Goal: Information Seeking & Learning: Check status

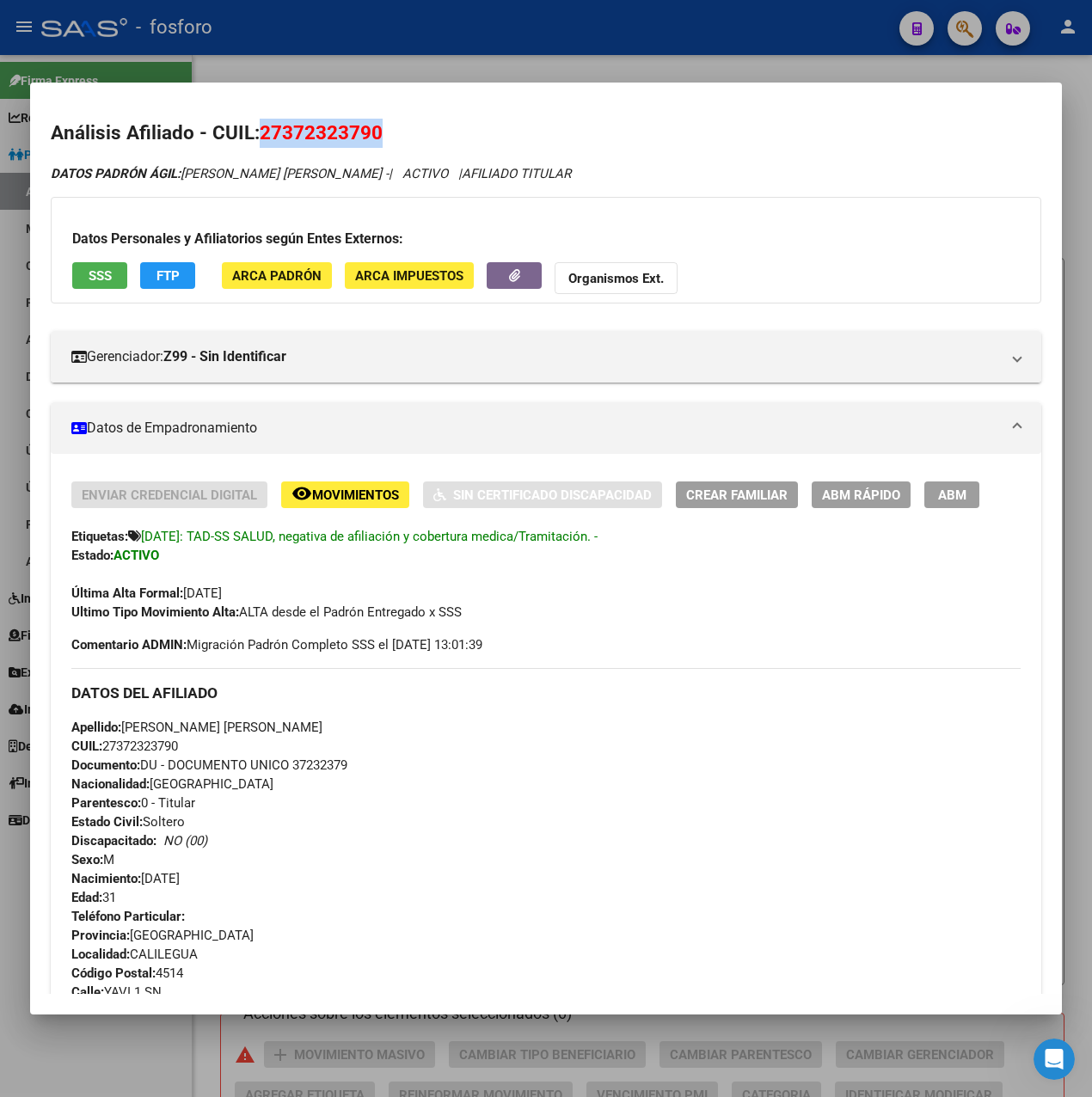
scroll to position [655, 0]
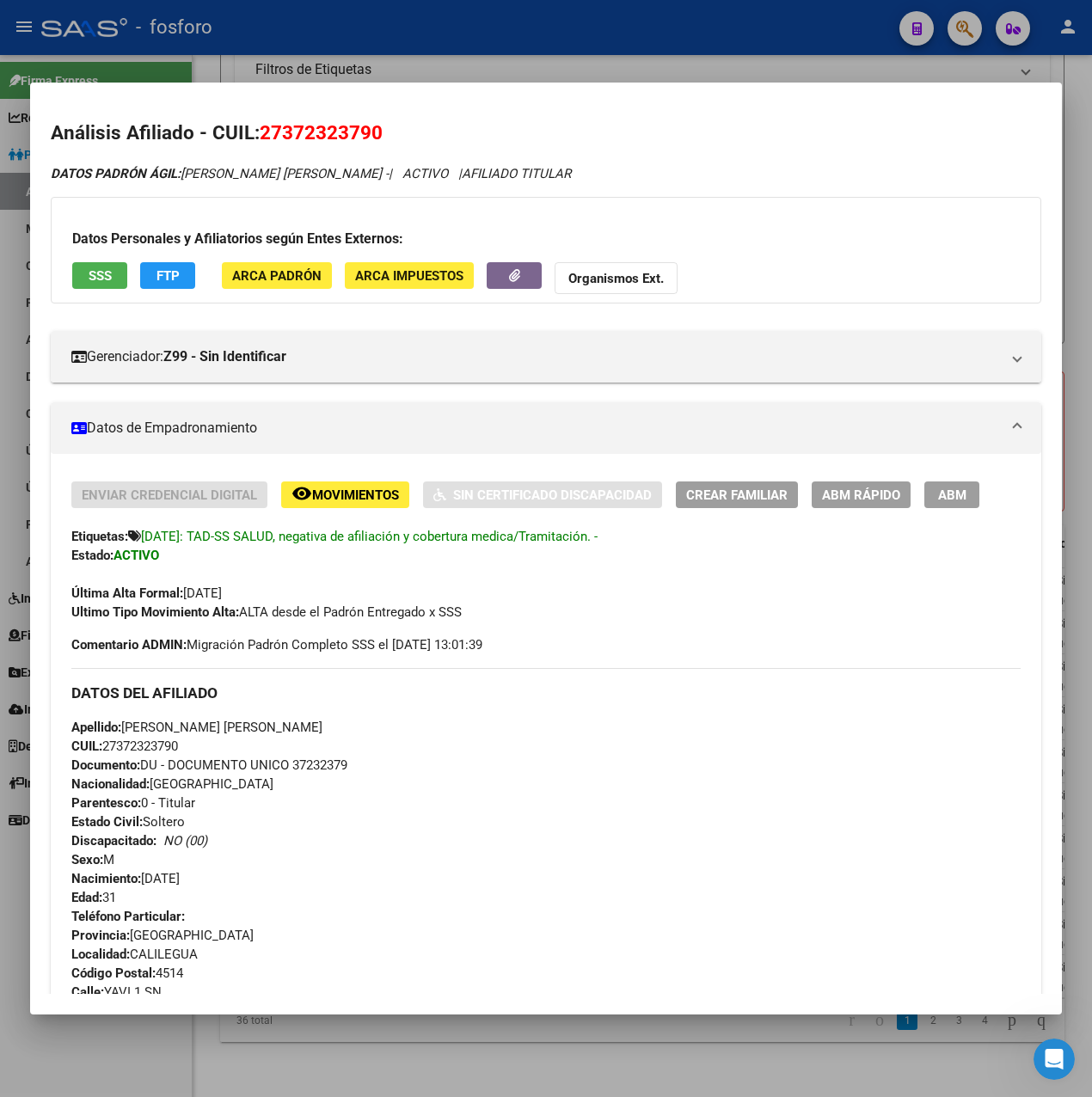
click at [382, 46] on div at bounding box center [546, 548] width 1092 height 1097
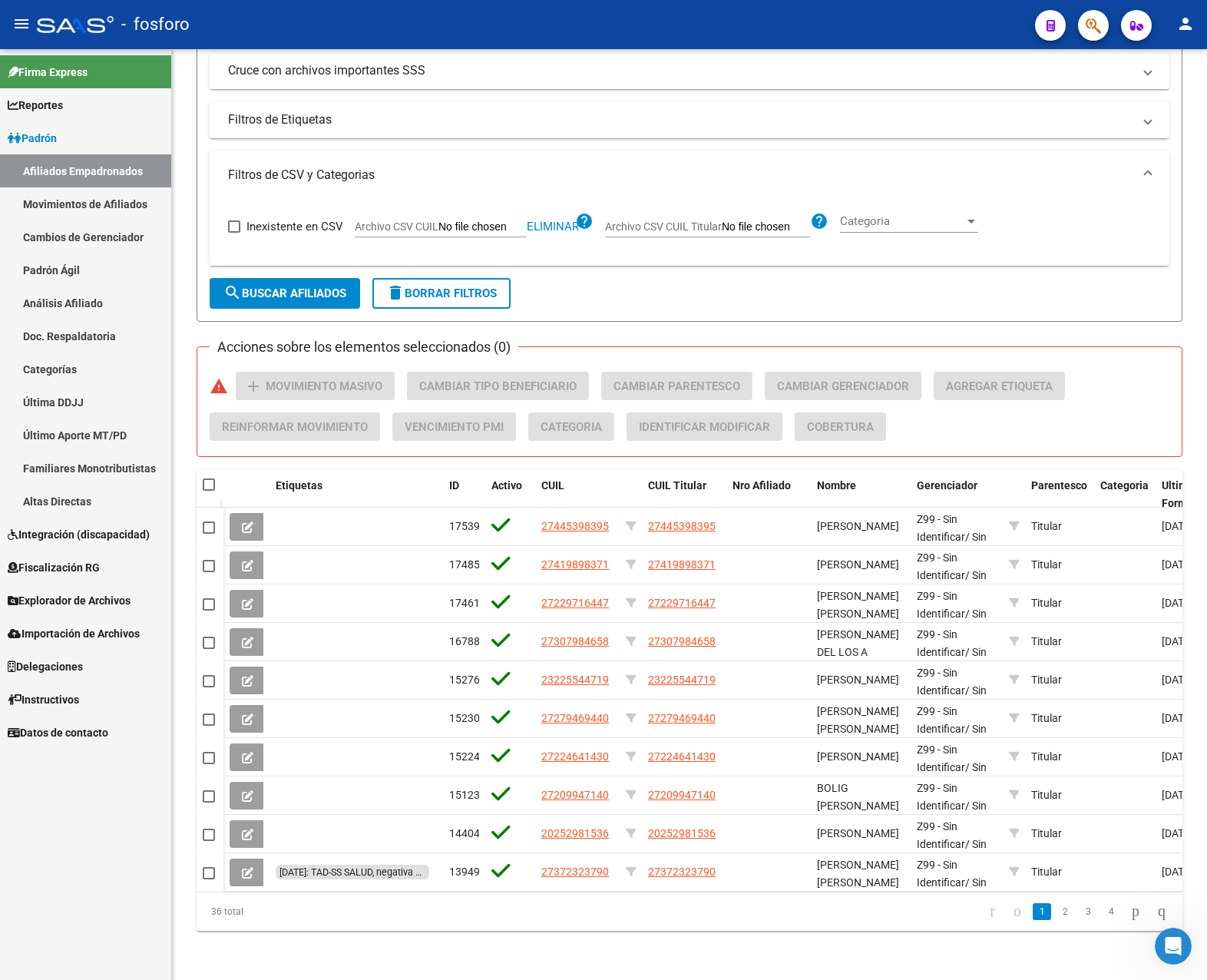
scroll to position [467, 0]
click at [115, 201] on link "Movimientos de Afiliados" at bounding box center [85, 204] width 171 height 33
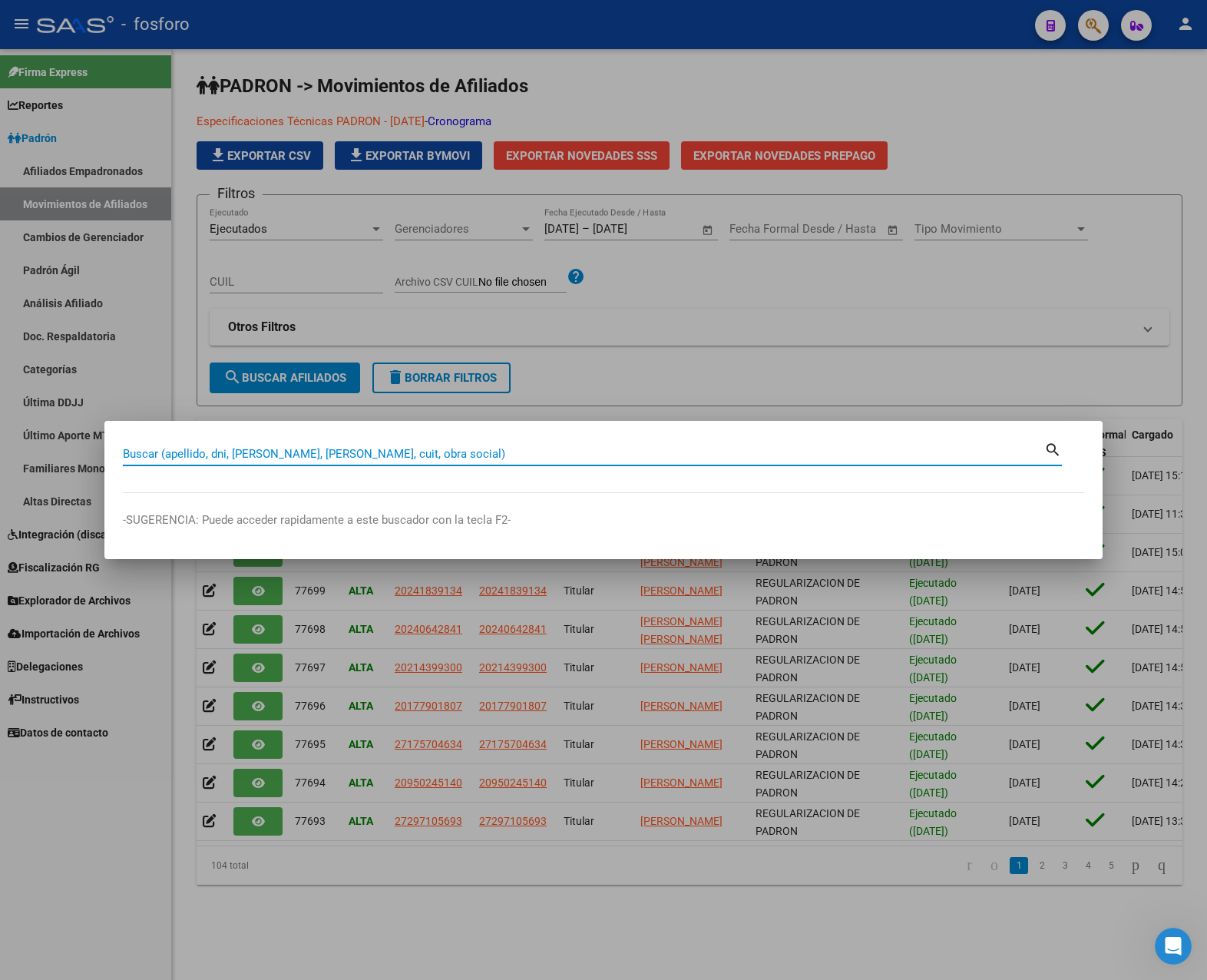
paste input "20-19049453-6"
type input "20190494536"
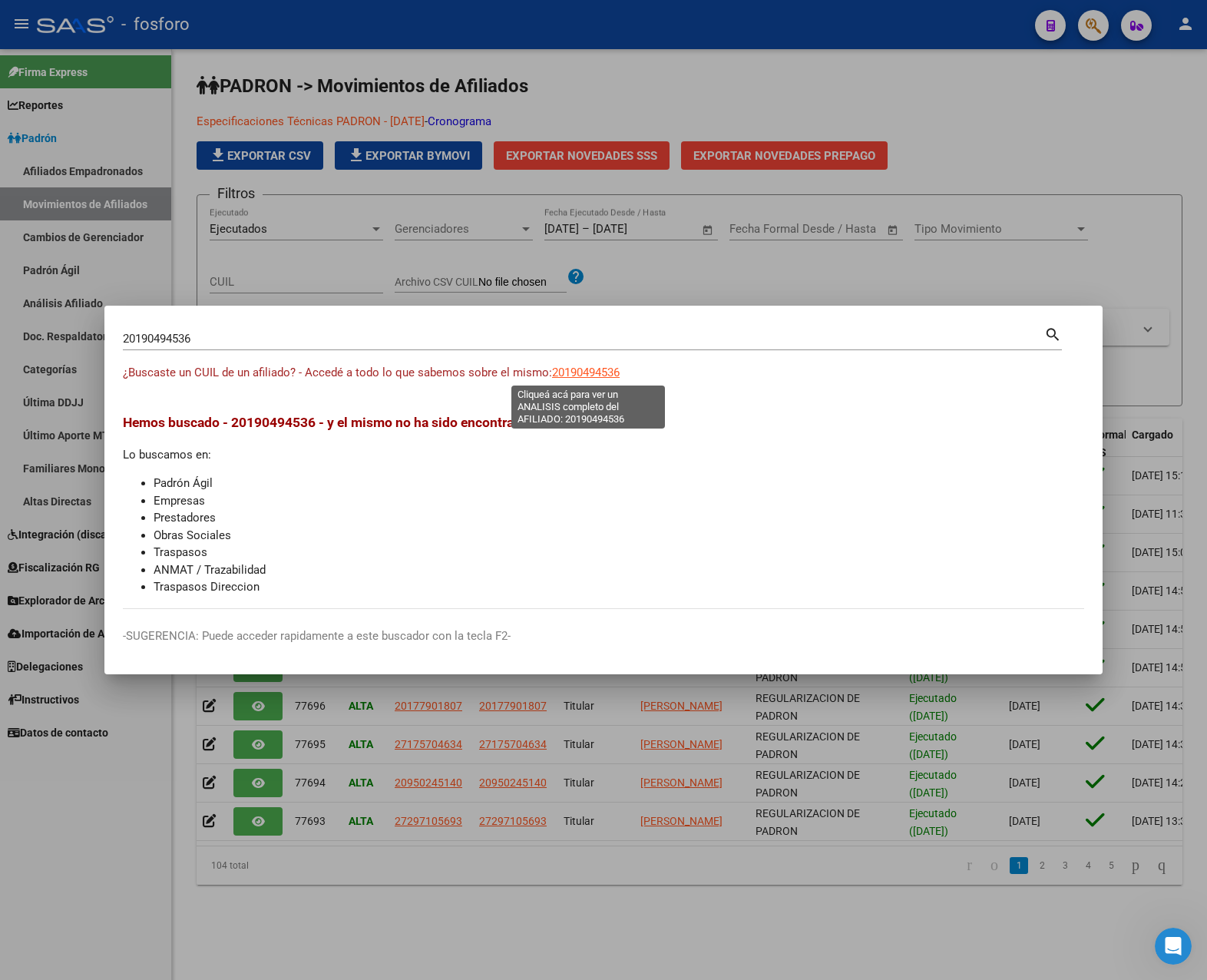
click at [613, 377] on span "20190494536" at bounding box center [586, 372] width 68 height 13
type textarea "20190494536"
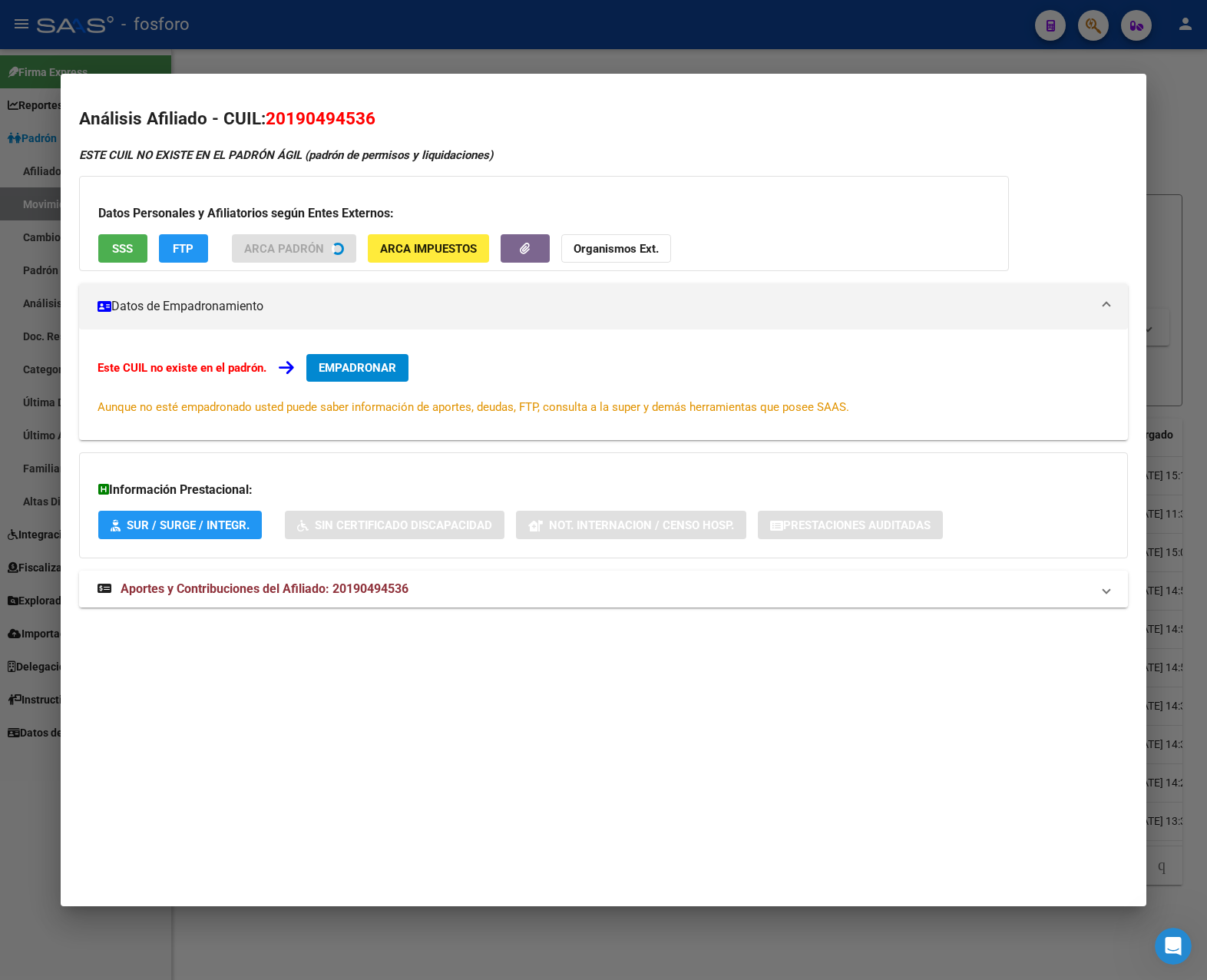
click at [359, 603] on mat-expansion-panel-header "Aportes y Contribuciones del Afiliado: 20190494536" at bounding box center [604, 588] width 1050 height 37
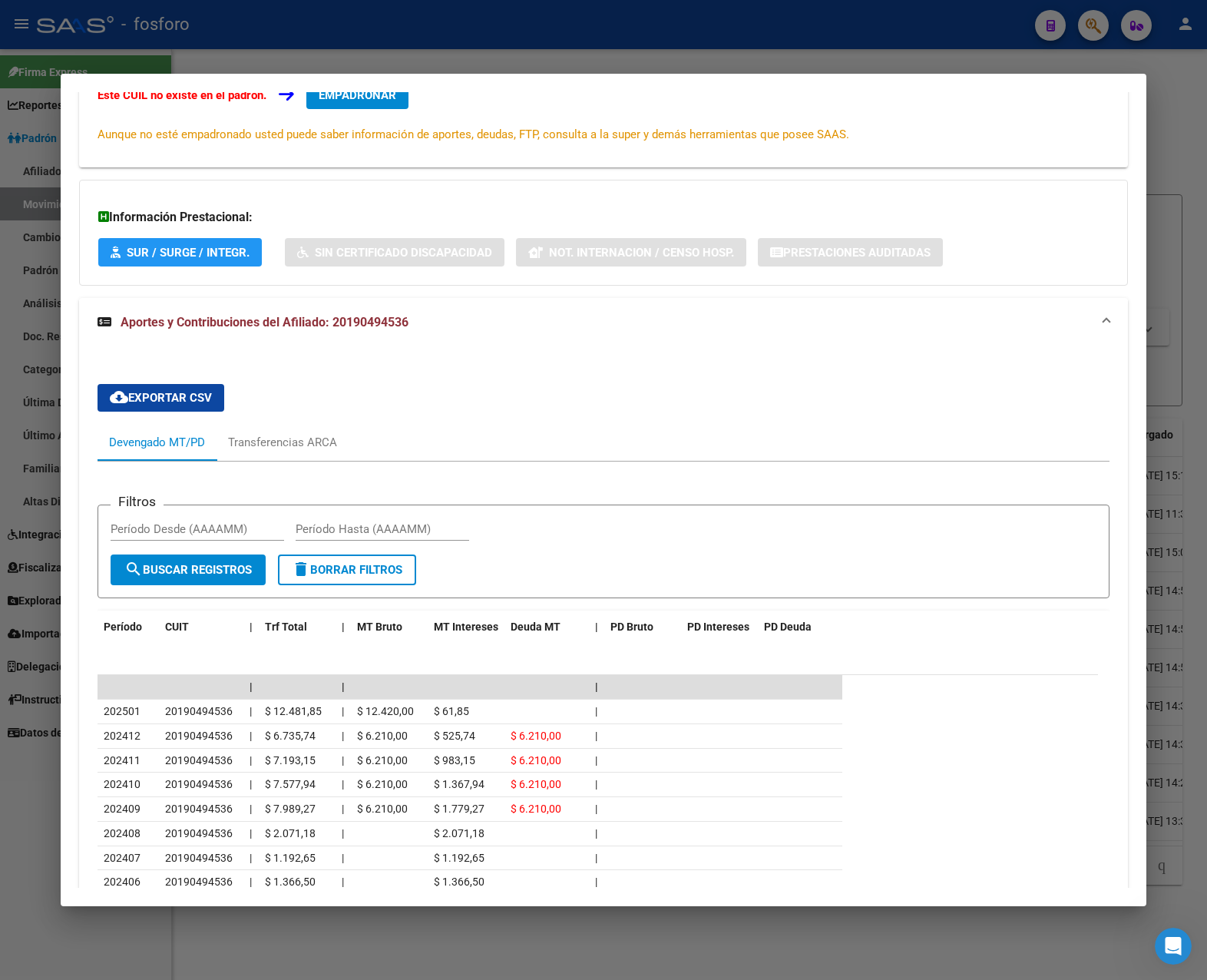
scroll to position [464, 0]
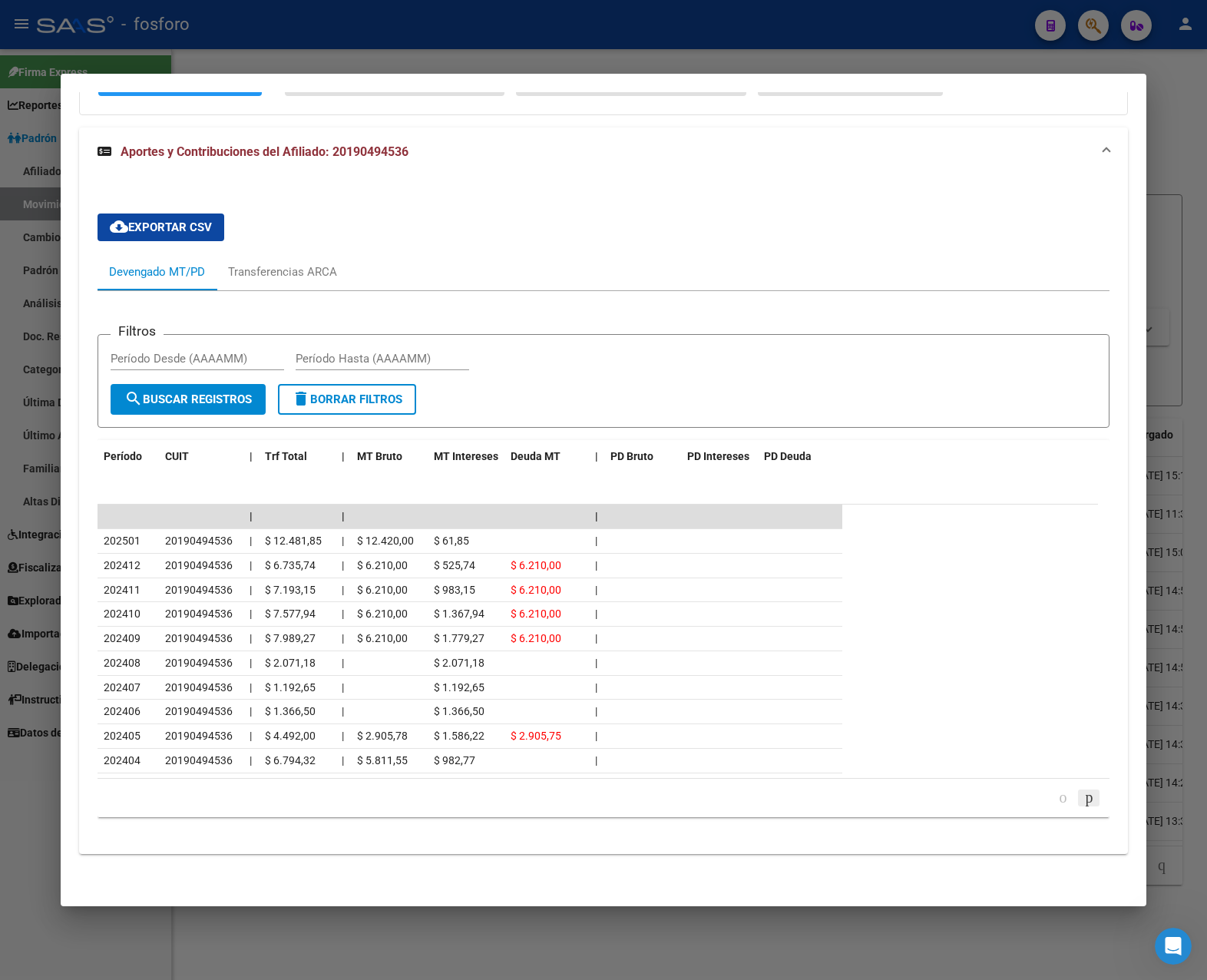
click at [975, 796] on icon "go to next page" at bounding box center [1089, 796] width 13 height 18
click at [975, 802] on icon "go to next page" at bounding box center [1089, 796] width 13 height 18
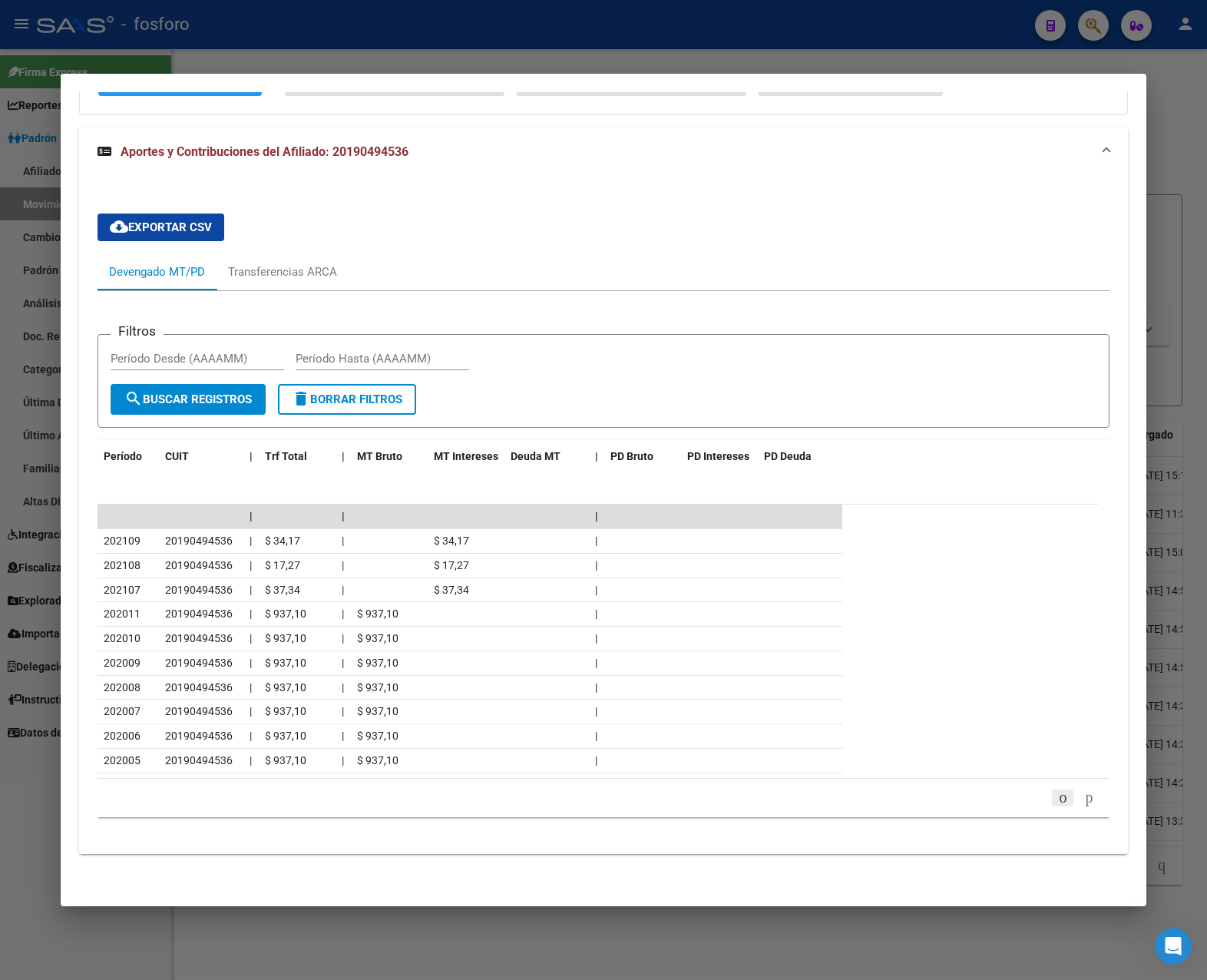
click at [975, 798] on icon "go to previous page" at bounding box center [1063, 796] width 13 height 18
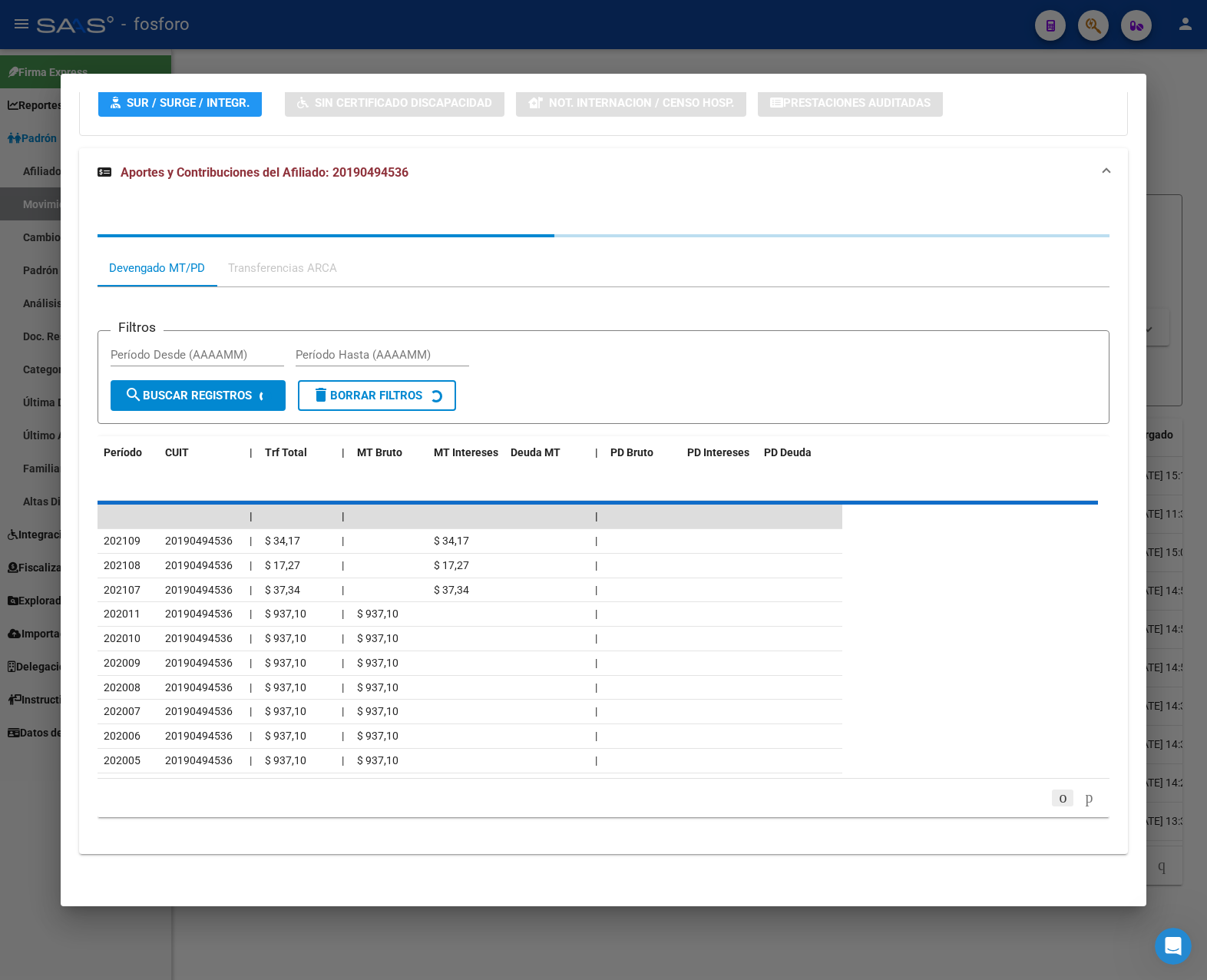
scroll to position [444, 0]
click at [975, 798] on div "Período CUIT | Trf Total | MT Bruto MT Intereses Deuda MT | PD Bruto PD Interes…" at bounding box center [604, 625] width 1013 height 380
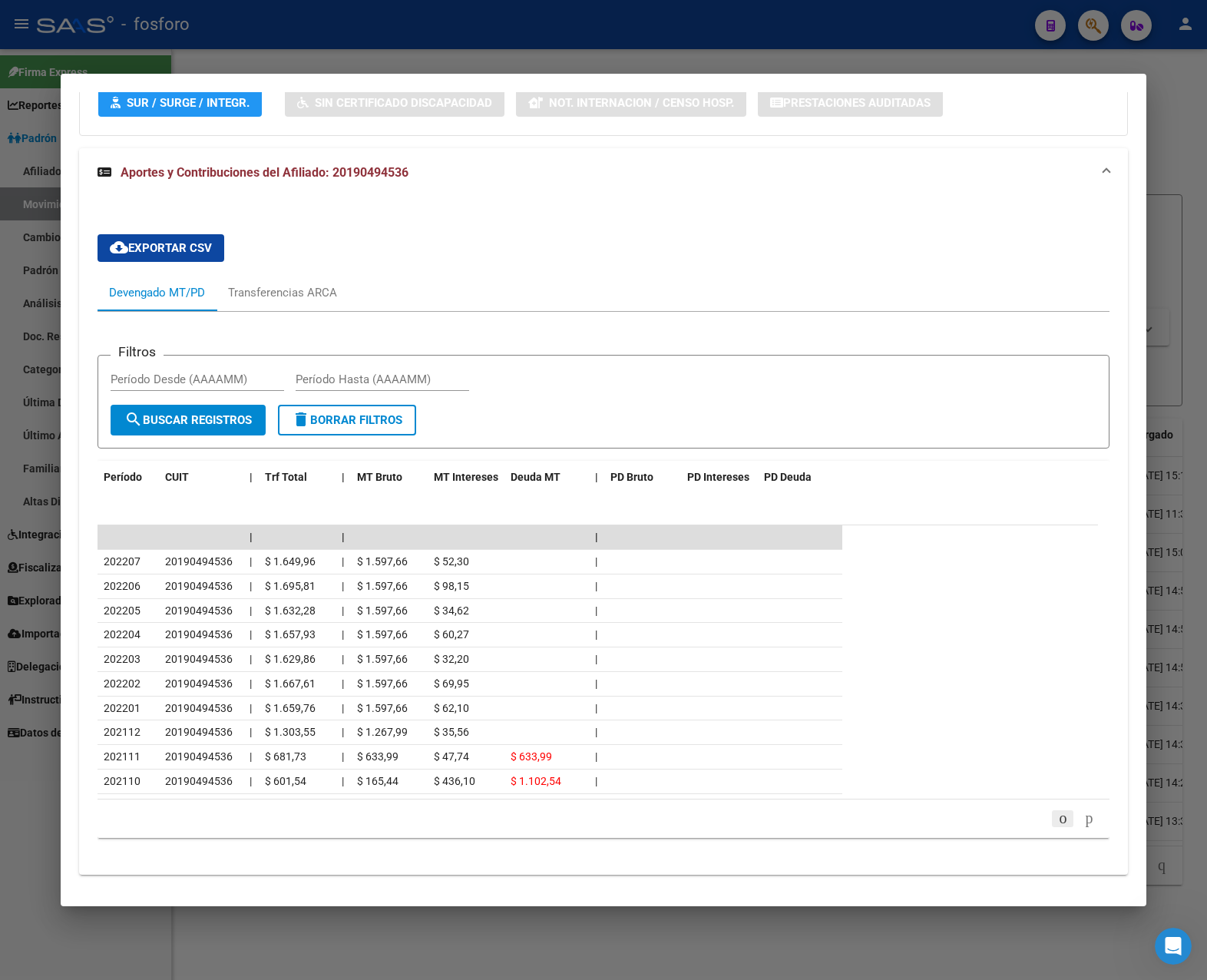
click at [975, 798] on datatable-body "| | | 202207 20190494536 | $ 1.649,96 | $ 1.597,66 $ 52,30 | 202206 20190494536…" at bounding box center [597, 661] width 1001 height 272
click at [975, 820] on icon "go to previous page" at bounding box center [1063, 817] width 13 height 18
click at [975, 819] on icon "go to previous page" at bounding box center [1063, 817] width 13 height 18
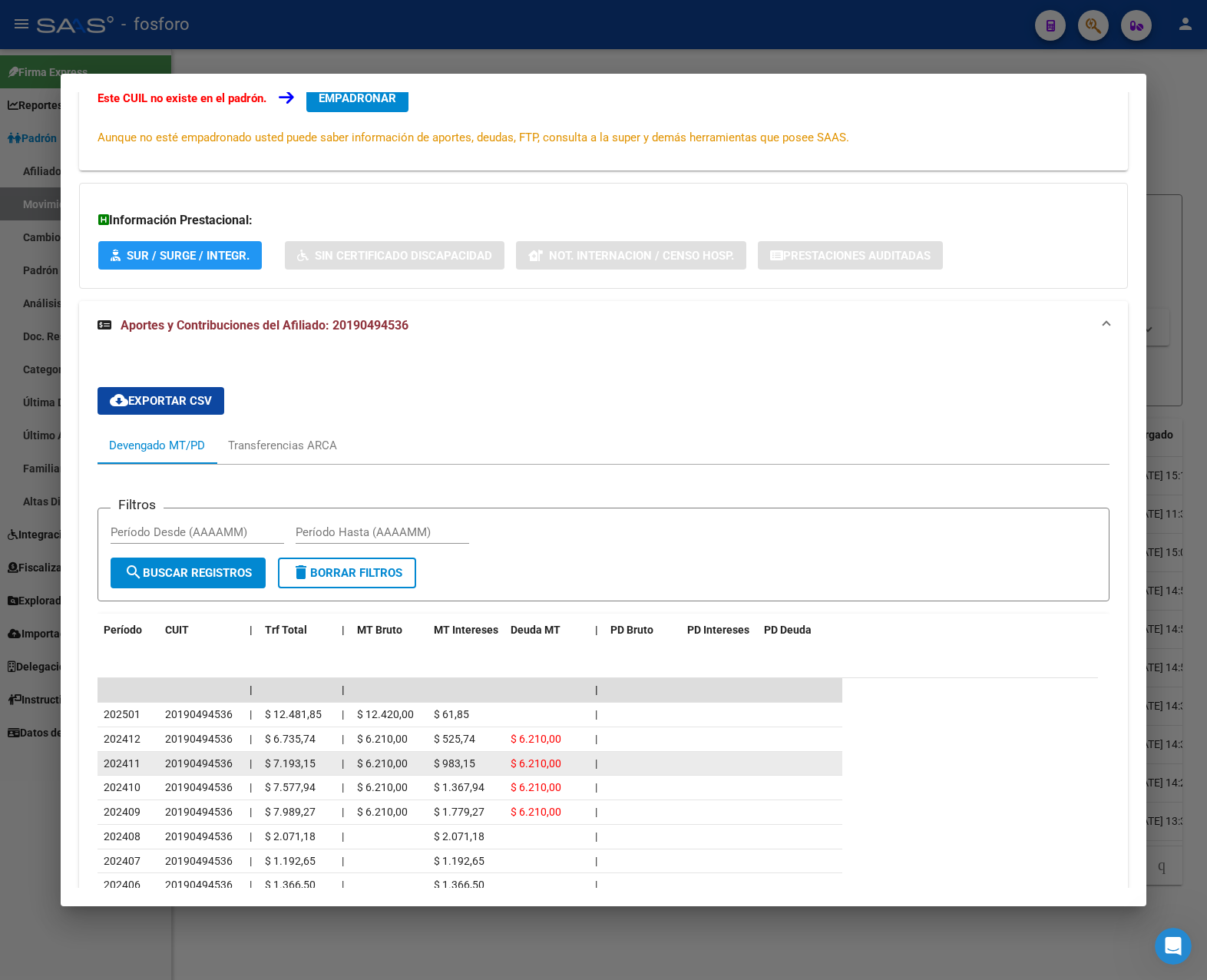
scroll to position [290, 0]
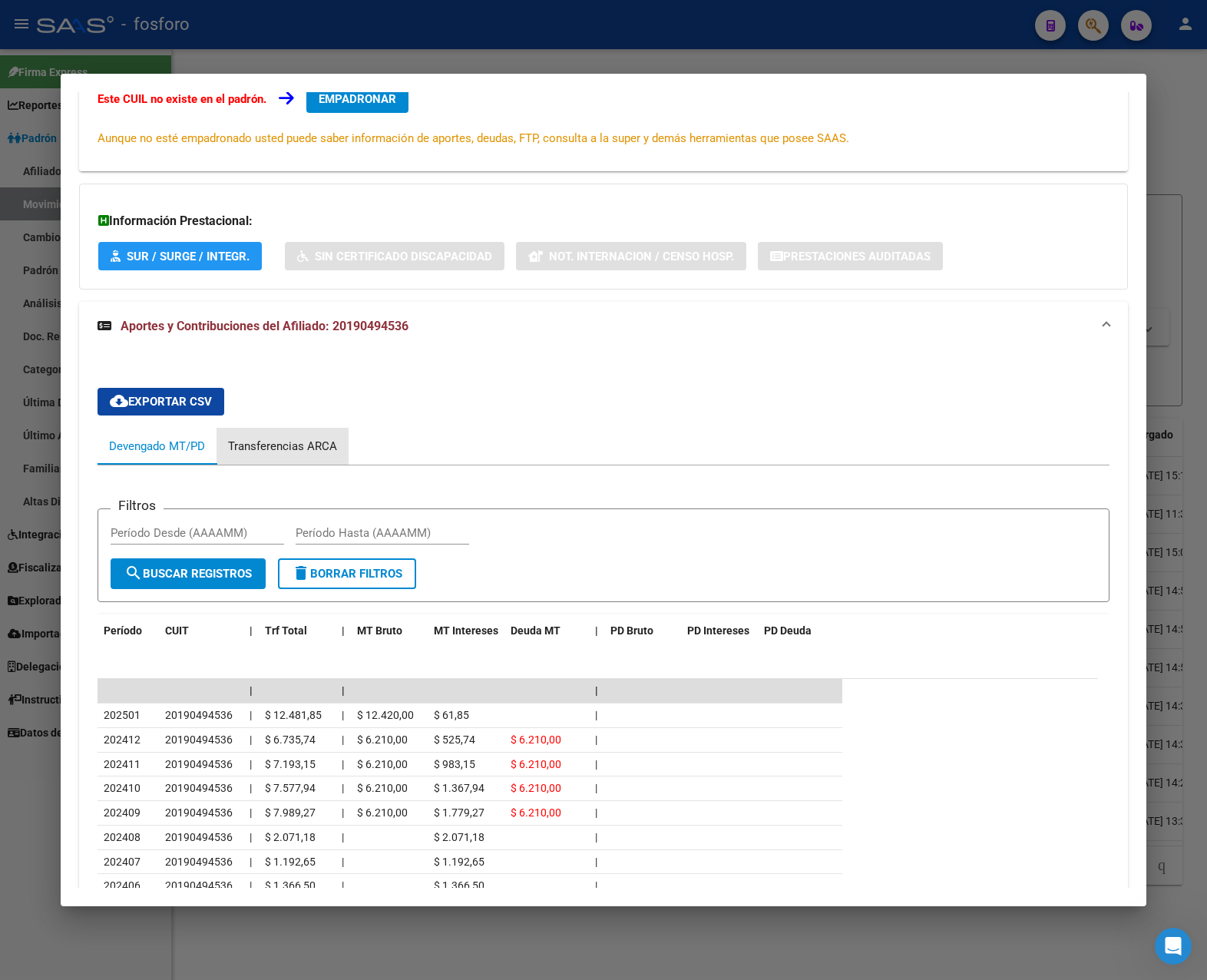
click at [321, 457] on div "Transferencias ARCA" at bounding box center [282, 446] width 132 height 37
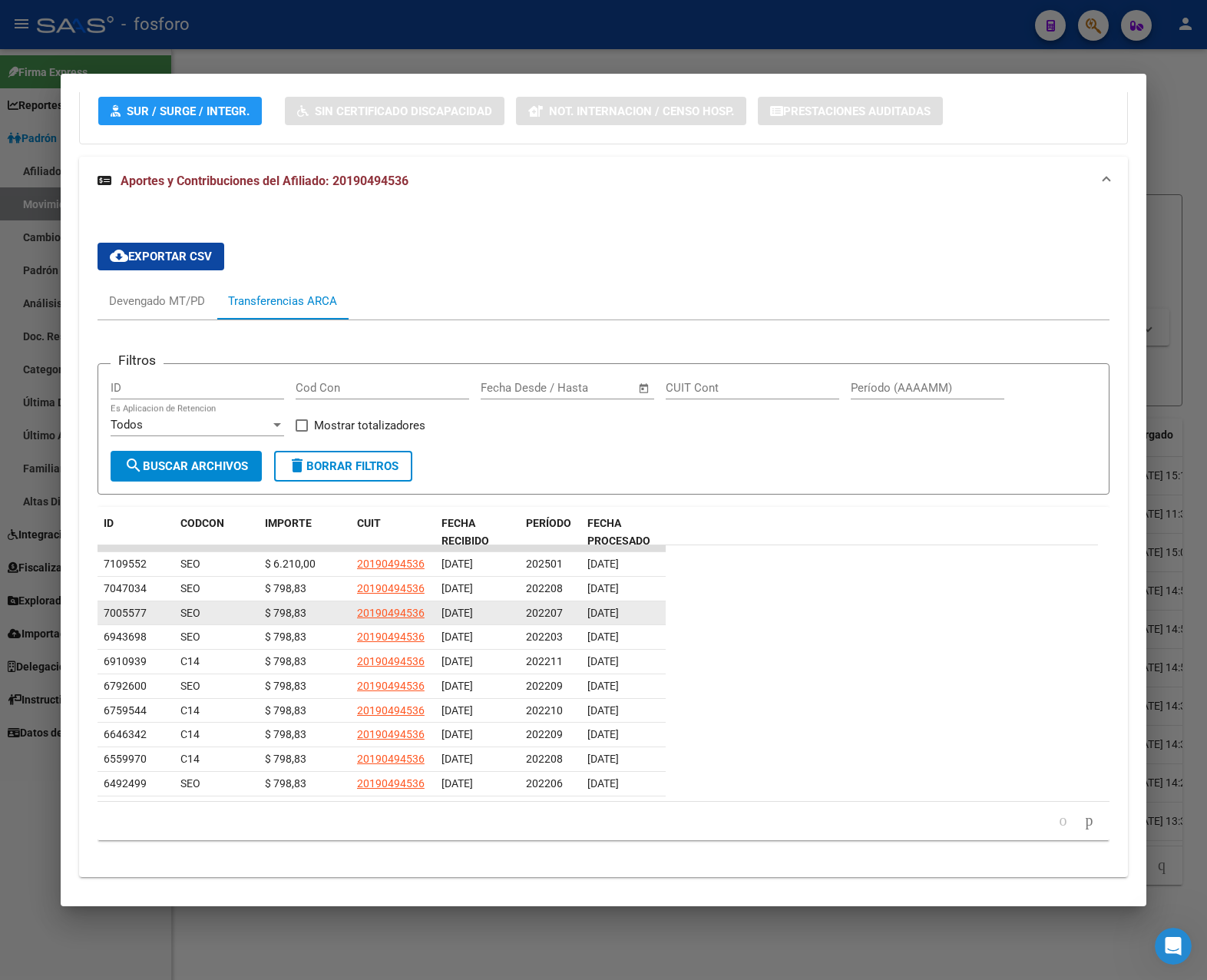
scroll to position [458, 0]
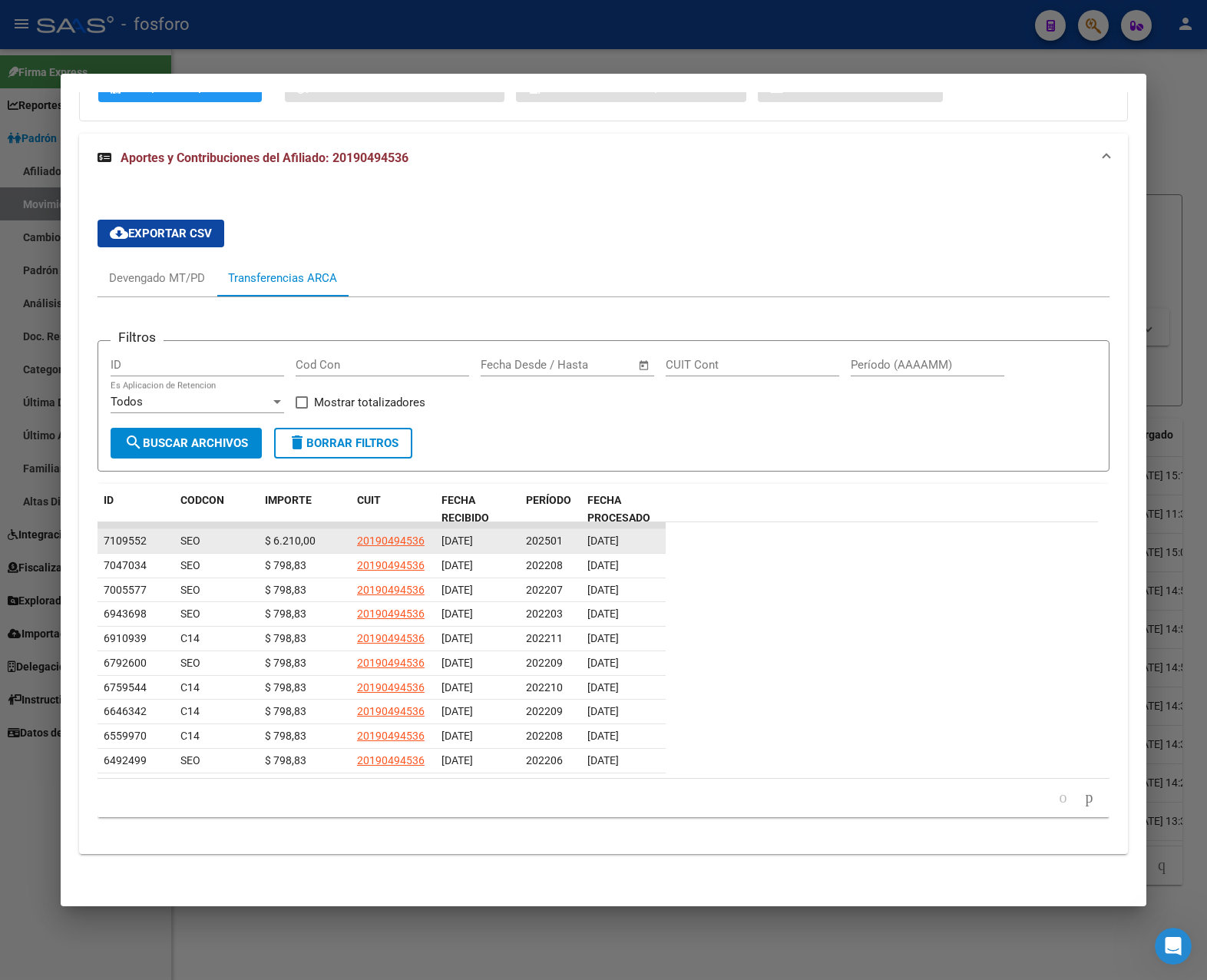
drag, startPoint x: 559, startPoint y: 542, endPoint x: 576, endPoint y: 542, distance: 17.0
click at [576, 542] on div "7109552 SEO $ 6.210,00 20190494536 [DATE] 202501 [DATE]" at bounding box center [381, 541] width 568 height 24
drag, startPoint x: 266, startPoint y: 543, endPoint x: 321, endPoint y: 544, distance: 55.0
click at [321, 544] on div "$ 6.210,00" at bounding box center [304, 541] width 80 height 17
drag, startPoint x: 524, startPoint y: 540, endPoint x: 565, endPoint y: 543, distance: 41.1
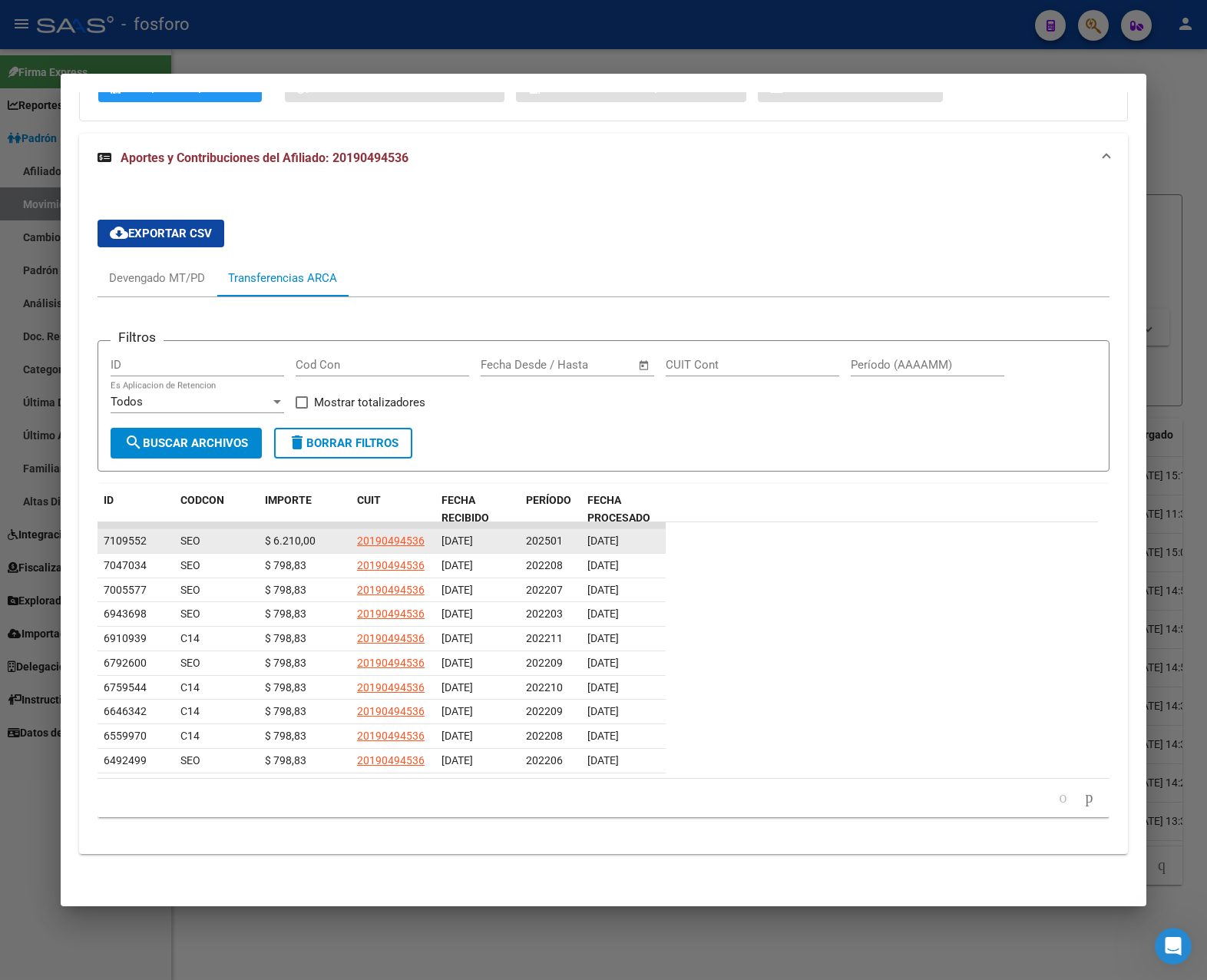
click at [565, 543] on datatable-body-cell "202501" at bounding box center [551, 541] width 62 height 24
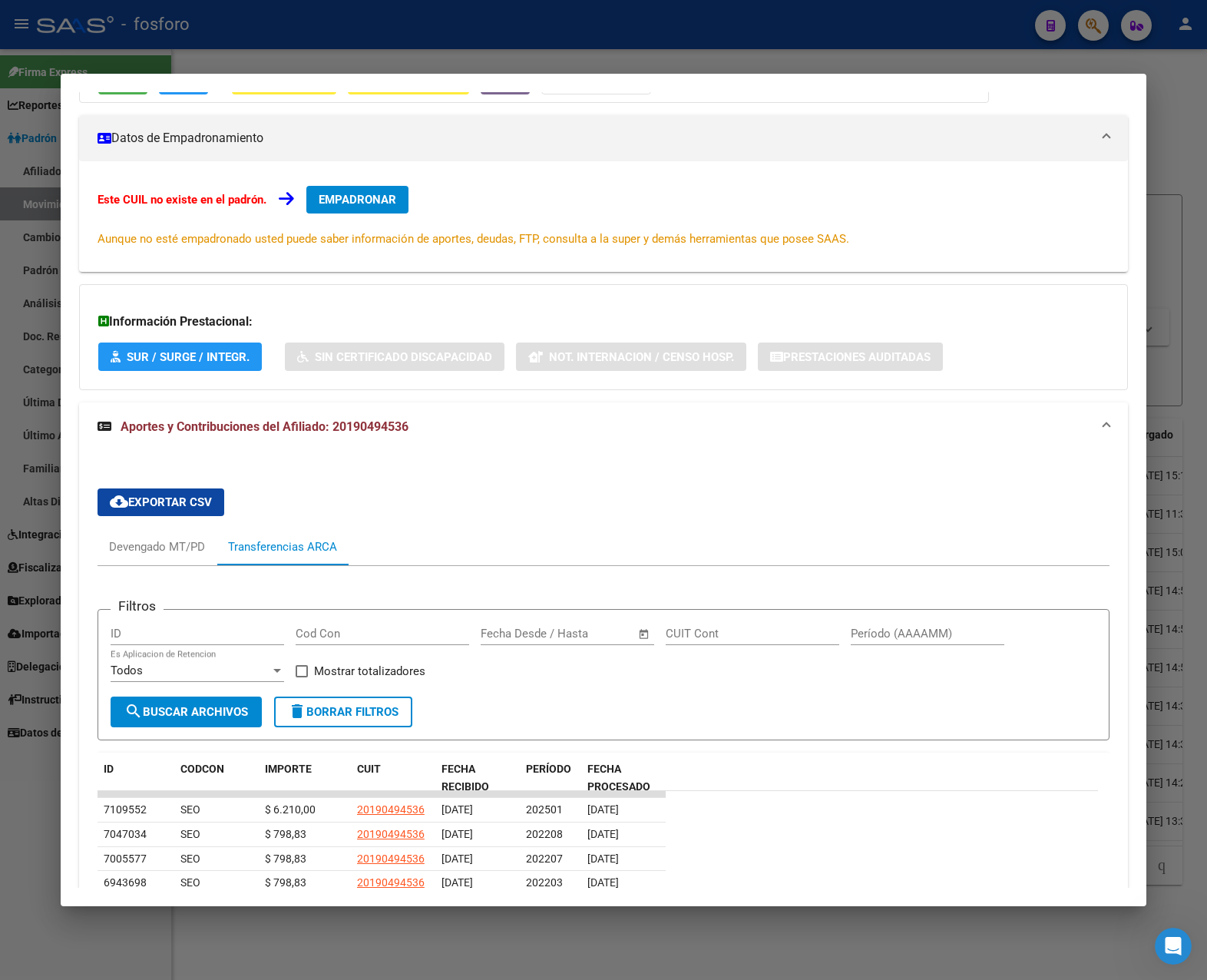
scroll to position [152, 0]
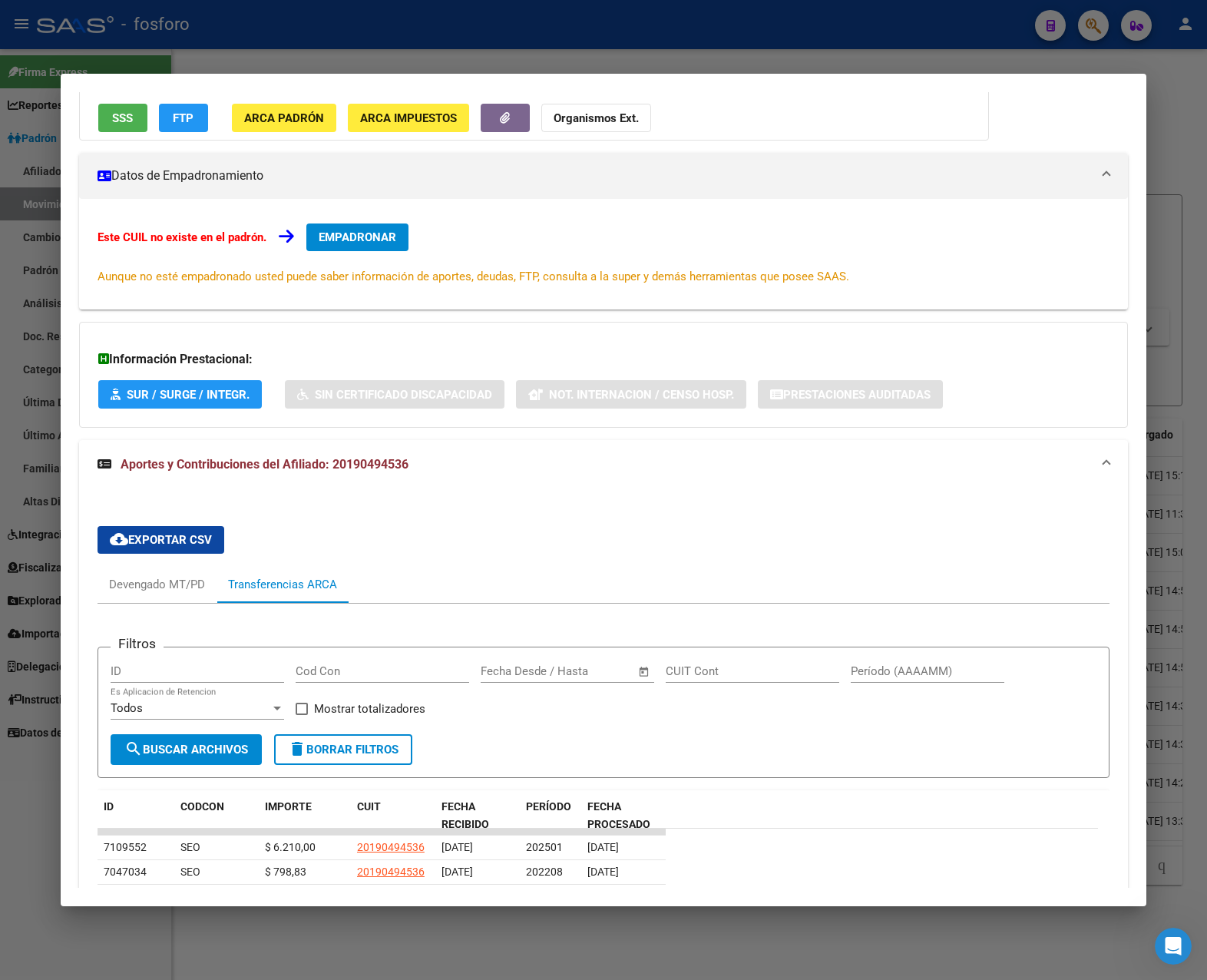
click at [666, 35] on div at bounding box center [604, 490] width 1207 height 980
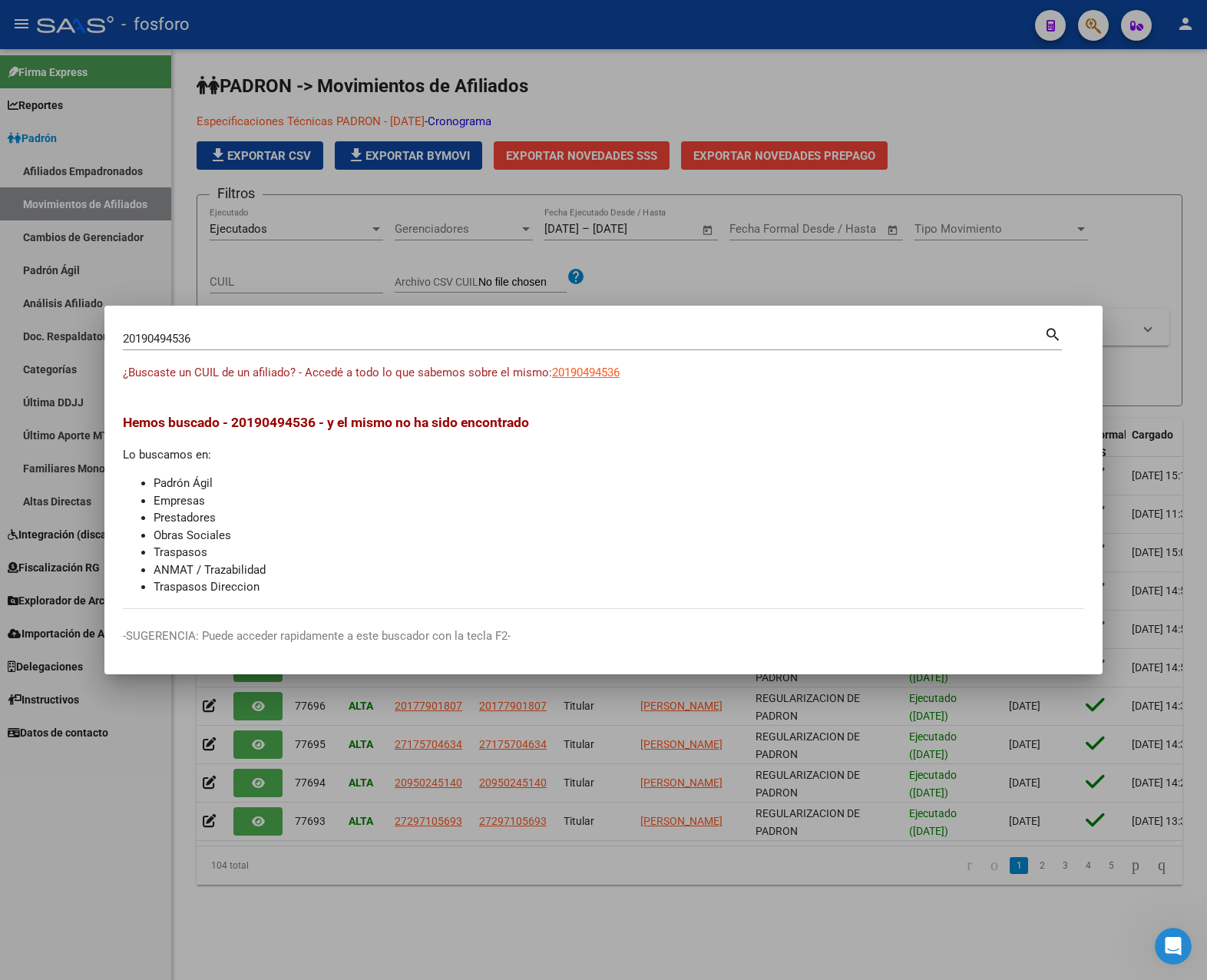
click at [939, 170] on div at bounding box center [604, 490] width 1207 height 980
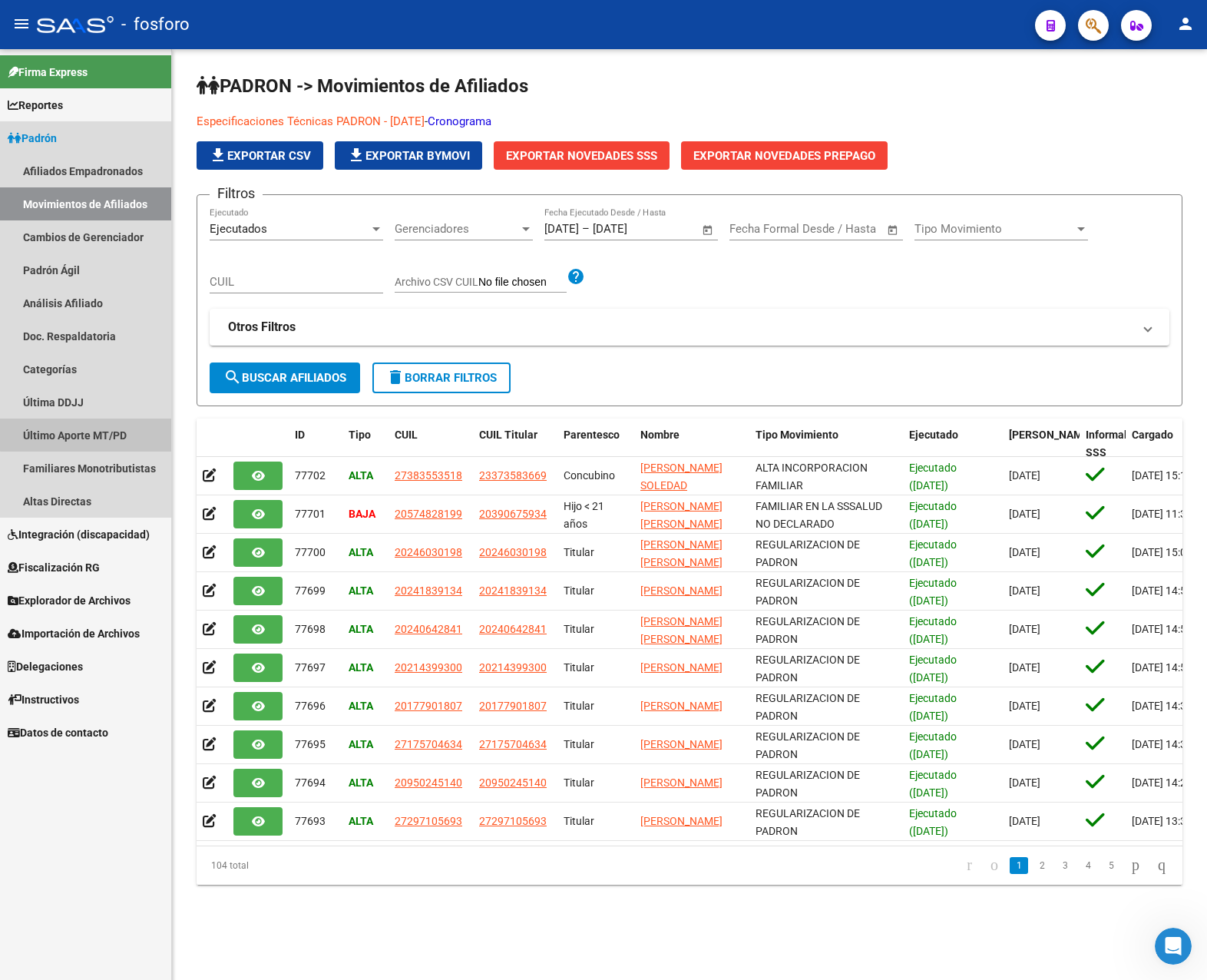
click at [99, 433] on link "Último Aporte MT/PD" at bounding box center [85, 435] width 171 height 33
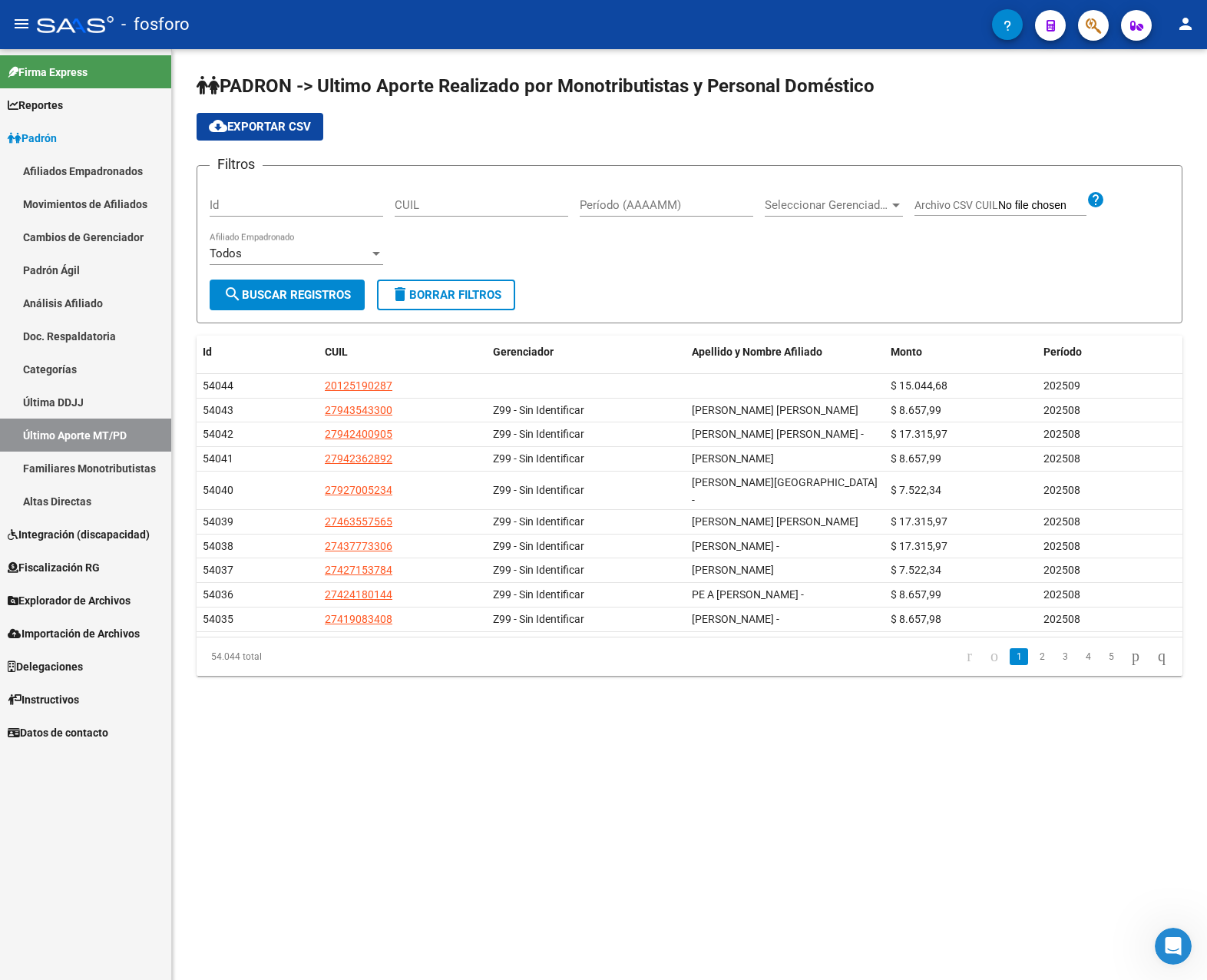
click at [664, 205] on input "Período (AAAAMM)" at bounding box center [667, 205] width 174 height 13
click at [318, 257] on div "Todos" at bounding box center [289, 253] width 160 height 13
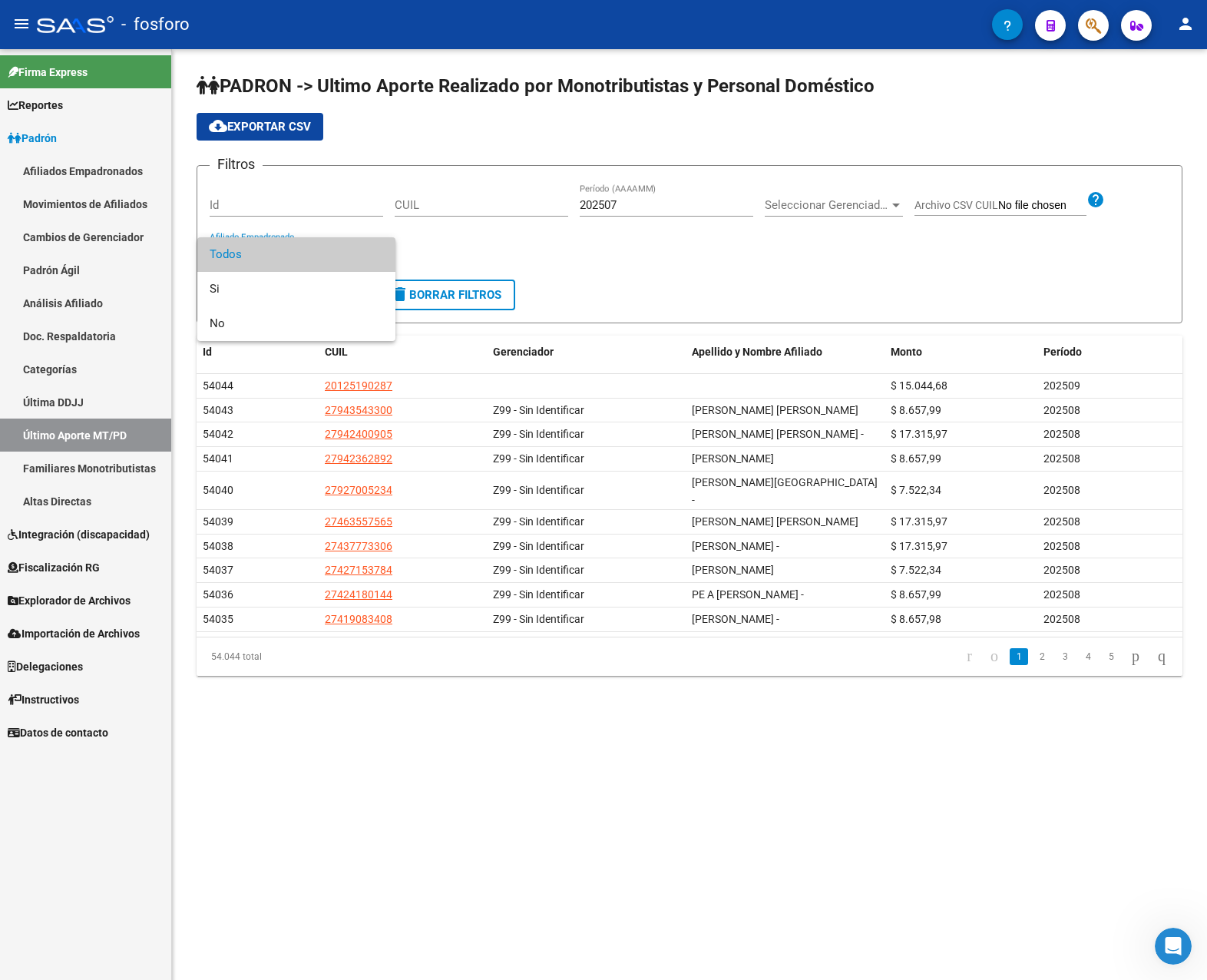
click at [645, 220] on div at bounding box center [604, 490] width 1207 height 980
click at [634, 207] on input "202507" at bounding box center [667, 205] width 174 height 13
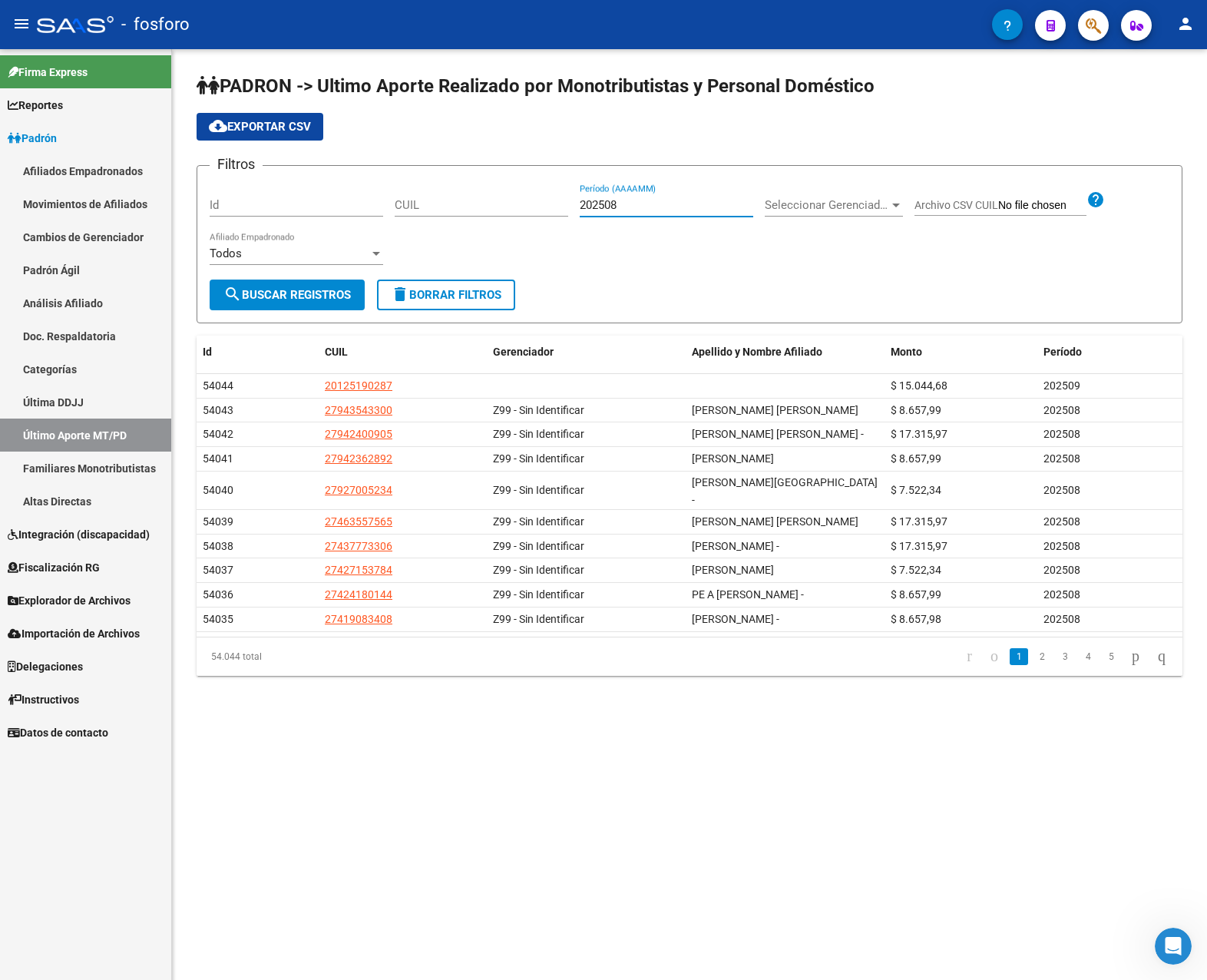
type input "202508"
click at [346, 253] on div "Todos" at bounding box center [289, 253] width 160 height 13
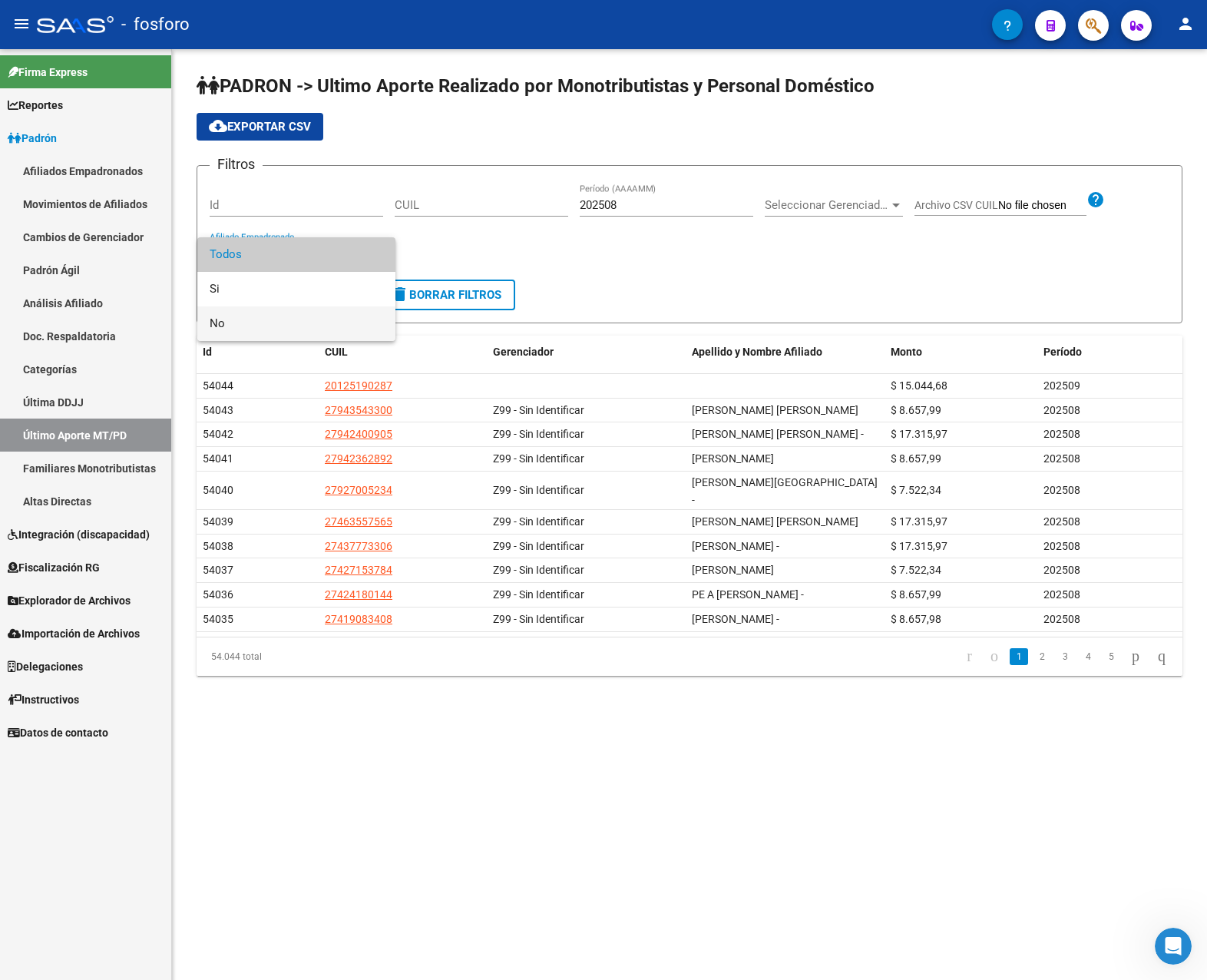
click at [242, 325] on span "No" at bounding box center [296, 324] width 174 height 35
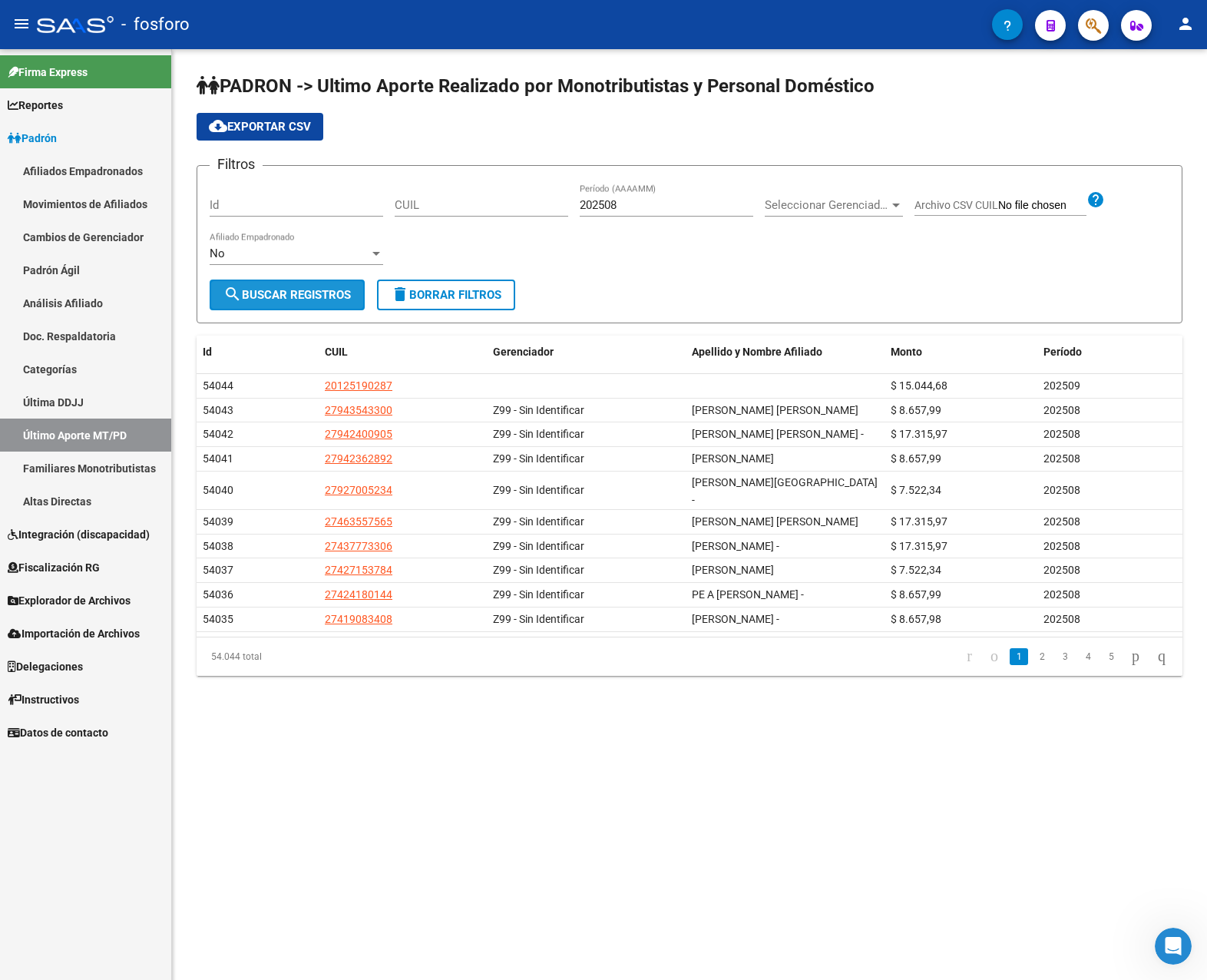
click at [277, 300] on span "search Buscar Registros" at bounding box center [287, 295] width 127 height 13
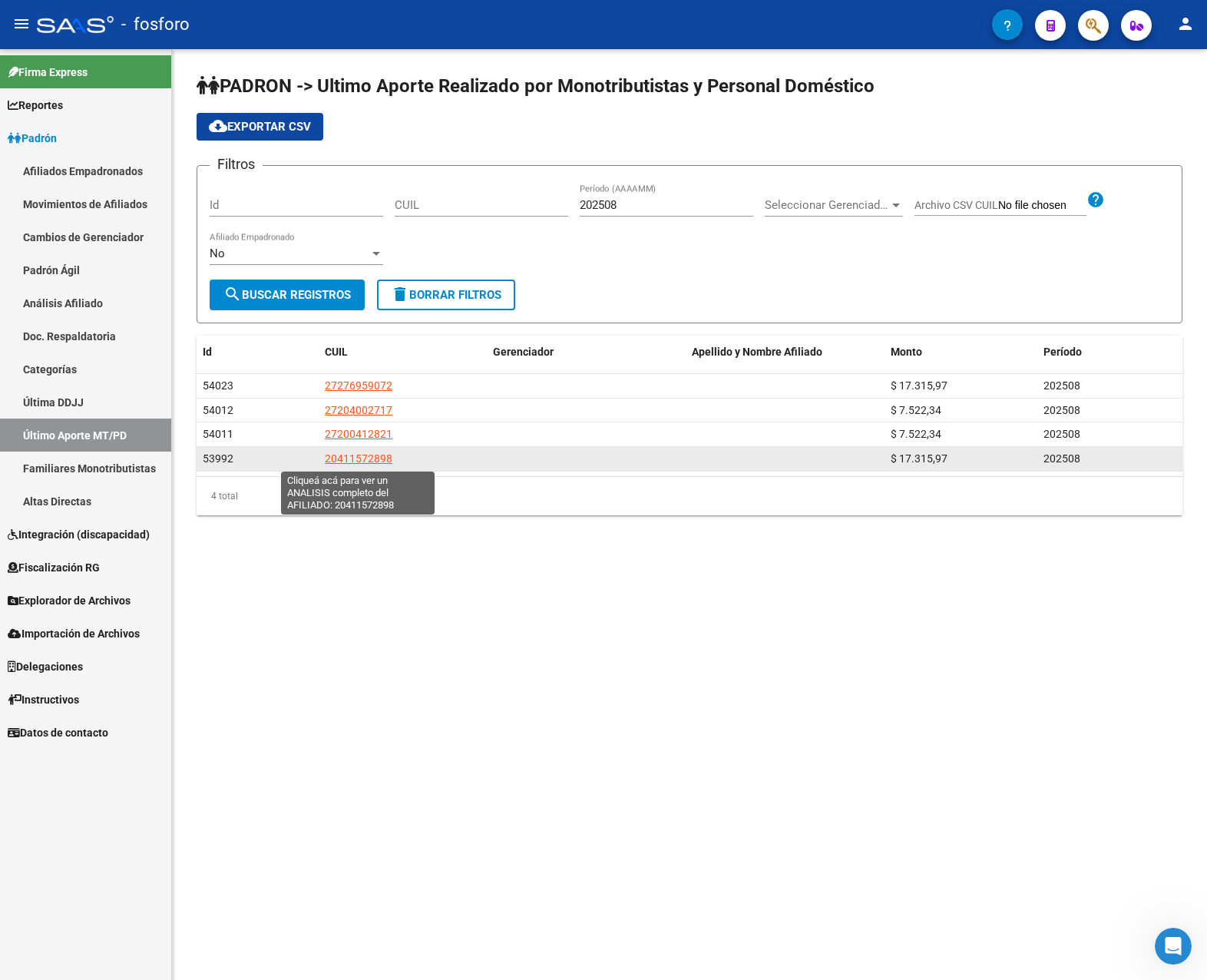
click at [351, 459] on span "20411572898" at bounding box center [359, 459] width 68 height 13
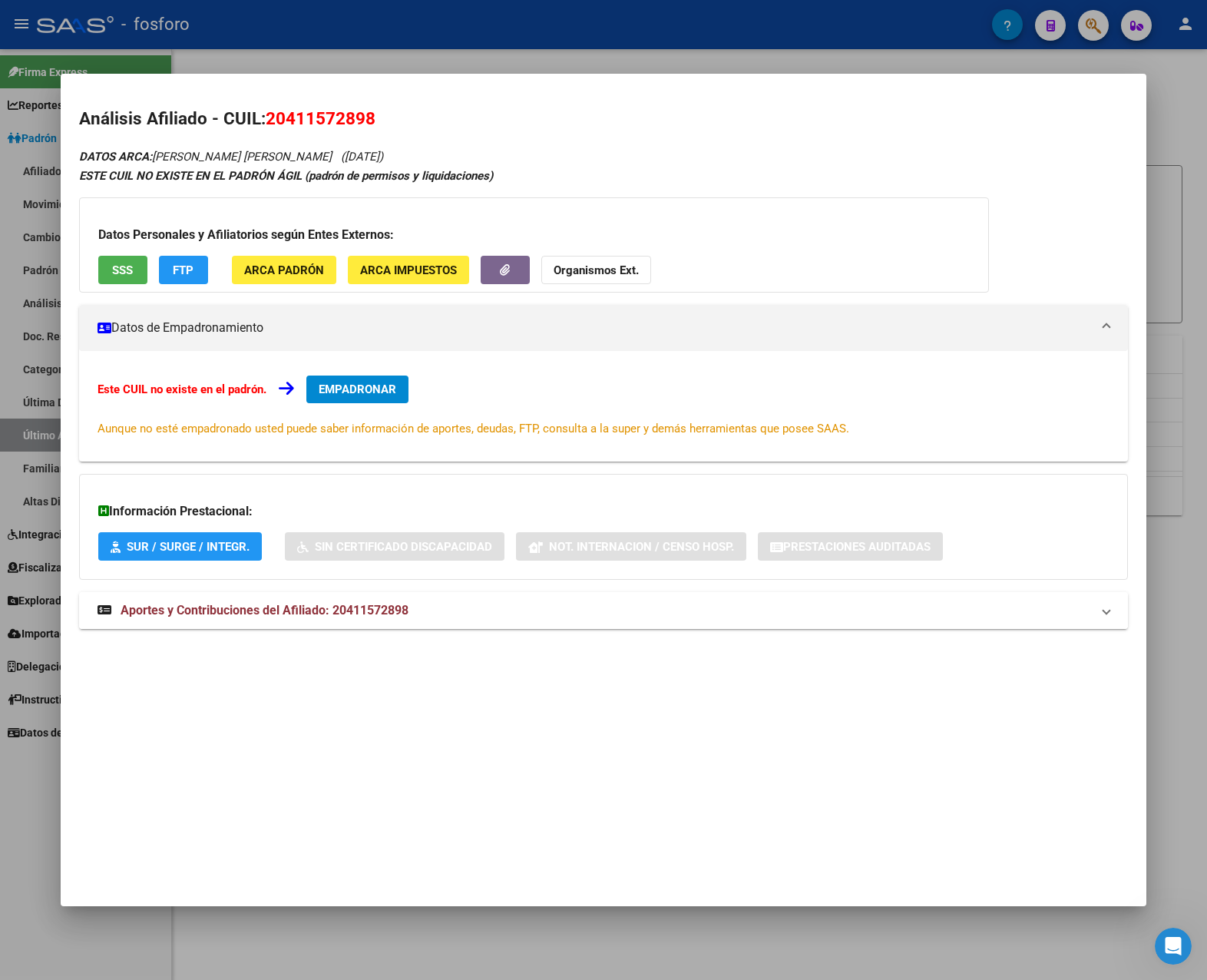
click at [291, 592] on mat-expansion-panel-header "Aportes y Contribuciones del Afiliado: 20411572898" at bounding box center [604, 610] width 1050 height 37
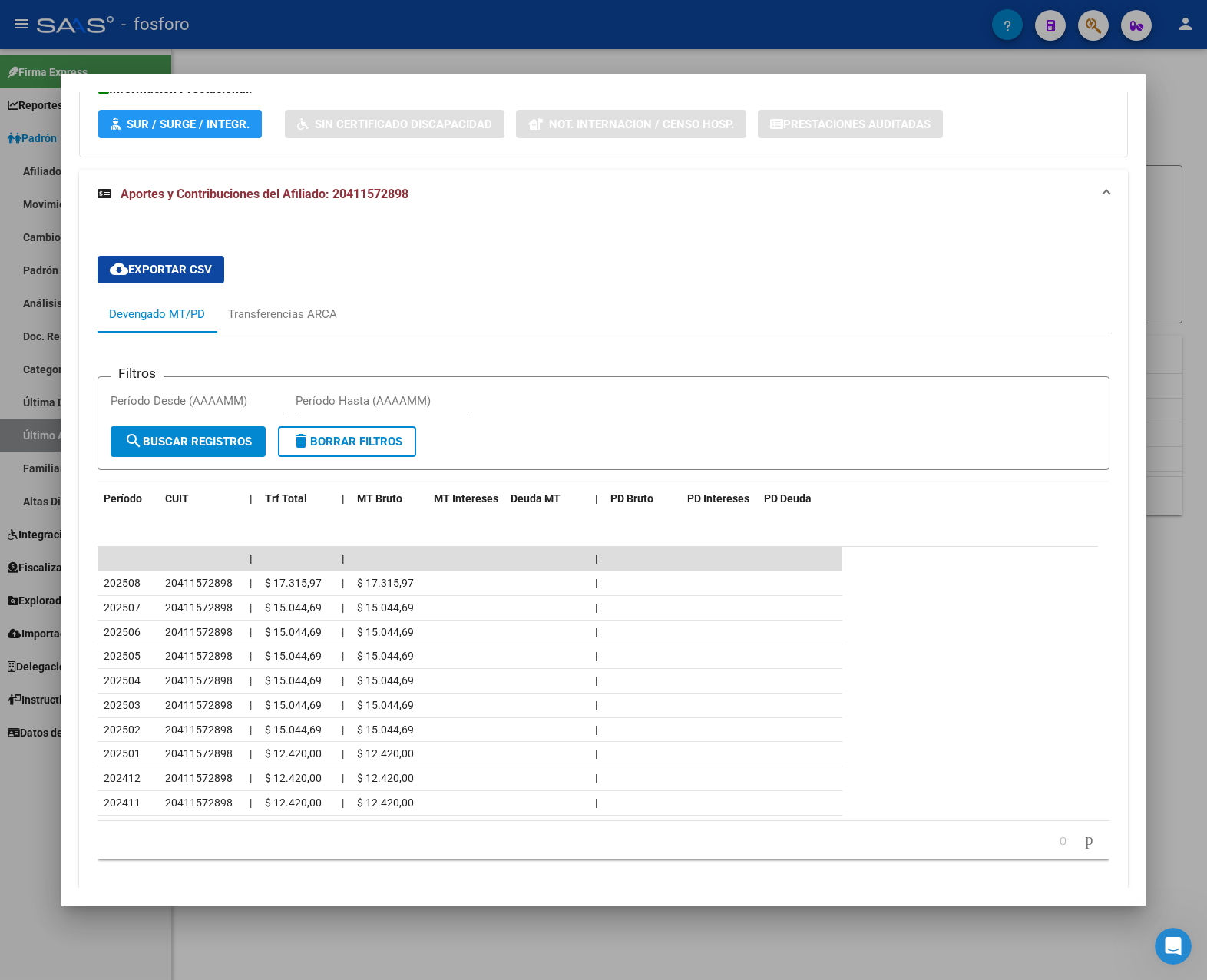
scroll to position [464, 0]
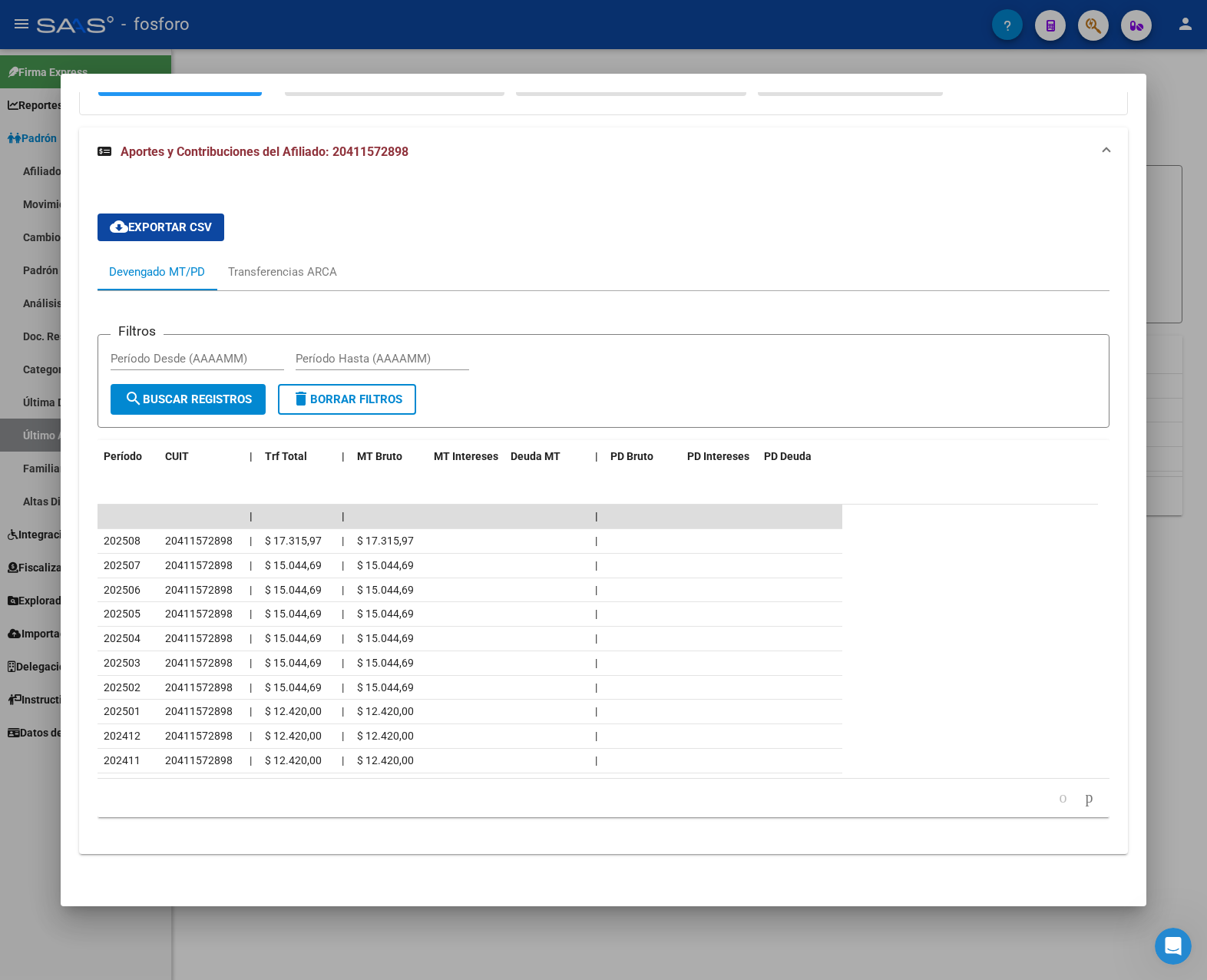
click at [975, 480] on html "menu - fosforo person Firma Express Reportes Padrón Traspasos x O.S. Traspasos …" at bounding box center [604, 490] width 1207 height 980
click at [975, 484] on div at bounding box center [604, 490] width 1207 height 980
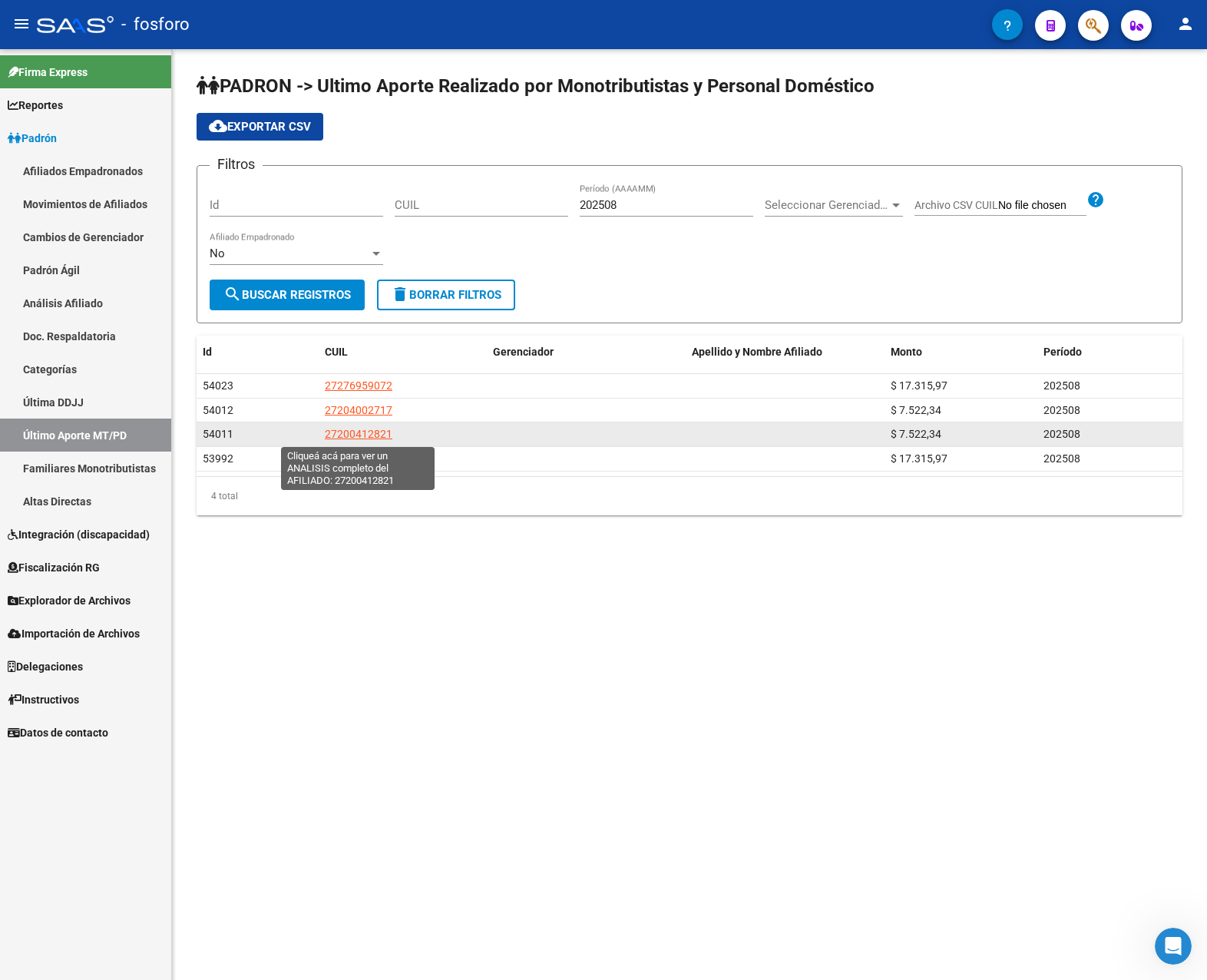
click at [334, 430] on span "27200412821" at bounding box center [359, 434] width 68 height 13
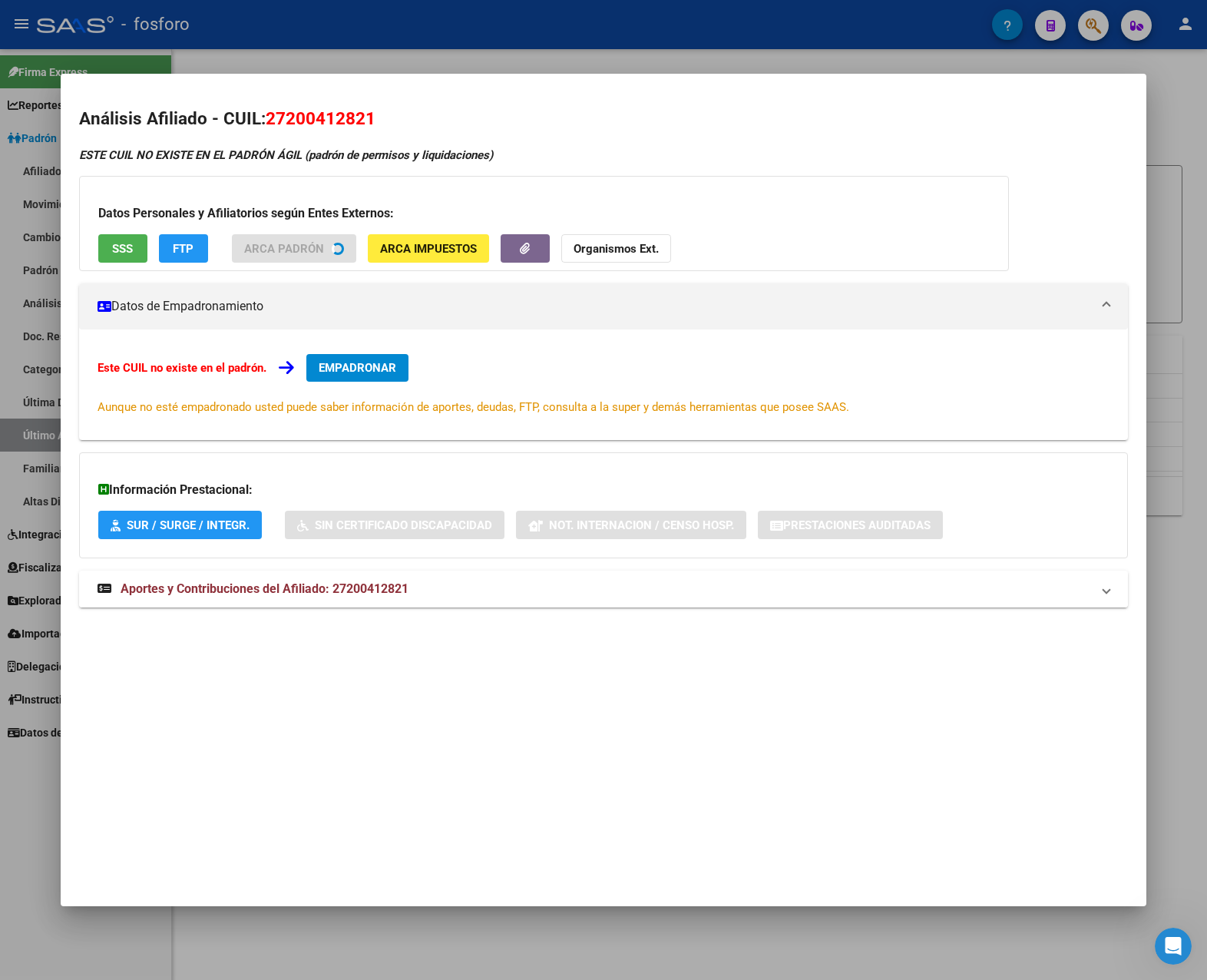
click at [242, 593] on span "Aportes y Contribuciones del Afiliado: 27200412821" at bounding box center [265, 588] width 288 height 14
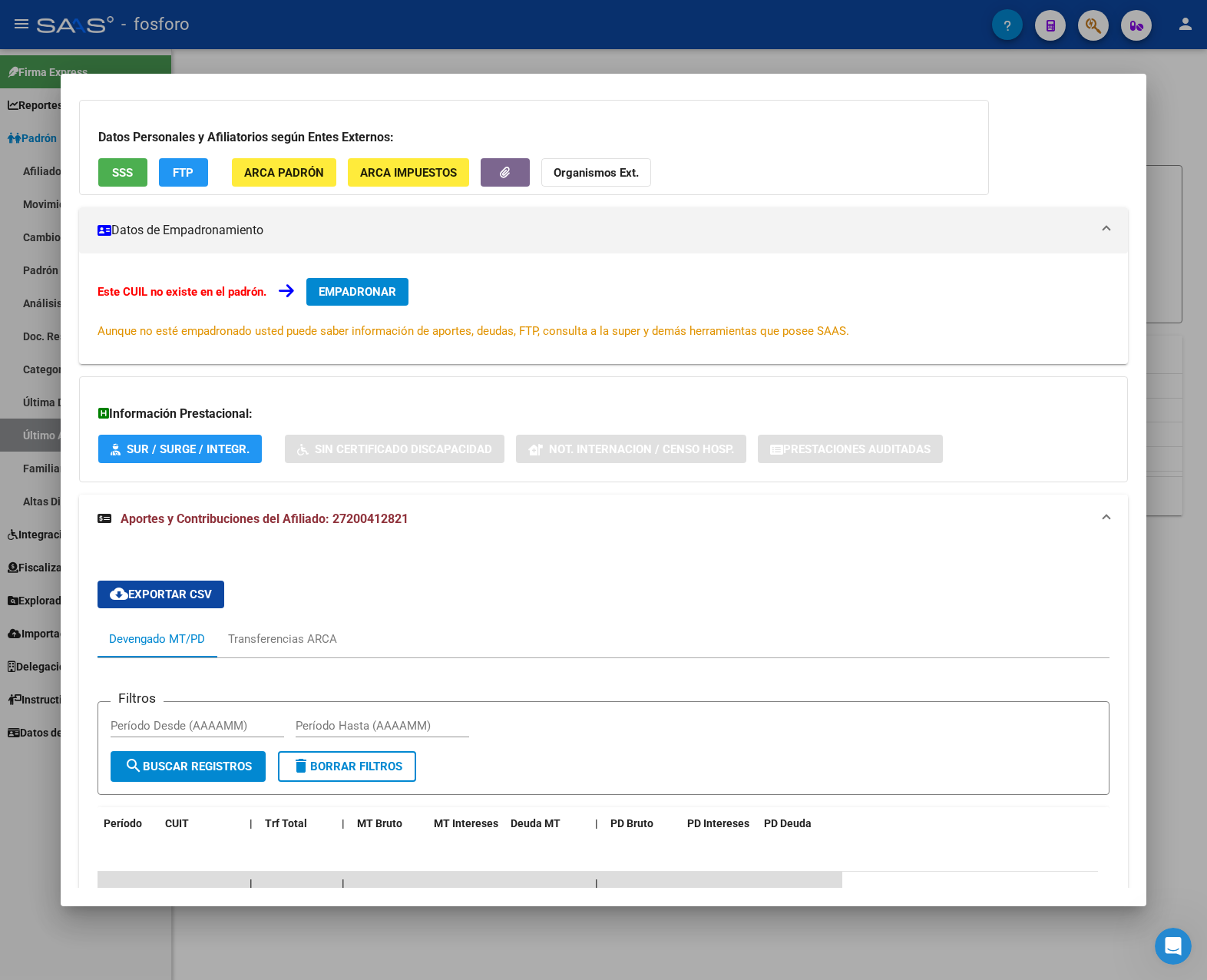
scroll to position [460, 0]
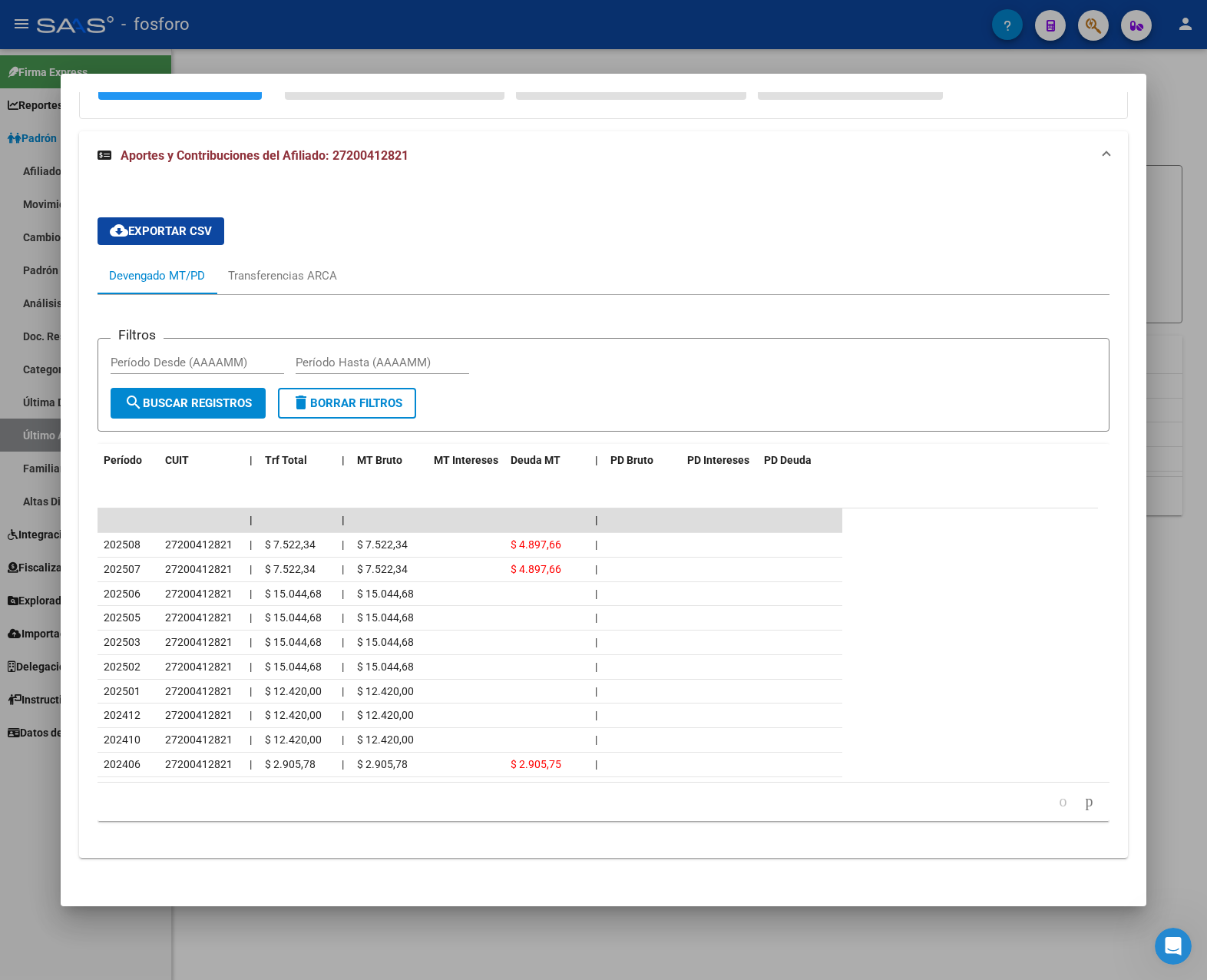
click at [975, 501] on div at bounding box center [604, 490] width 1207 height 980
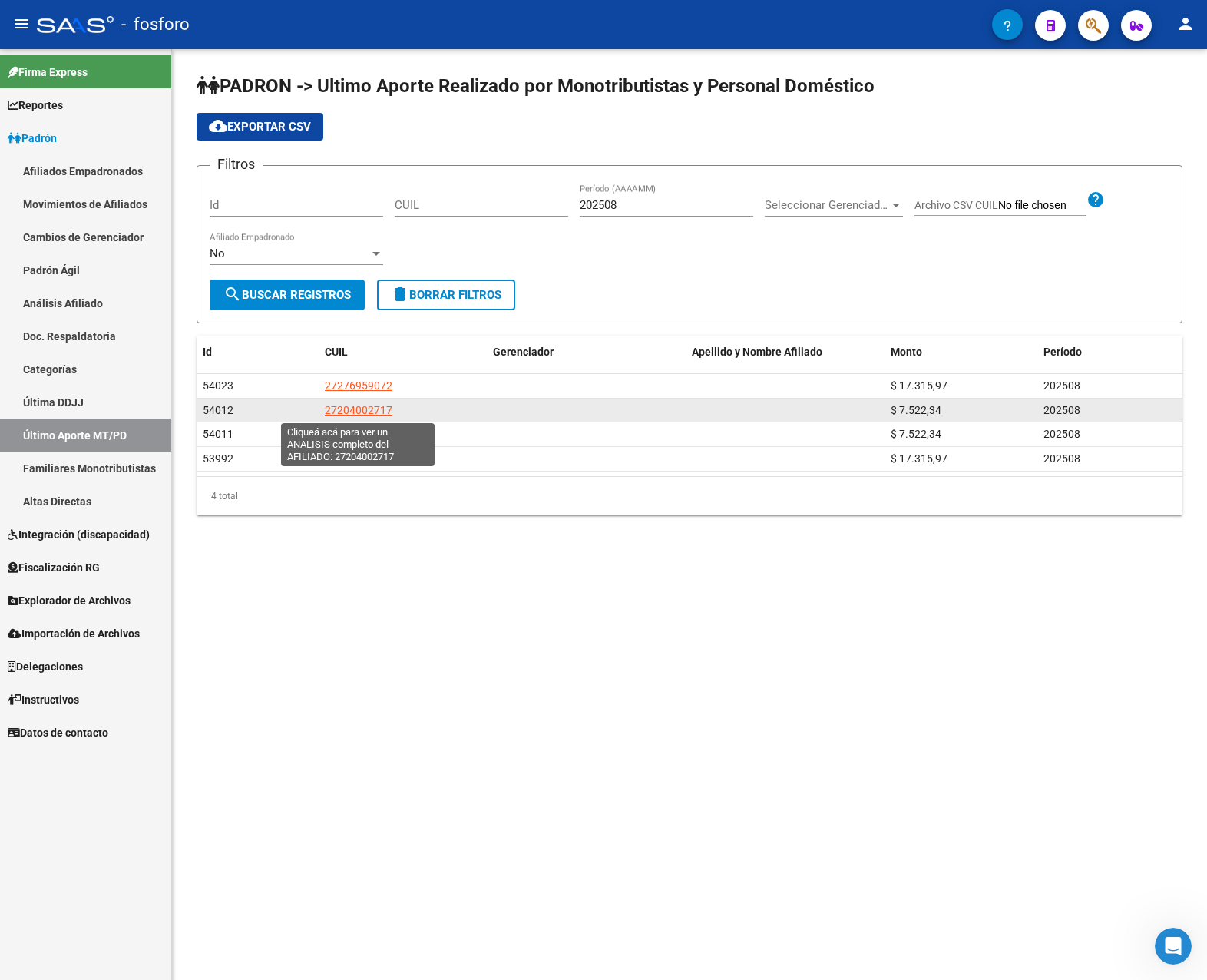
click at [347, 407] on span "27204002717" at bounding box center [359, 410] width 68 height 13
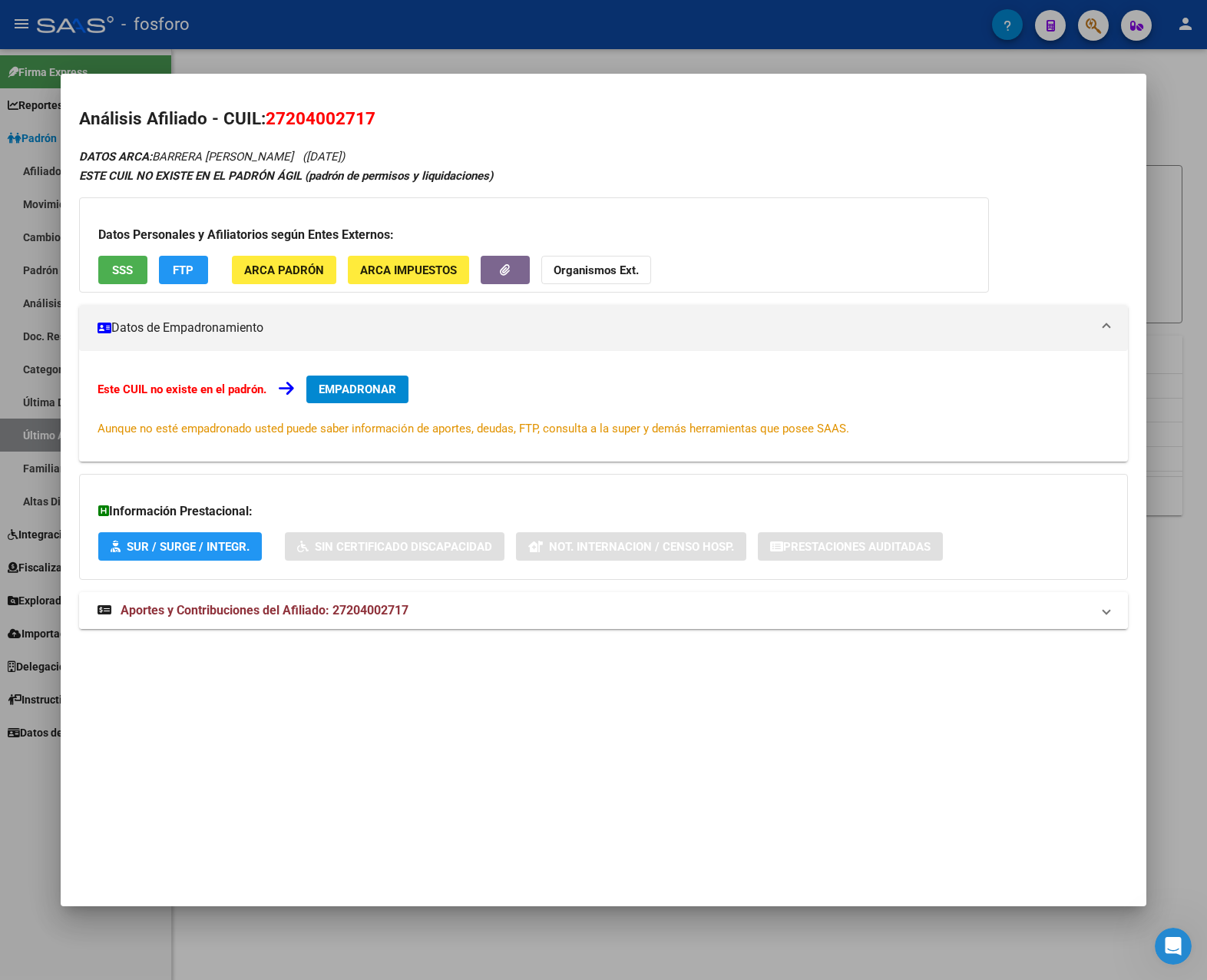
click at [321, 603] on span "Aportes y Contribuciones del Afiliado: 27204002717" at bounding box center [265, 610] width 288 height 14
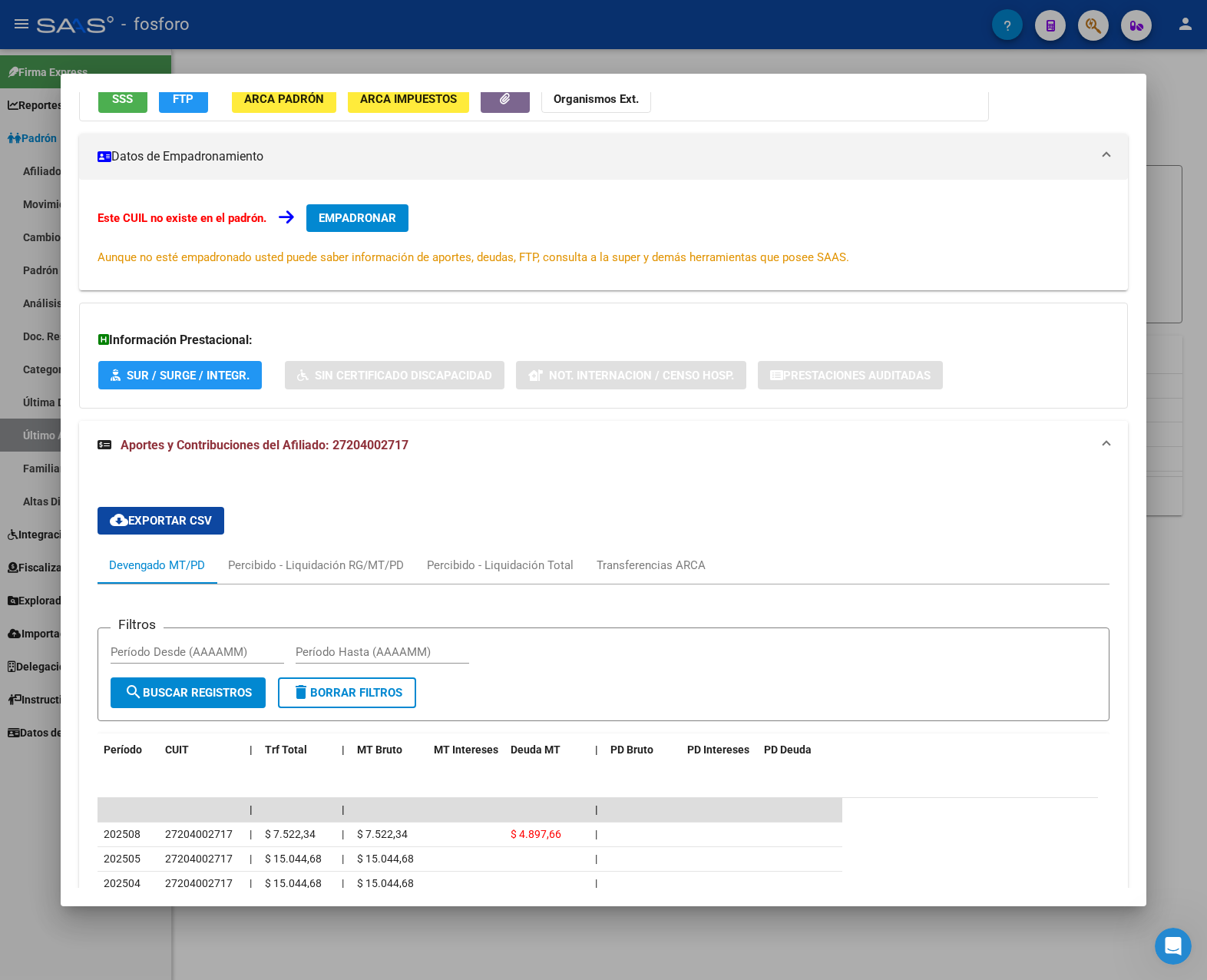
scroll to position [464, 0]
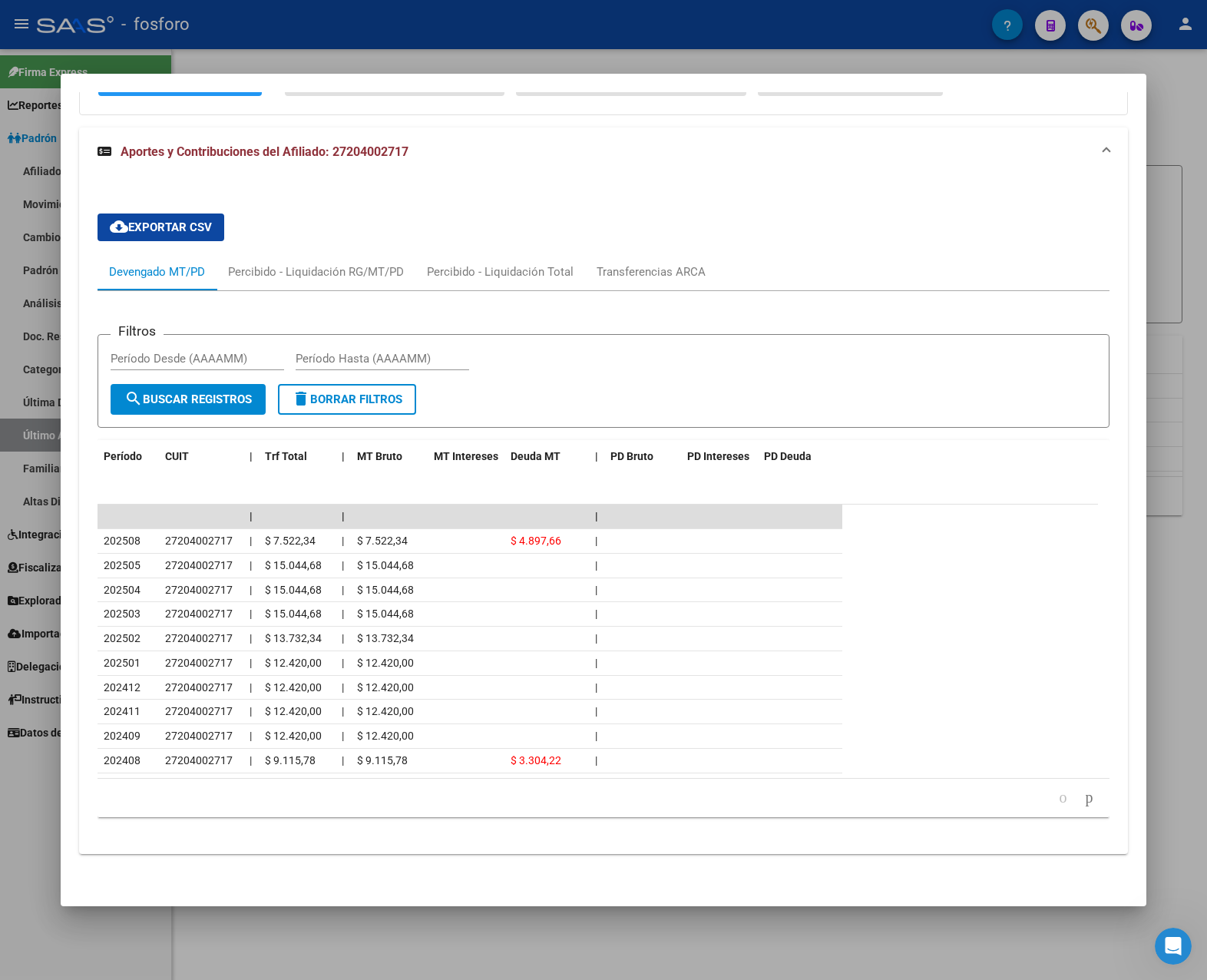
click at [975, 557] on div at bounding box center [604, 490] width 1207 height 980
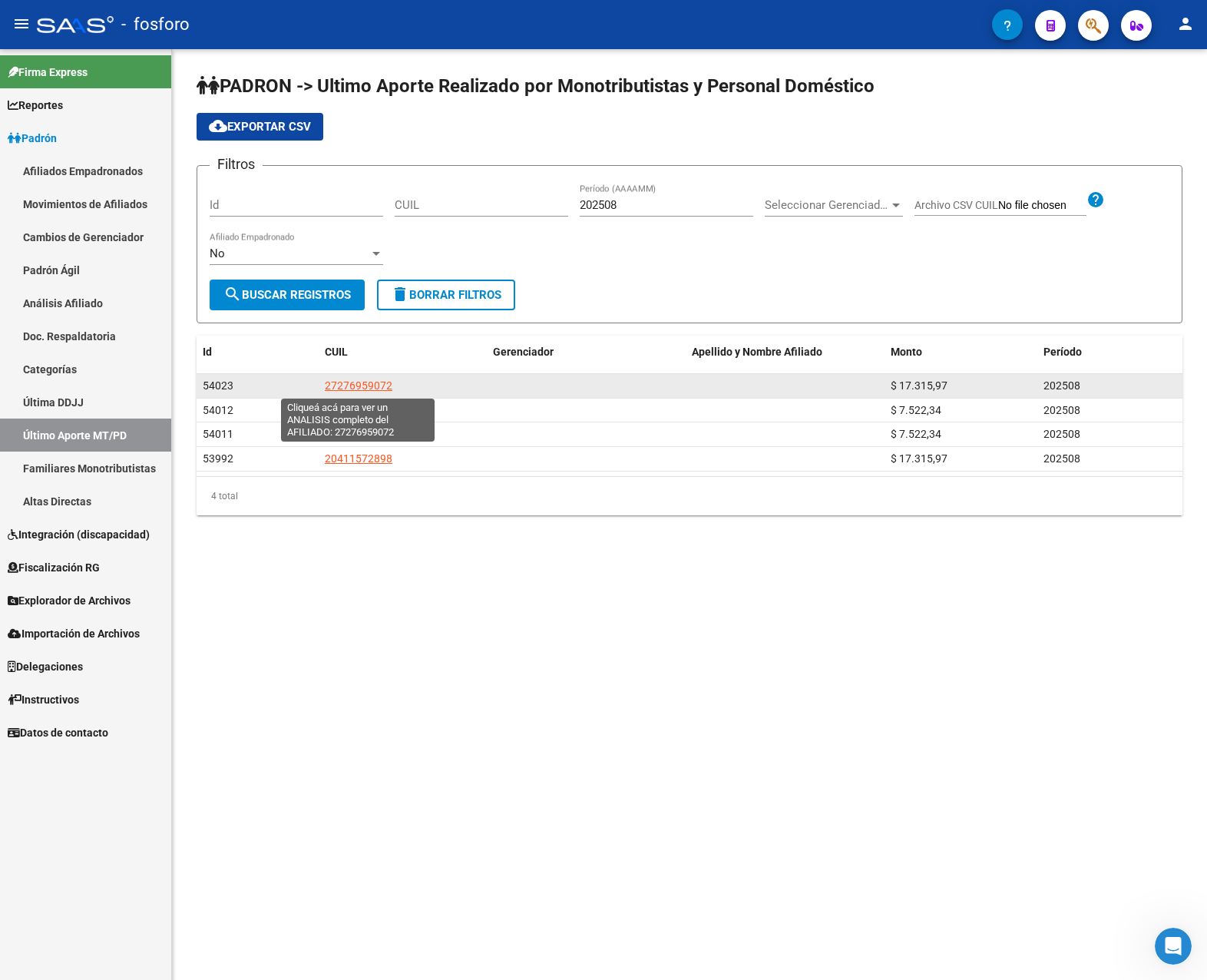
click at [366, 385] on span "27276959072" at bounding box center [359, 385] width 68 height 13
type textarea "27276959072"
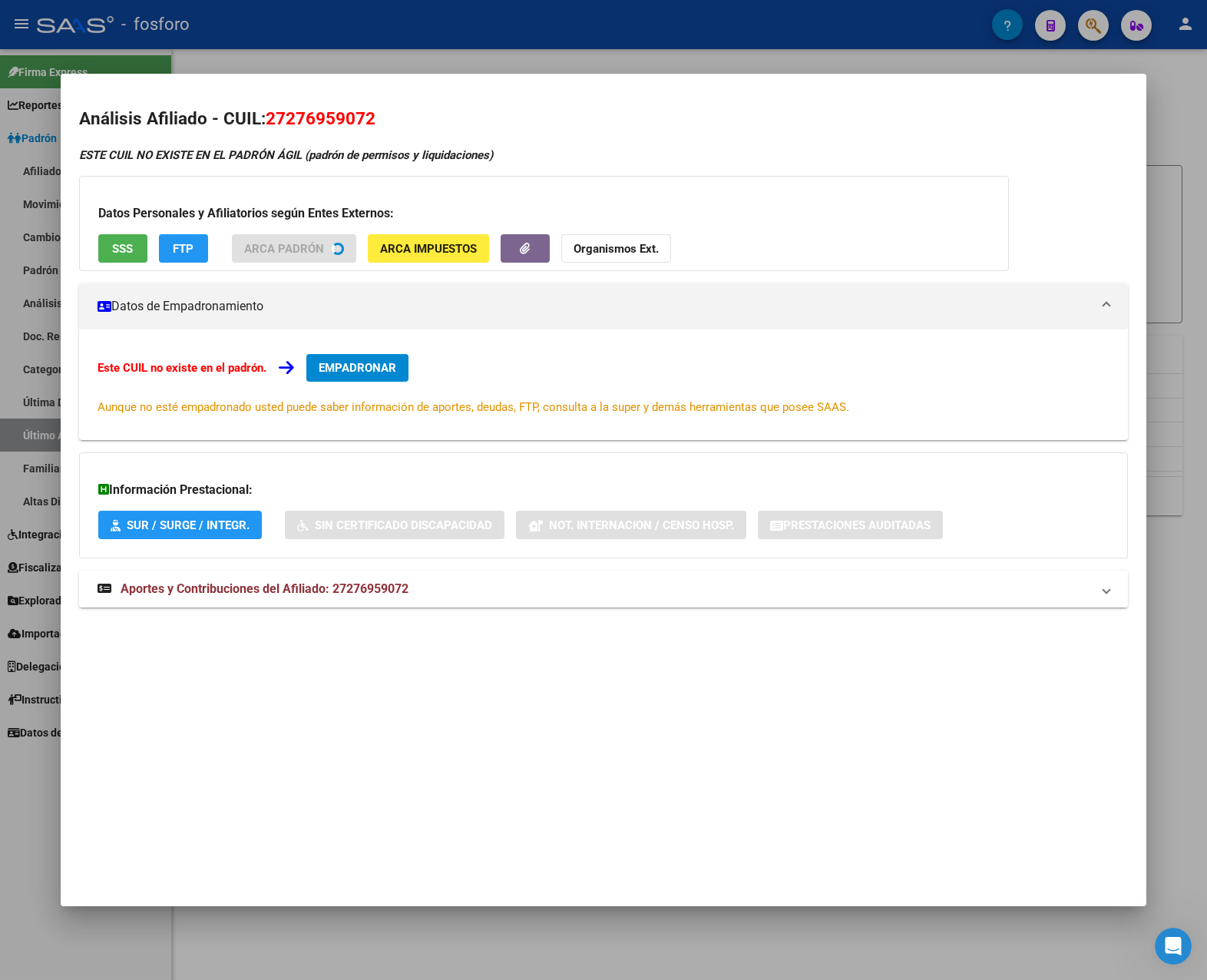
click at [298, 603] on mat-expansion-panel-header "Aportes y Contribuciones del Afiliado: 27276959072" at bounding box center [604, 588] width 1050 height 37
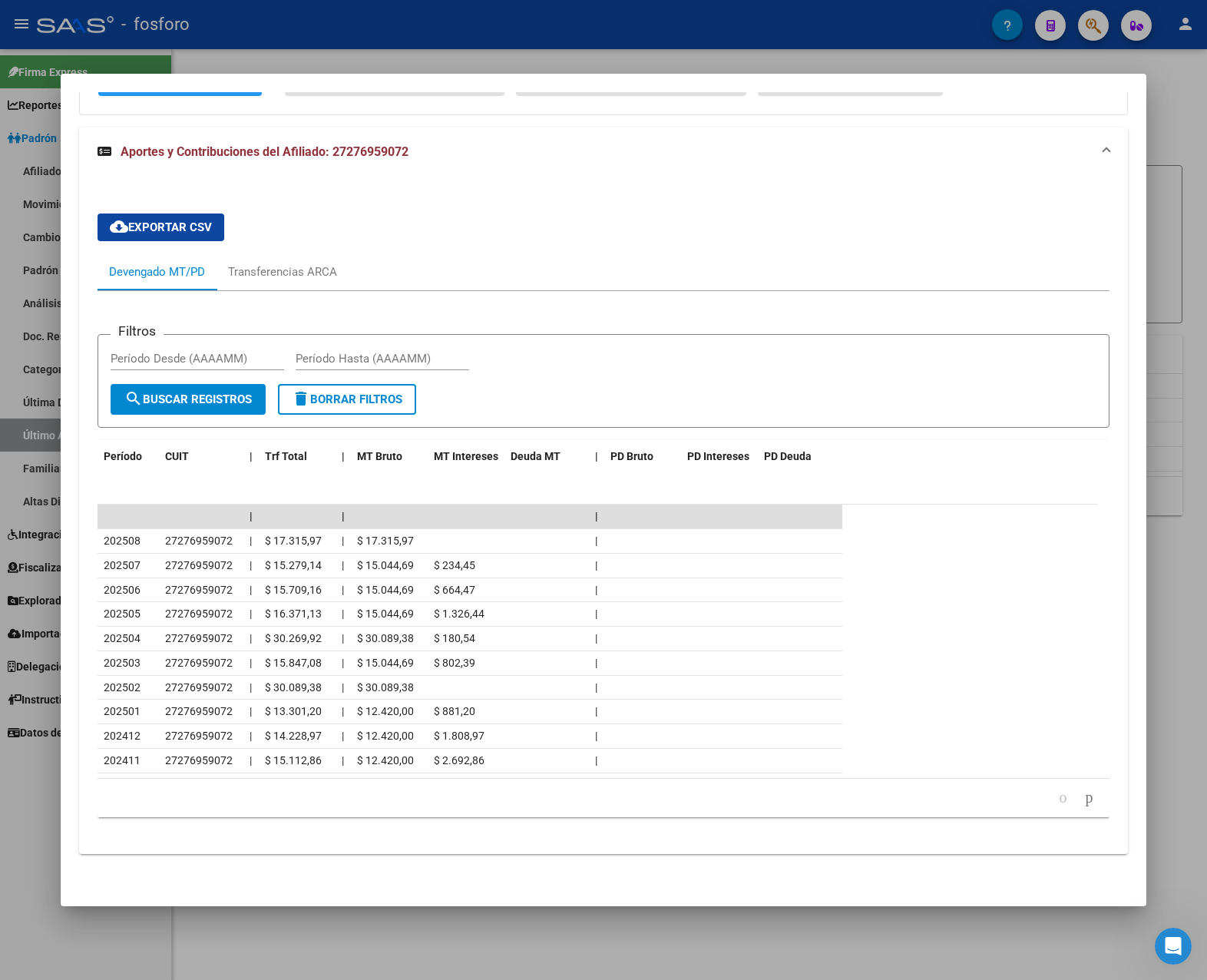
click at [975, 522] on div at bounding box center [604, 490] width 1207 height 980
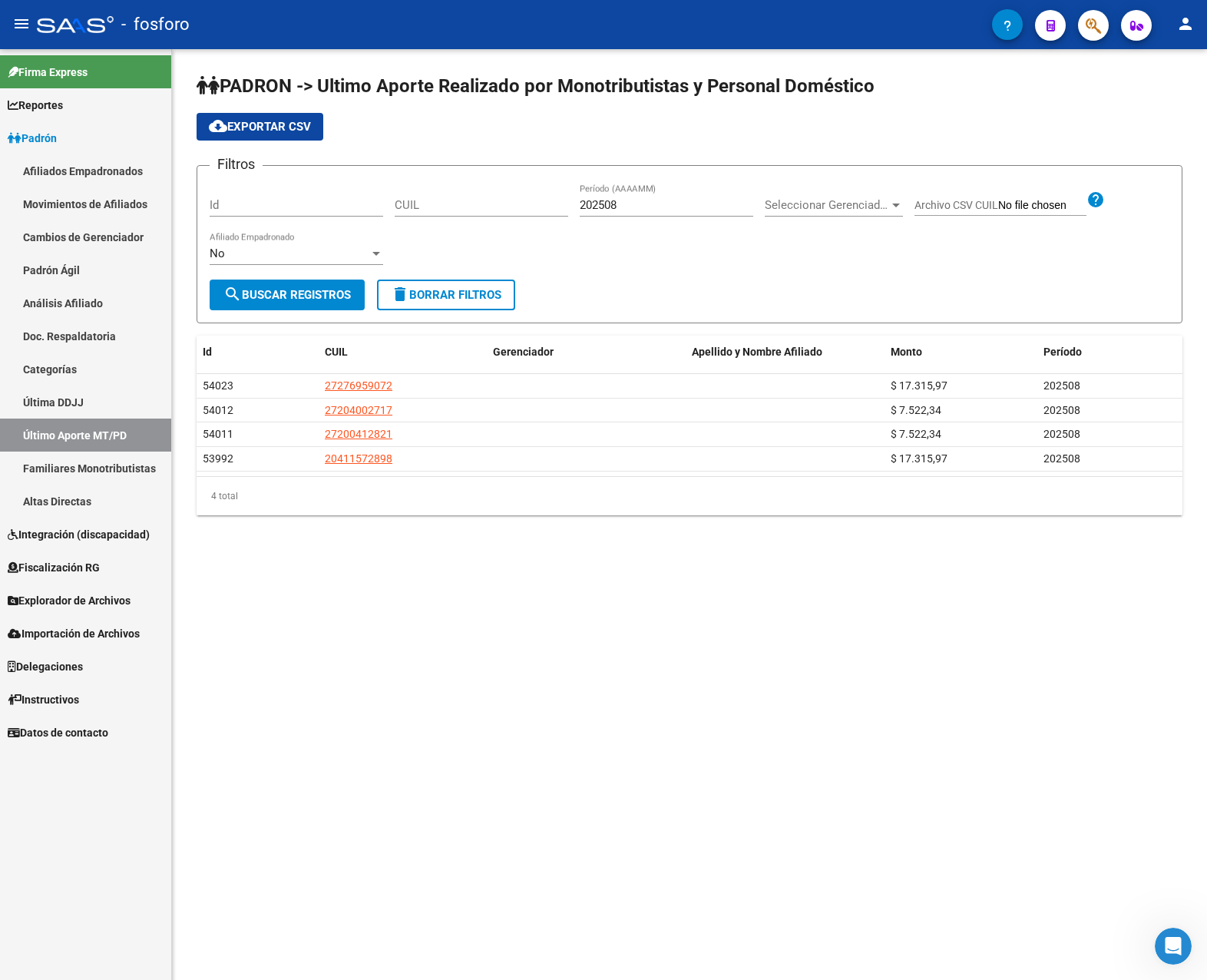
click at [633, 208] on input "202508" at bounding box center [667, 205] width 174 height 13
type input "202507"
click at [325, 291] on span "search Buscar Registros" at bounding box center [287, 295] width 127 height 13
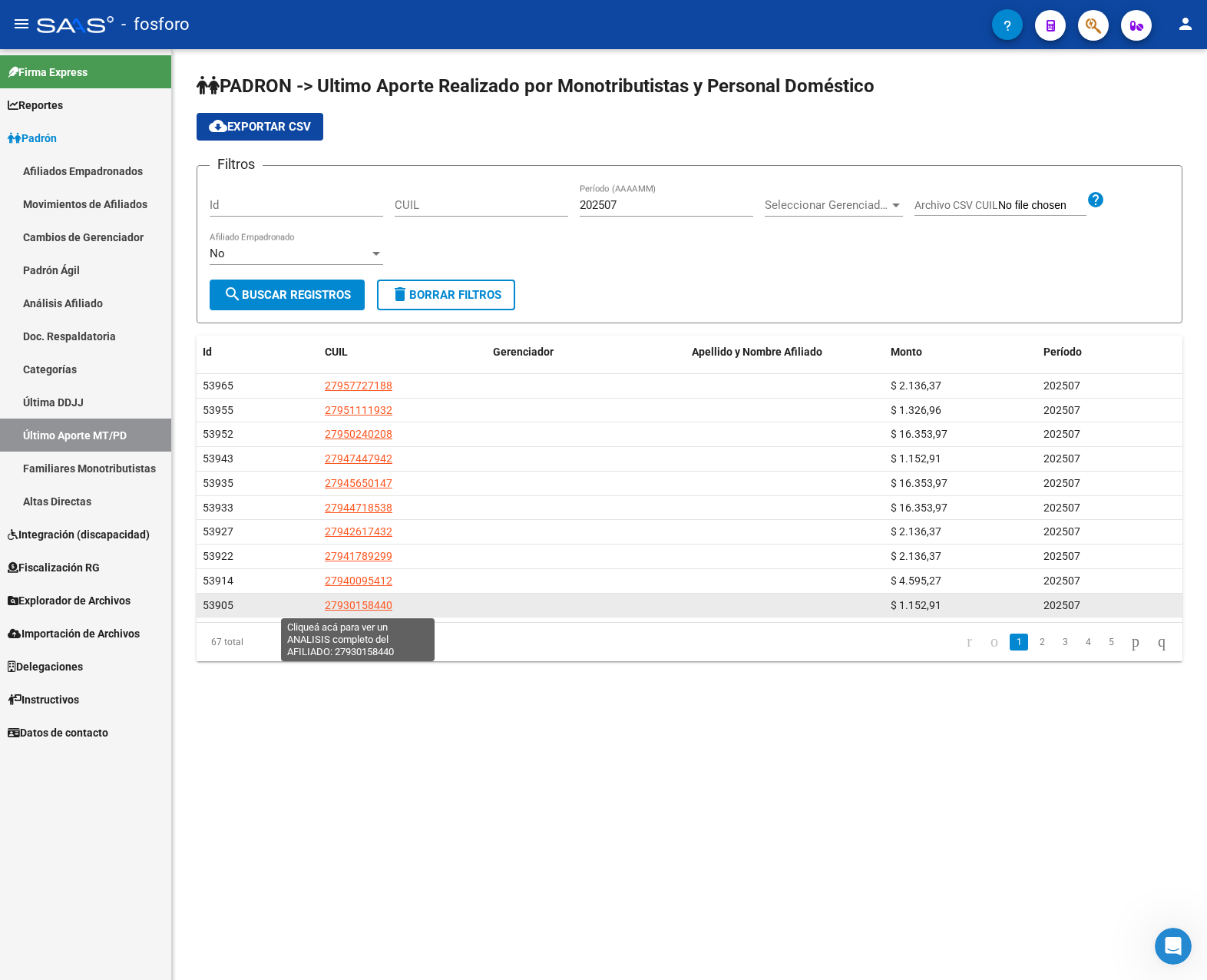
click at [376, 611] on span "27930158440" at bounding box center [359, 605] width 68 height 13
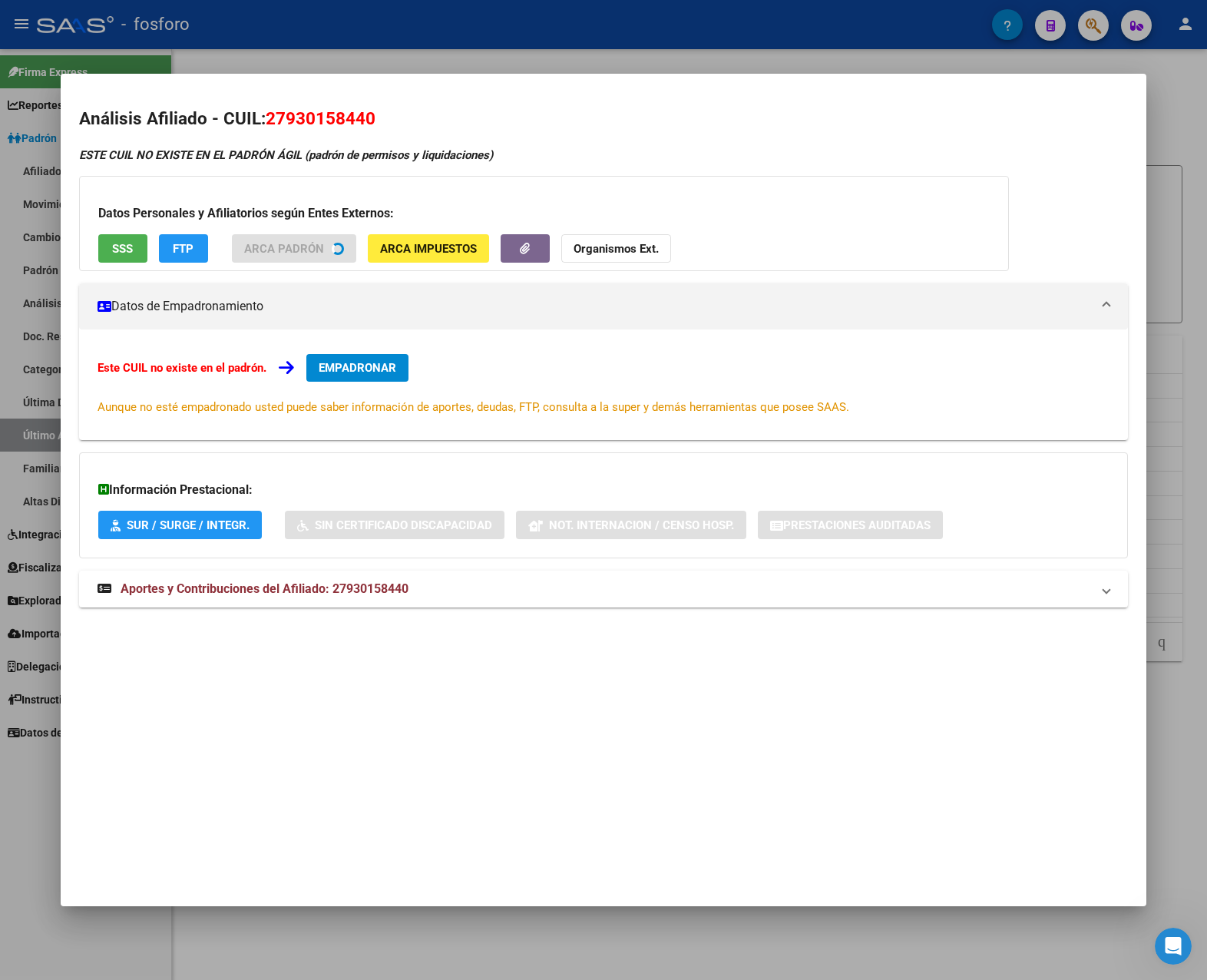
click at [348, 558] on div "Información Prestacional: SUR / SURGE / INTEGR. Sin Certificado Discapacidad No…" at bounding box center [604, 505] width 1049 height 106
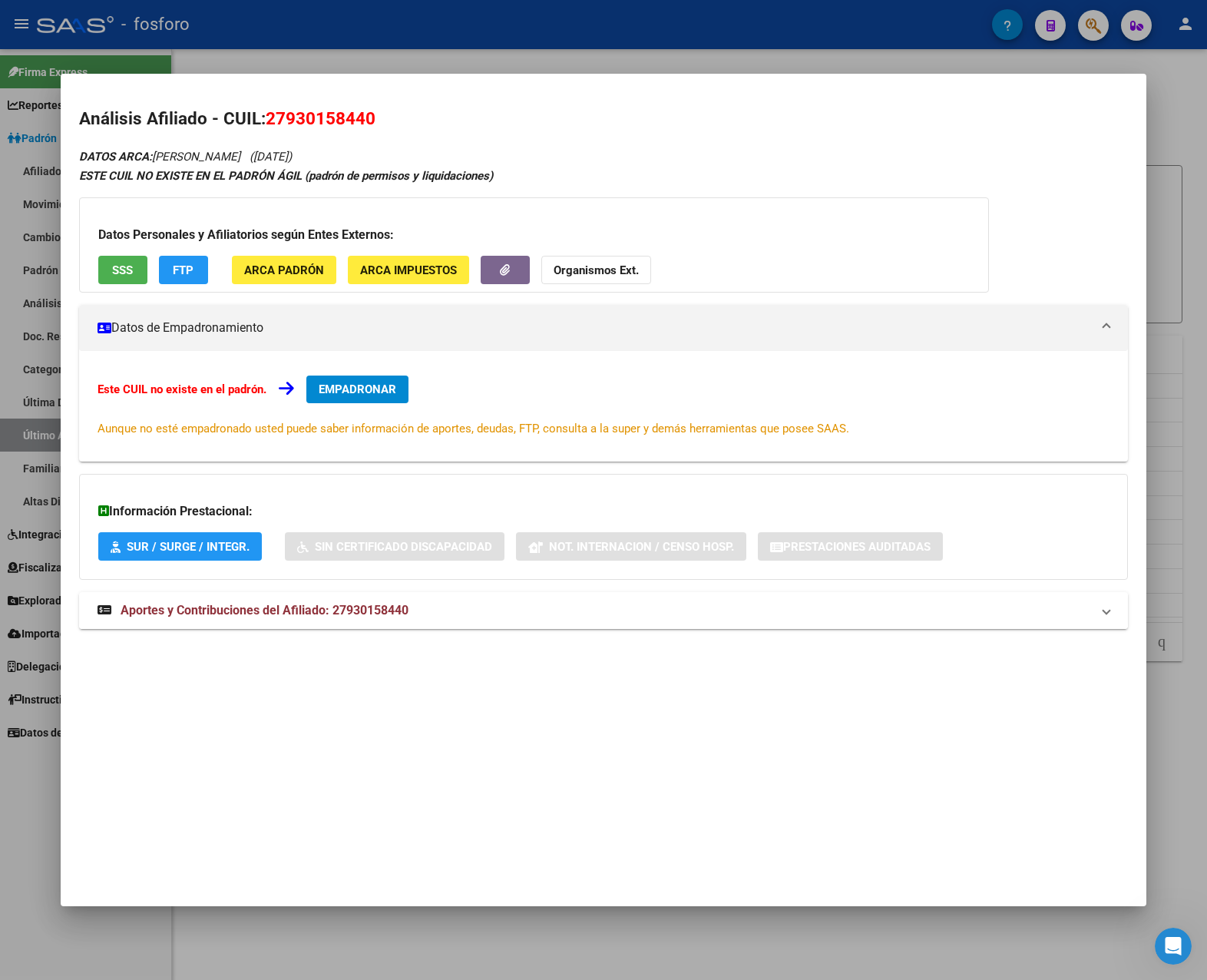
click at [337, 621] on mat-expansion-panel-header "Aportes y Contribuciones del Afiliado: 27930158440" at bounding box center [604, 610] width 1050 height 37
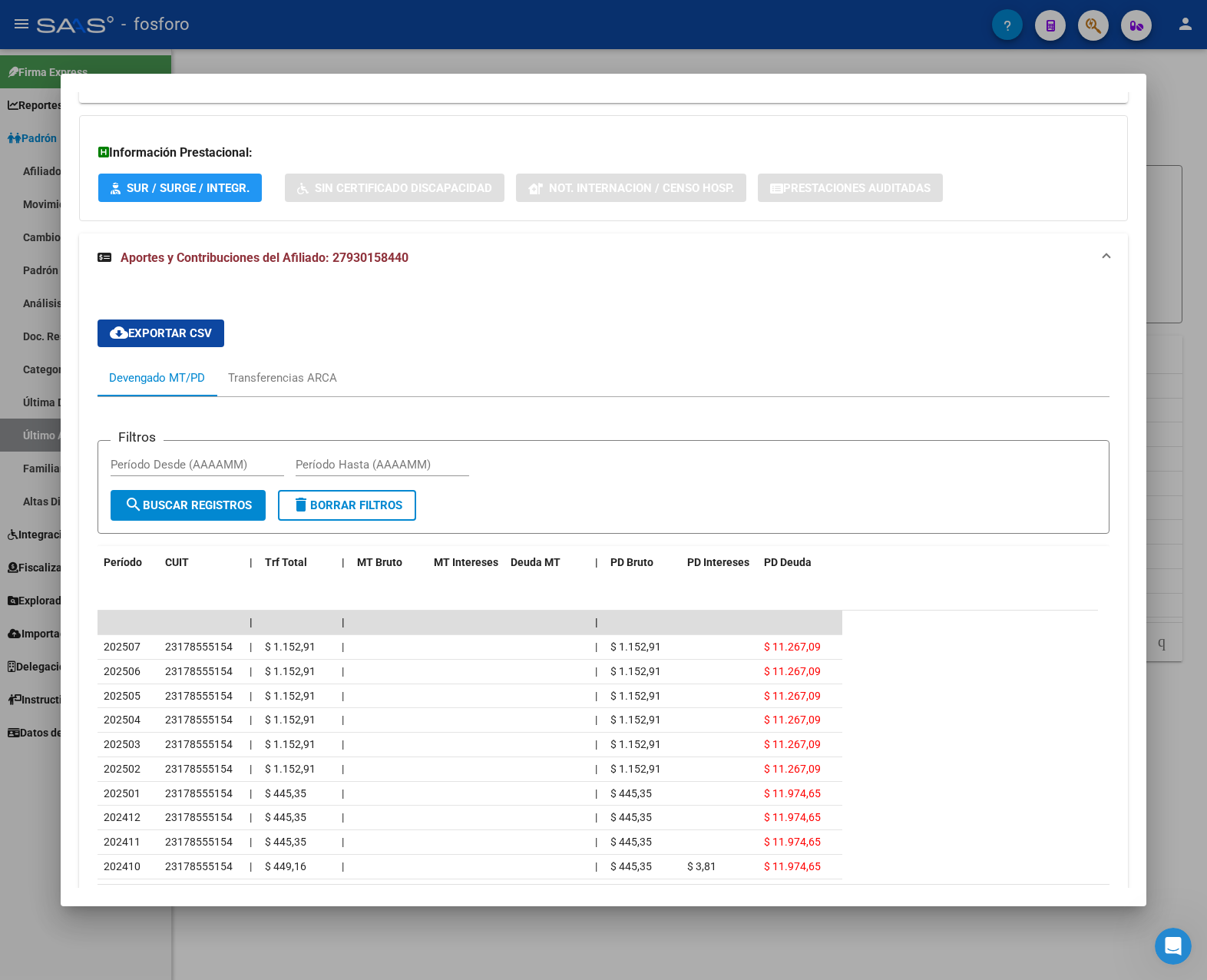
scroll to position [460, 0]
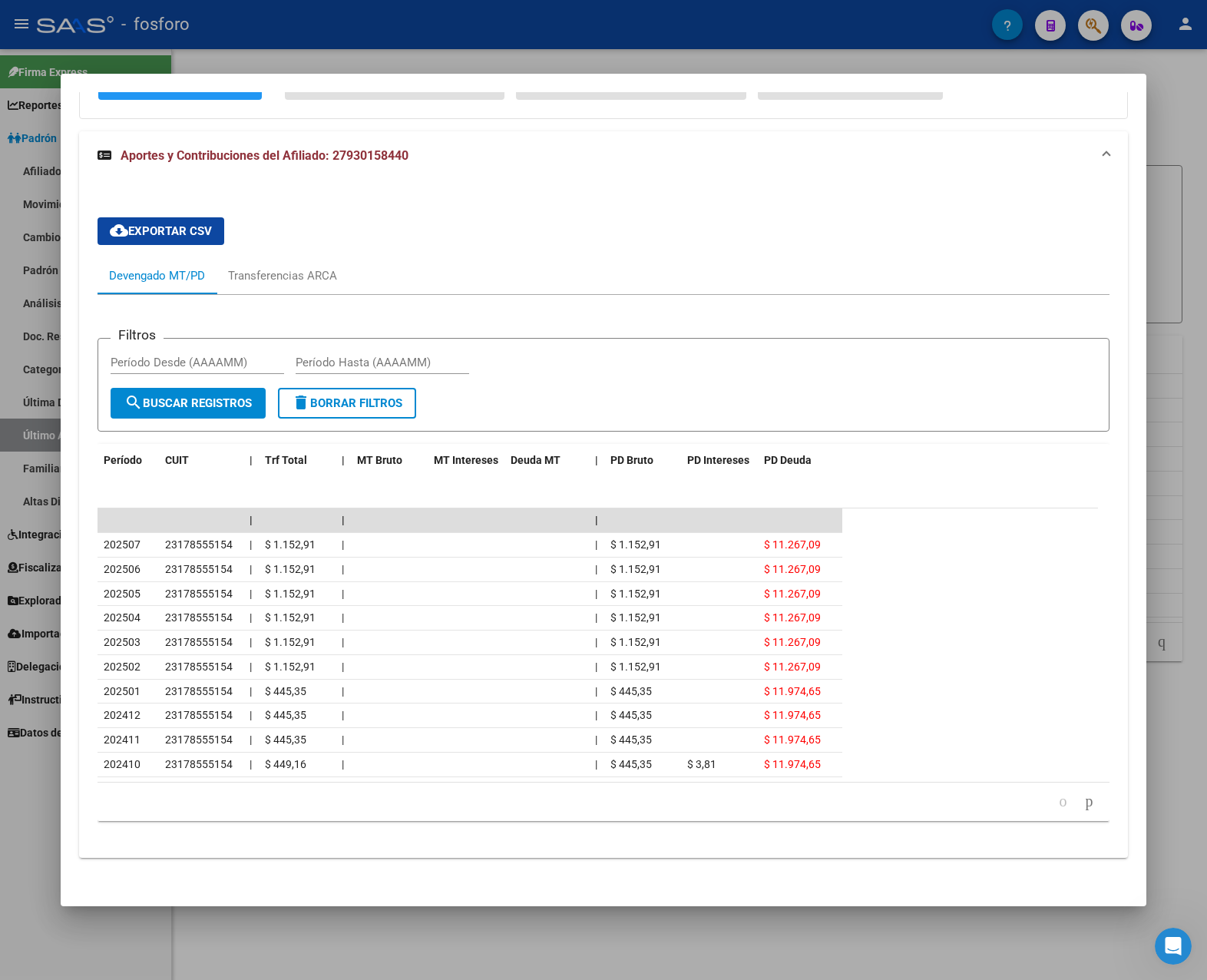
drag, startPoint x: 1177, startPoint y: 767, endPoint x: 1133, endPoint y: 761, distance: 44.4
click at [975, 765] on div at bounding box center [604, 490] width 1207 height 980
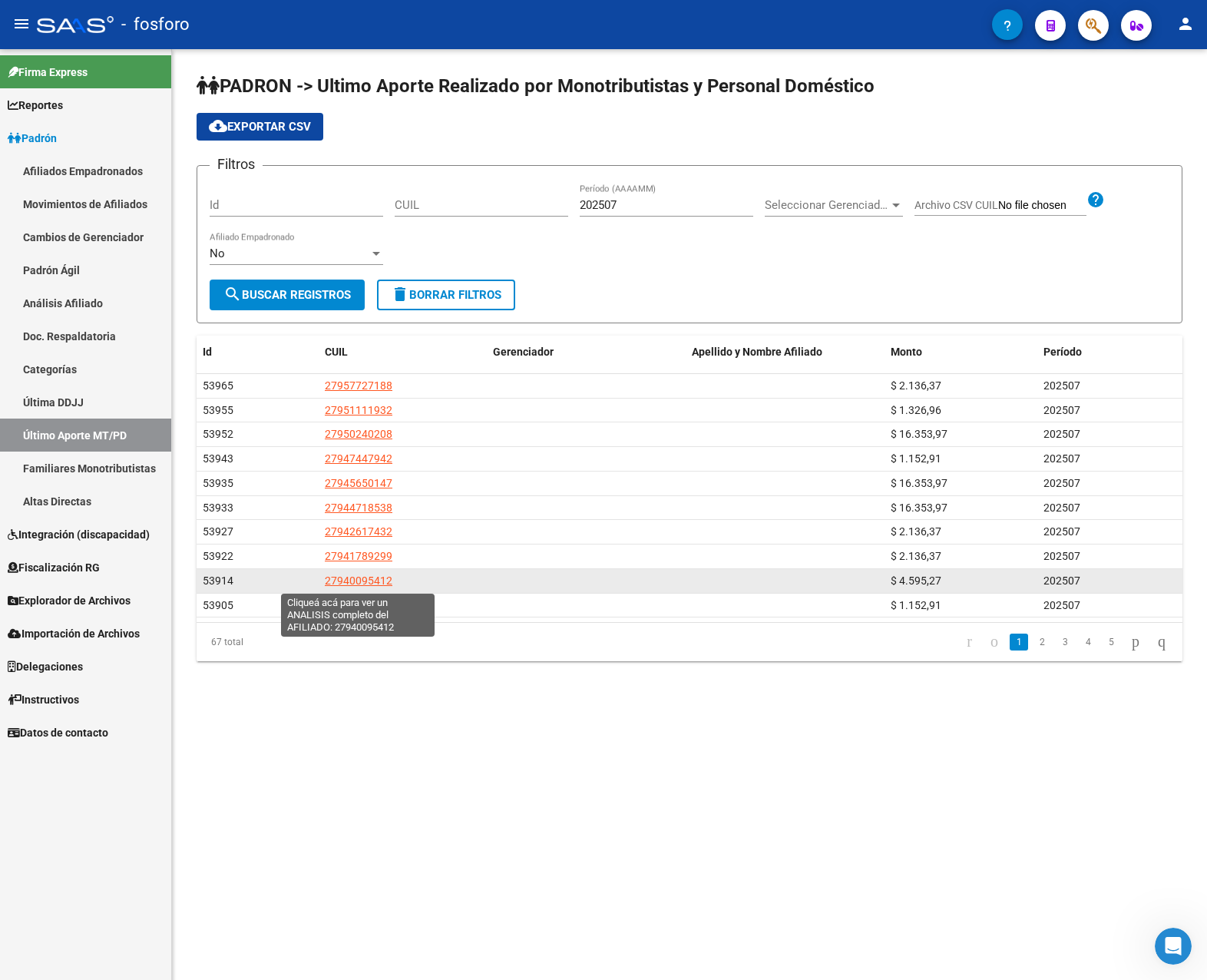
click at [350, 580] on span "27940095412" at bounding box center [359, 580] width 68 height 13
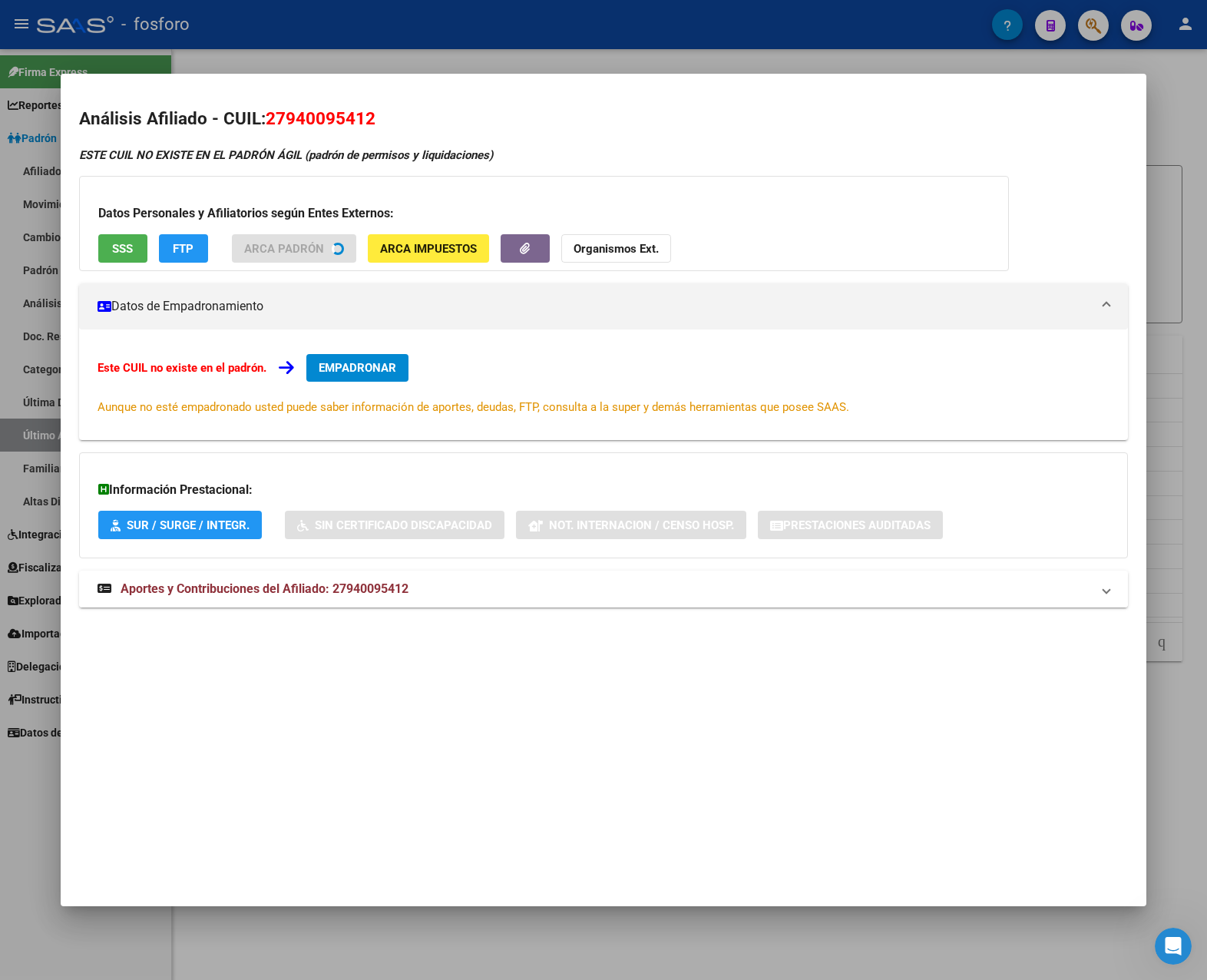
click at [346, 591] on span "Aportes y Contribuciones del Afiliado: 27940095412" at bounding box center [265, 588] width 288 height 14
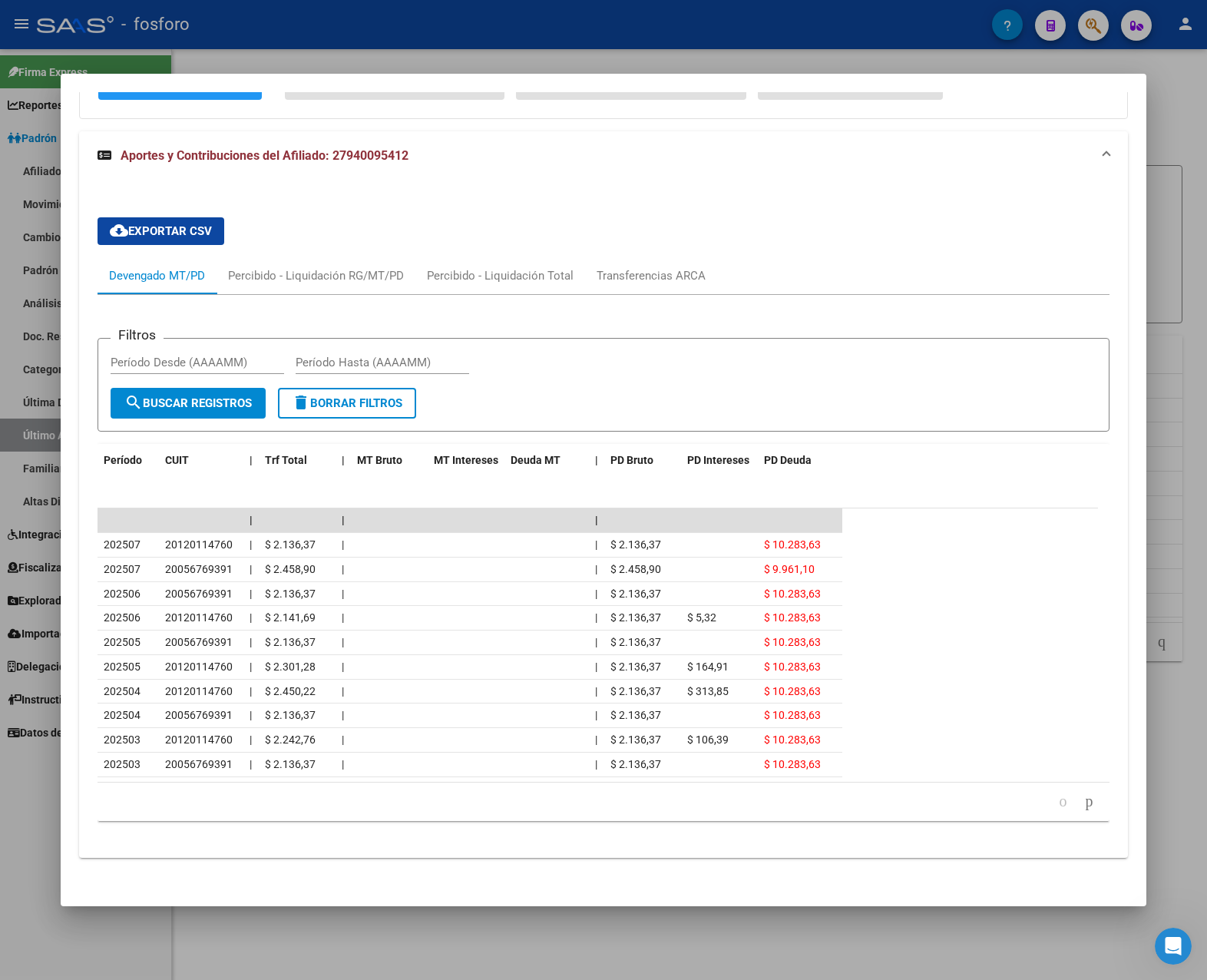
click at [975, 703] on div at bounding box center [604, 490] width 1207 height 980
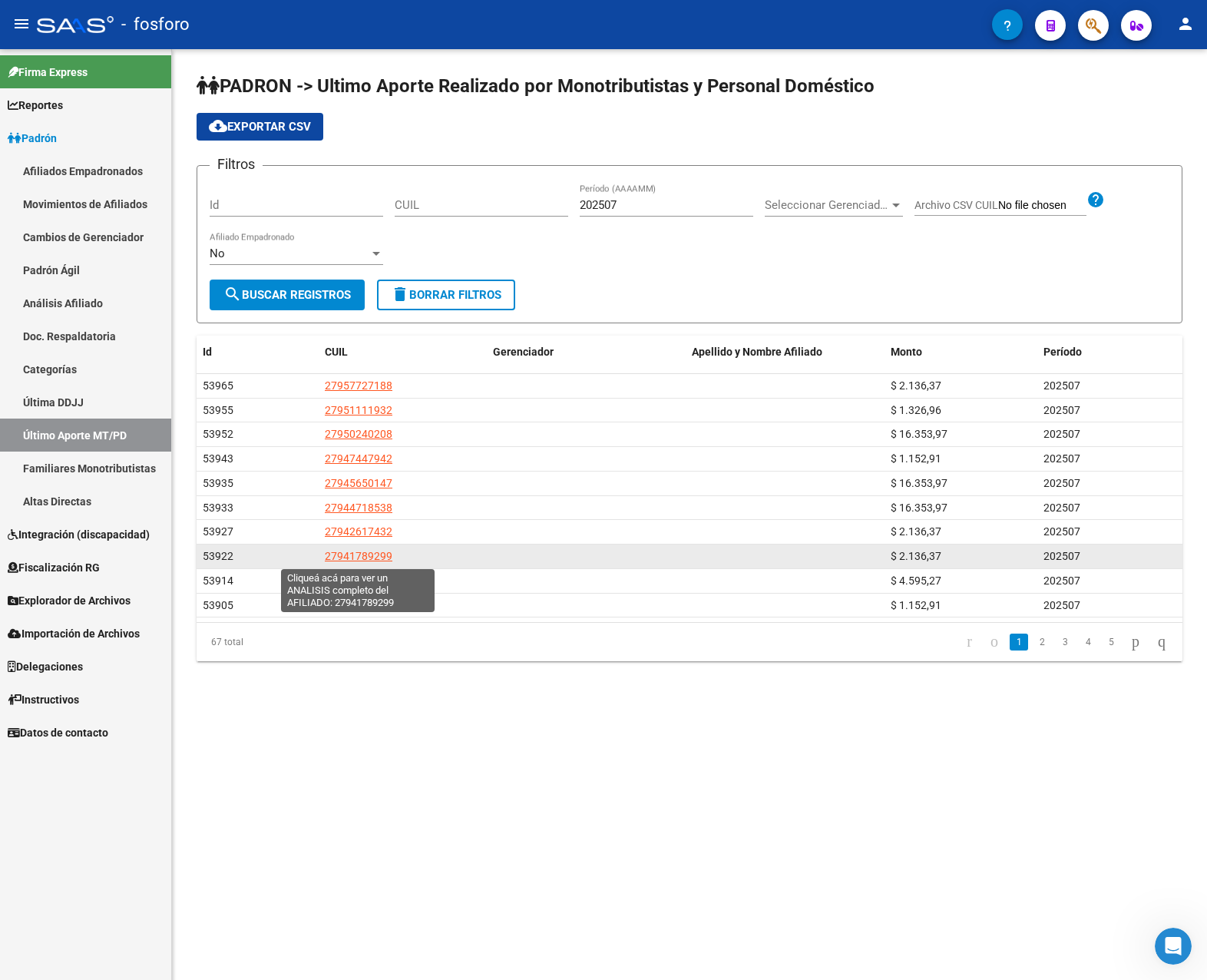
click at [364, 554] on span "27941789299" at bounding box center [359, 556] width 68 height 13
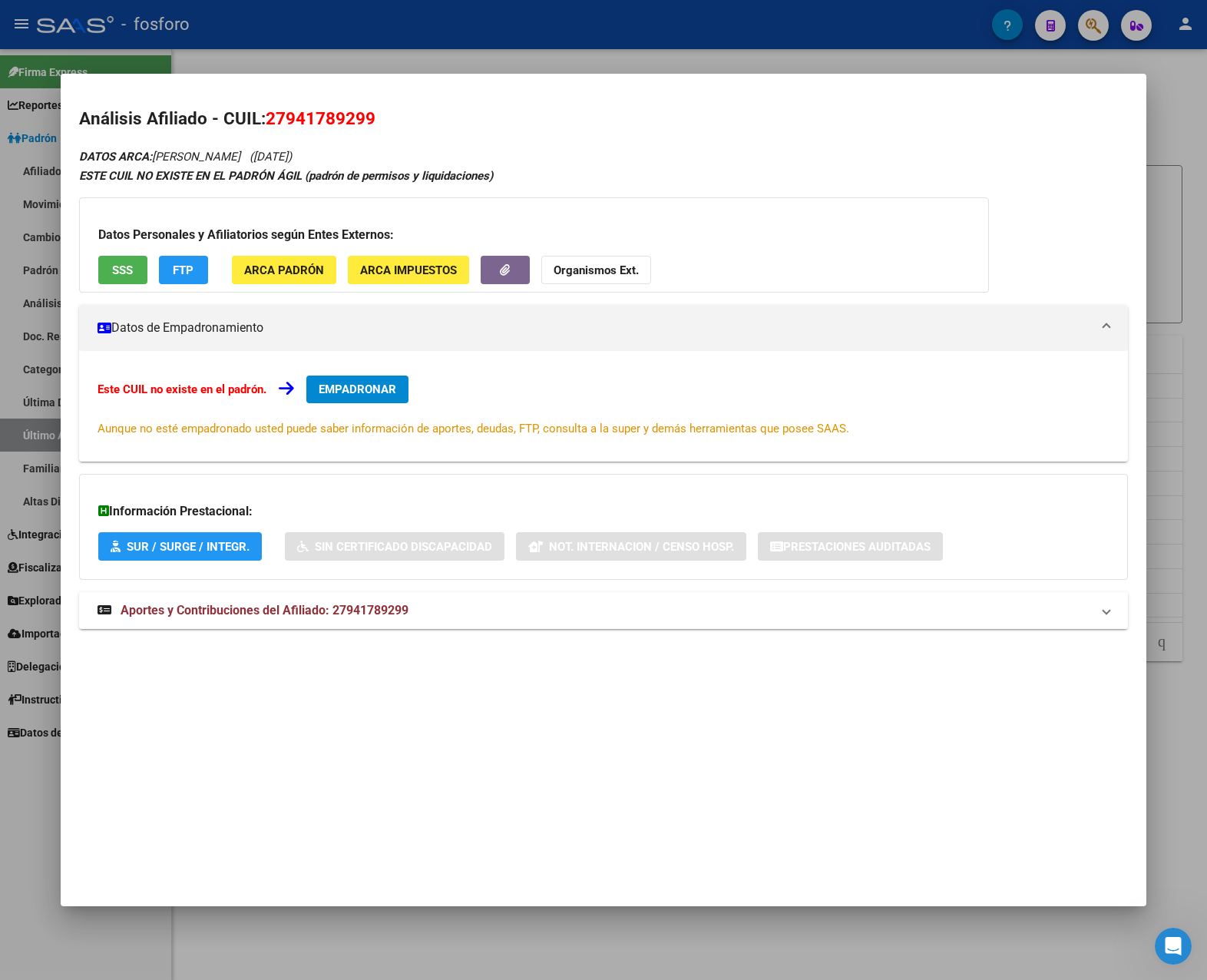
click at [387, 599] on mat-expansion-panel-header "Aportes y Contribuciones del Afiliado: 27941789299" at bounding box center [604, 610] width 1050 height 37
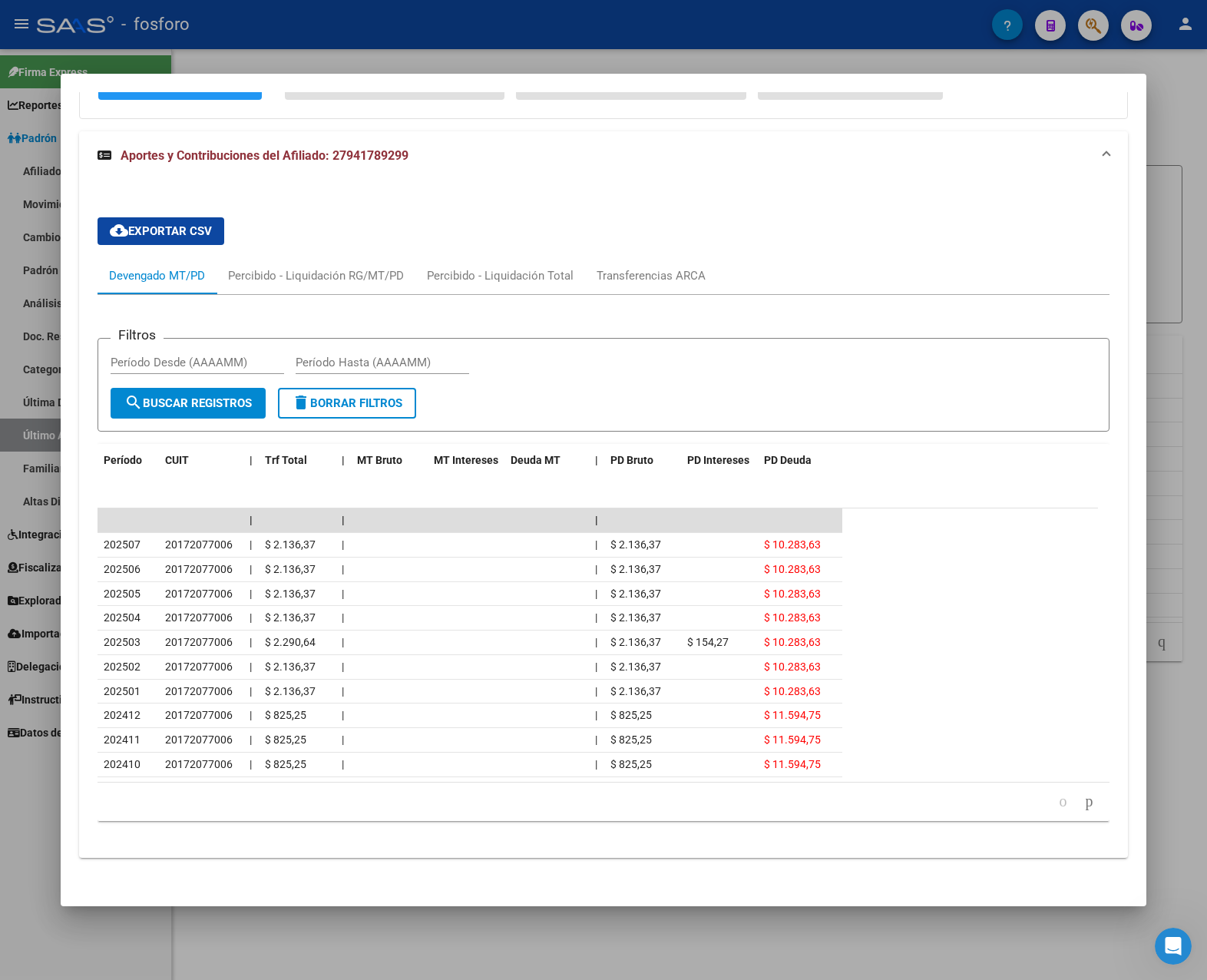
click at [975, 695] on div at bounding box center [604, 490] width 1207 height 980
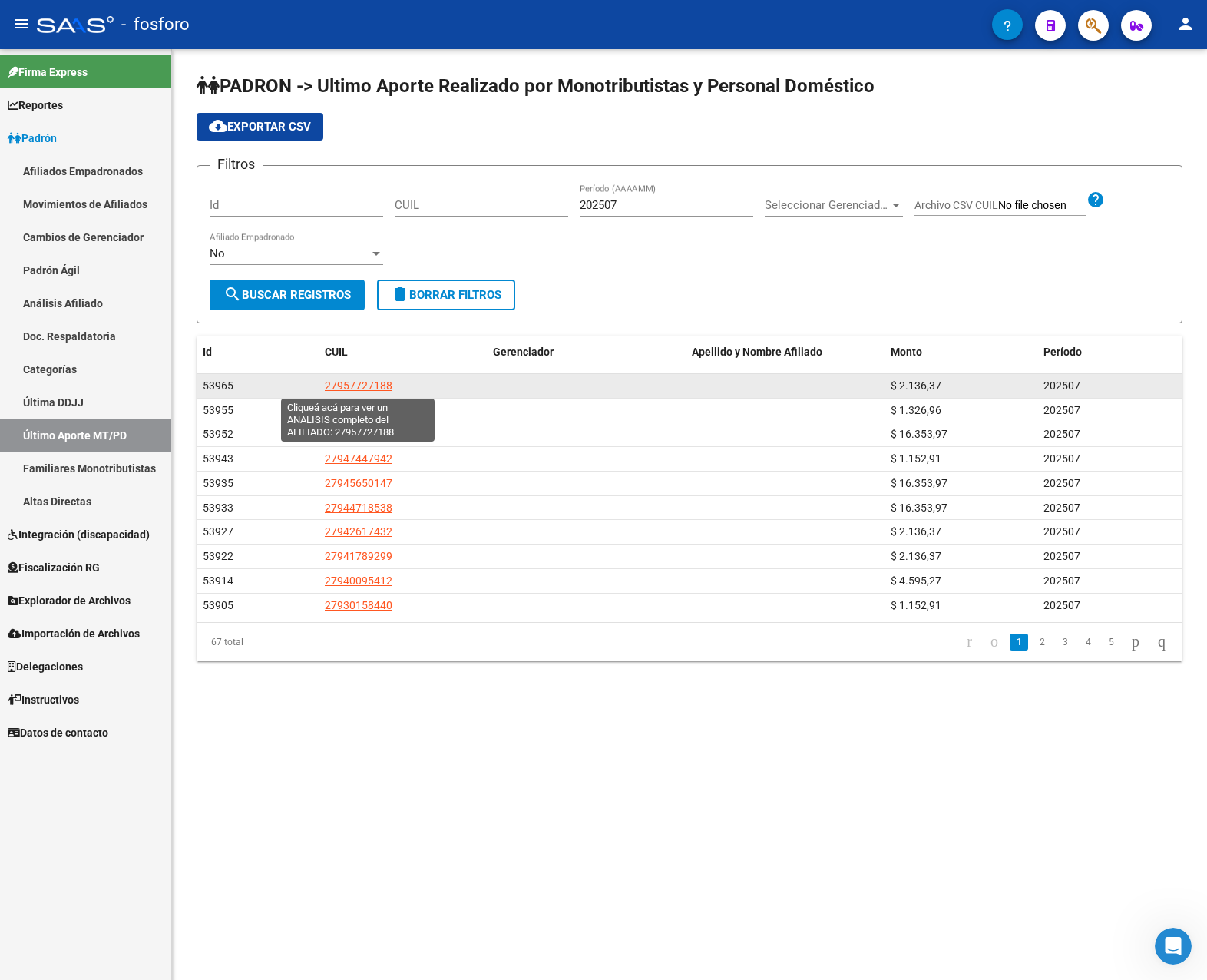
click at [374, 385] on span "27957727188" at bounding box center [359, 385] width 68 height 13
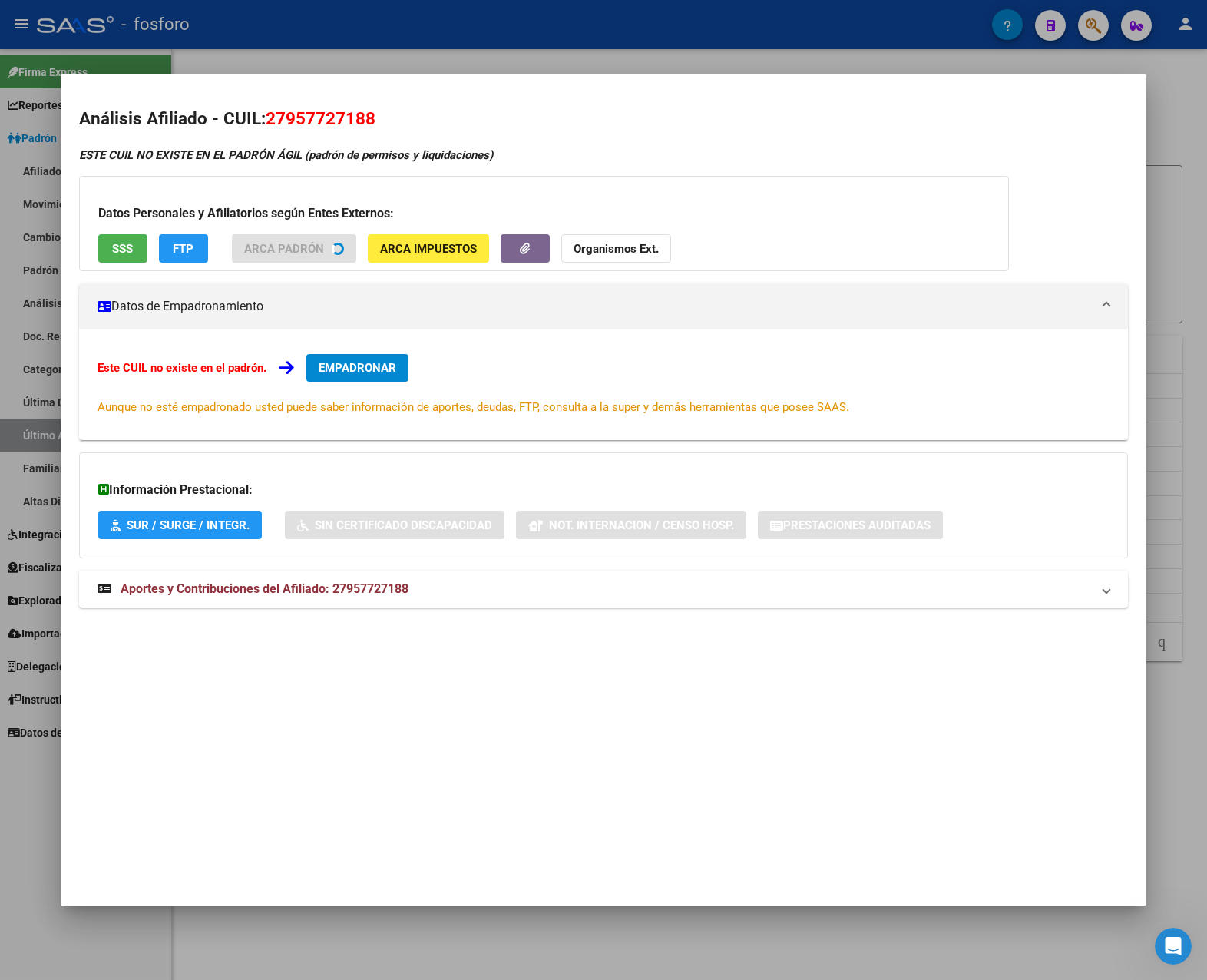
click at [360, 588] on div "ESTE CUIL NO EXISTE EN EL PADRÓN ÁGIL (padrón de permisos y liquidaciones) Dato…" at bounding box center [604, 386] width 1050 height 479
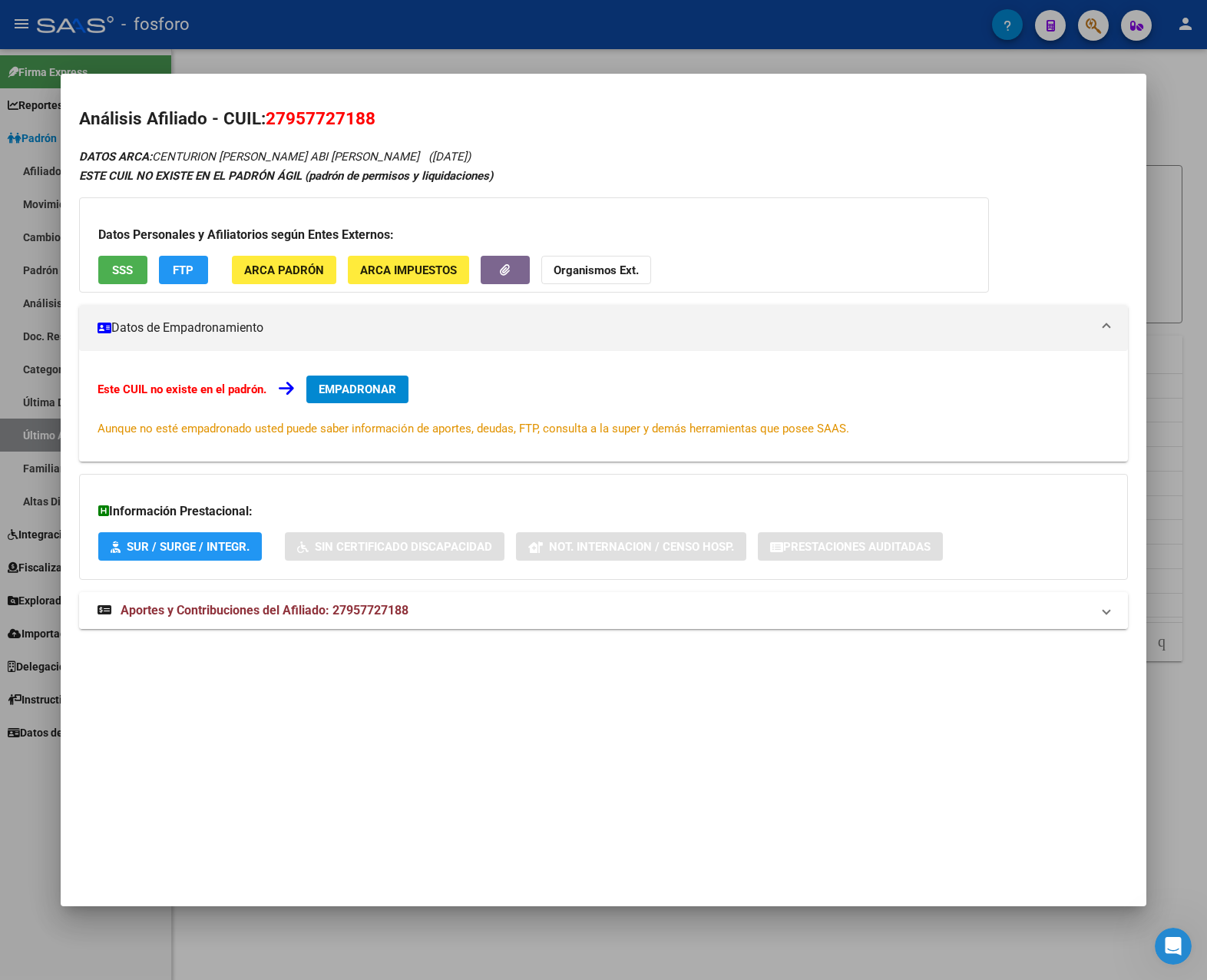
click at [360, 616] on span "Aportes y Contribuciones del Afiliado: 27957727188" at bounding box center [265, 610] width 288 height 14
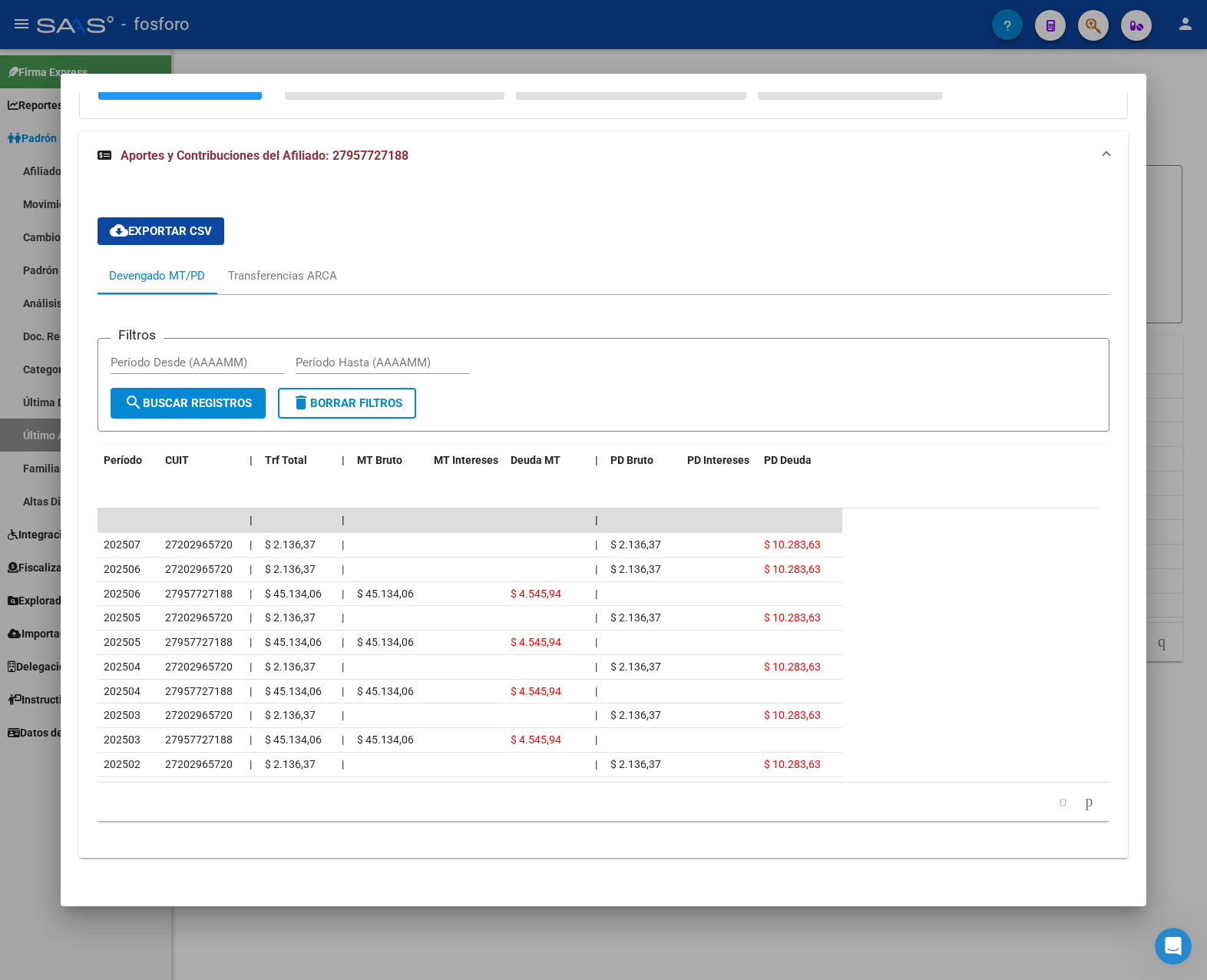
click at [975, 715] on div at bounding box center [604, 490] width 1207 height 980
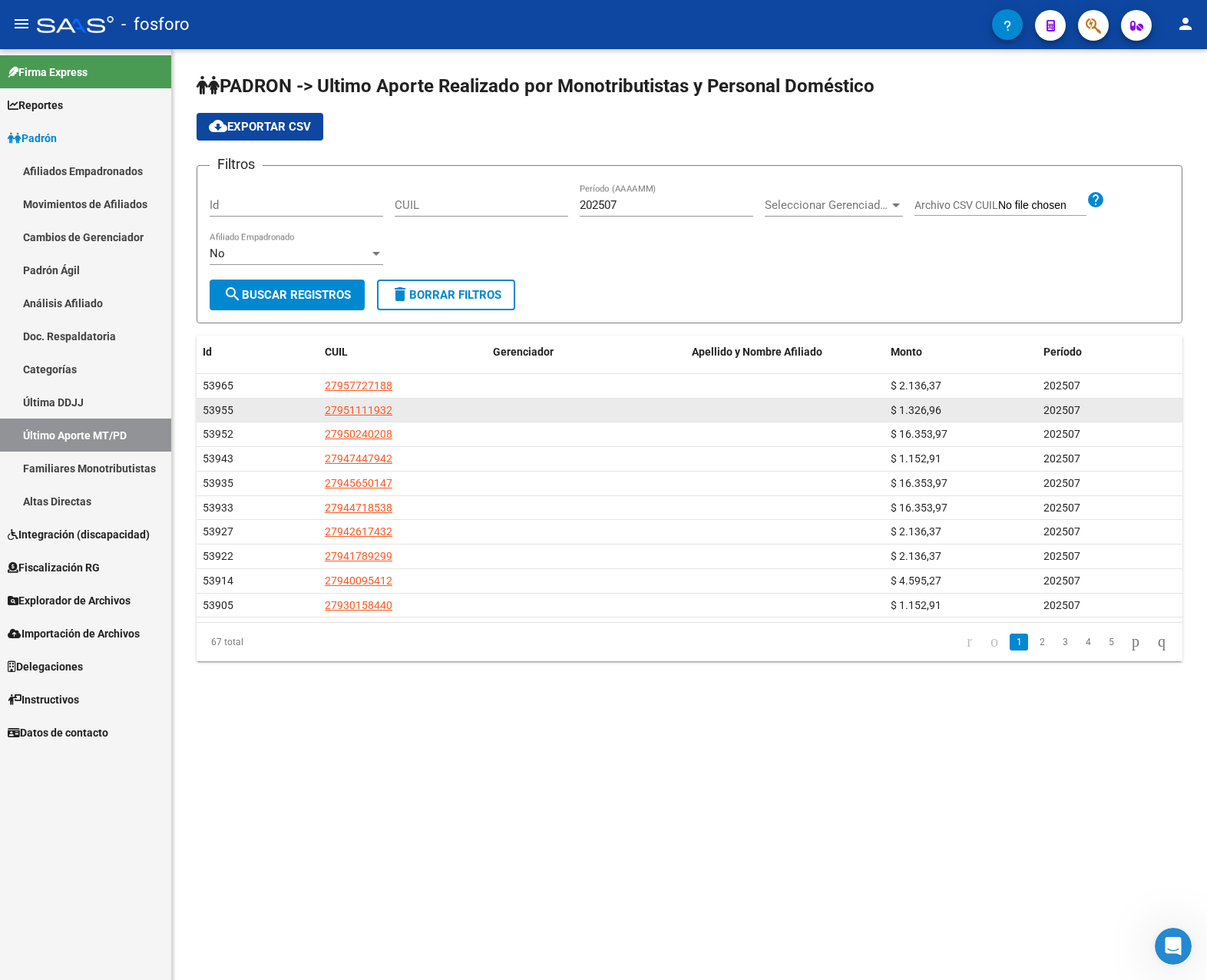
click at [383, 418] on app-link-go-to "27951111932" at bounding box center [359, 410] width 68 height 17
click at [378, 407] on span "27951111932" at bounding box center [359, 410] width 68 height 13
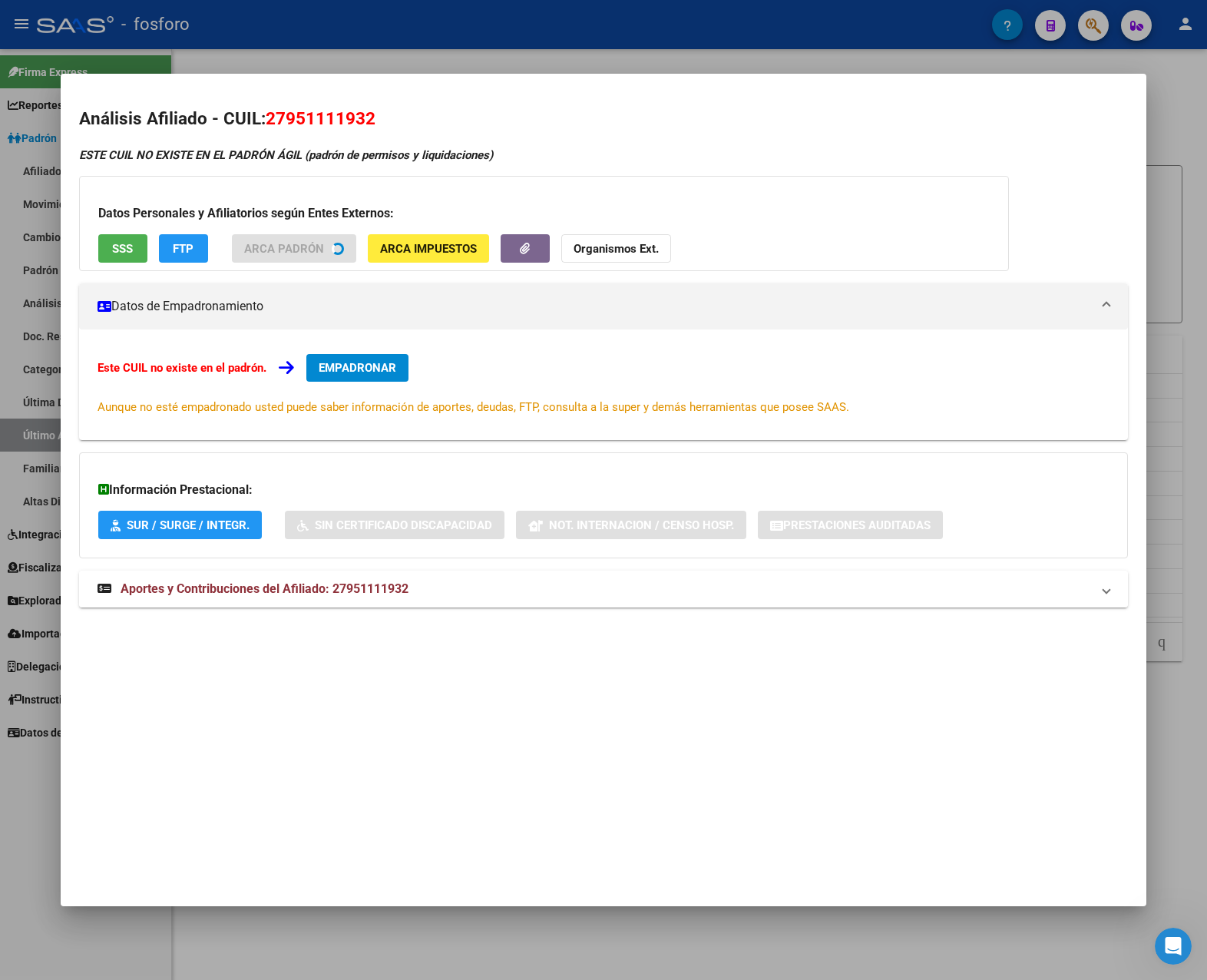
click at [432, 607] on mat-expansion-panel-header "Aportes y Contribuciones del Afiliado: 27951111932" at bounding box center [604, 588] width 1050 height 37
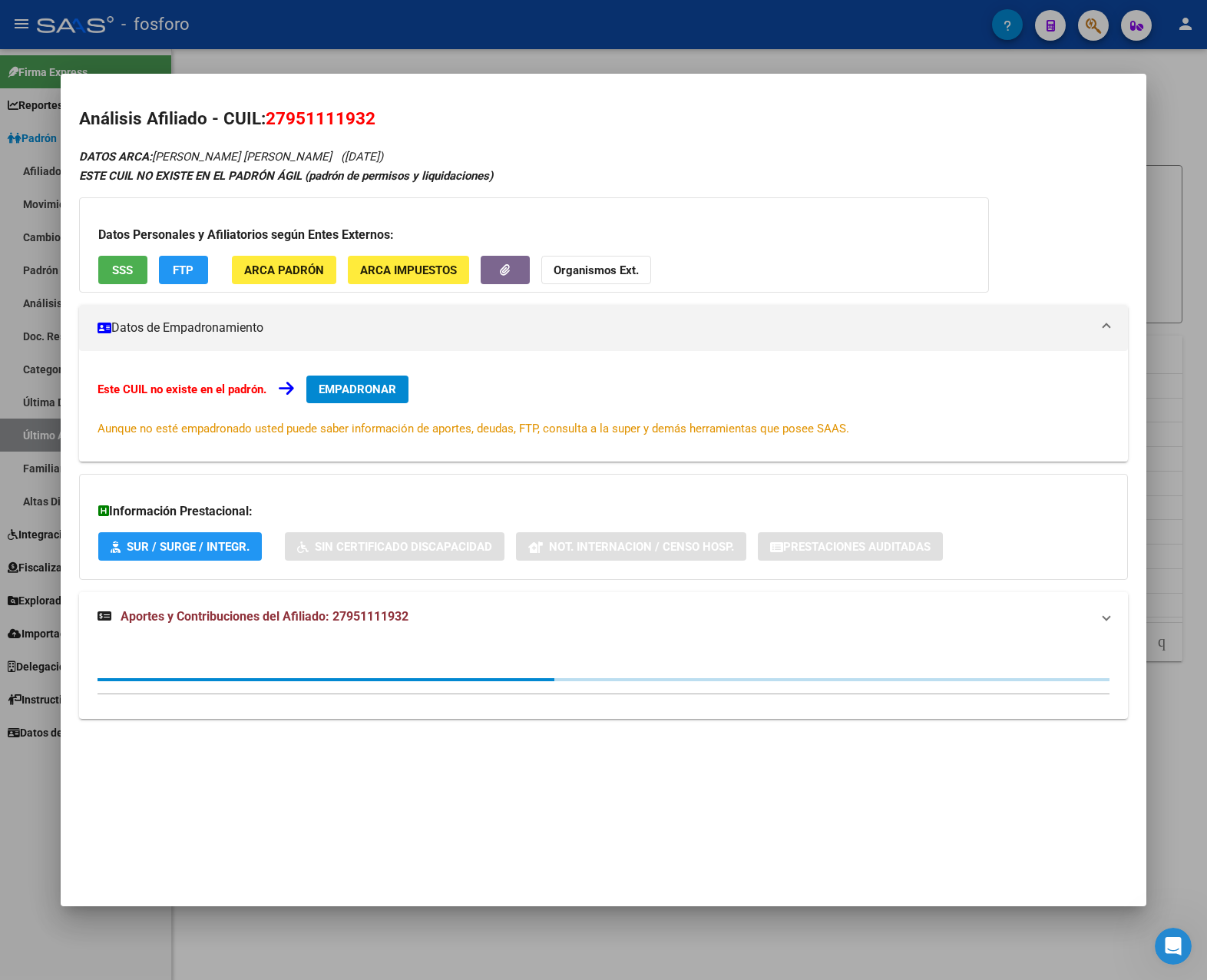
click at [433, 613] on mat-panel-title "Aportes y Contribuciones del Afiliado: 27951111932" at bounding box center [594, 616] width 995 height 18
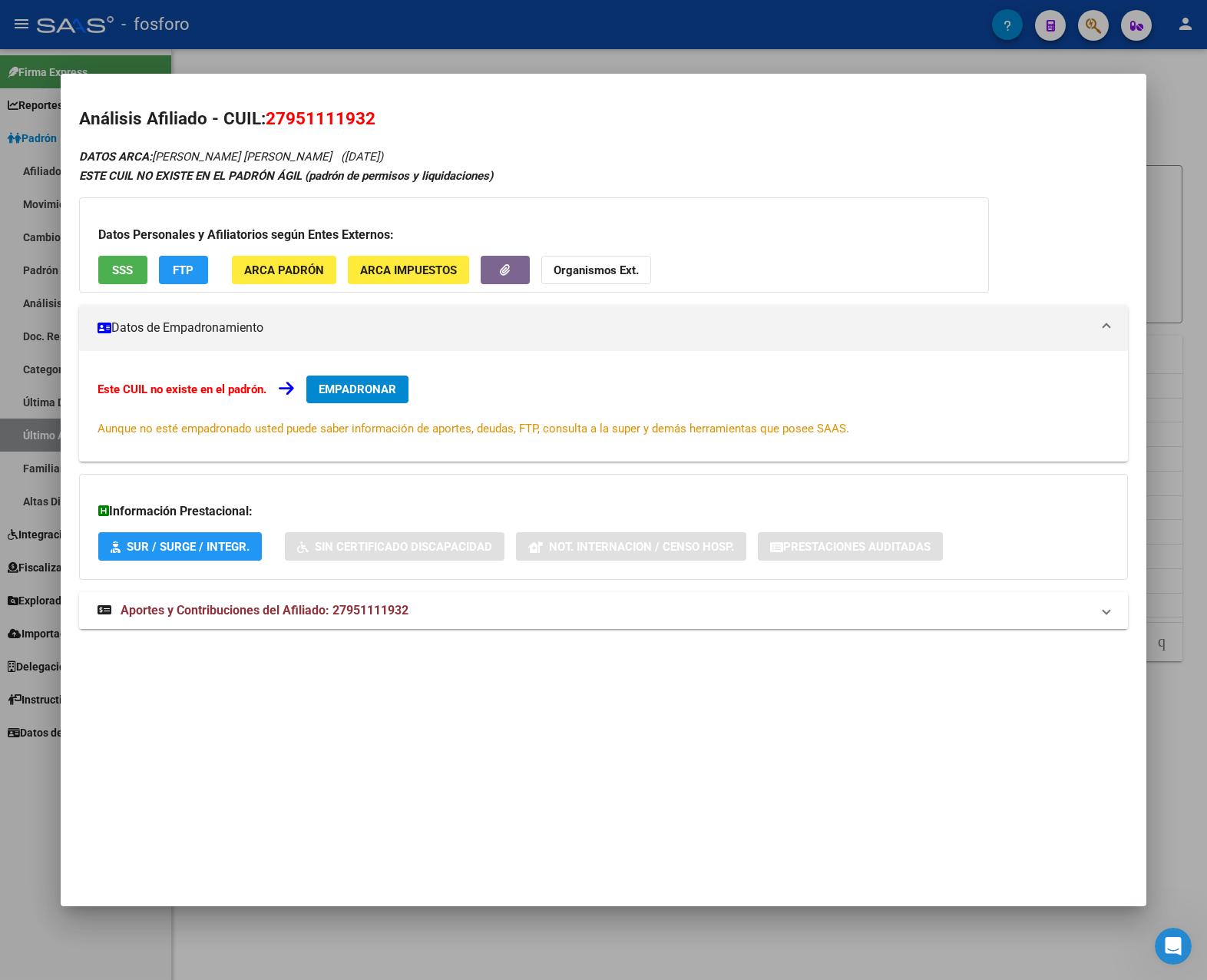
click at [433, 613] on mat-panel-title "Aportes y Contribuciones del Afiliado: 27951111932" at bounding box center [594, 610] width 995 height 18
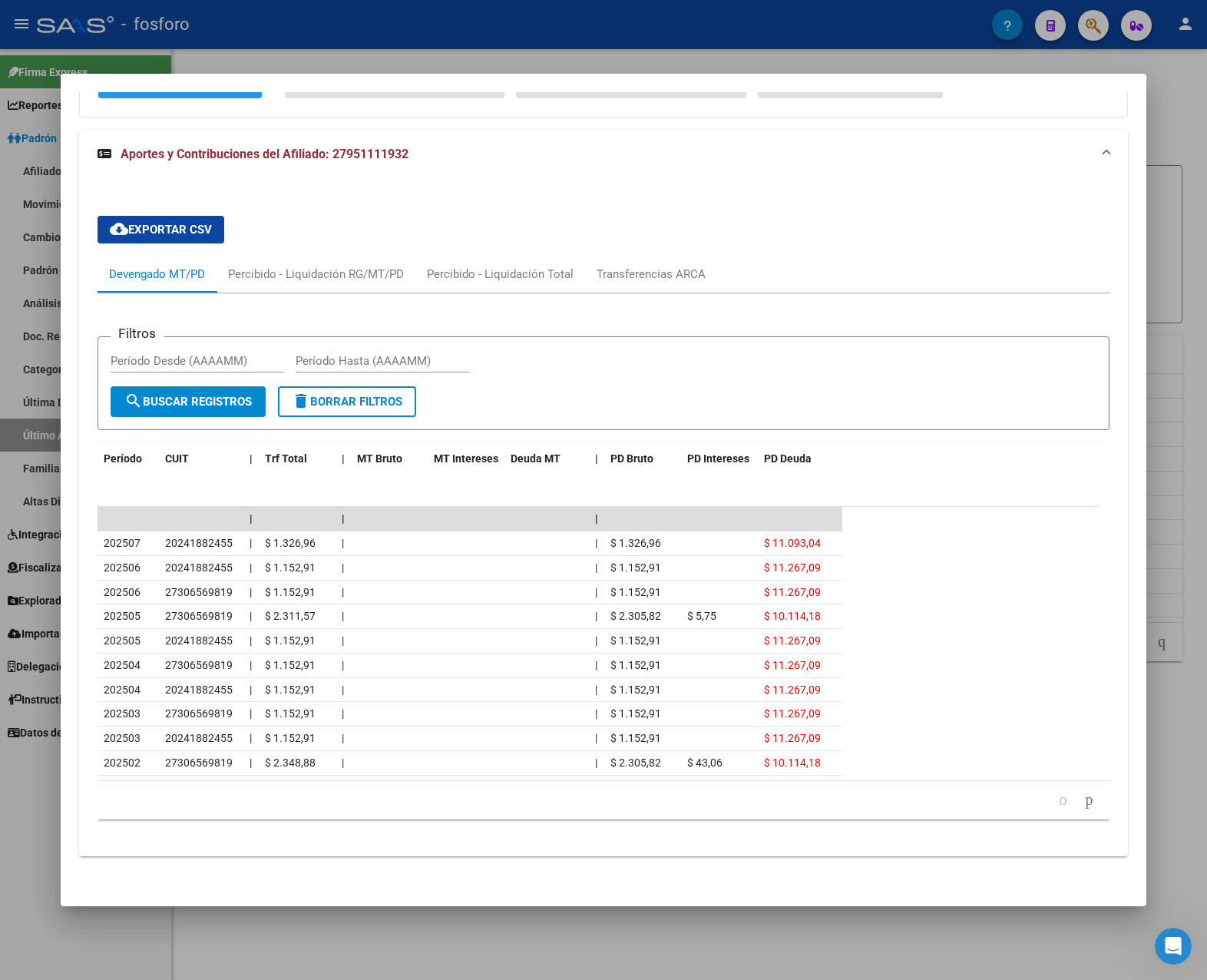
scroll to position [464, 0]
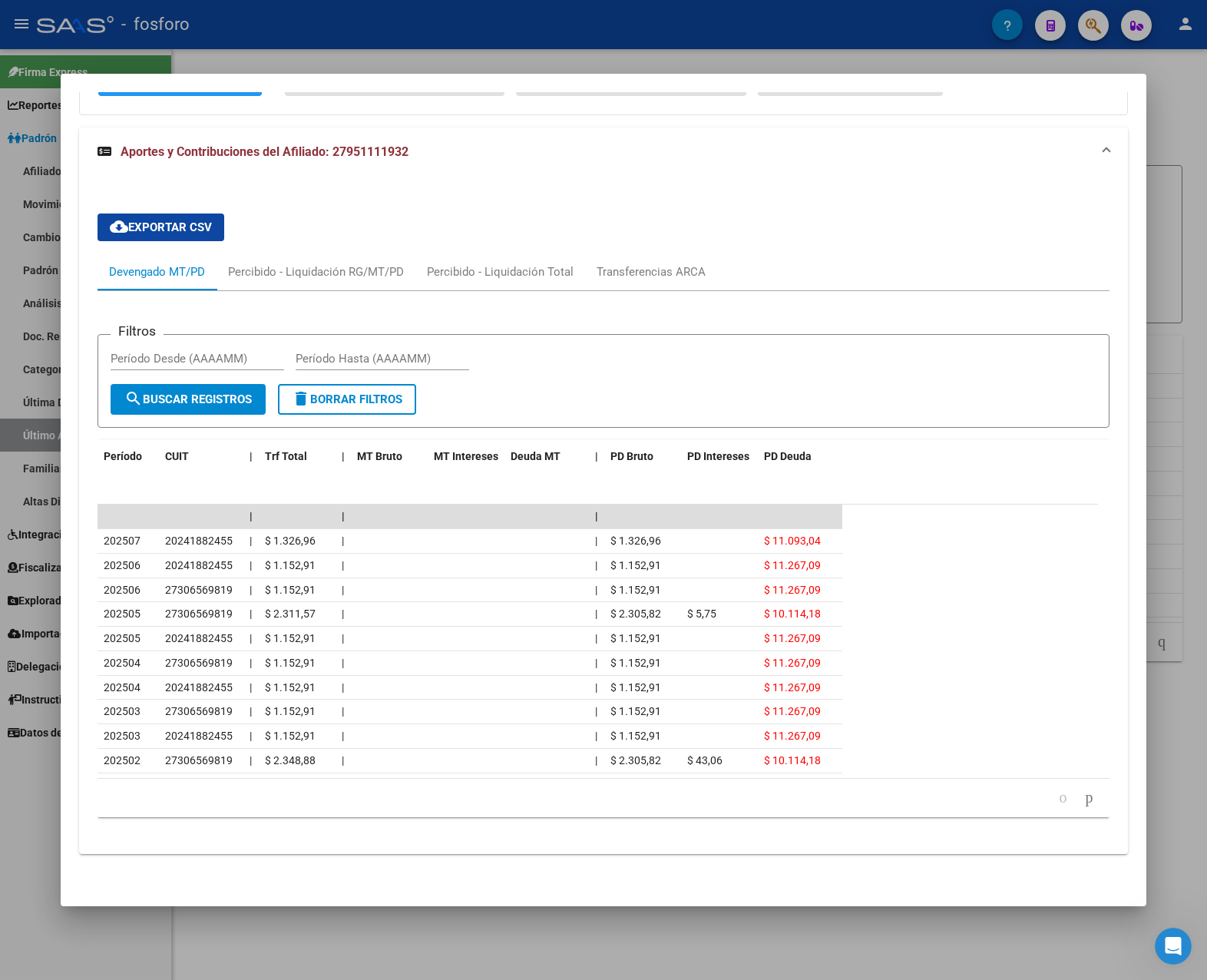
click at [975, 717] on div at bounding box center [604, 490] width 1207 height 980
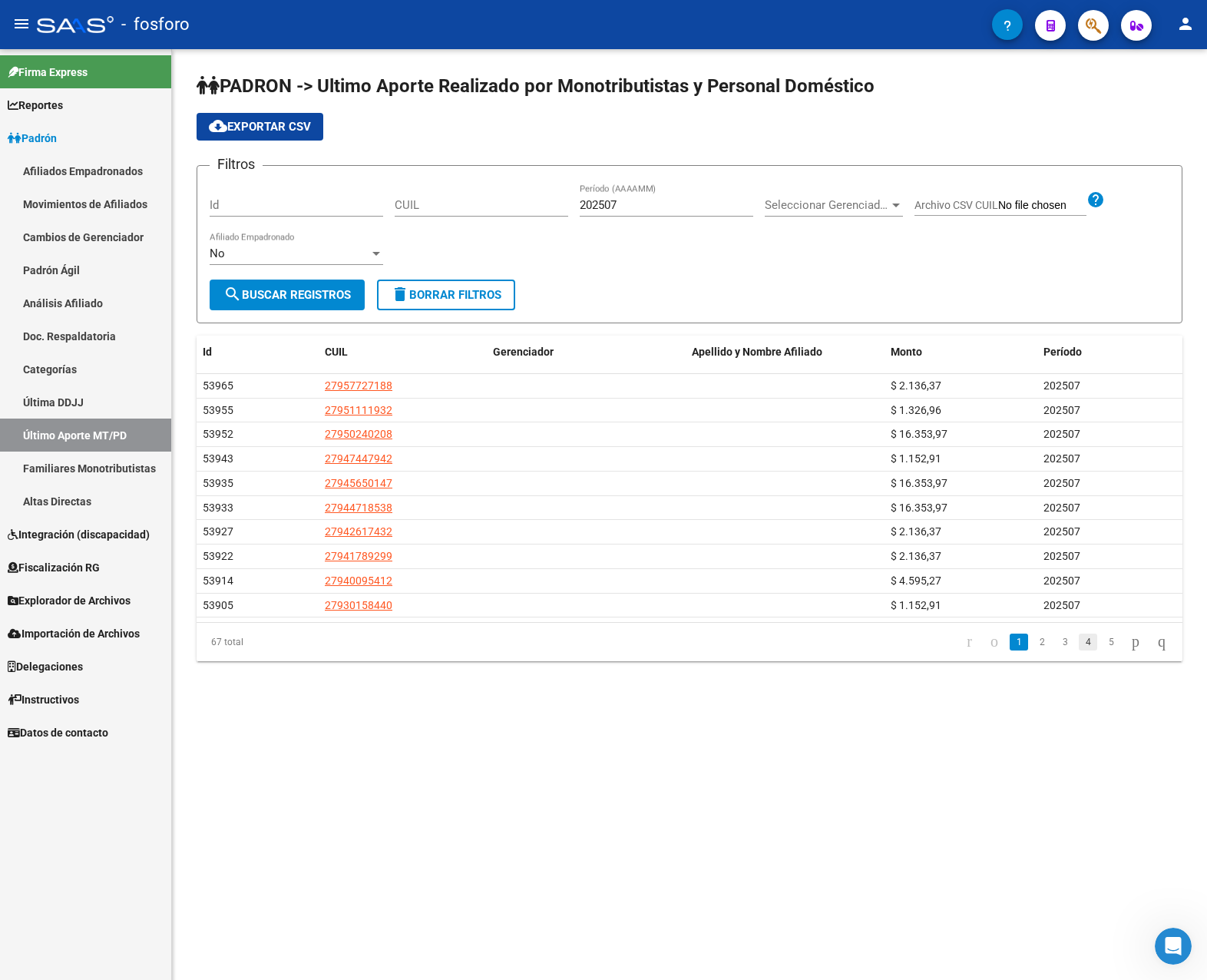
click at [975, 641] on link "4" at bounding box center [1088, 641] width 18 height 17
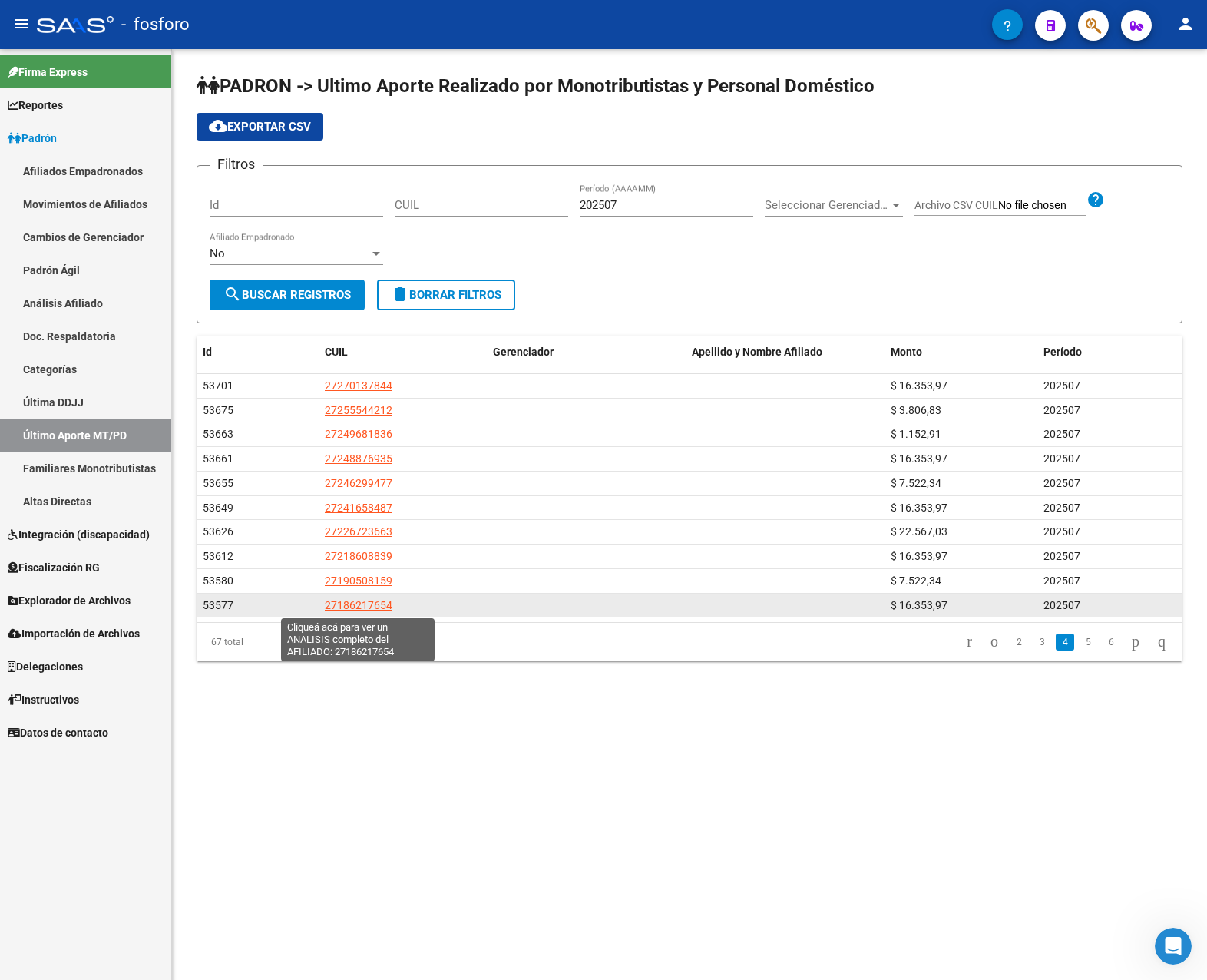
click at [348, 609] on span "27186217654" at bounding box center [359, 605] width 68 height 13
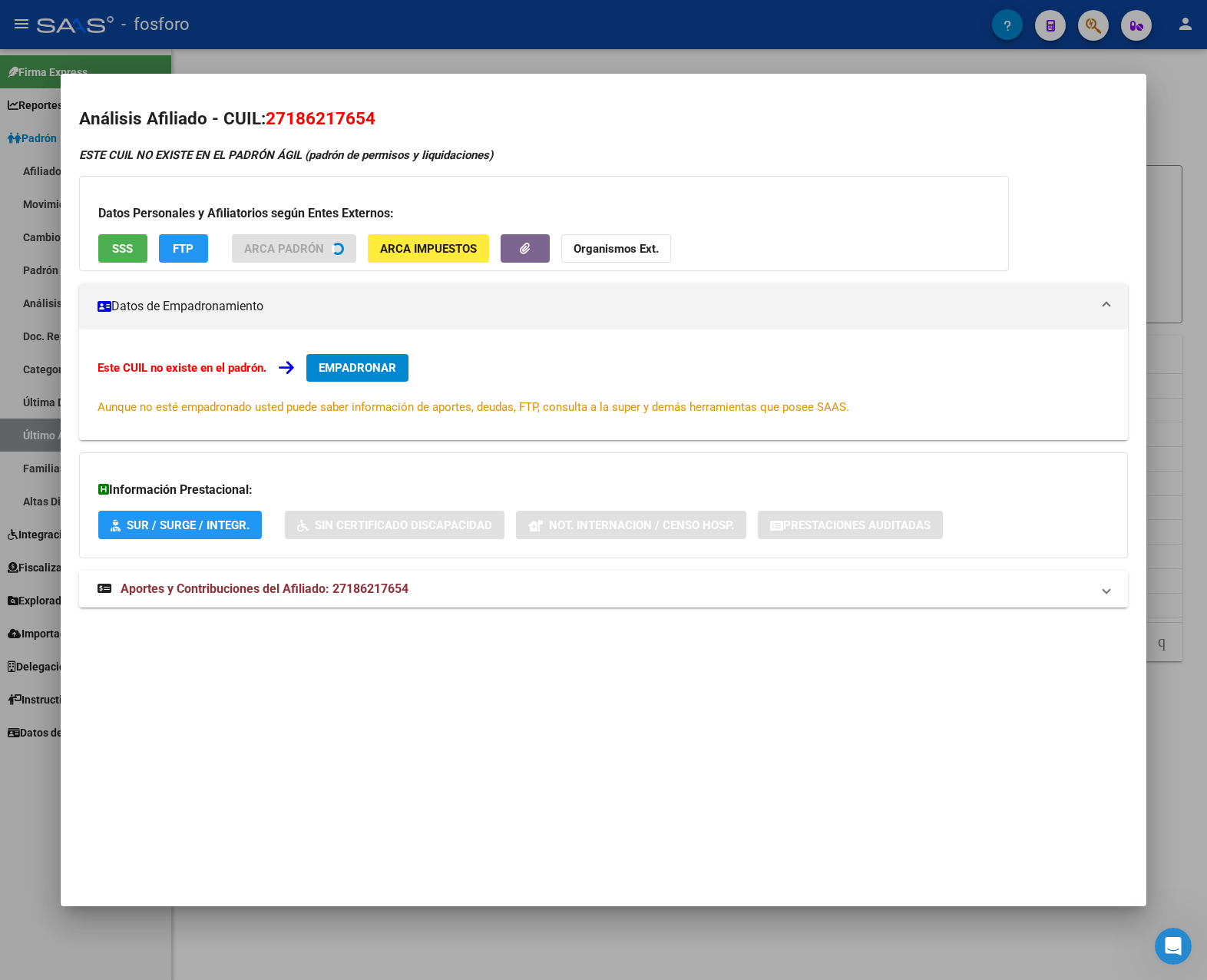
click at [367, 583] on div "ESTE CUIL NO EXISTE EN EL PADRÓN ÁGIL (padrón de permisos y liquidaciones) Dato…" at bounding box center [604, 386] width 1050 height 479
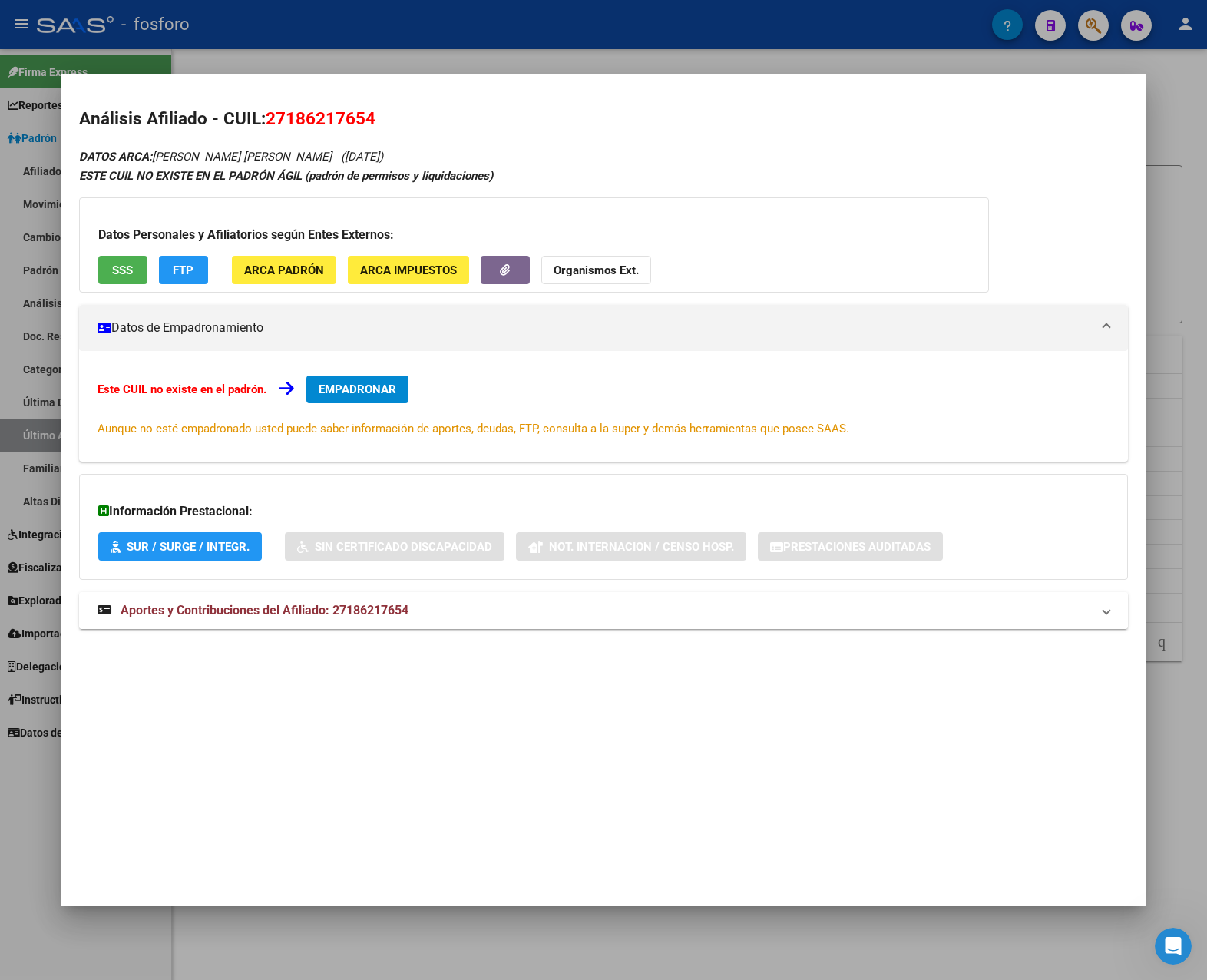
click at [373, 603] on span "Aportes y Contribuciones del Afiliado: 27186217654" at bounding box center [265, 610] width 288 height 14
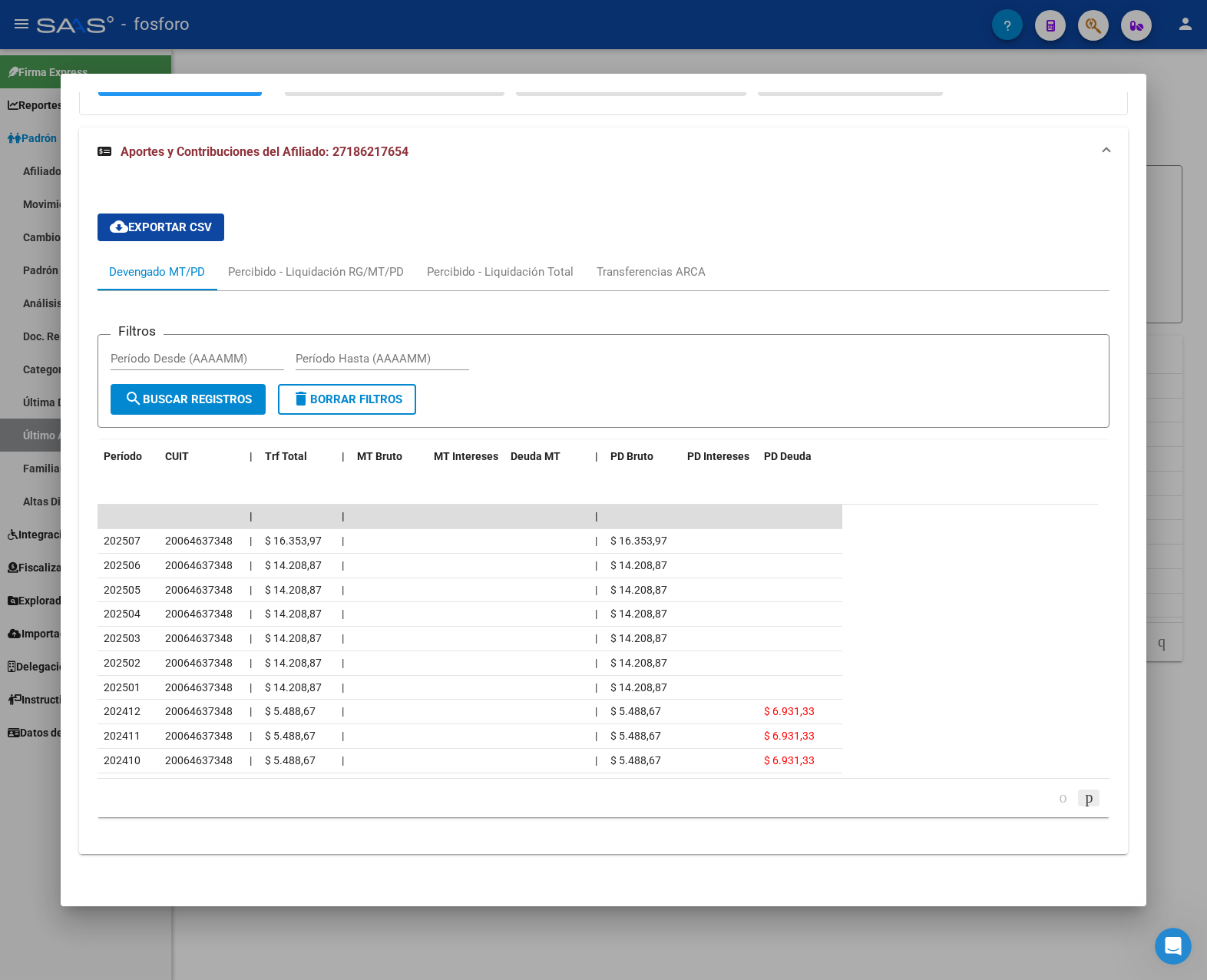
click at [975, 797] on icon "go to next page" at bounding box center [1089, 796] width 13 height 18
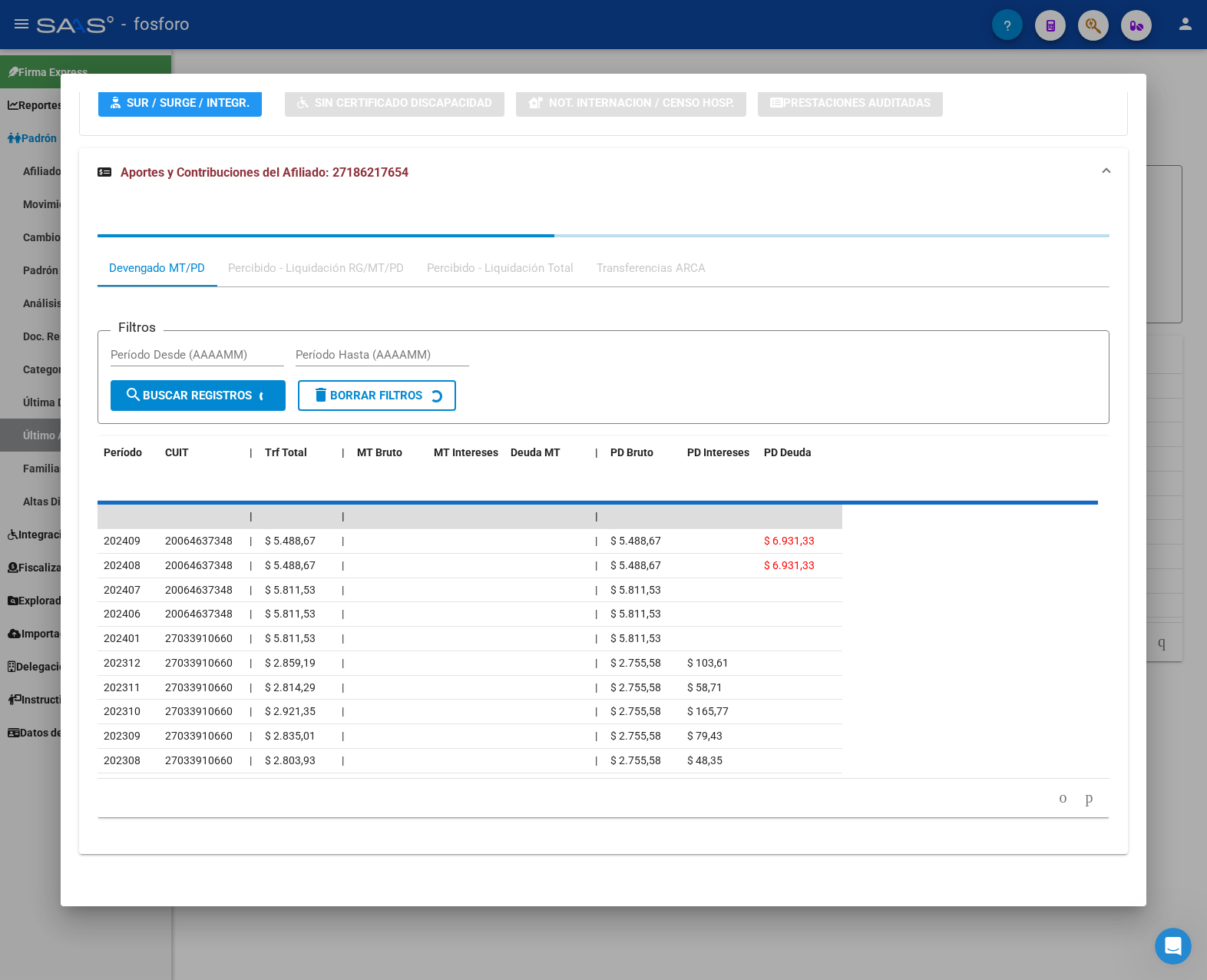
scroll to position [269, 0]
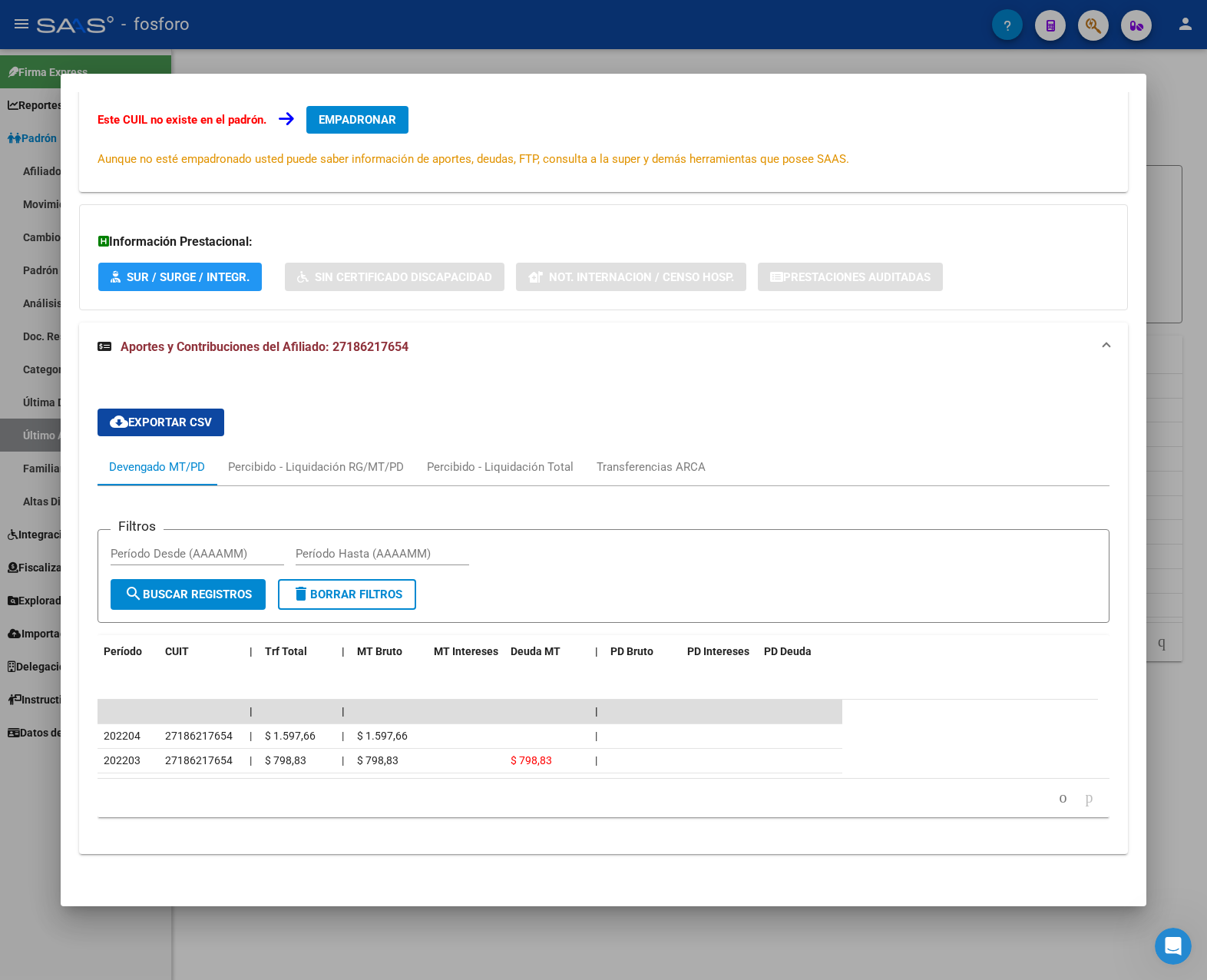
click at [975, 797] on icon "go to next page" at bounding box center [1089, 796] width 13 height 18
click at [975, 756] on div at bounding box center [604, 490] width 1207 height 980
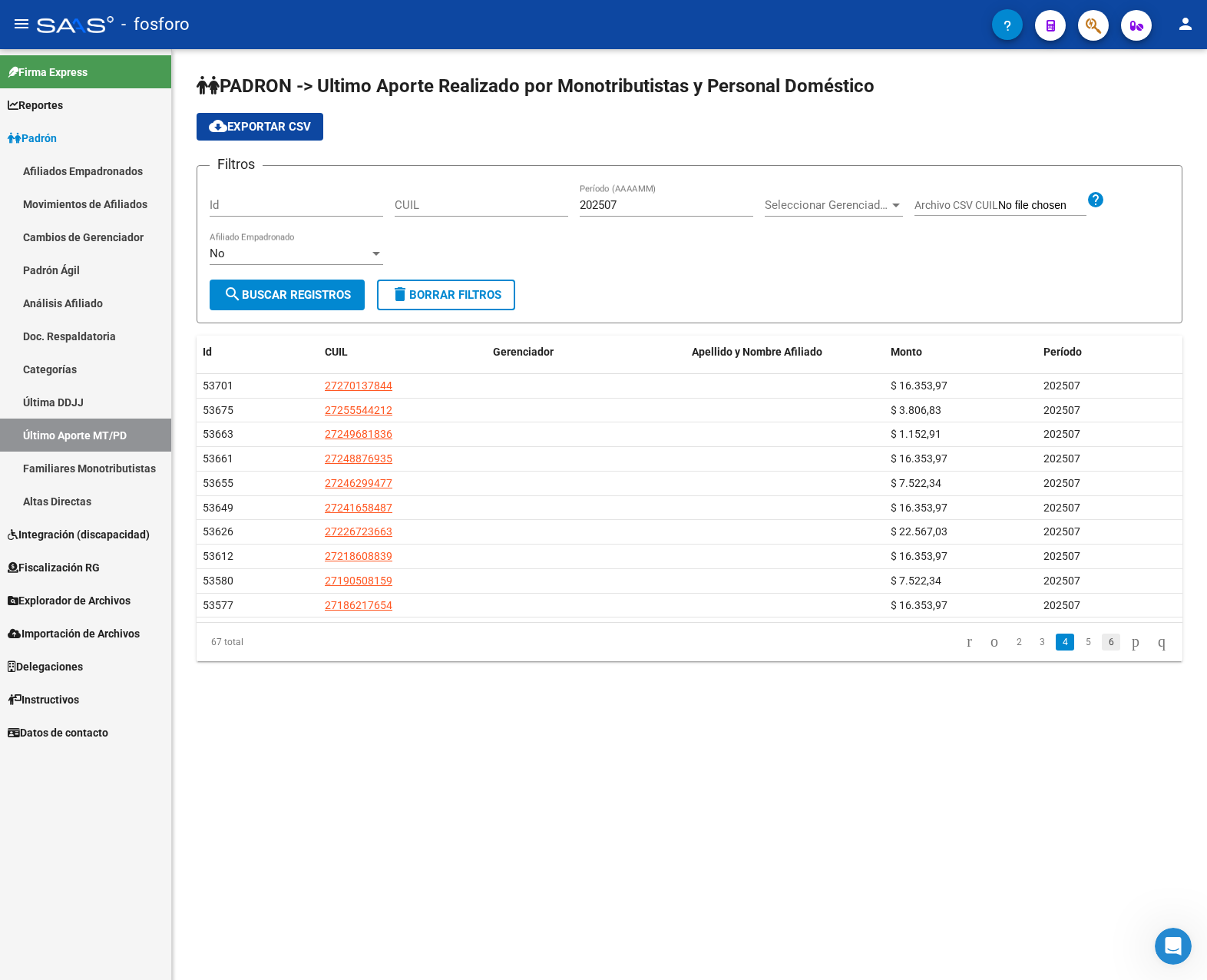
click at [975, 646] on link "6" at bounding box center [1111, 641] width 18 height 17
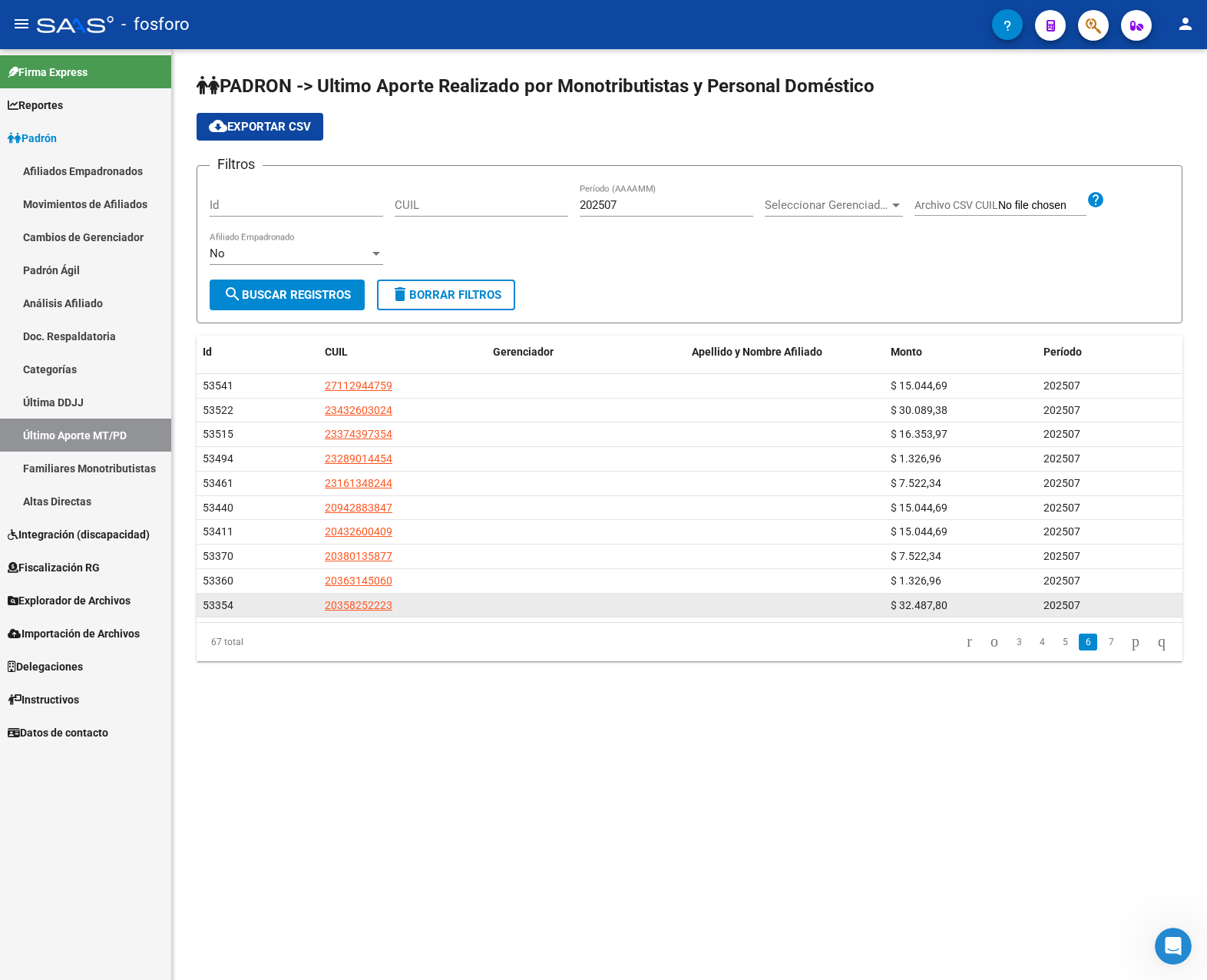
click at [347, 612] on app-link-go-to "20358252223" at bounding box center [359, 605] width 68 height 17
click at [346, 607] on span "20358252223" at bounding box center [359, 605] width 68 height 13
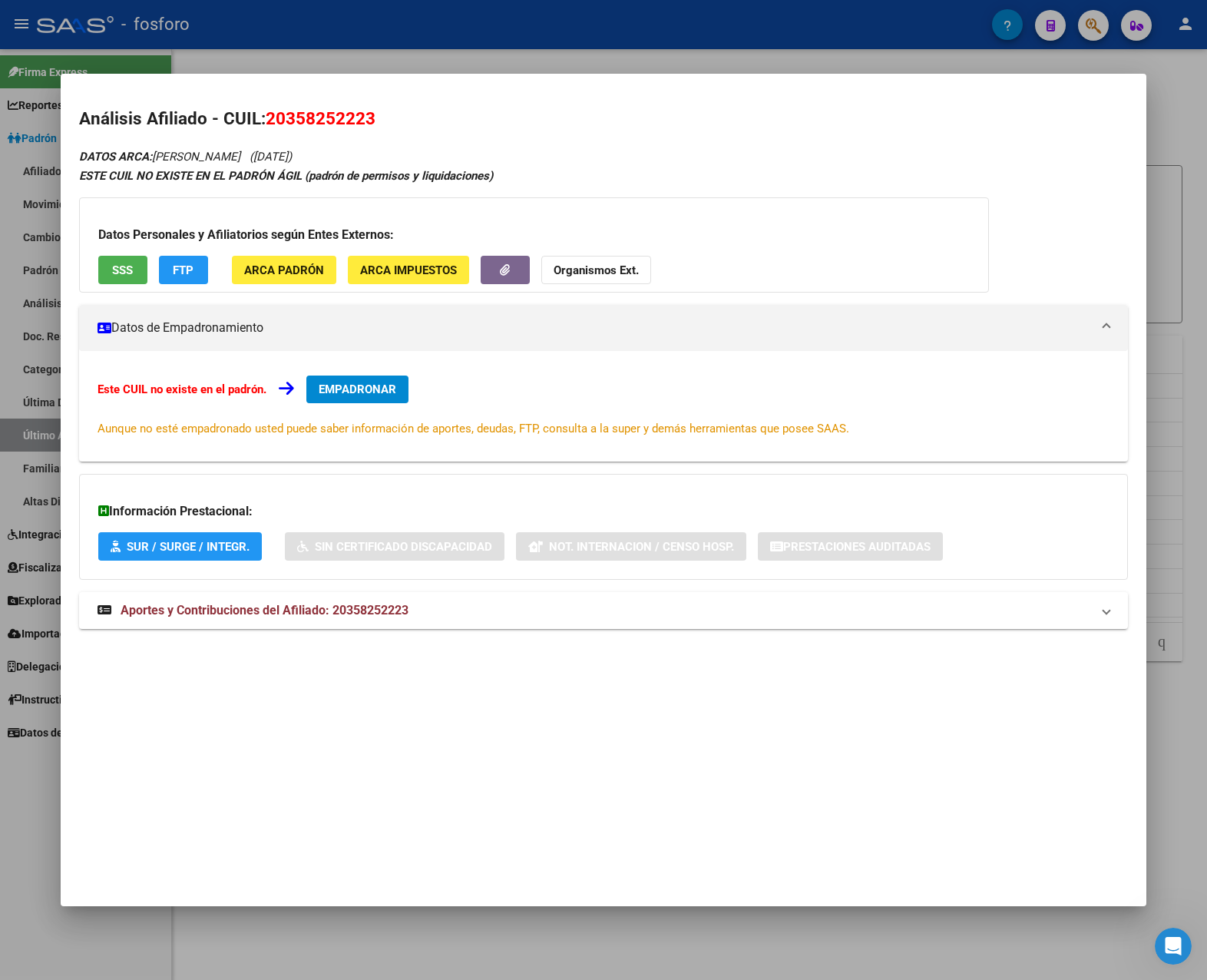
click at [385, 607] on span "Aportes y Contribuciones del Afiliado: 20358252223" at bounding box center [265, 610] width 288 height 14
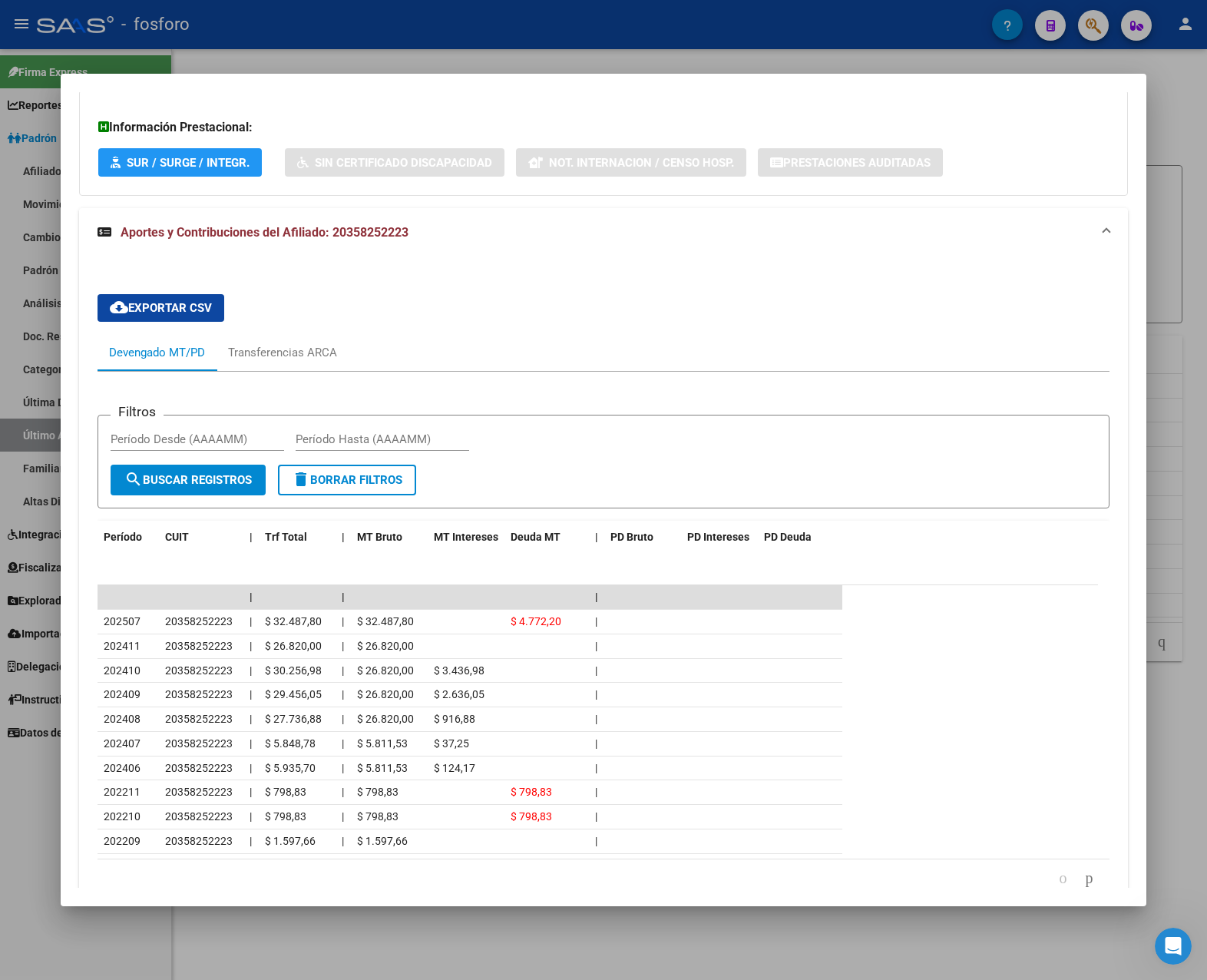
scroll to position [464, 0]
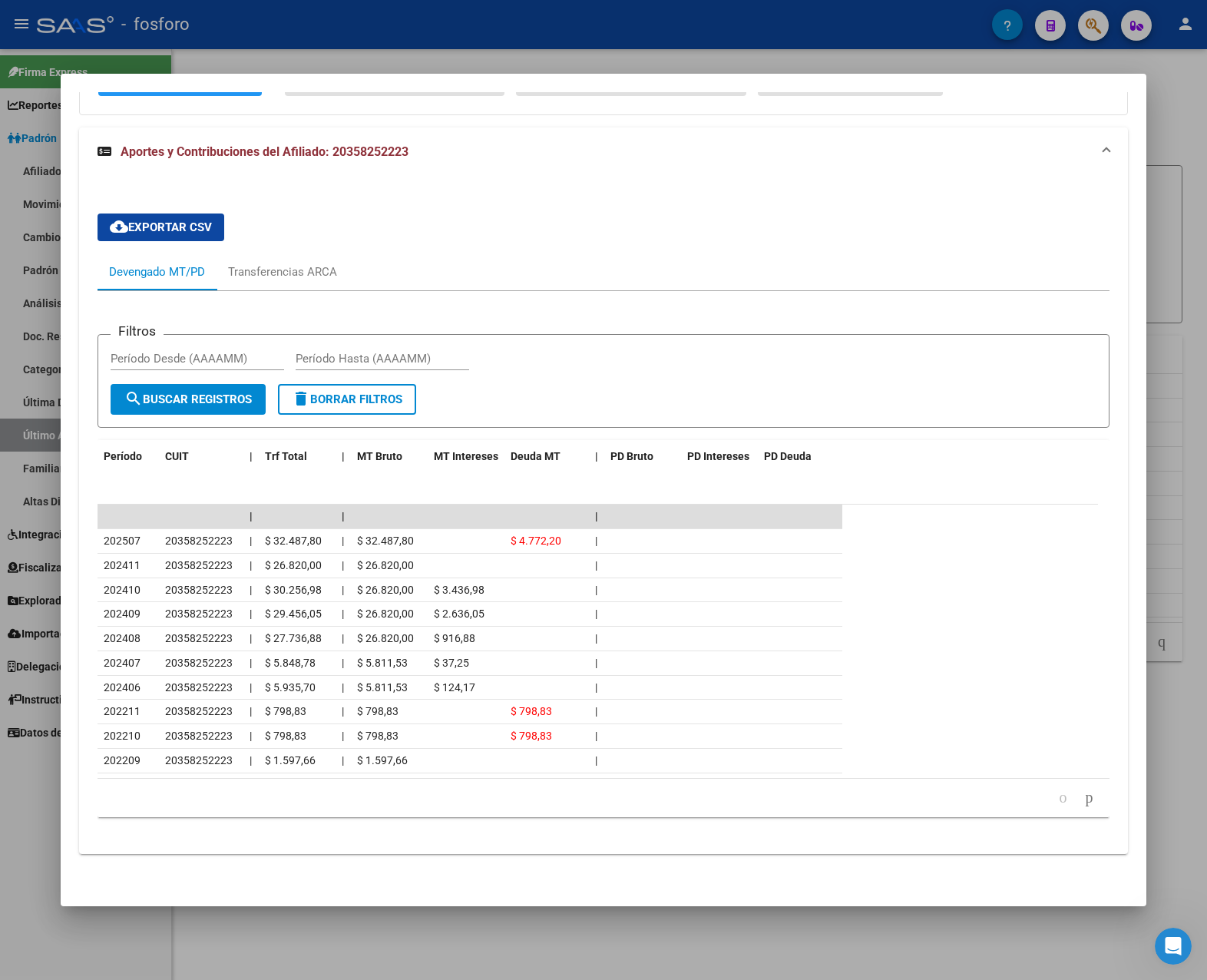
click at [975, 704] on div at bounding box center [604, 490] width 1207 height 980
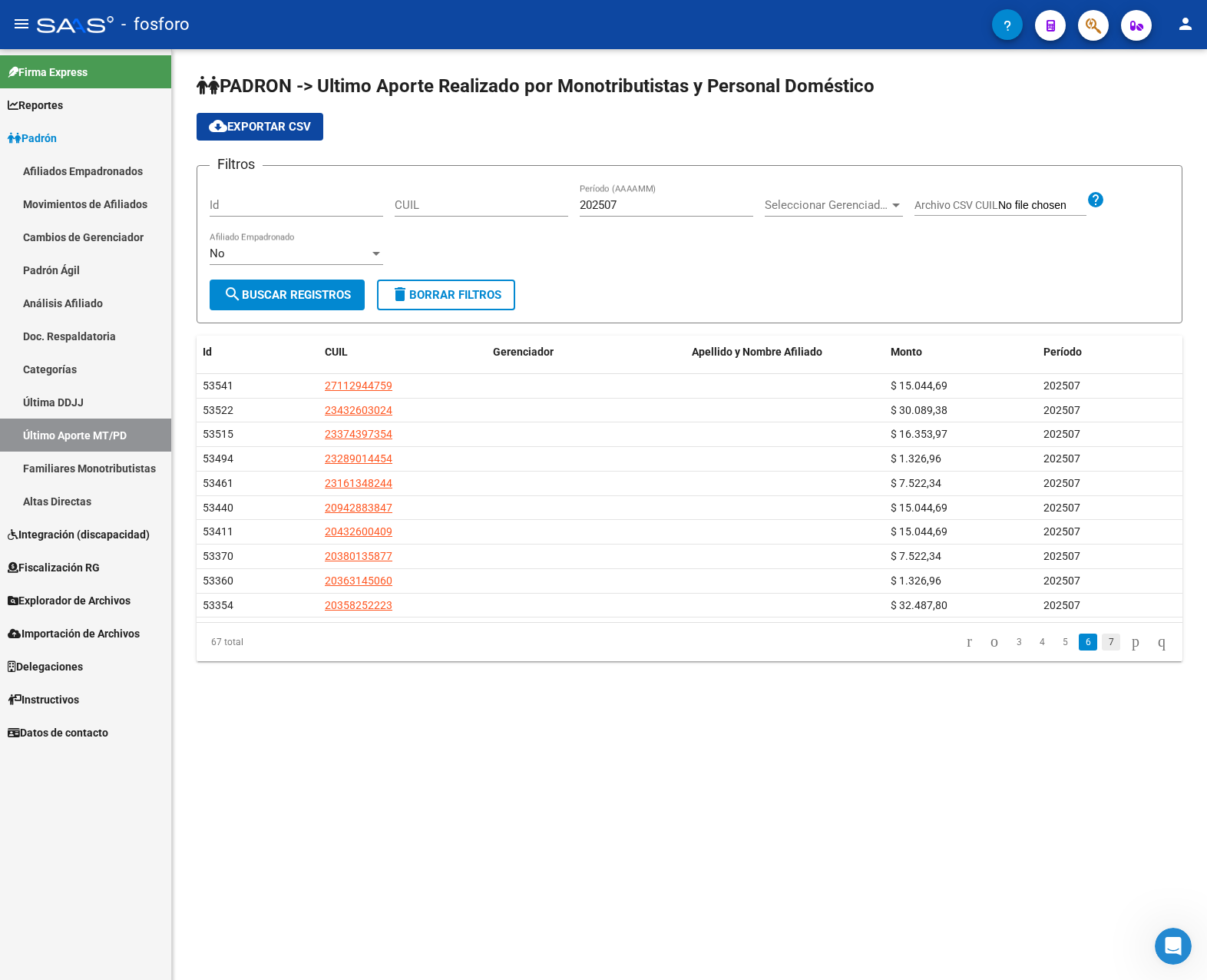
click at [975, 646] on link "7" at bounding box center [1111, 641] width 18 height 17
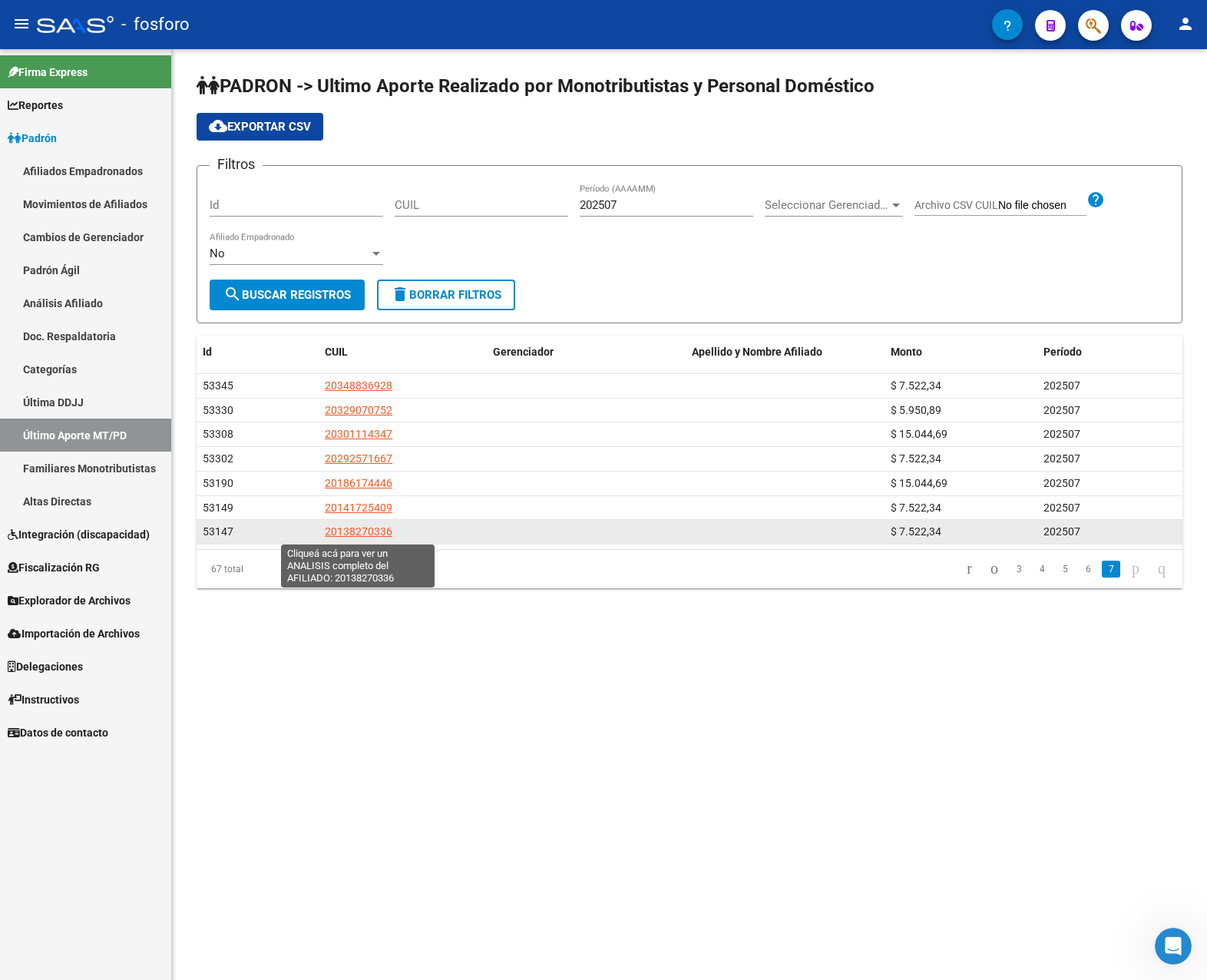
click at [343, 537] on span "20138270336" at bounding box center [359, 531] width 68 height 13
type textarea "20138270336"
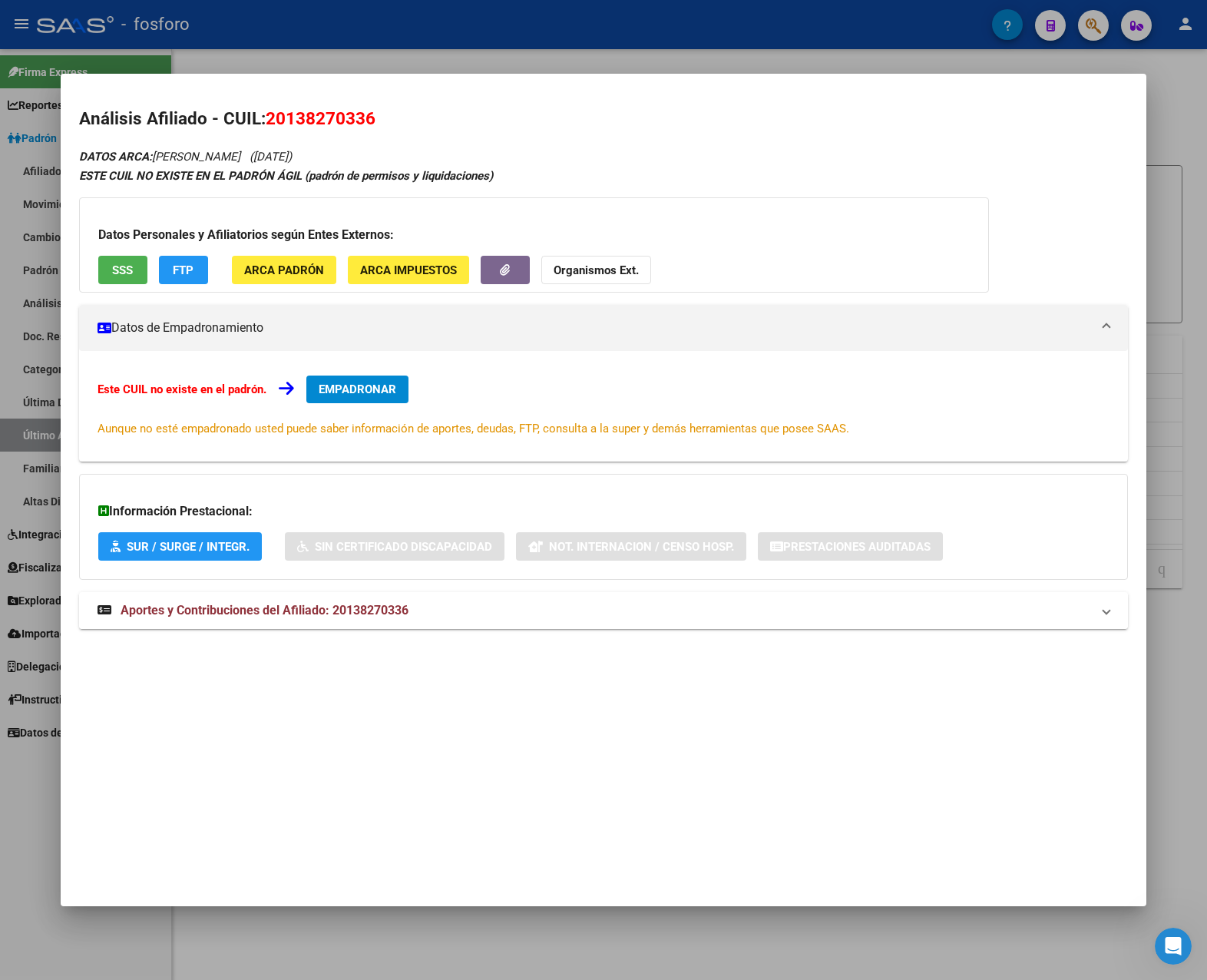
click at [367, 605] on span "Aportes y Contribuciones del Afiliado: 20138270336" at bounding box center [265, 610] width 288 height 14
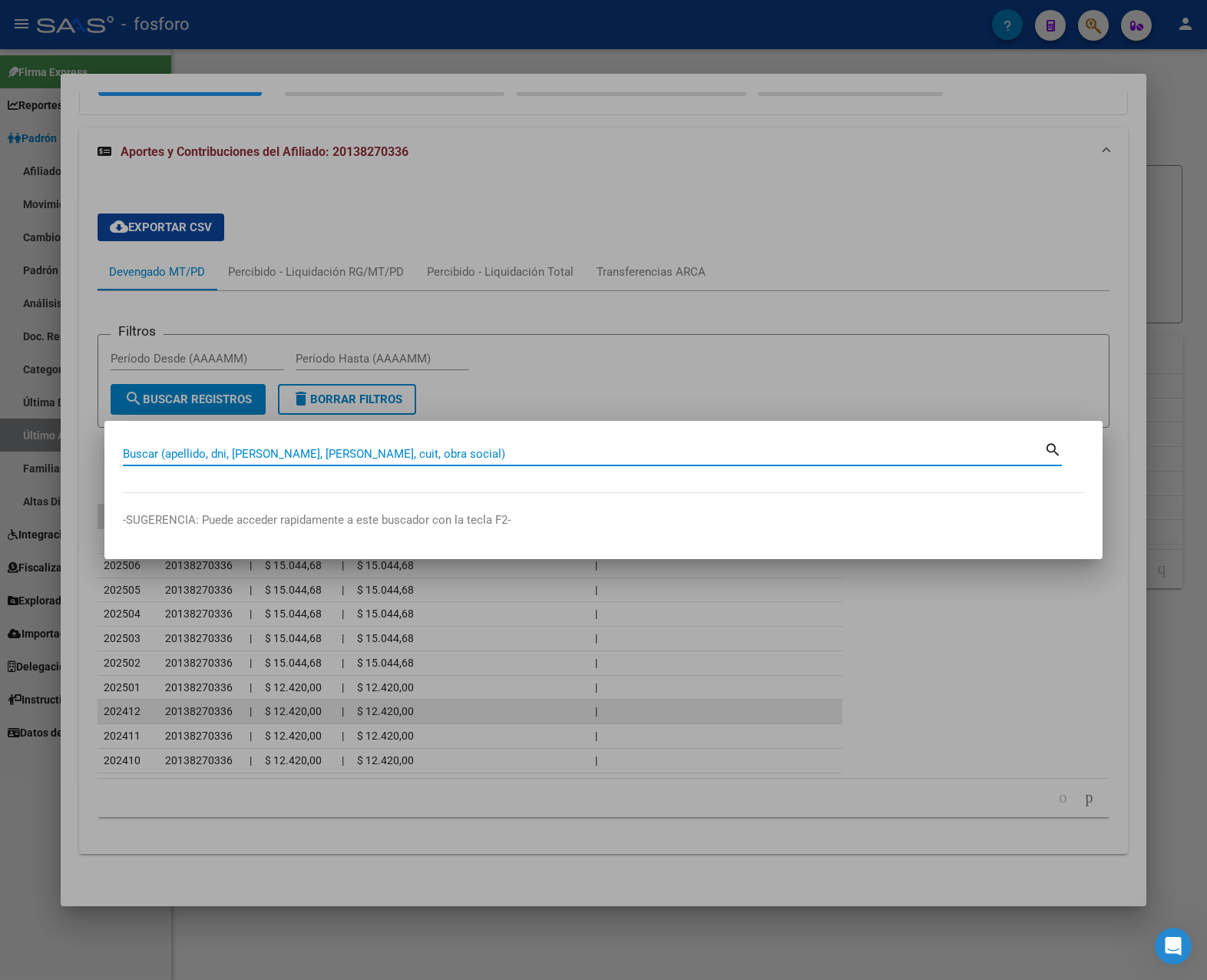
paste input "20138270336"
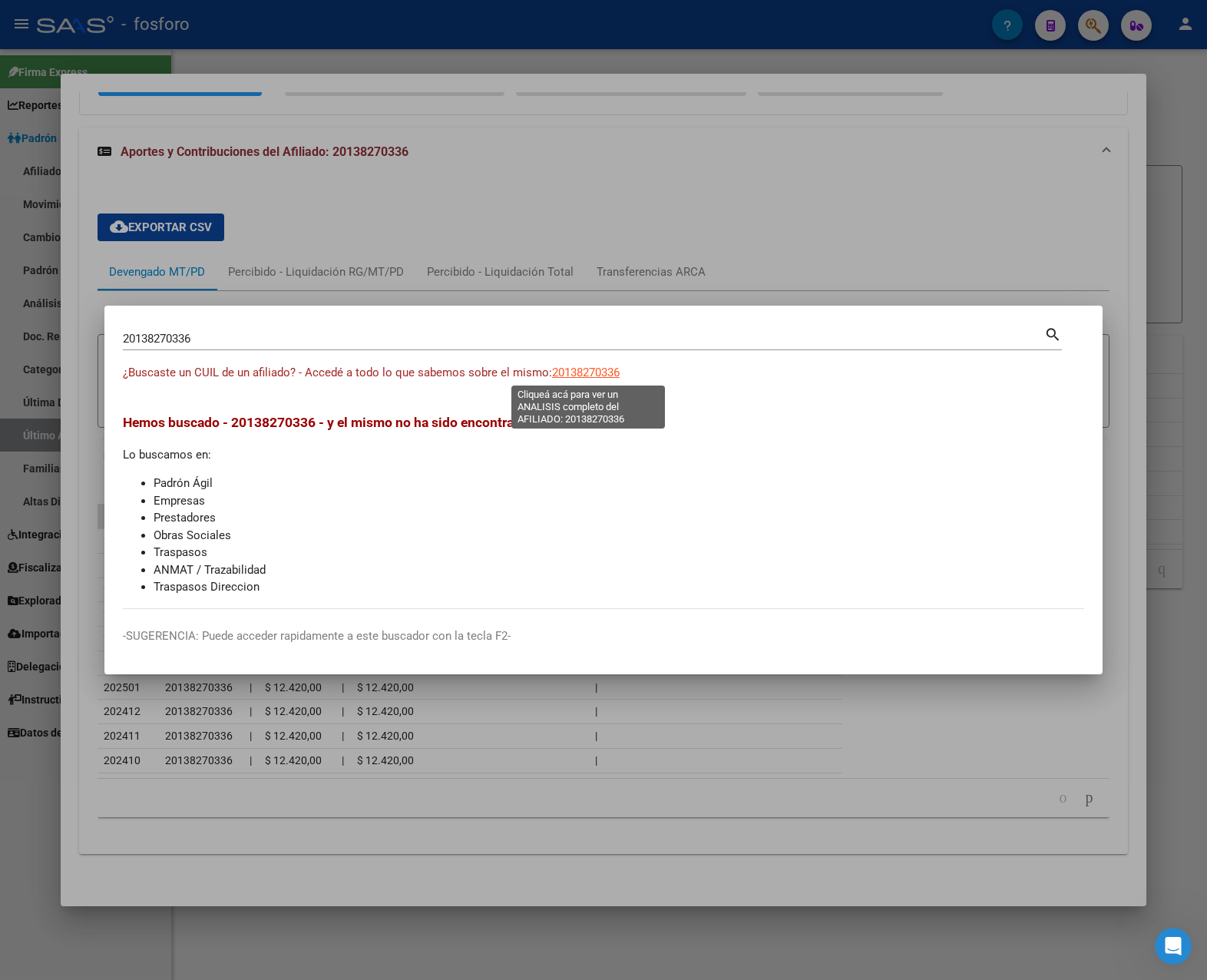
click at [575, 378] on span "20138270336" at bounding box center [586, 372] width 68 height 13
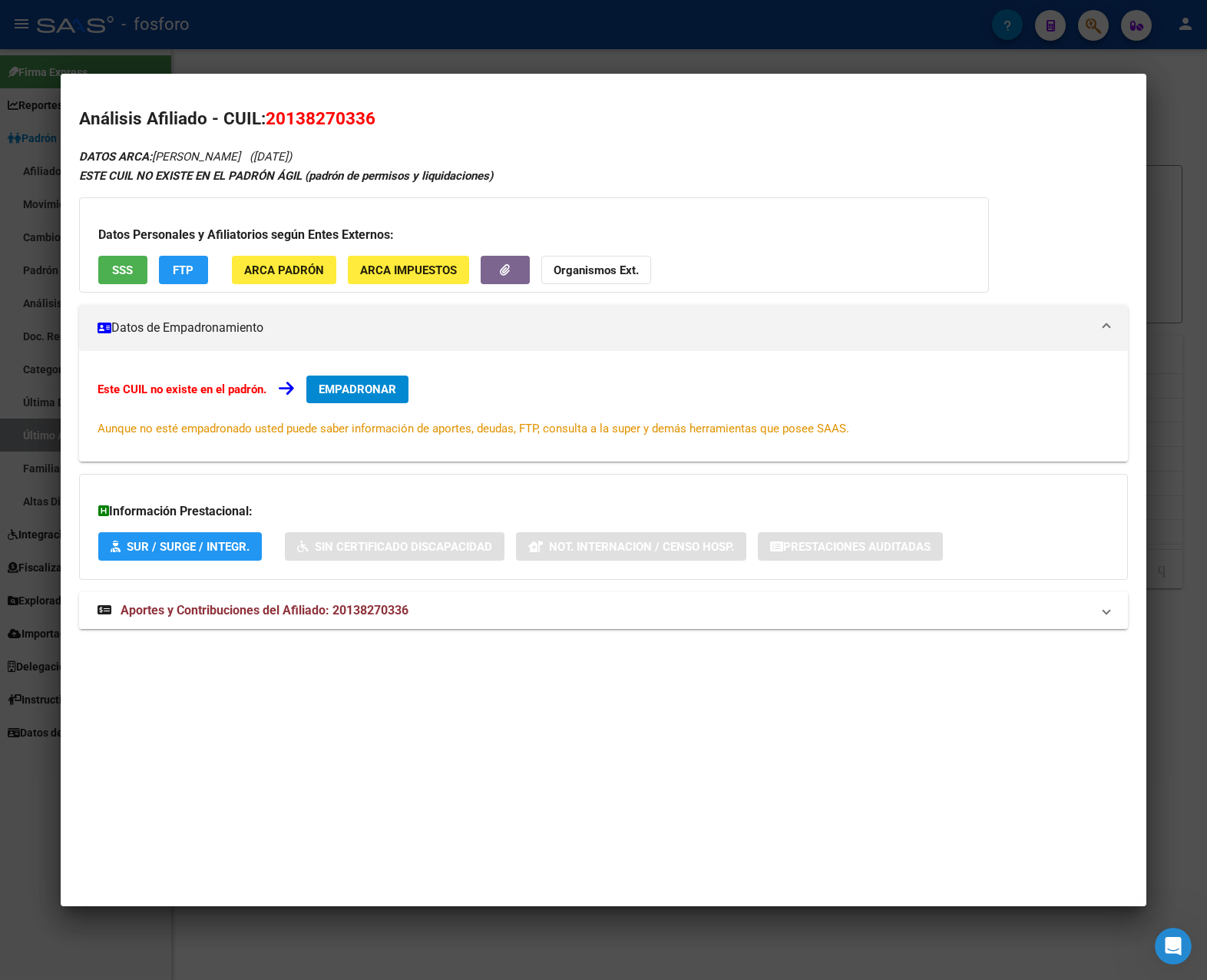
click at [340, 610] on span "Aportes y Contribuciones del Afiliado: 20138270336" at bounding box center [265, 610] width 288 height 14
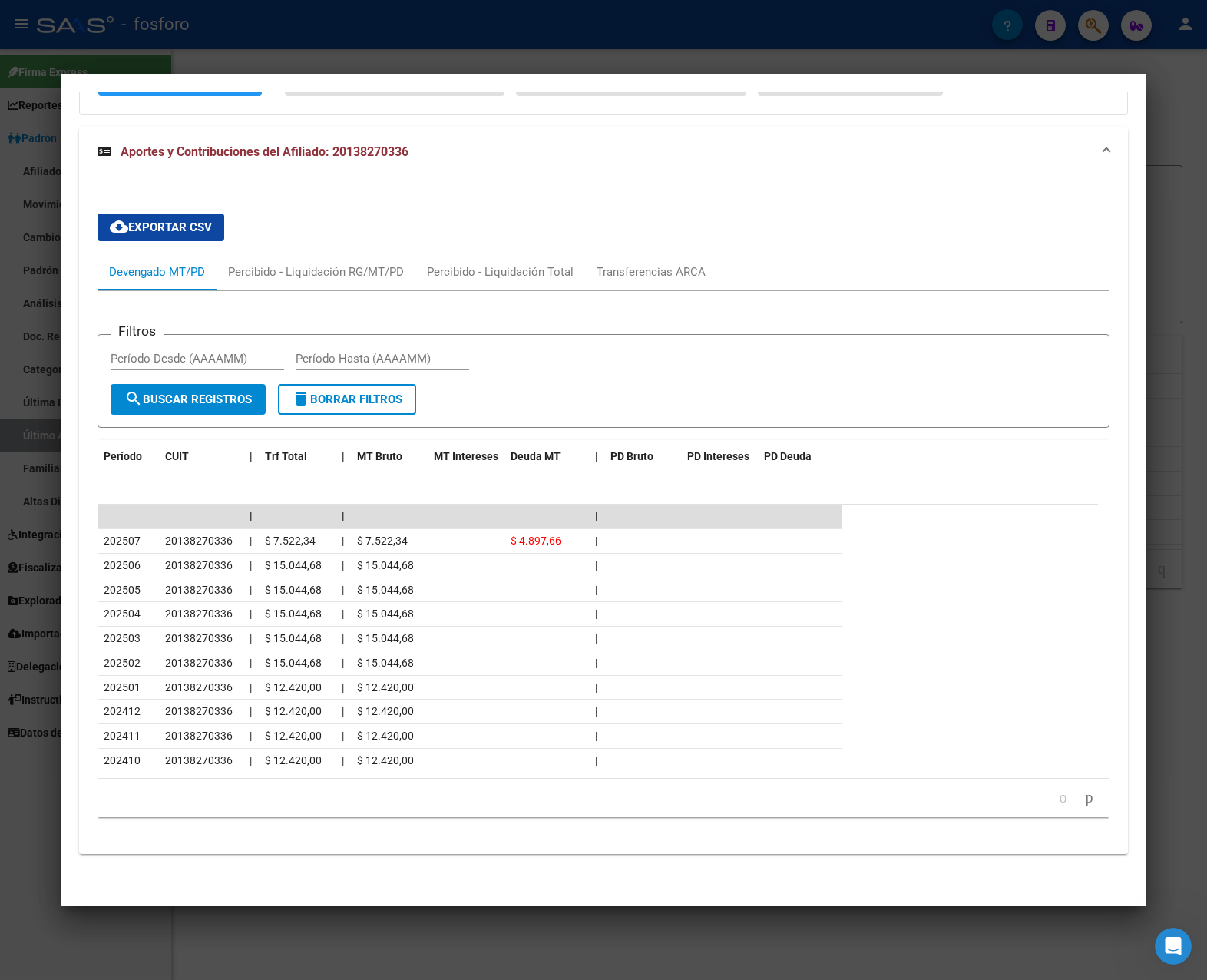
scroll to position [0, 0]
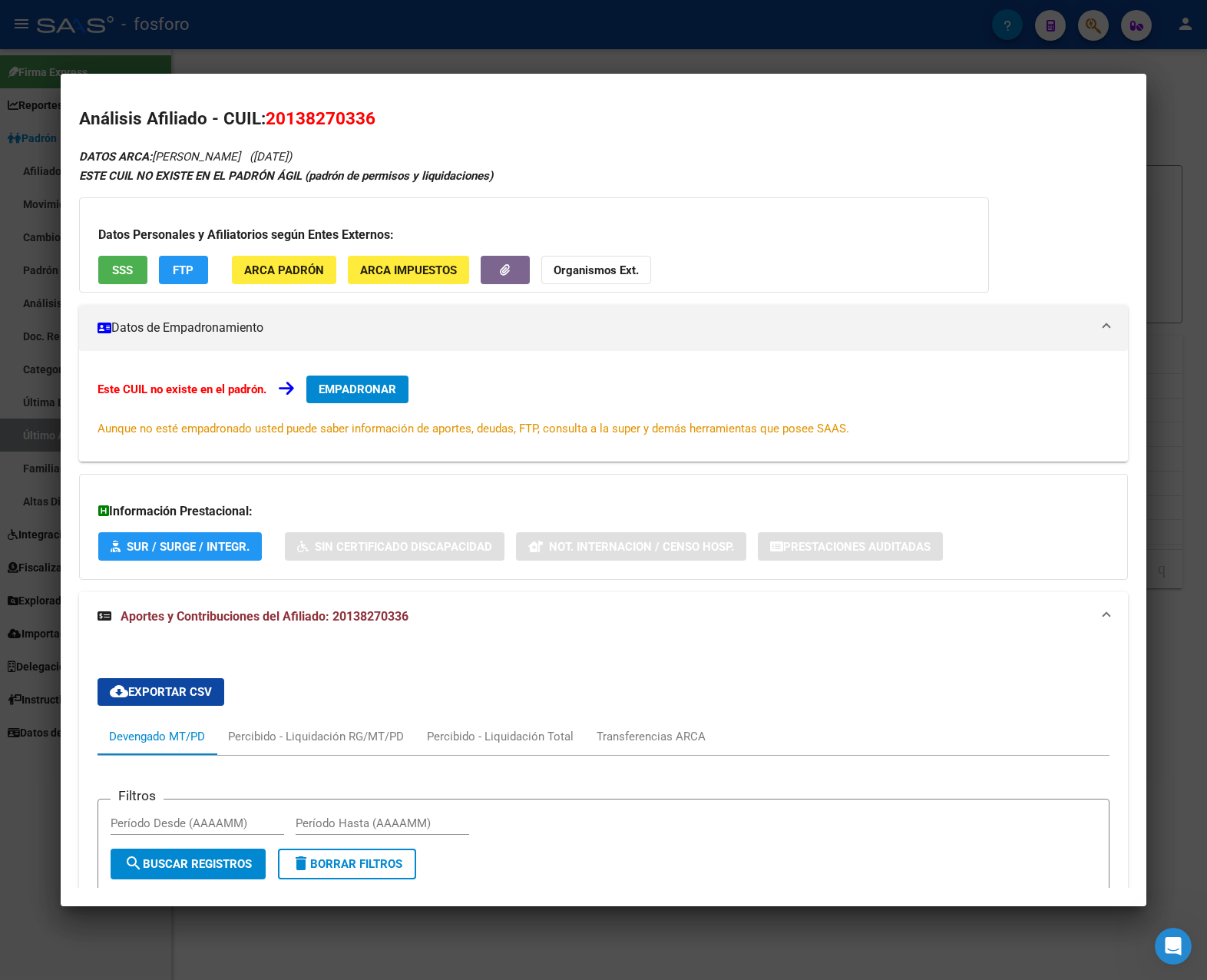
click at [432, 54] on div at bounding box center [604, 490] width 1207 height 980
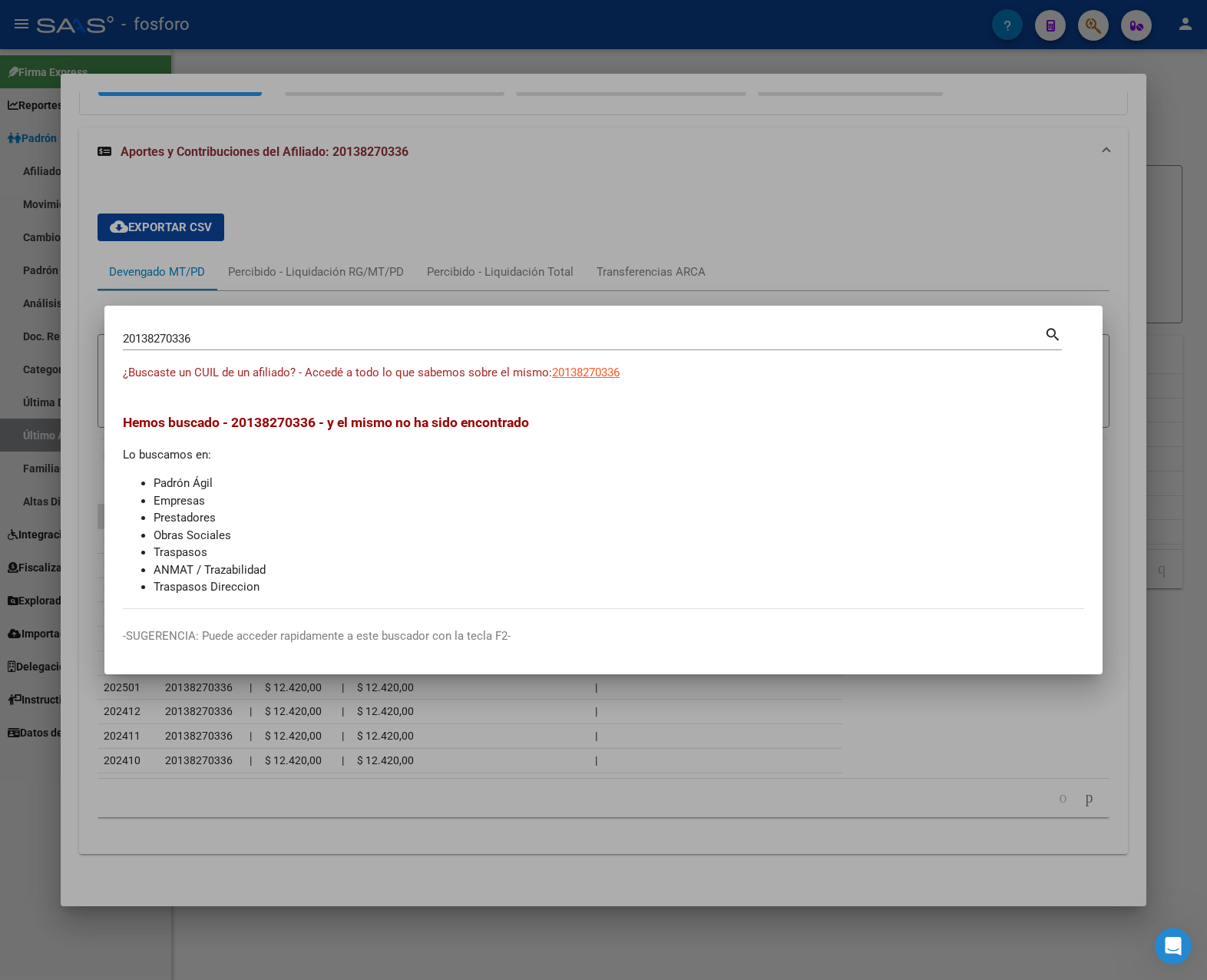
drag, startPoint x: 216, startPoint y: 347, endPoint x: -4, endPoint y: 364, distance: 220.7
click at [0, 364] on html "menu - fosforo person Firma Express Reportes Padrón Traspasos x O.S. Traspasos …" at bounding box center [604, 490] width 1207 height 980
click at [273, 354] on div "20138270336 Buscar (apellido, dni, [PERSON_NAME], [PERSON_NAME], cuit, obra soc…" at bounding box center [592, 344] width 939 height 41
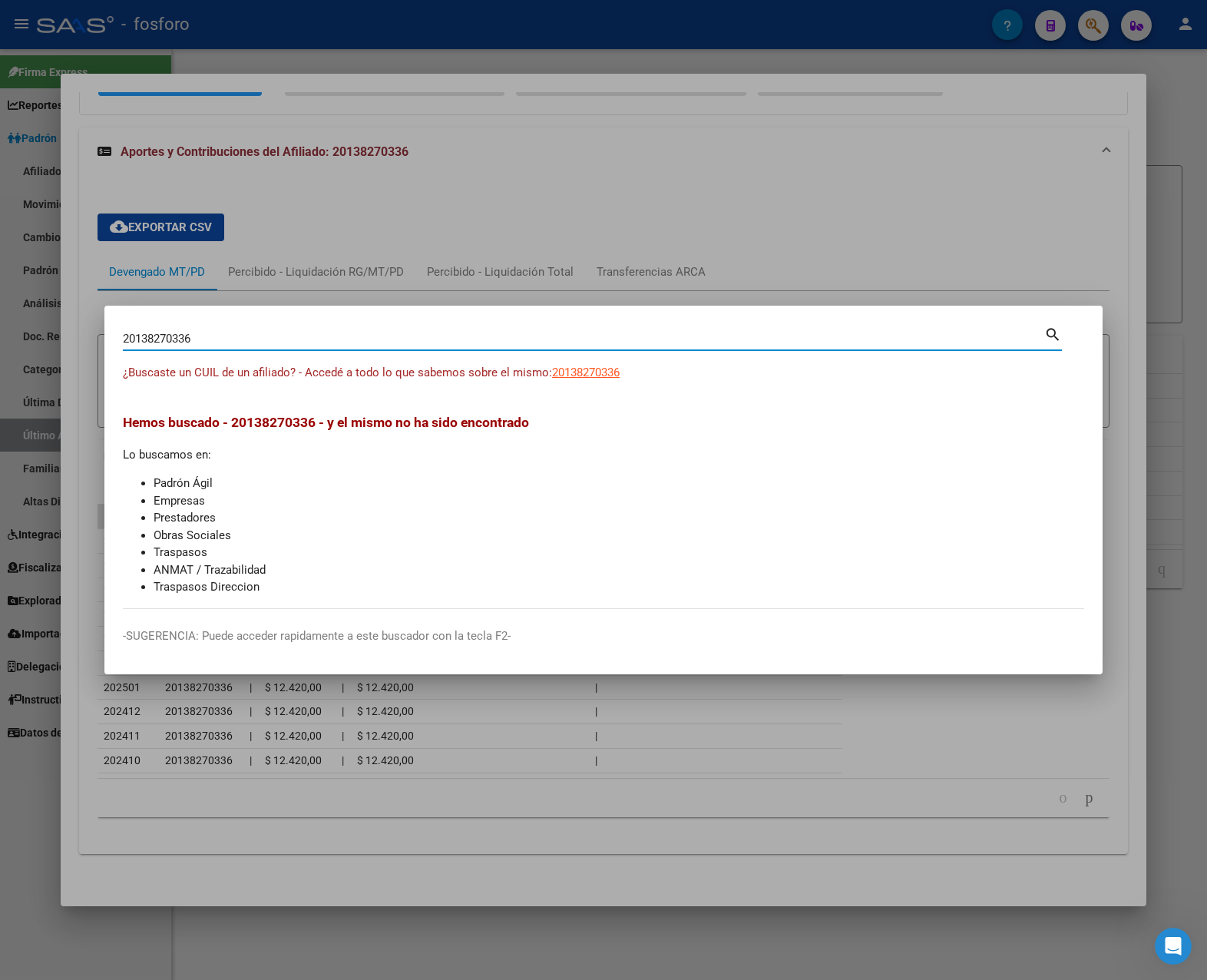
drag, startPoint x: 235, startPoint y: 340, endPoint x: -4, endPoint y: 345, distance: 239.1
click at [0, 345] on html "menu - fosforo person Firma Express Reportes Padrón Traspasos x O.S. Traspasos …" at bounding box center [604, 490] width 1207 height 980
paste input "-19049453-"
type input "20190494536"
click at [209, 336] on input "20190494536" at bounding box center [584, 338] width 922 height 13
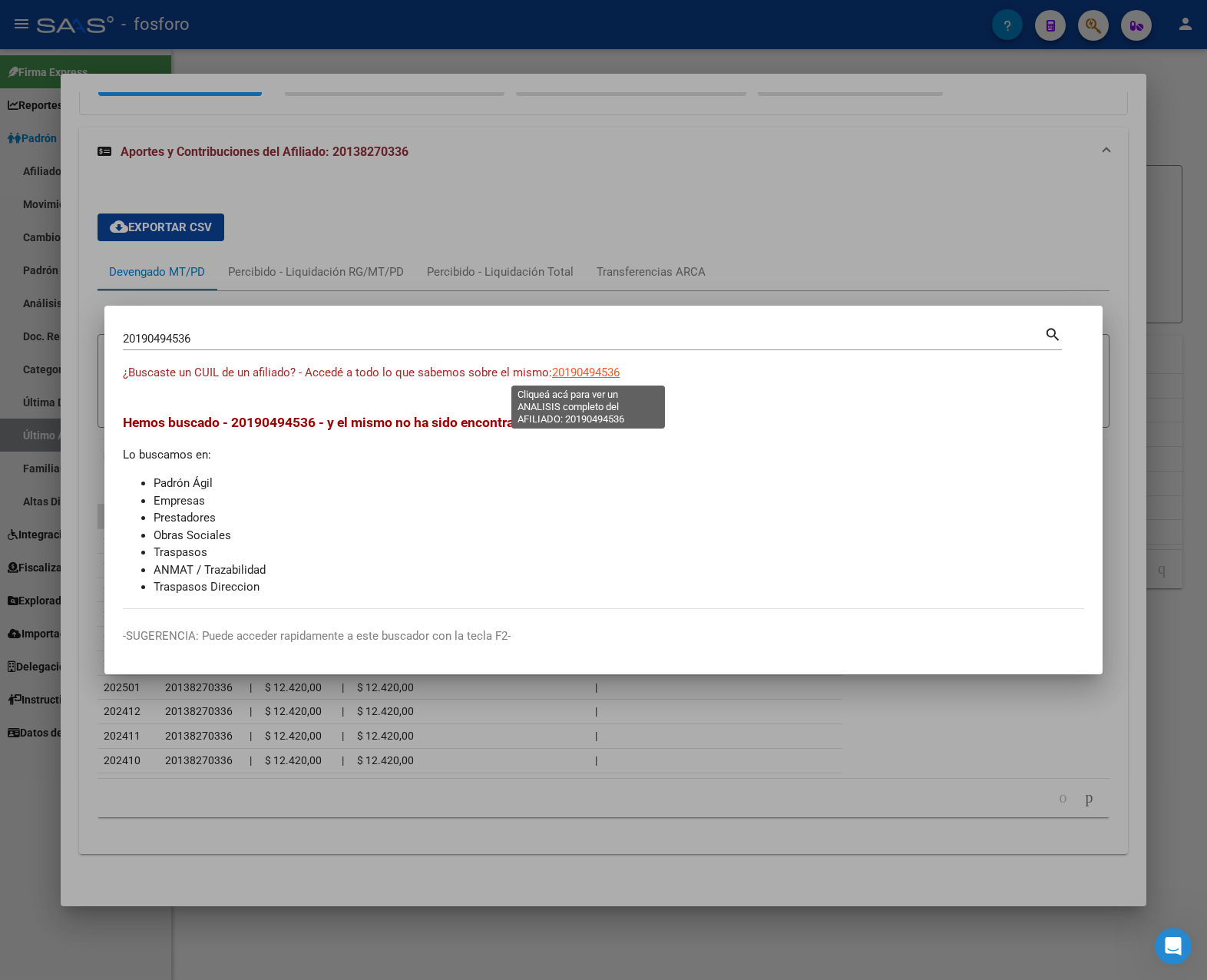
click at [583, 373] on span "20190494536" at bounding box center [586, 372] width 68 height 13
type textarea "20190494536"
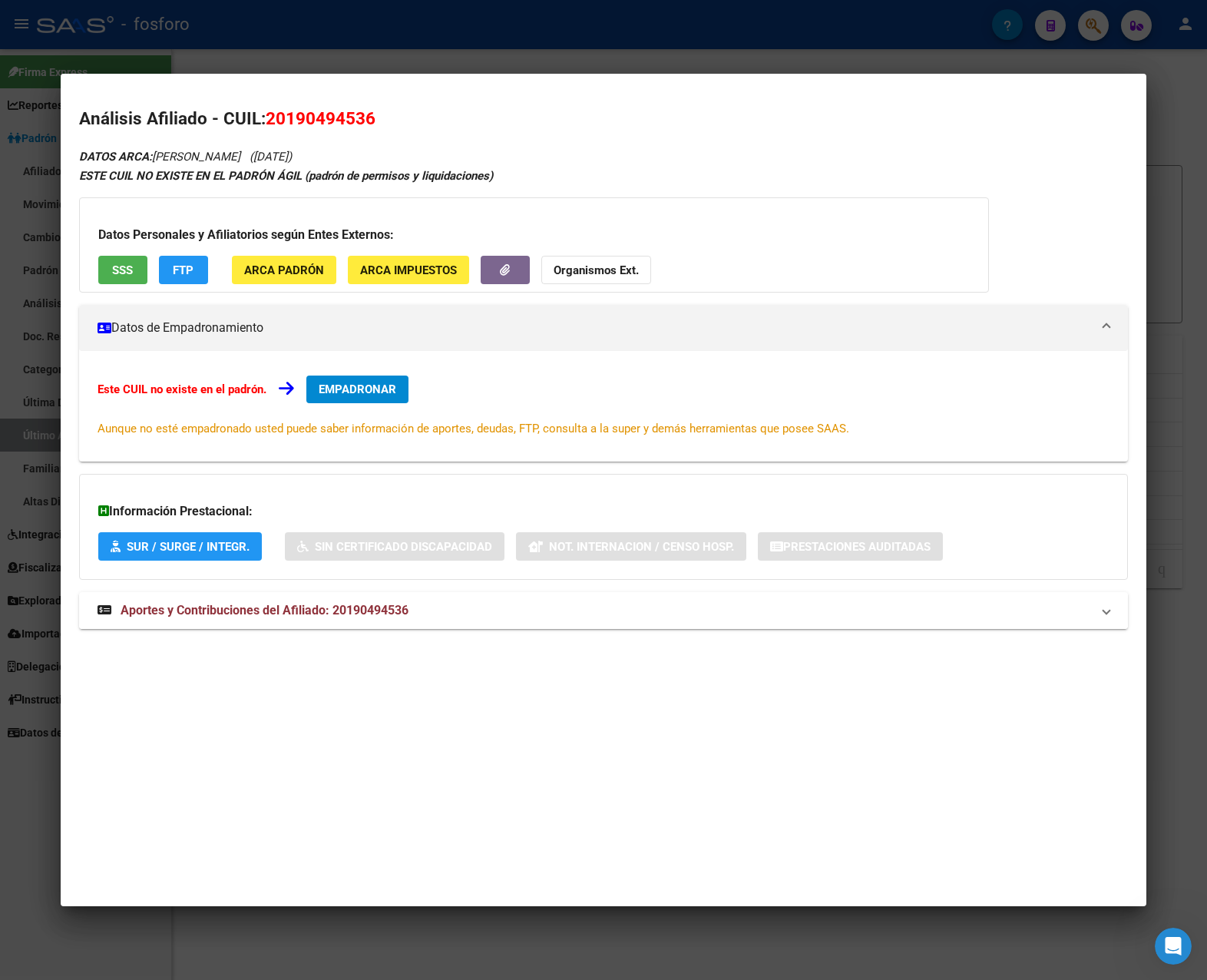
click at [463, 601] on mat-panel-title "Aportes y Contribuciones del Afiliado: 20190494536" at bounding box center [594, 610] width 995 height 18
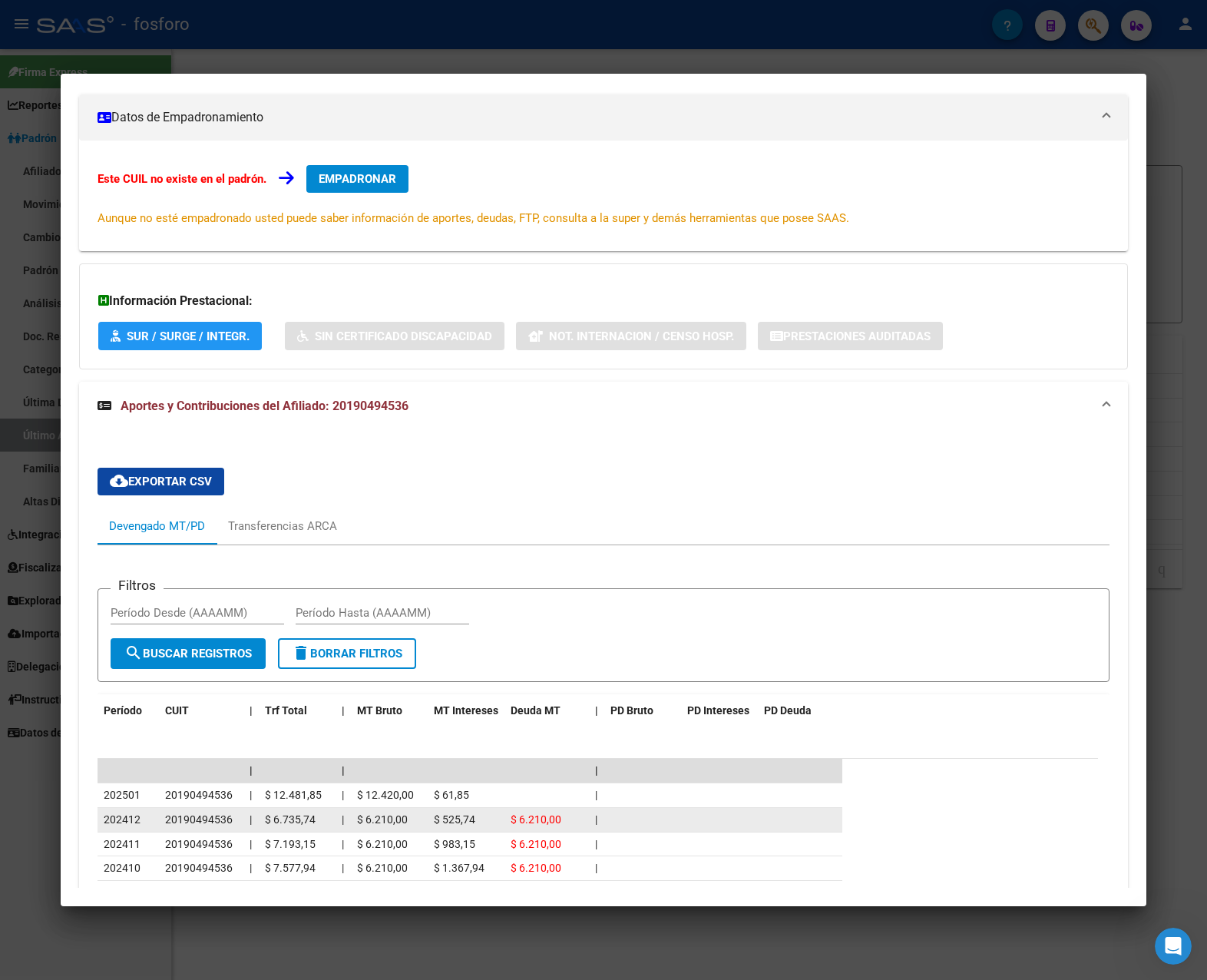
scroll to position [464, 0]
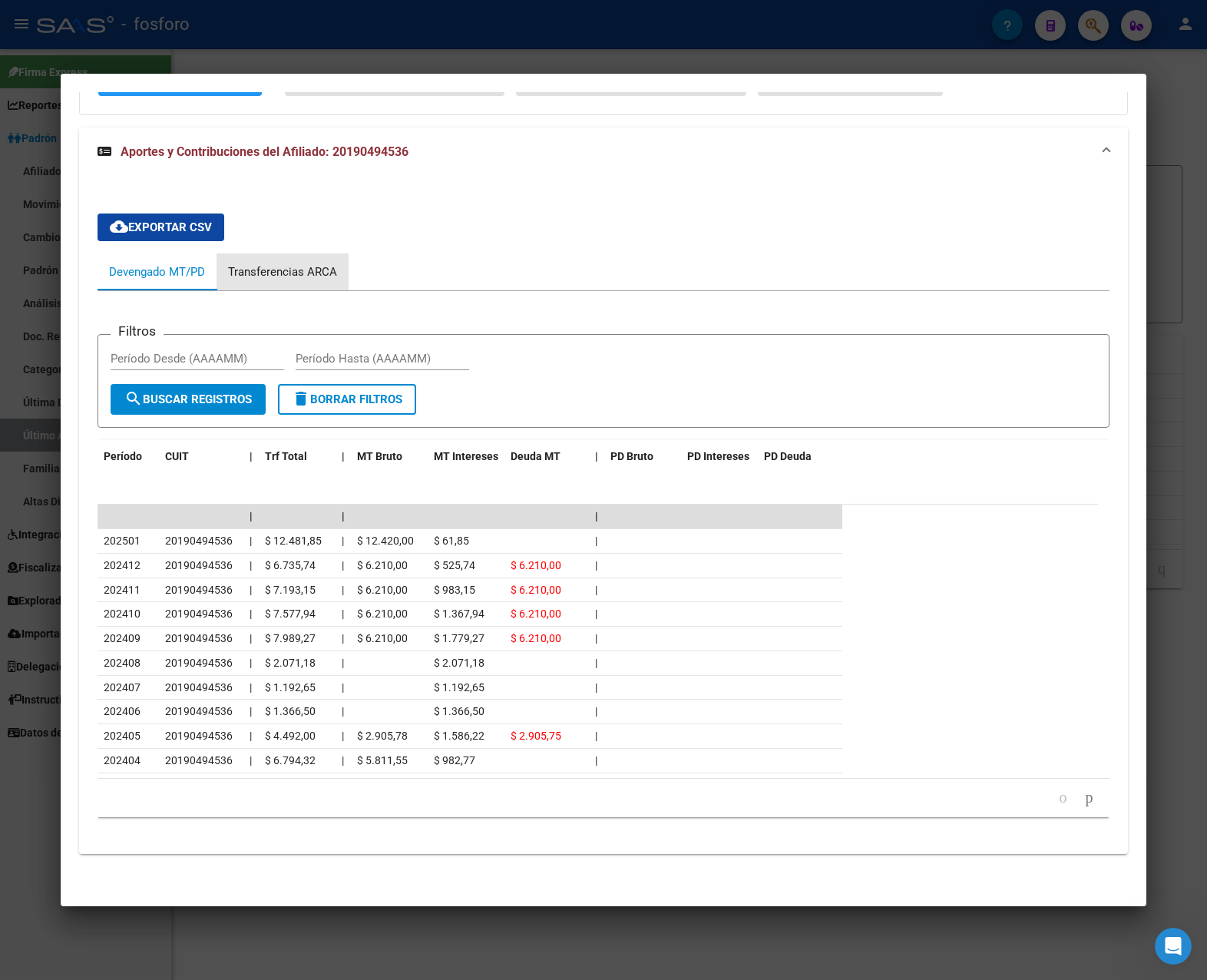
click at [302, 272] on div "Transferencias ARCA" at bounding box center [283, 271] width 109 height 17
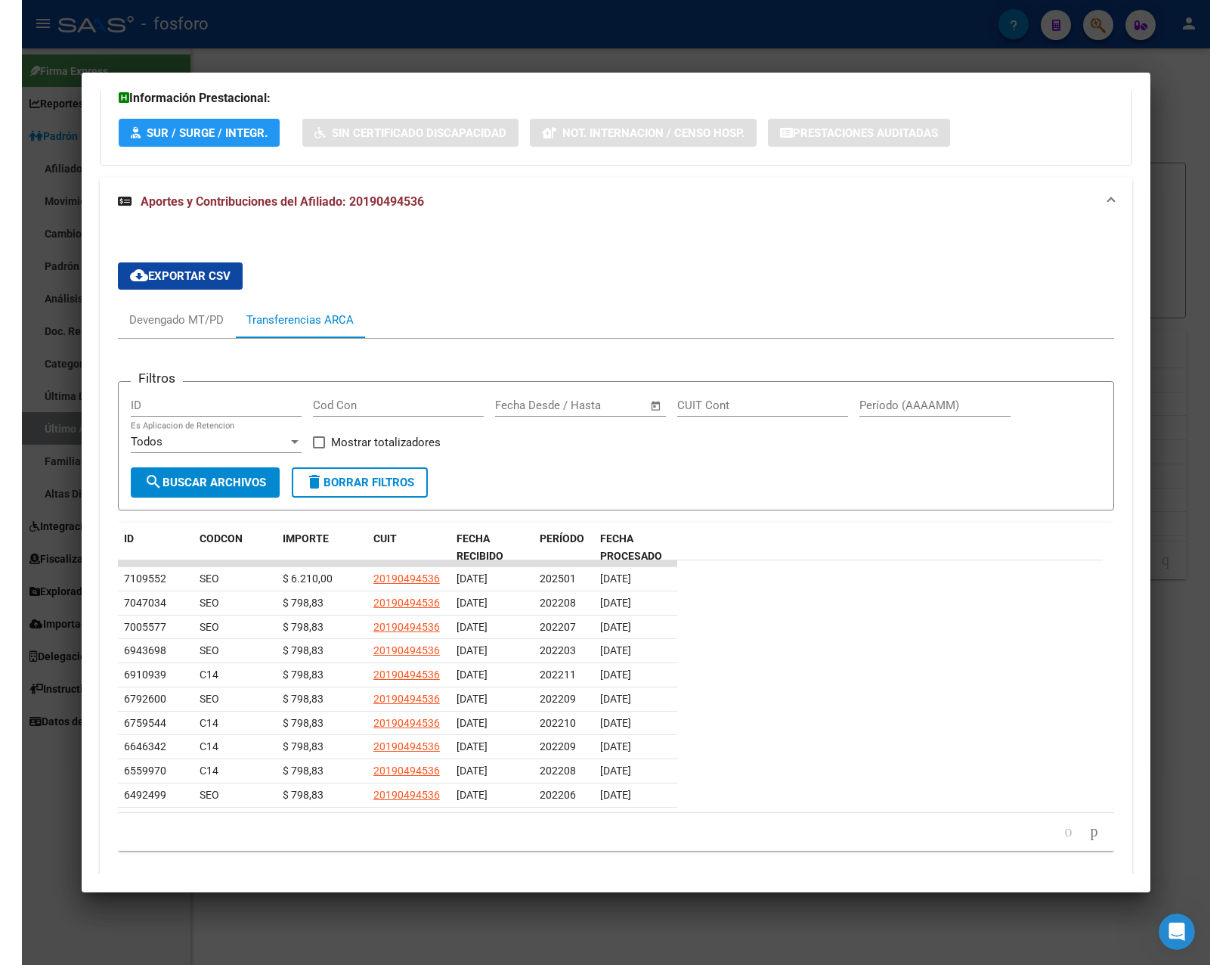
scroll to position [451, 0]
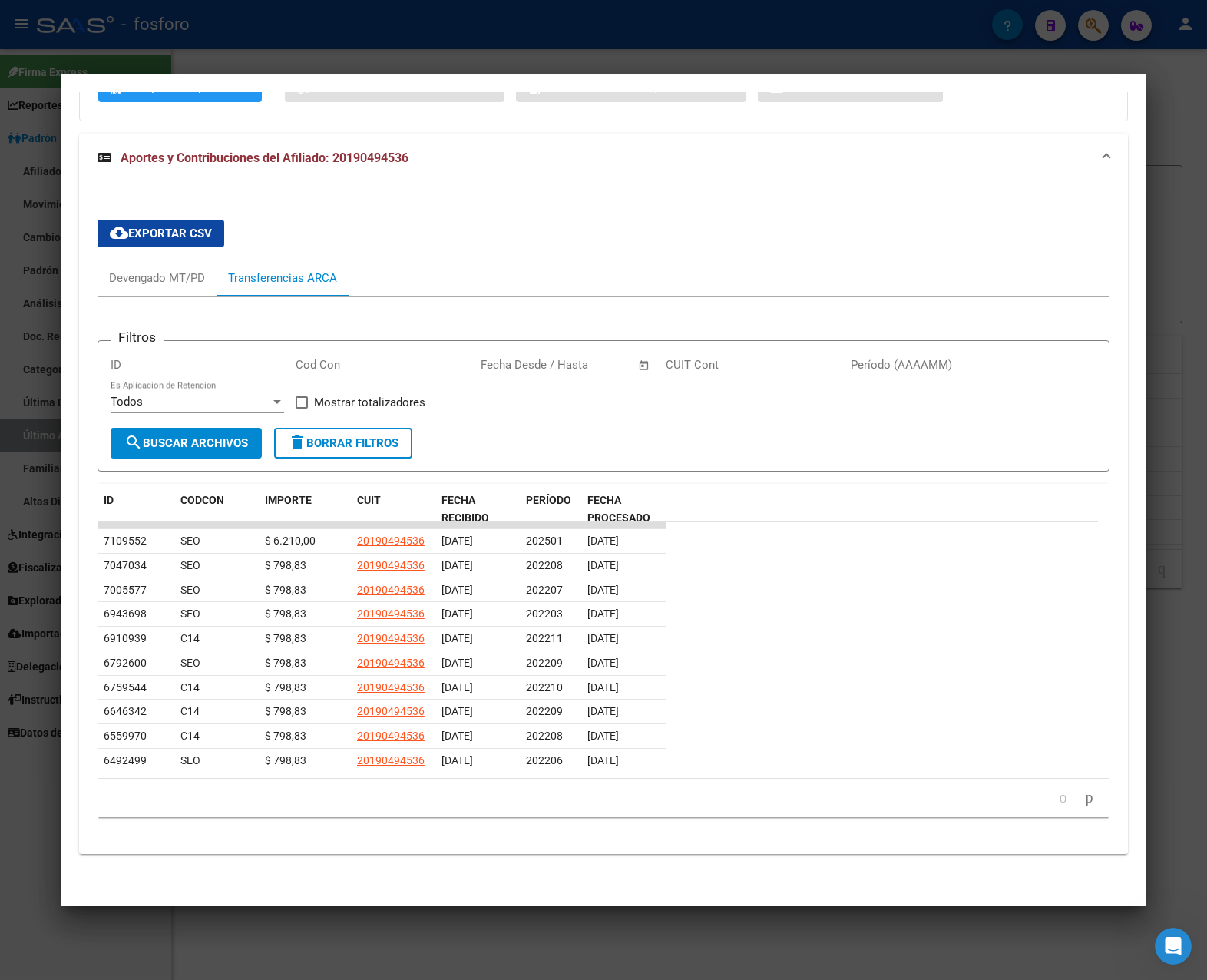
click at [598, 68] on div at bounding box center [604, 490] width 1207 height 980
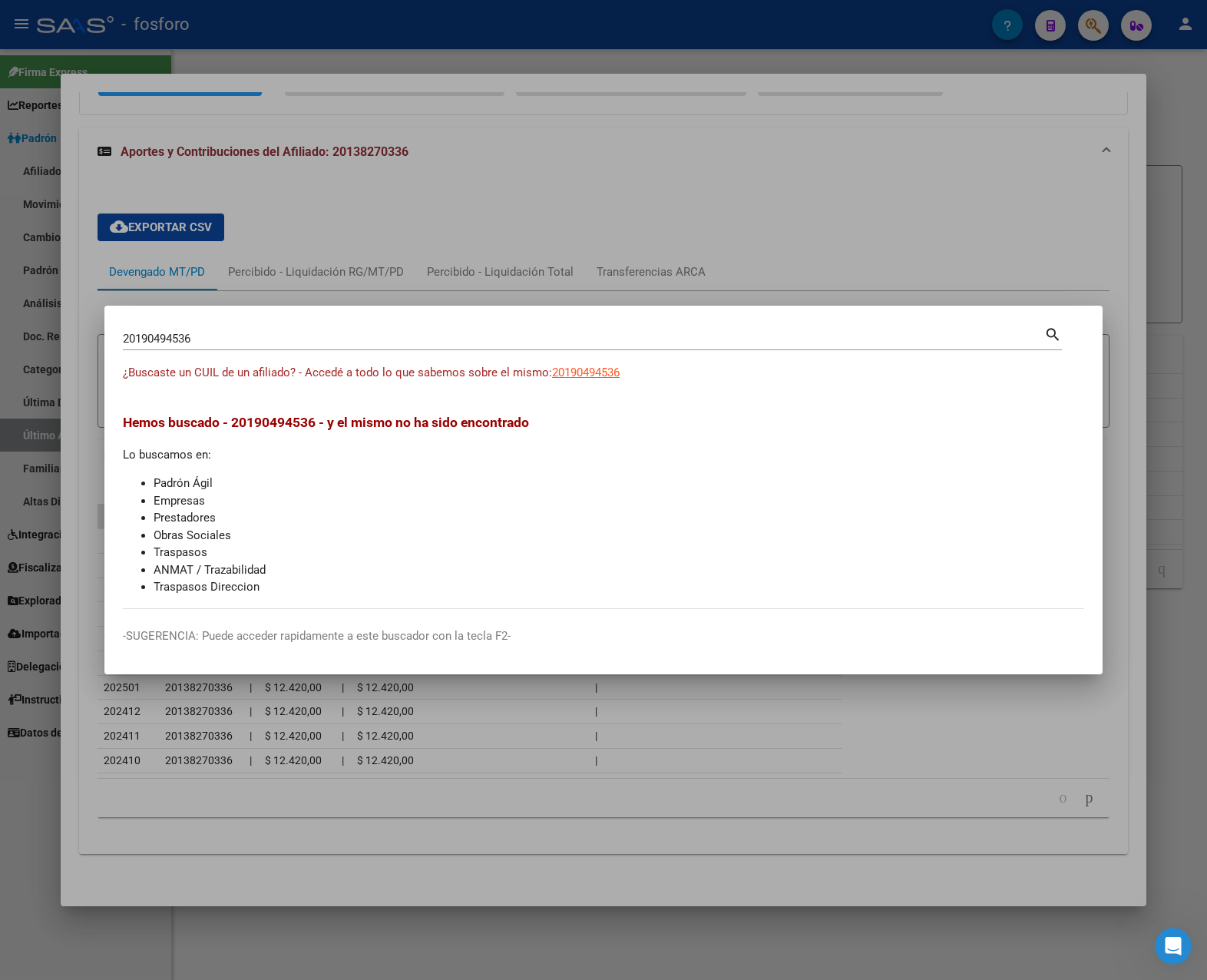
click at [592, 56] on div at bounding box center [604, 490] width 1207 height 980
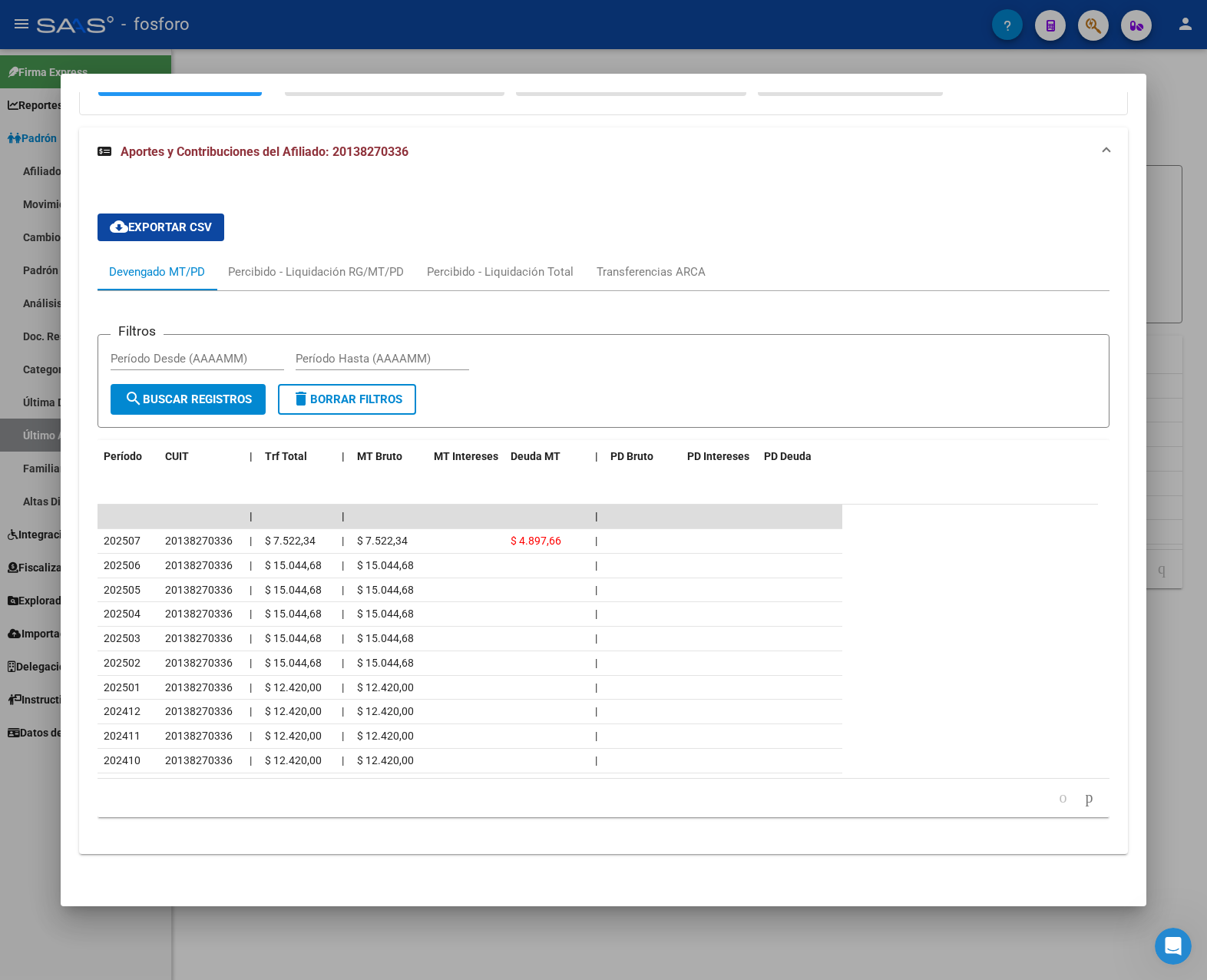
click at [544, 59] on div at bounding box center [604, 490] width 1207 height 980
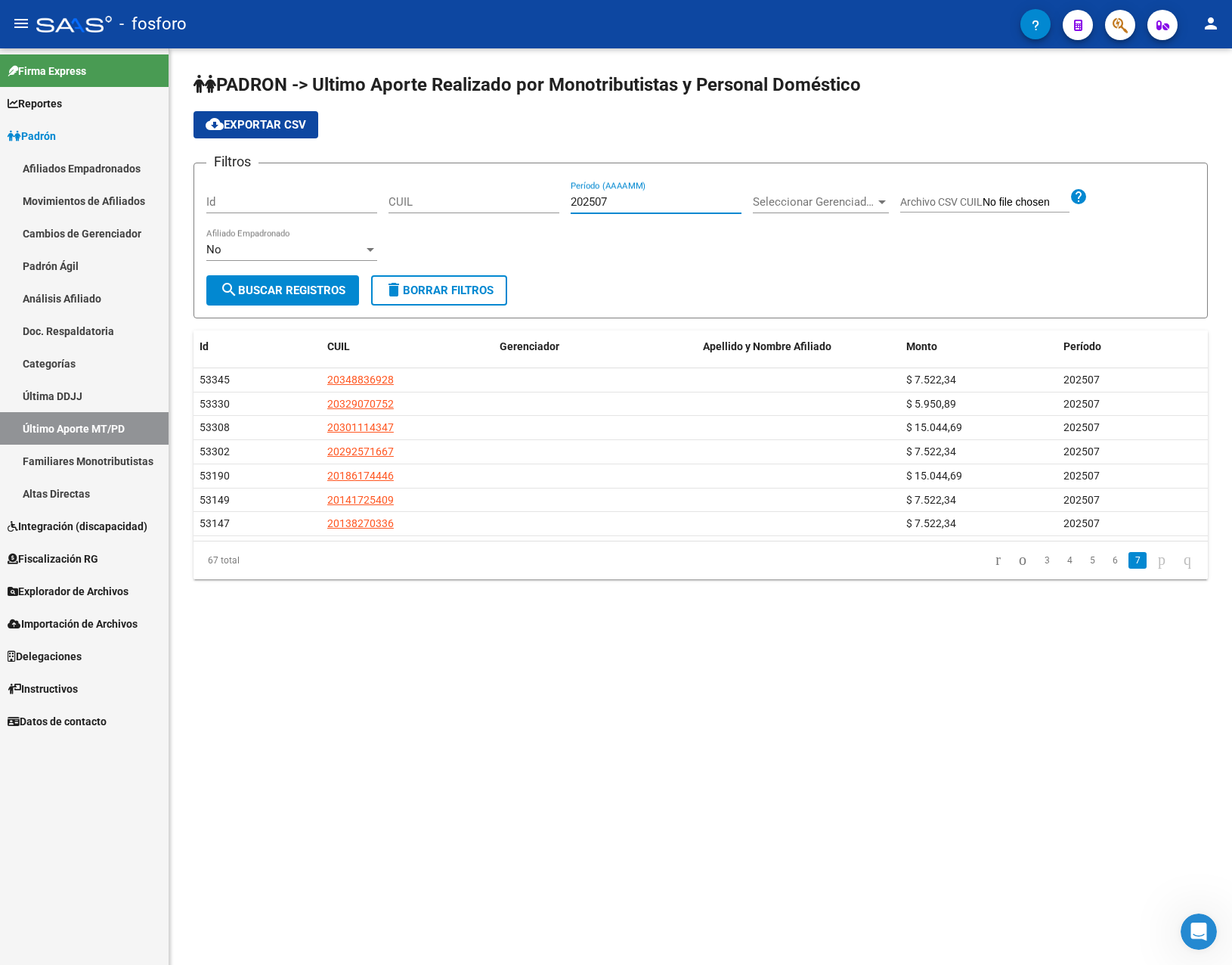
click at [616, 198] on input "202507" at bounding box center [656, 201] width 171 height 13
type input "202508"
click at [323, 291] on span "search Buscar Registros" at bounding box center [282, 290] width 125 height 13
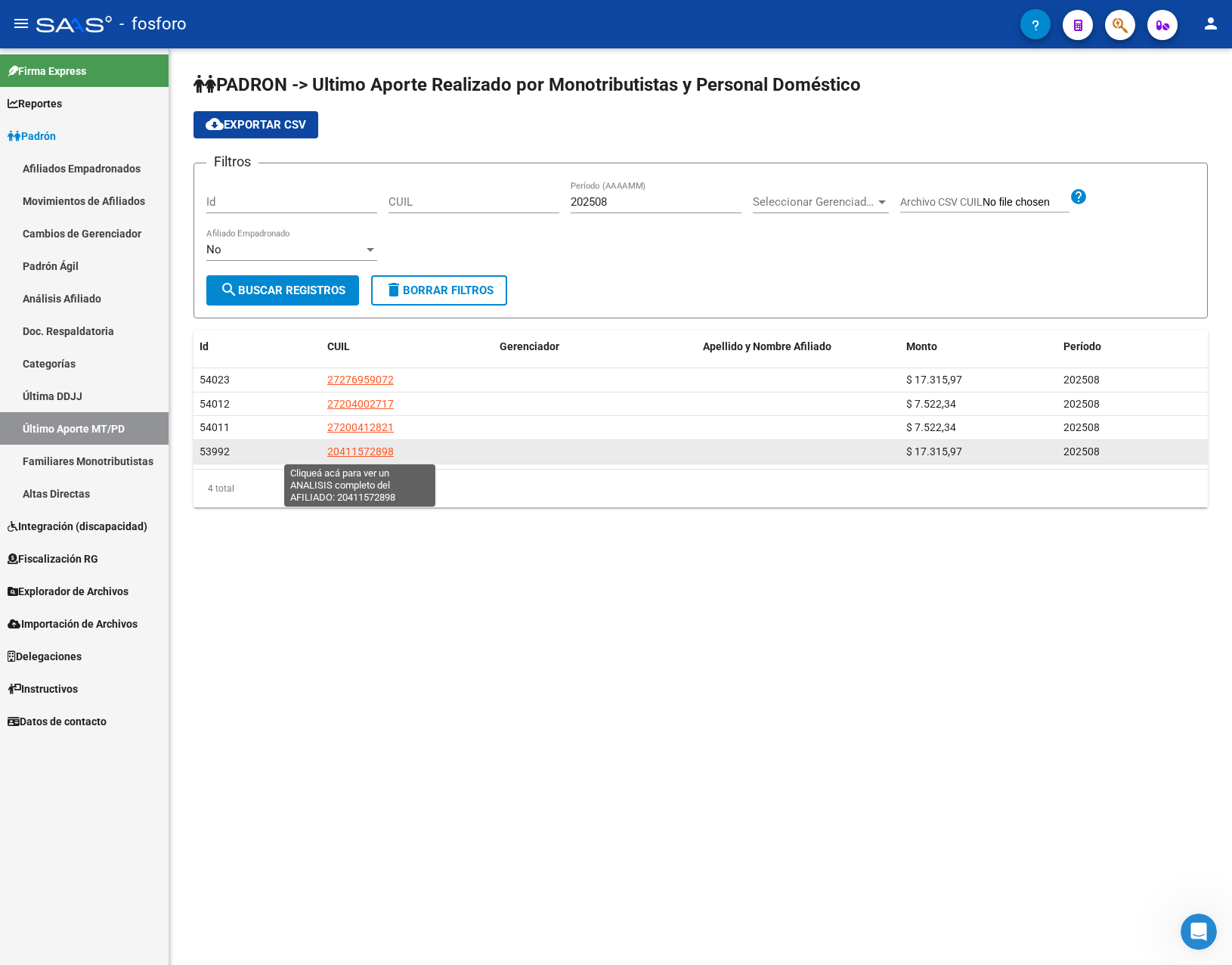
click at [368, 450] on span "20411572898" at bounding box center [361, 452] width 67 height 12
type textarea "20411572898"
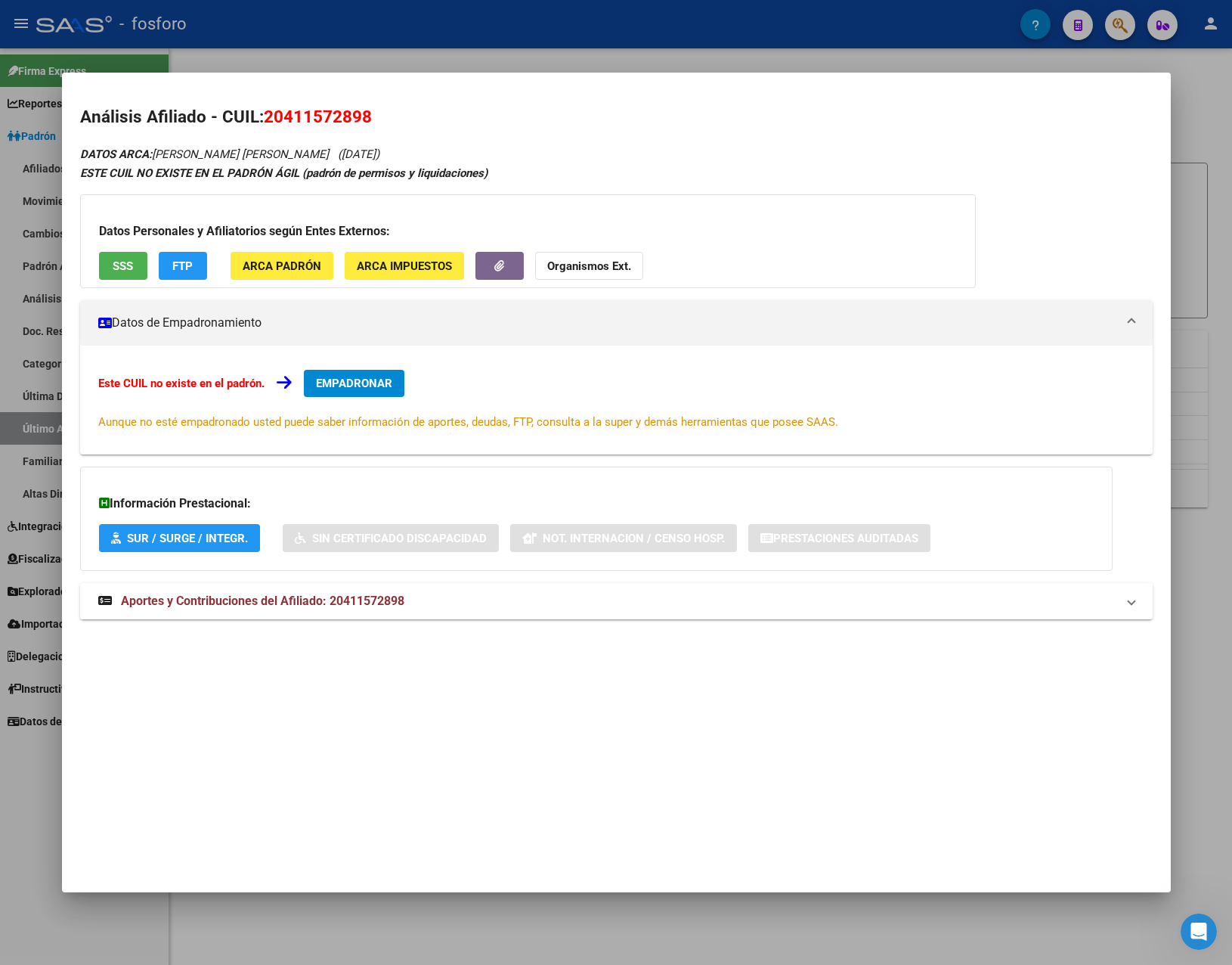
click at [371, 600] on span "Aportes y Contribuciones del Afiliado: 20411572898" at bounding box center [263, 600] width 284 height 14
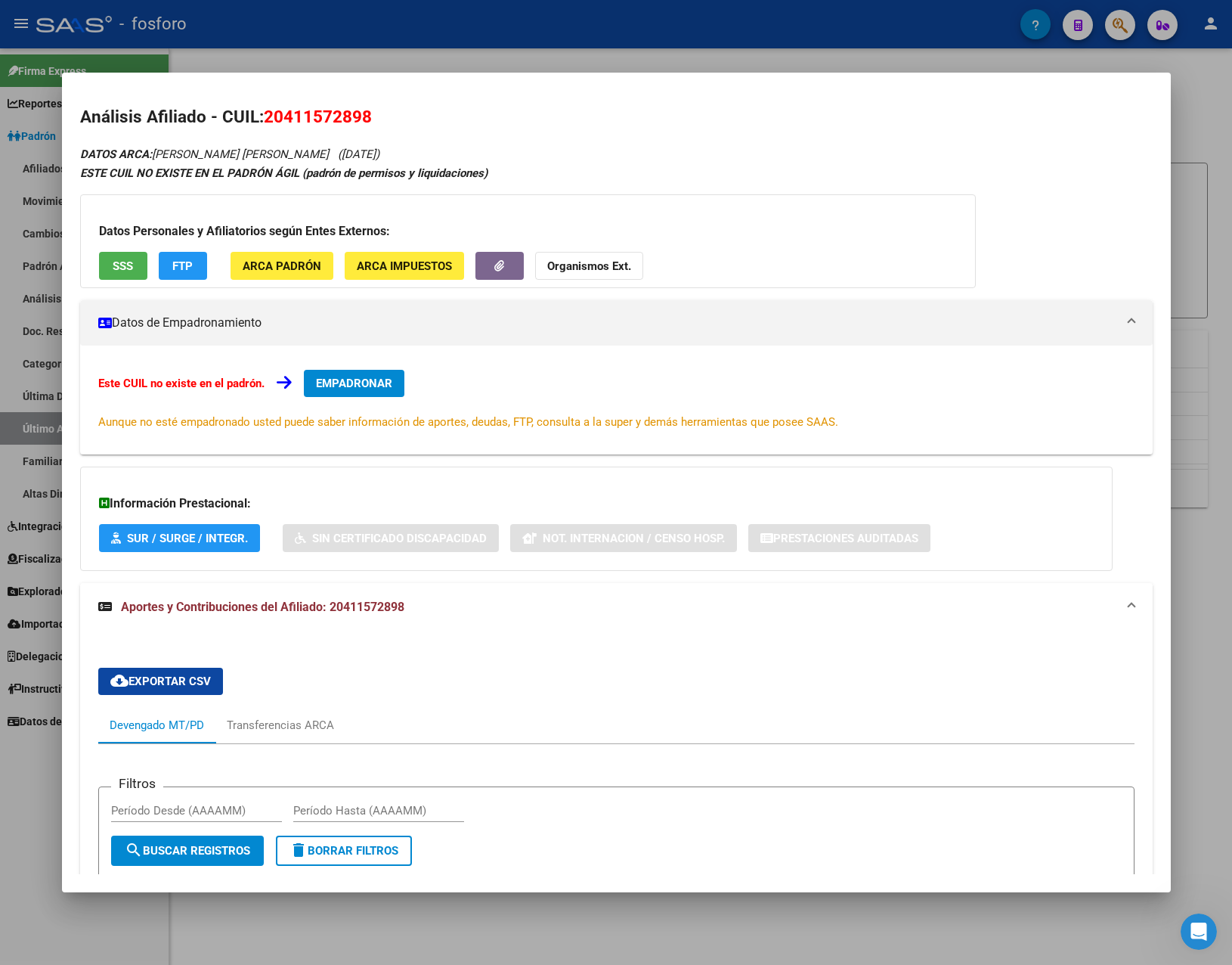
scroll to position [457, 0]
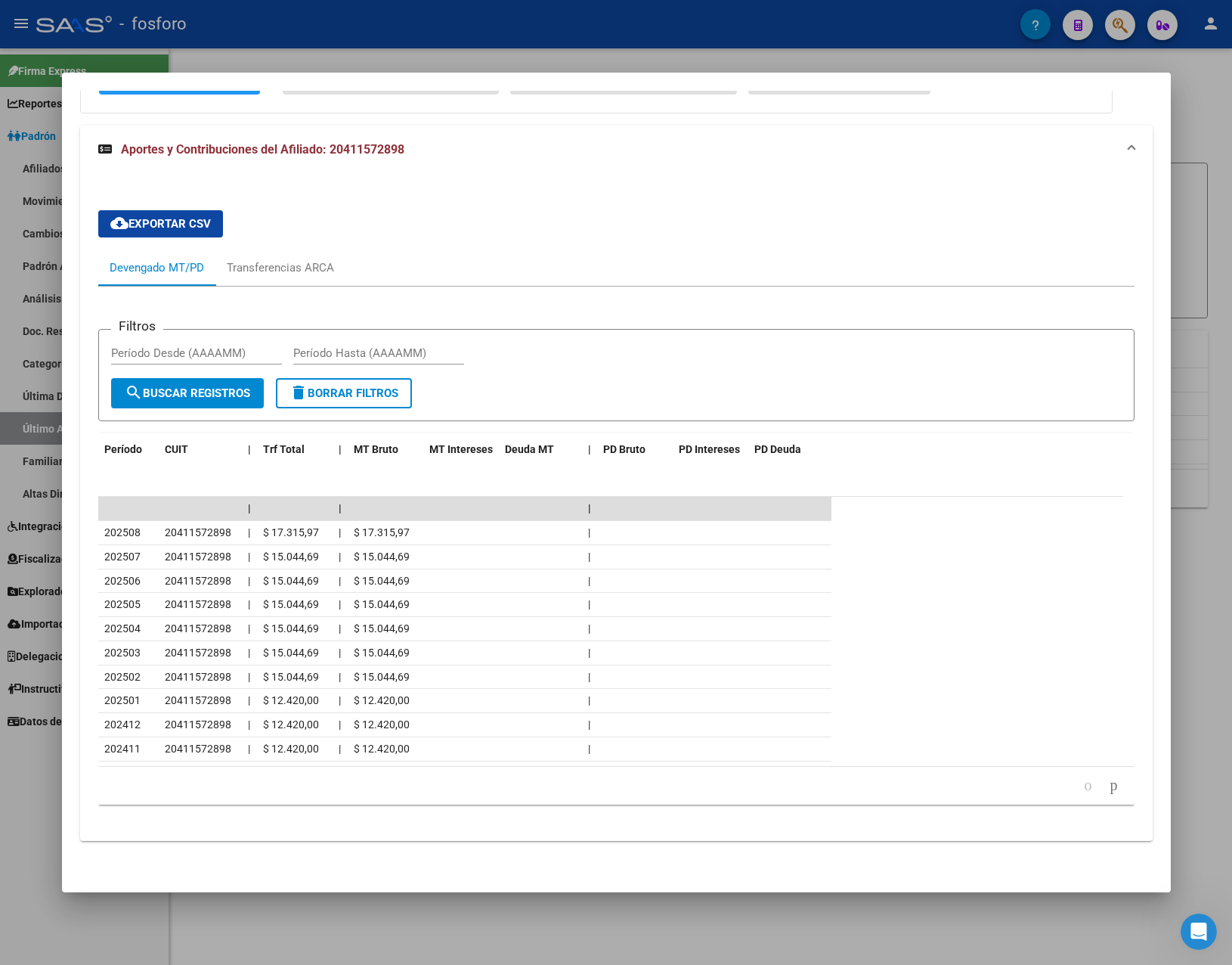
click at [362, 925] on div at bounding box center [616, 482] width 1232 height 965
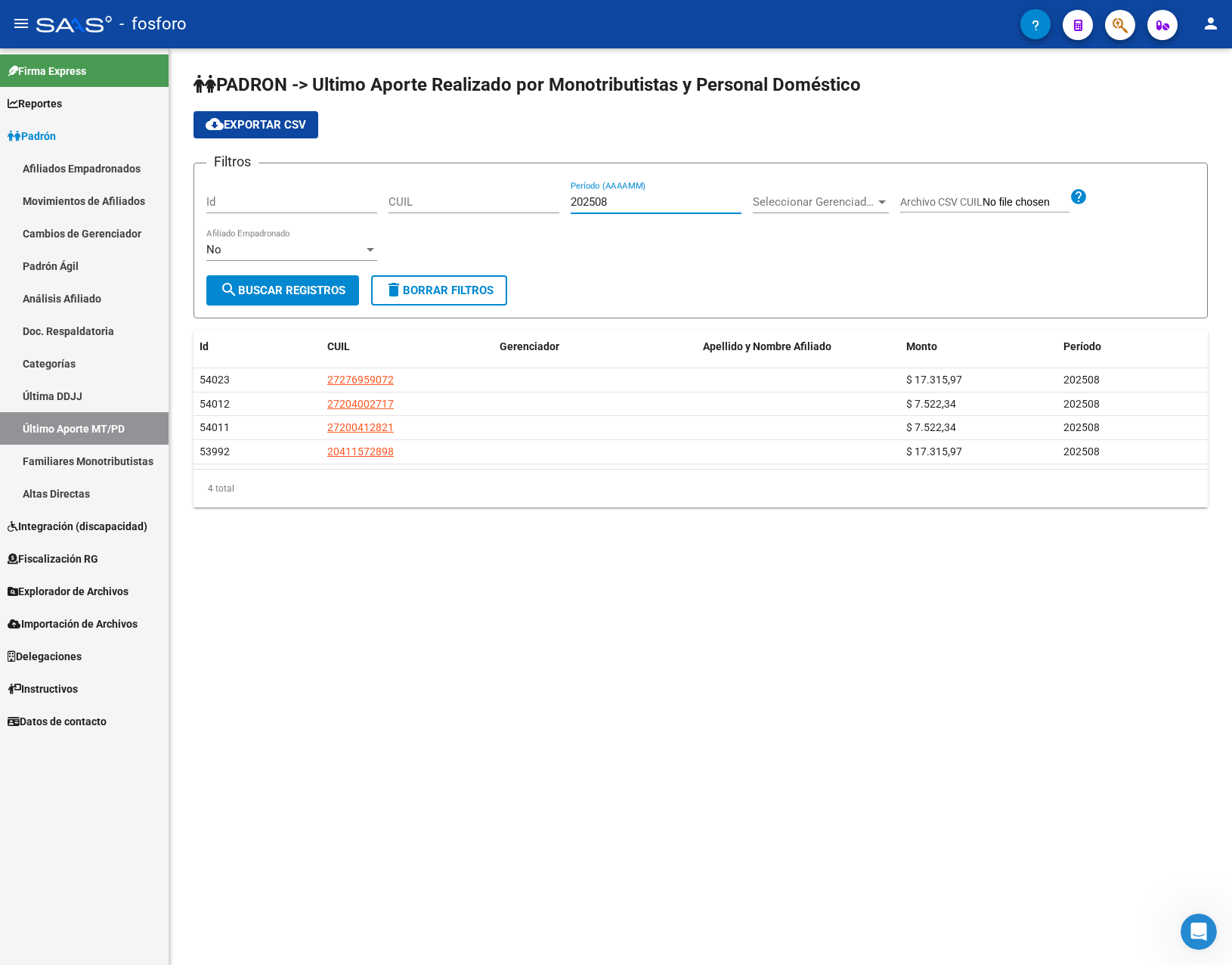
drag, startPoint x: 604, startPoint y: 203, endPoint x: 615, endPoint y: 203, distance: 11.0
click at [615, 203] on input "202508" at bounding box center [656, 201] width 171 height 13
type input "202507"
click at [335, 282] on button "search Buscar Registros" at bounding box center [282, 290] width 152 height 30
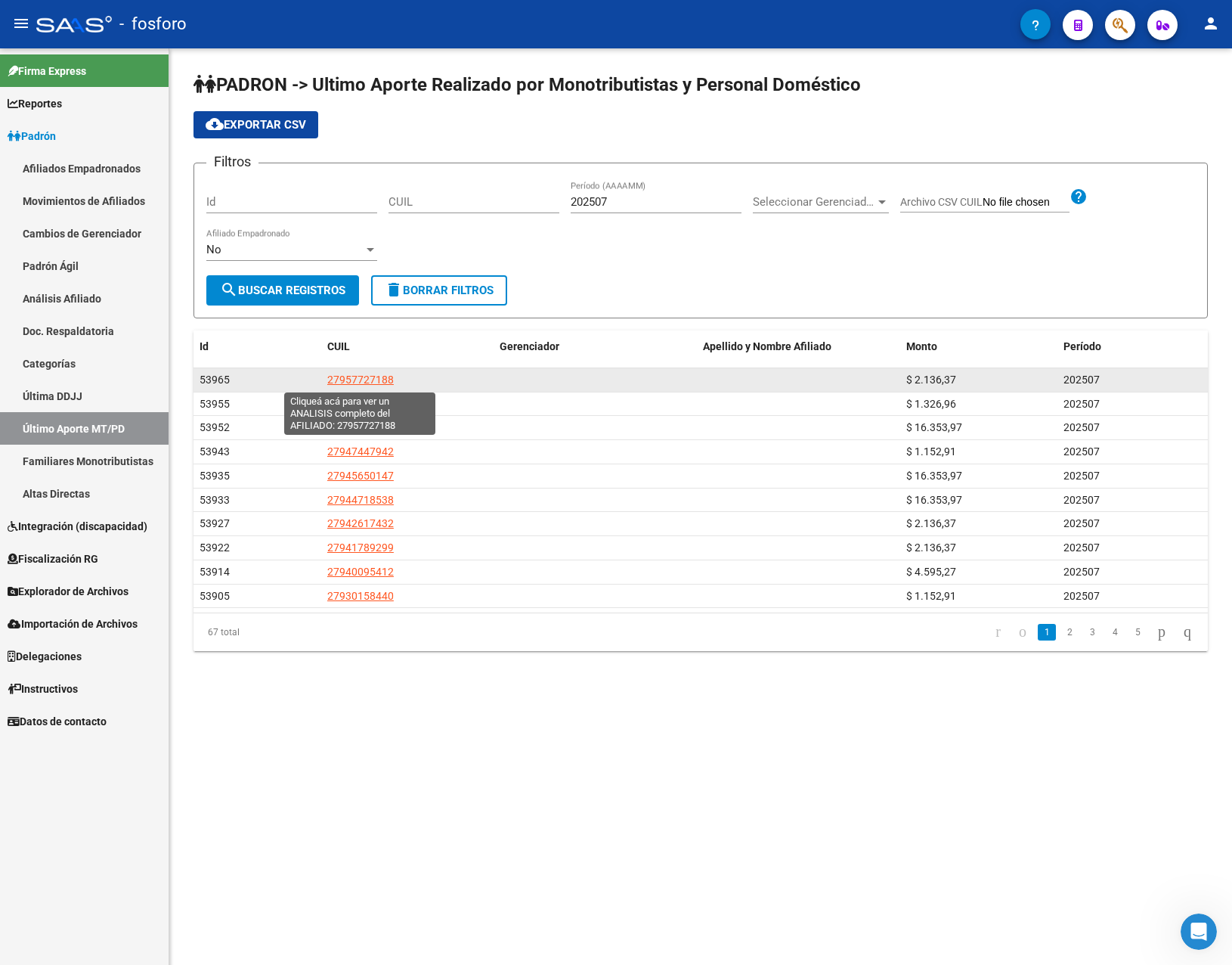
click at [358, 378] on span "27957727188" at bounding box center [361, 379] width 67 height 12
type textarea "27957727188"
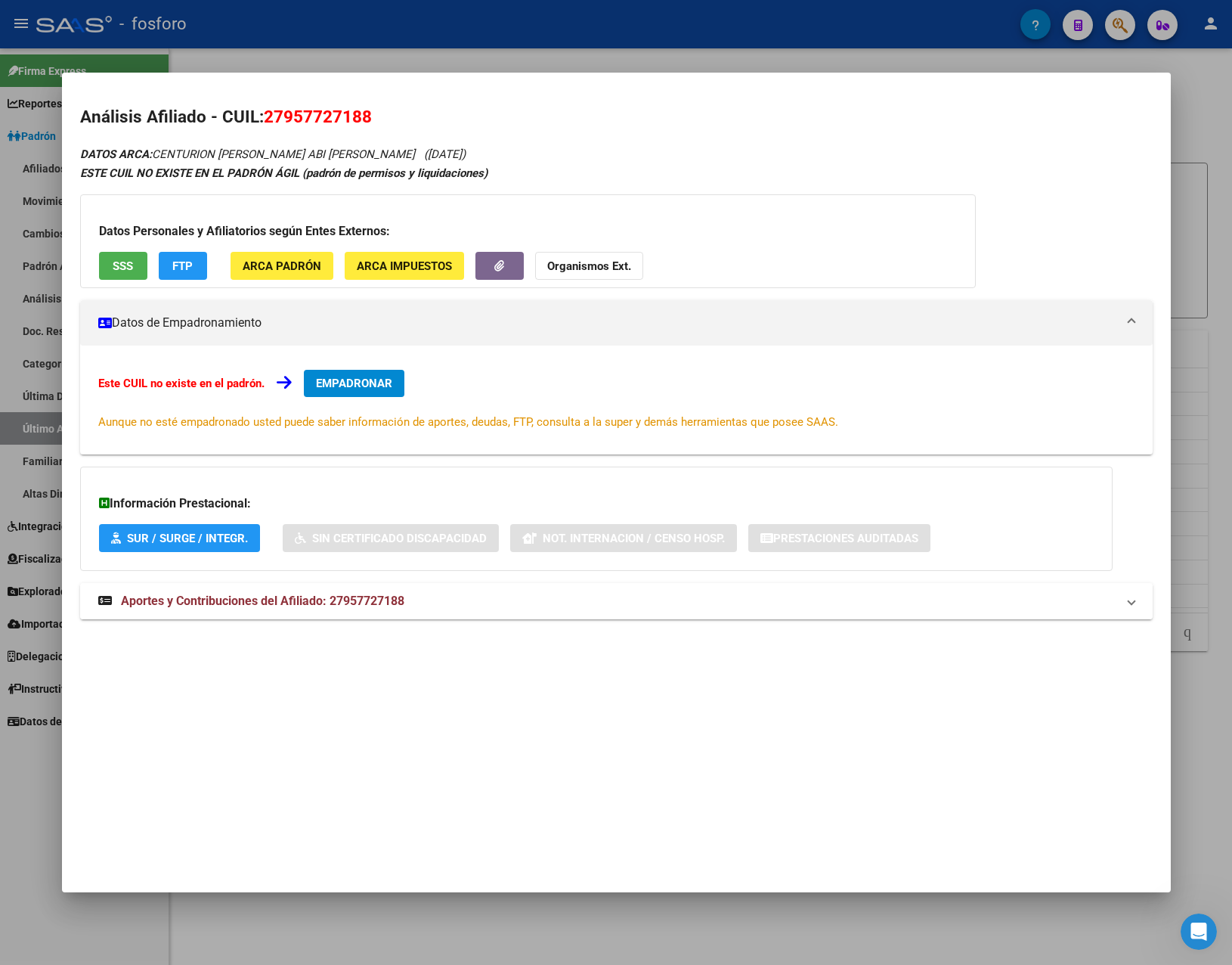
click at [426, 617] on mat-expansion-panel-header "Aportes y Contribuciones del Afiliado: 27957727188" at bounding box center [616, 601] width 1073 height 37
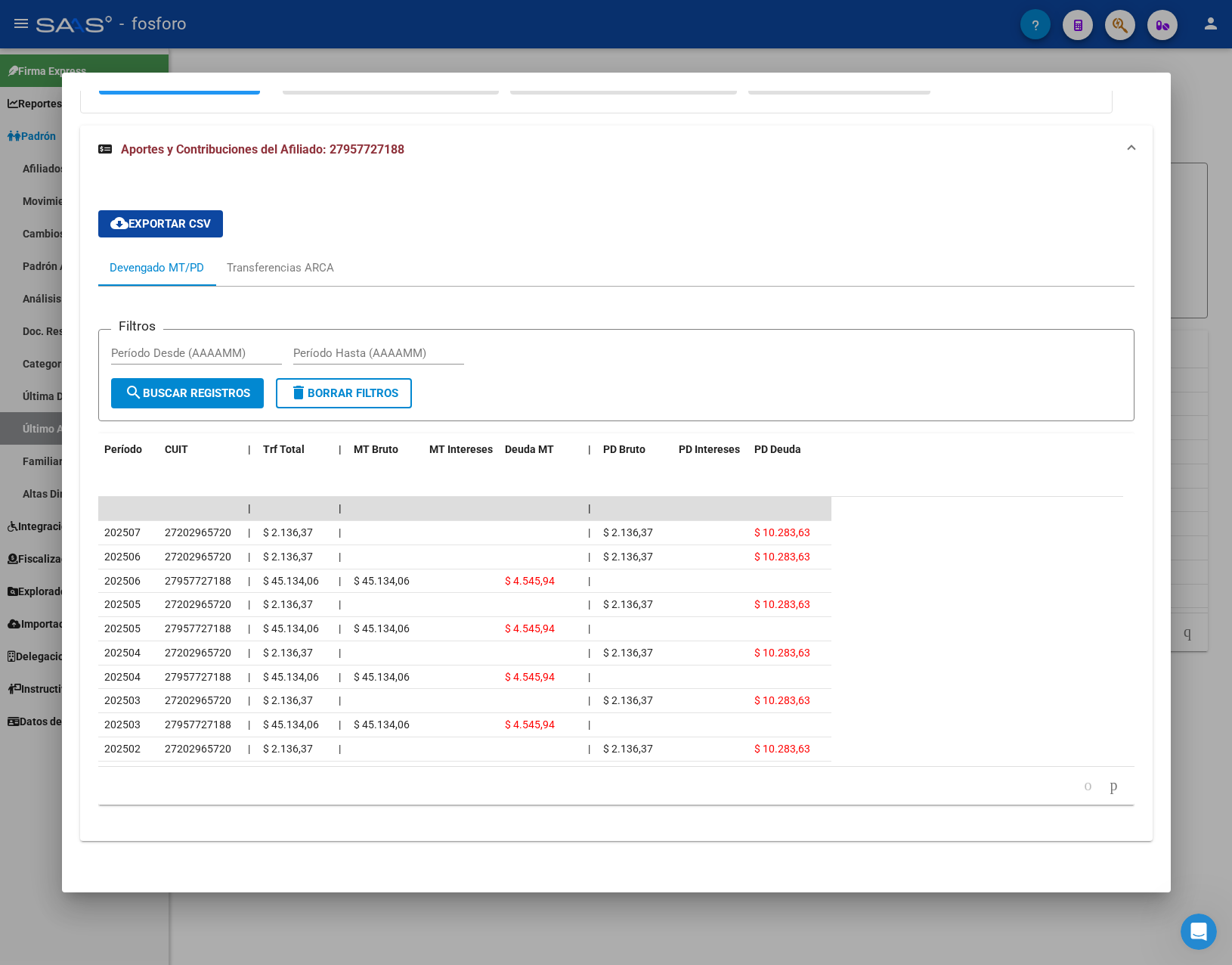
click at [533, 925] on div at bounding box center [616, 482] width 1232 height 965
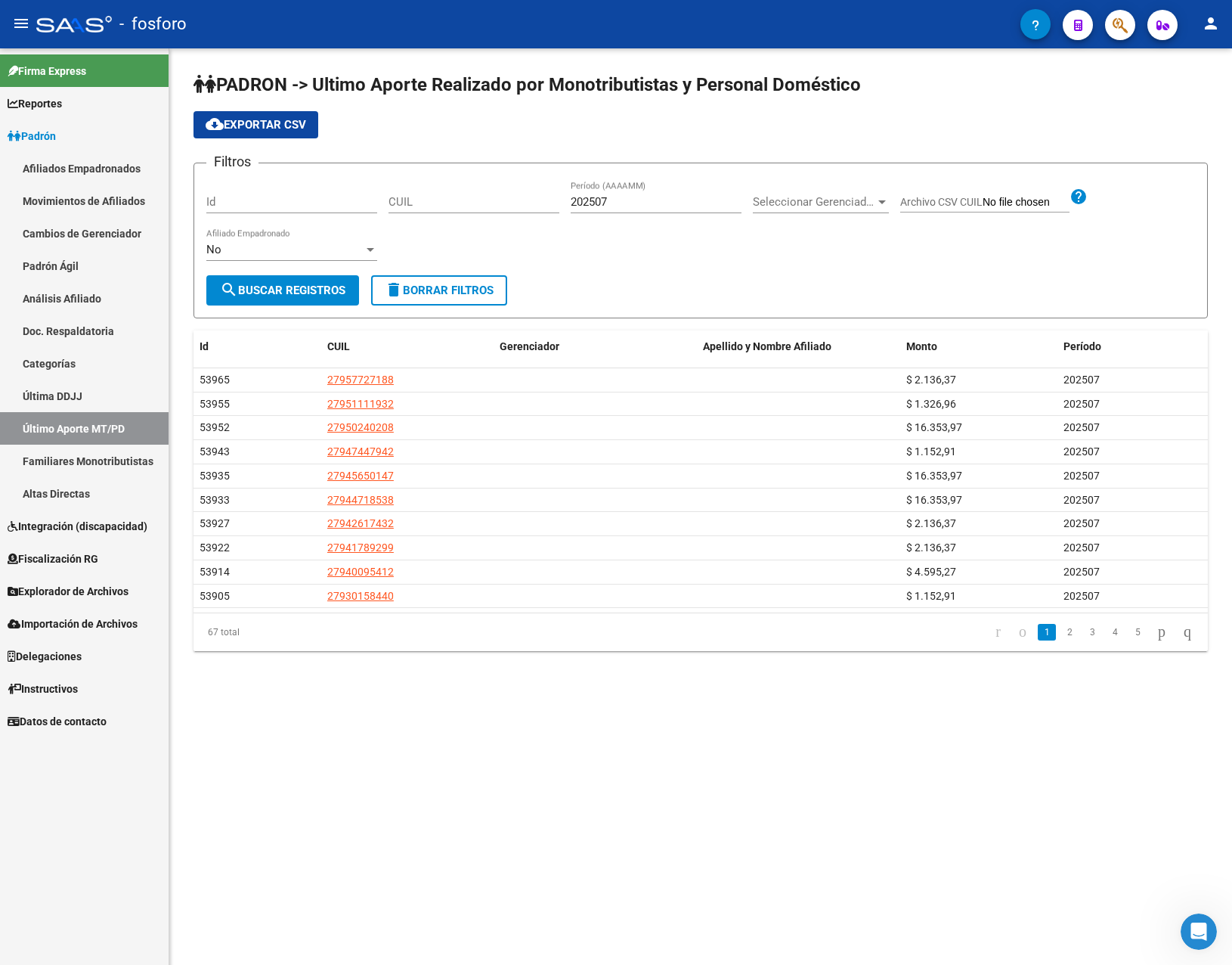
click at [512, 746] on mat-sidenav-content "PADRON -> Ultimo Aporte Realizado por Monotributistas y Personal Doméstico clou…" at bounding box center [700, 506] width 1063 height 916
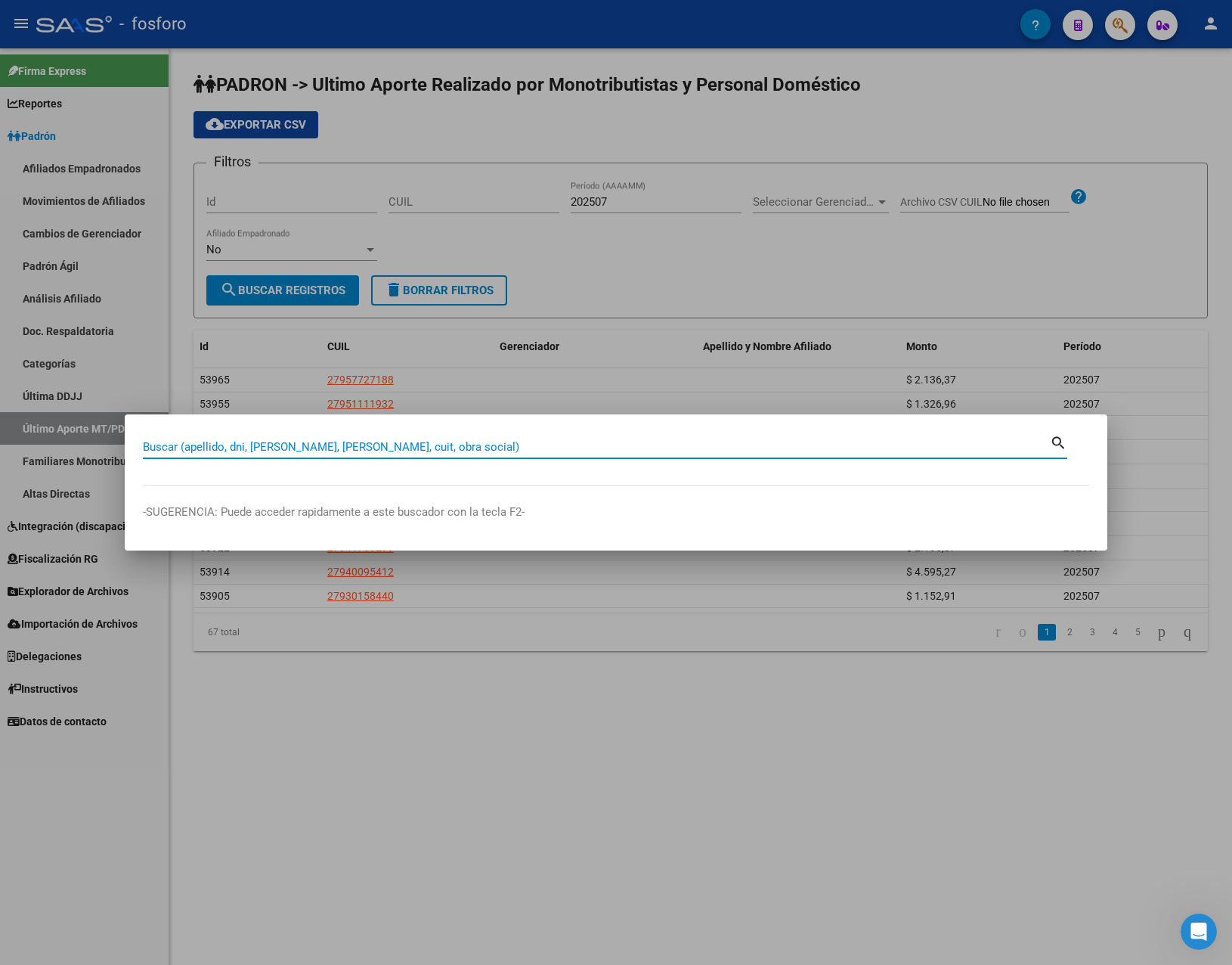
paste input "27279531006"
type input "27279531006"
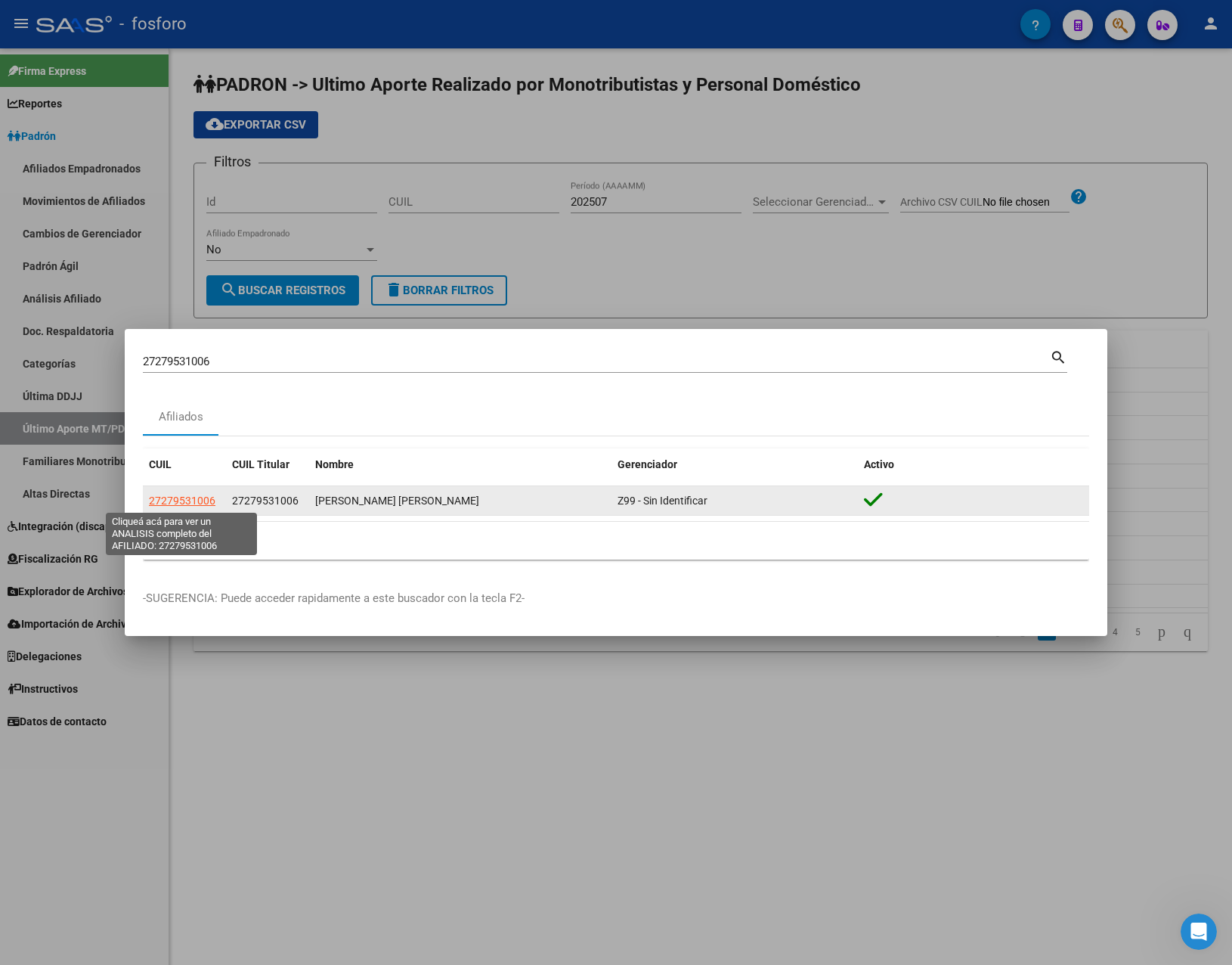
click at [207, 501] on span "27279531006" at bounding box center [183, 501] width 67 height 12
type textarea "27279531006"
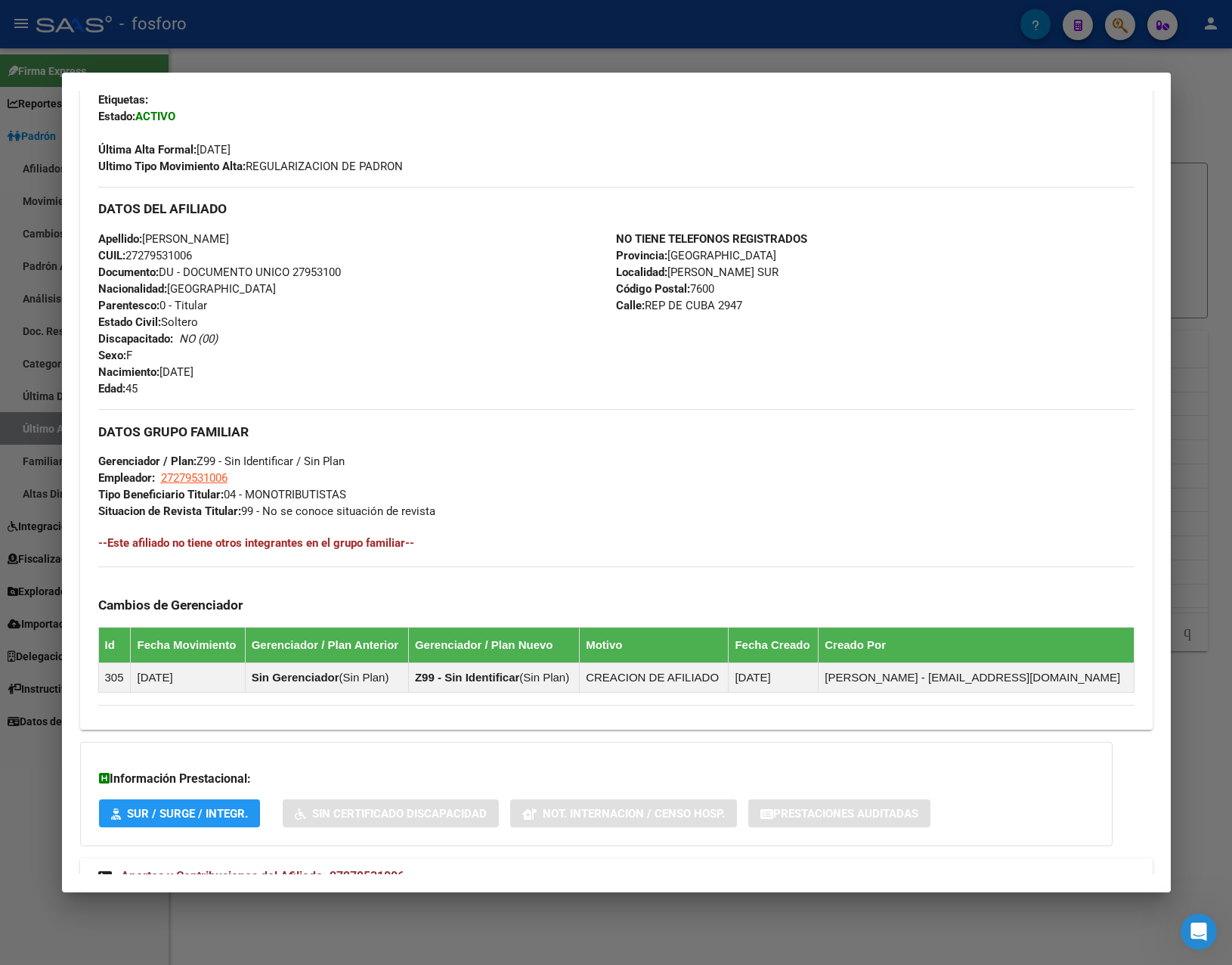
scroll to position [430, 0]
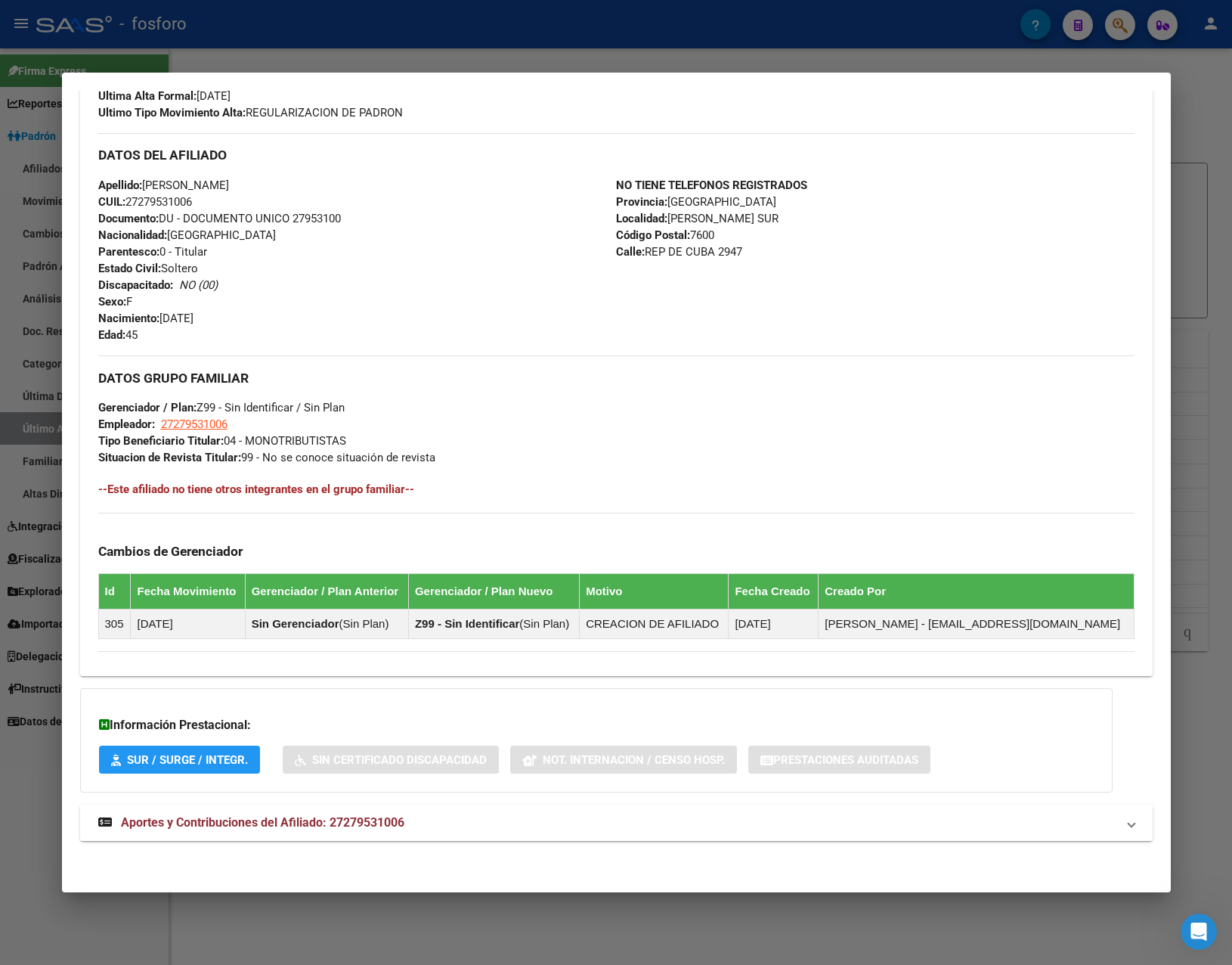
click at [316, 821] on span "Aportes y Contribuciones del Afiliado: 27279531006" at bounding box center [263, 822] width 284 height 14
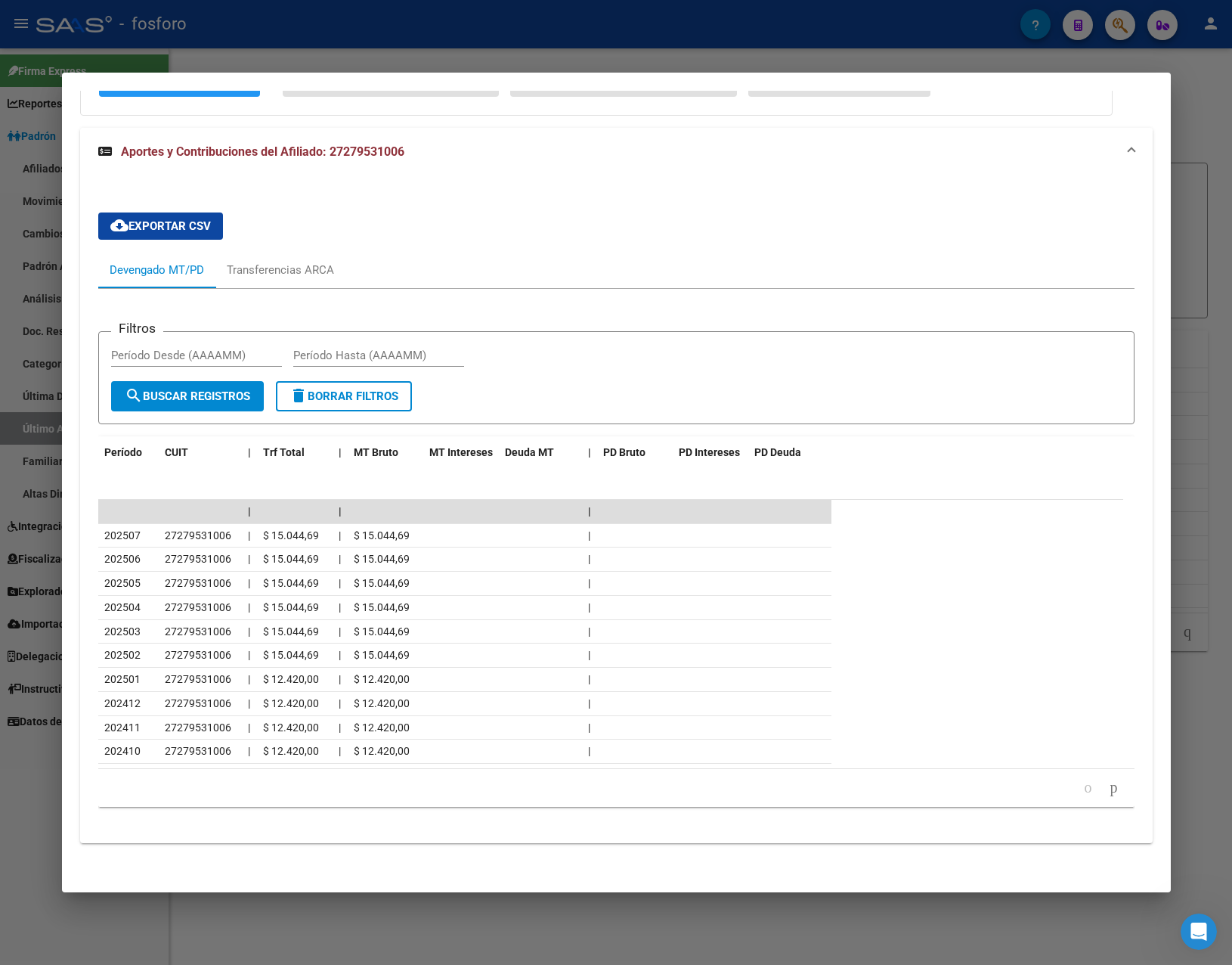
scroll to position [1109, 0]
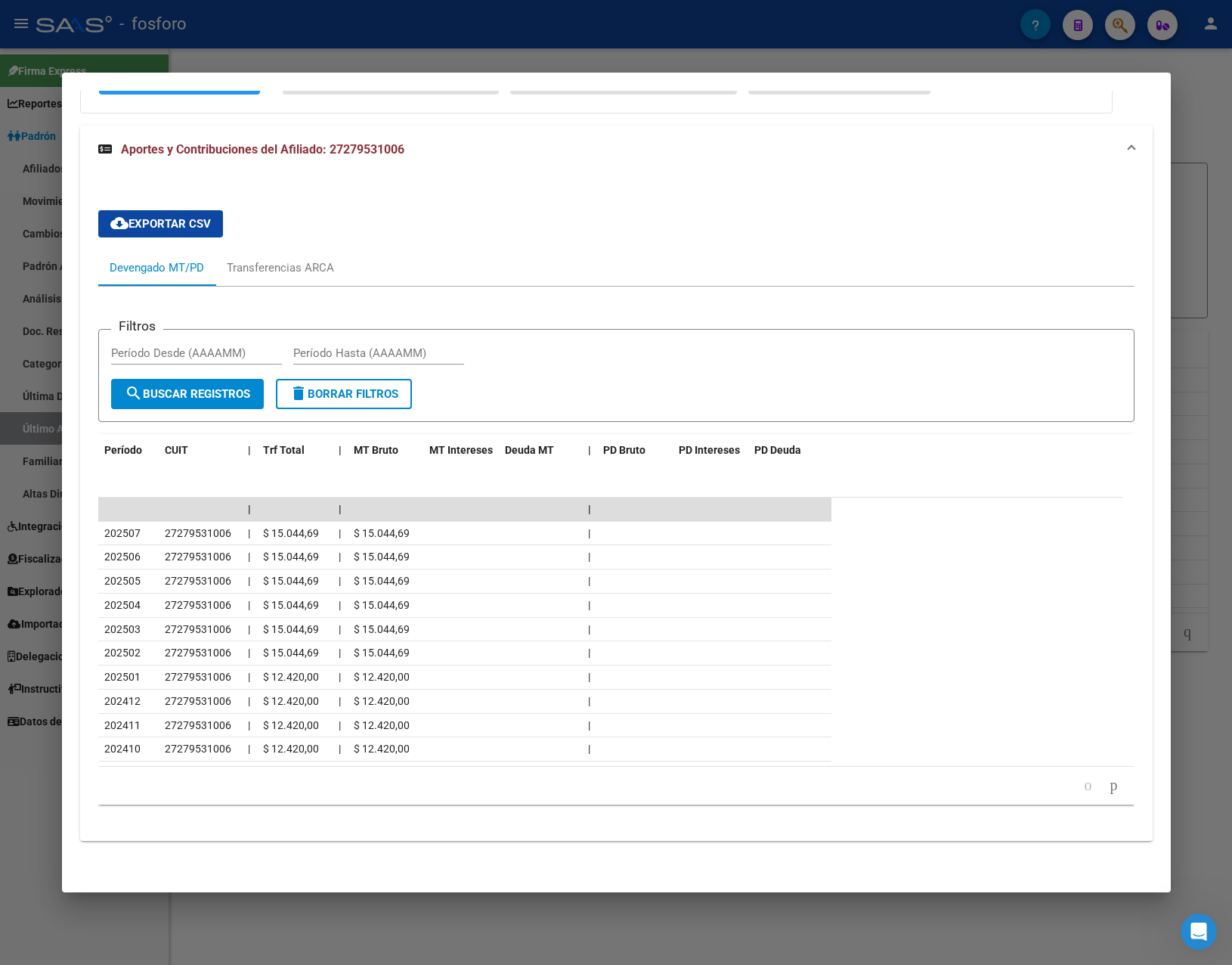
click at [450, 37] on div at bounding box center [616, 482] width 1232 height 965
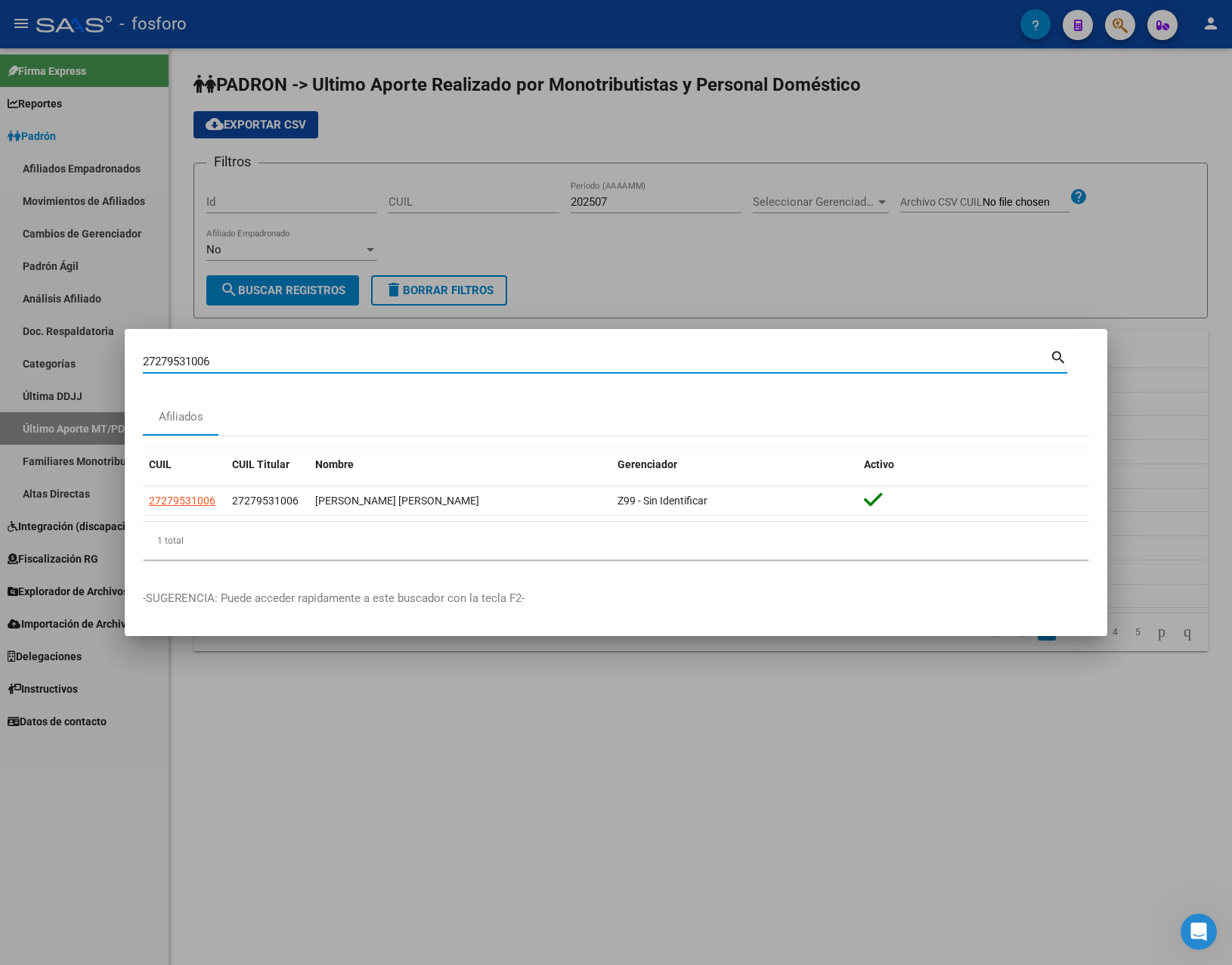
drag, startPoint x: 271, startPoint y: 362, endPoint x: 49, endPoint y: 365, distance: 222.0
click at [49, 365] on div "27279531006 Buscar (apellido, dni, cuil, nro traspaso, cuit, obra social) searc…" at bounding box center [616, 482] width 1232 height 965
paste input "348833087"
type input "27348833087"
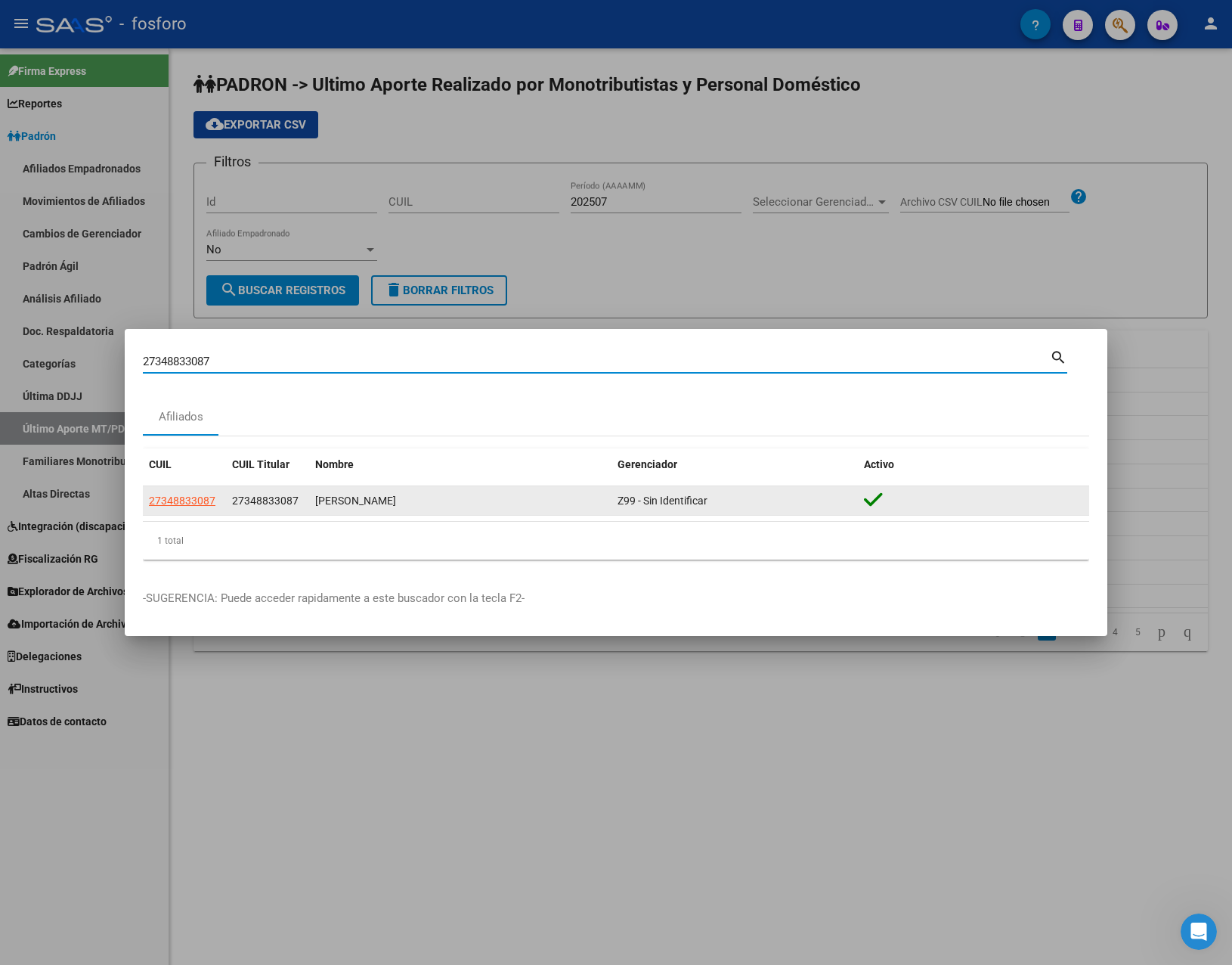
click at [171, 513] on datatable-body-cell "27348833087" at bounding box center [184, 501] width 83 height 30
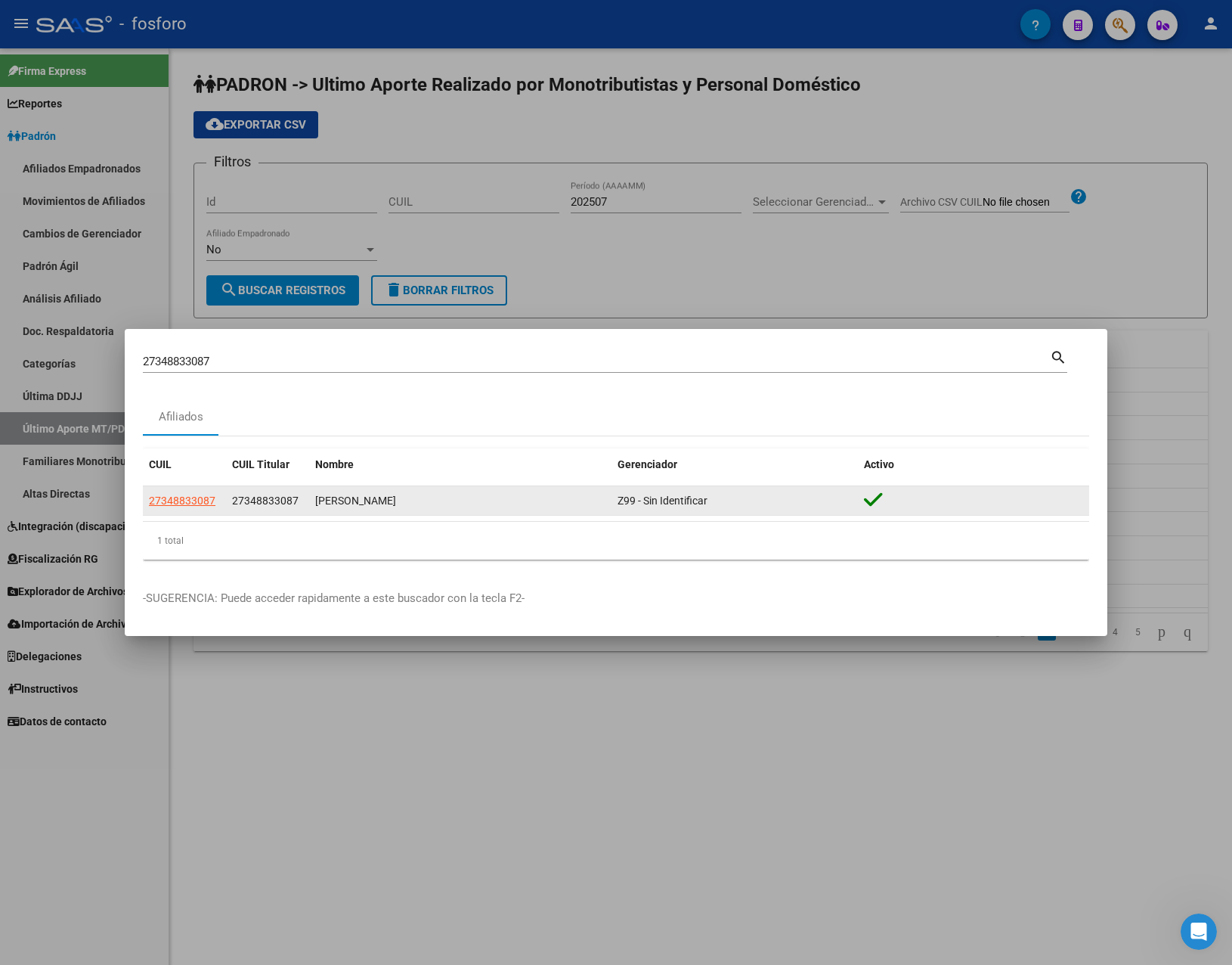
click at [171, 506] on app-link-go-to "27348833087" at bounding box center [183, 501] width 67 height 17
click at [184, 501] on span "27348833087" at bounding box center [183, 501] width 67 height 12
type textarea "27348833087"
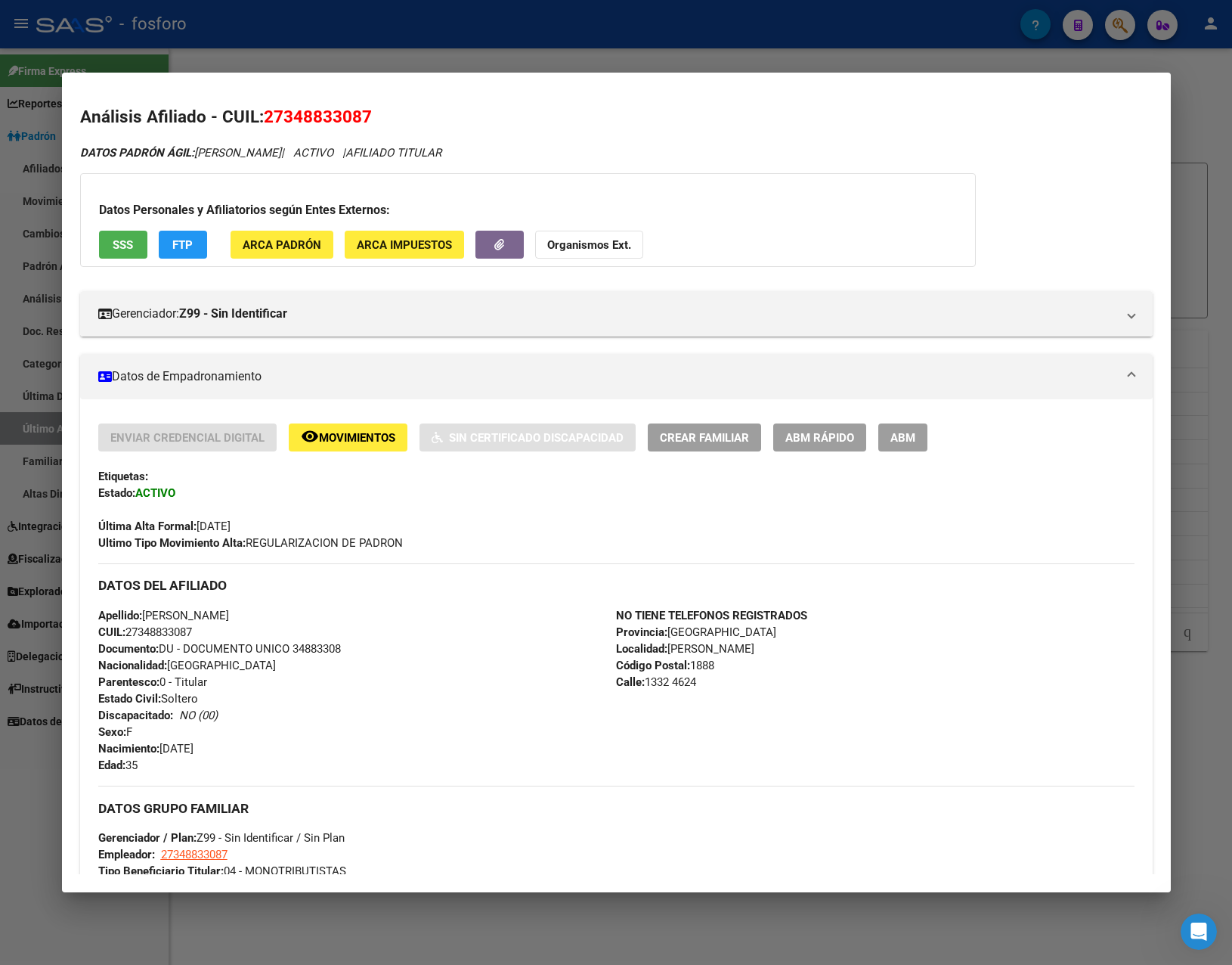
scroll to position [430, 0]
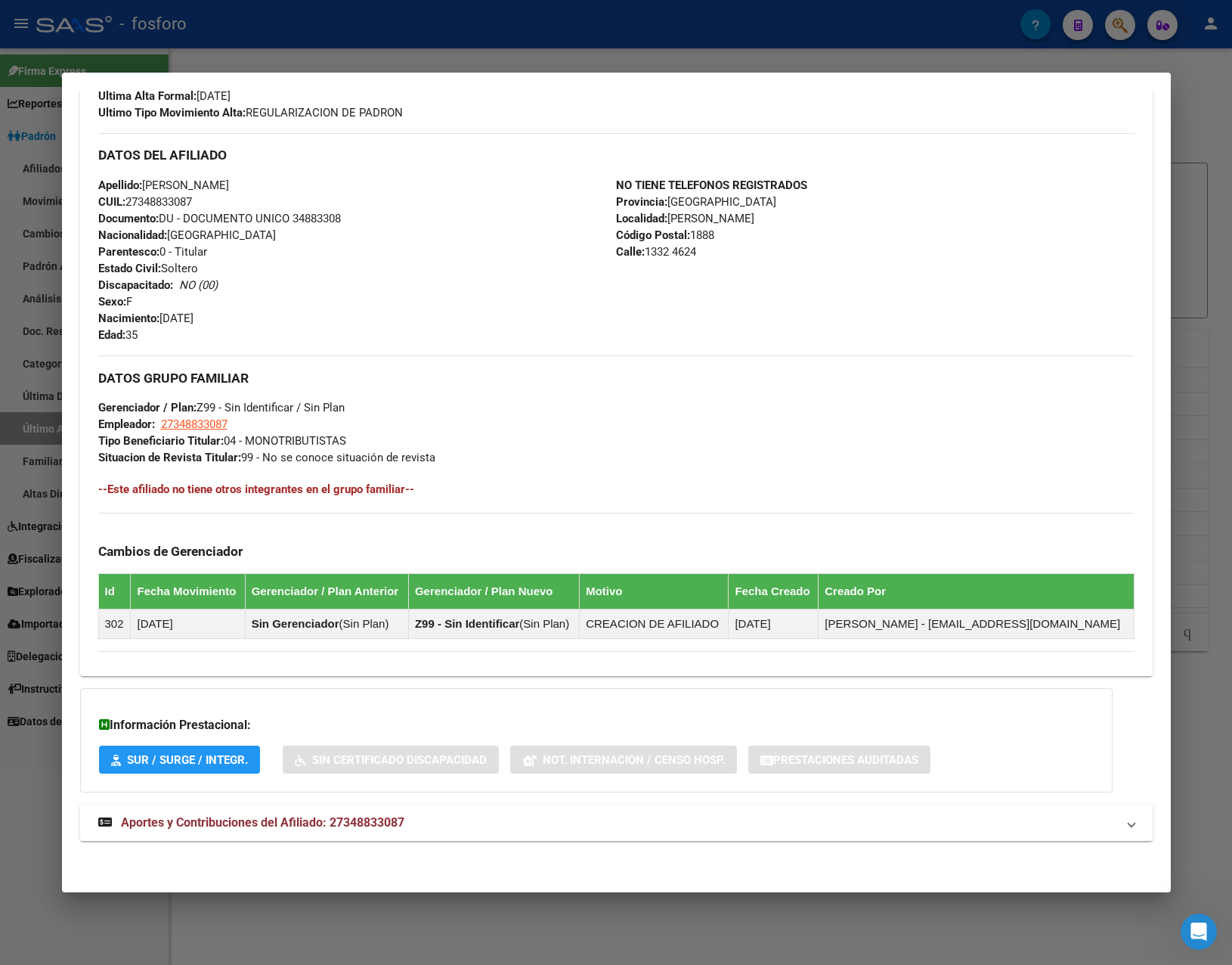
click at [290, 813] on mat-expansion-panel-header "Aportes y Contribuciones del Afiliado: 27348833087" at bounding box center [616, 822] width 1073 height 37
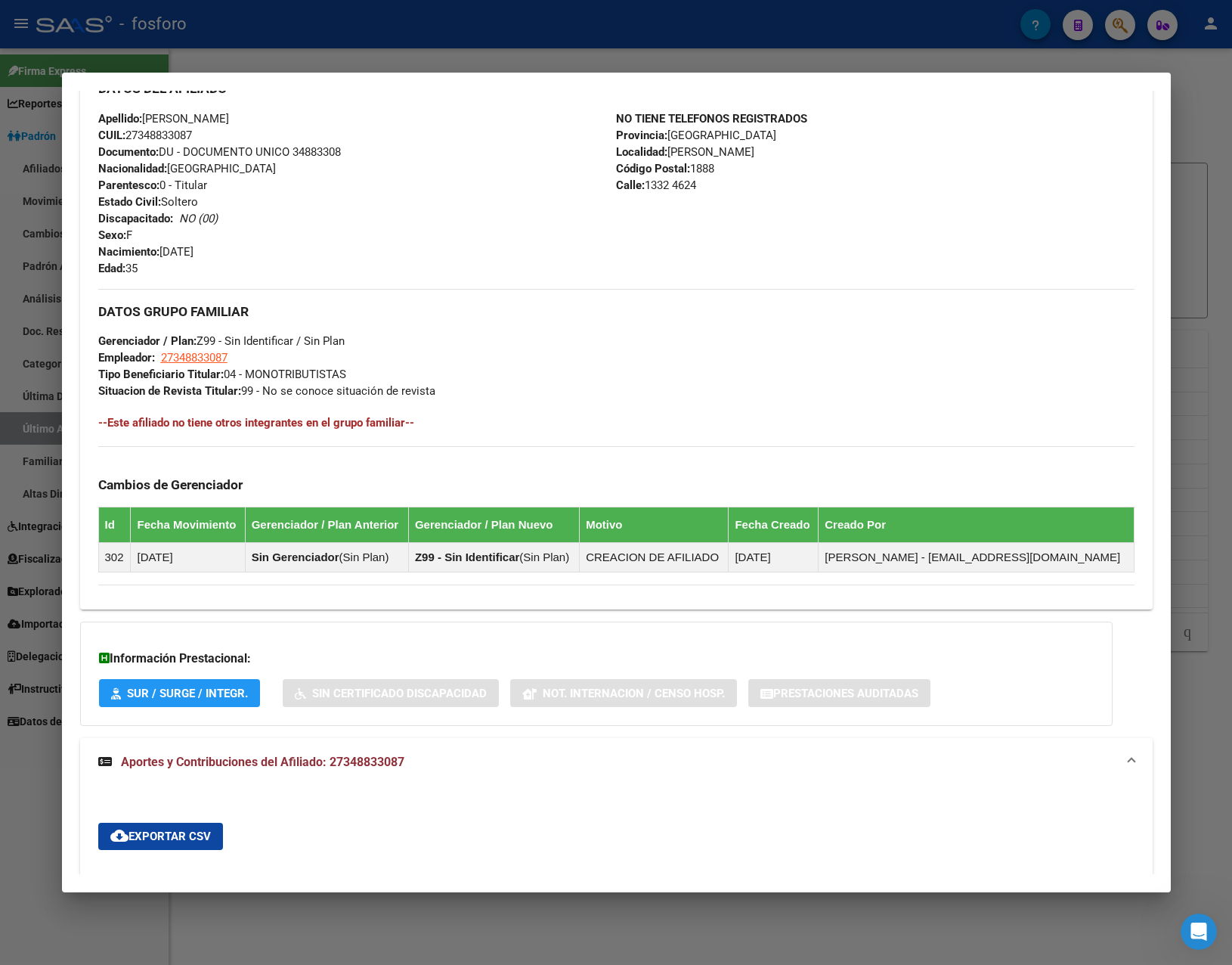
scroll to position [278, 0]
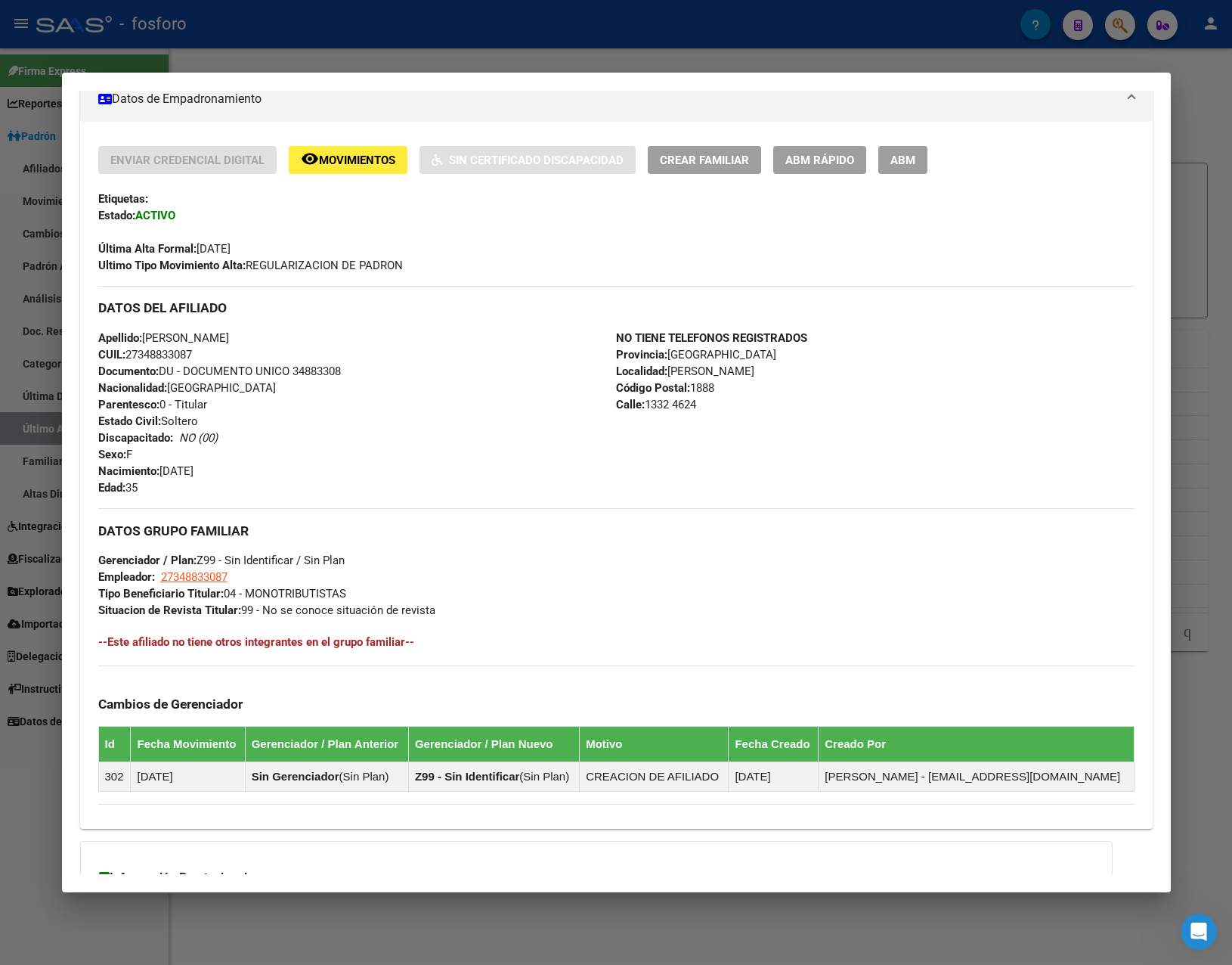
click at [334, 44] on div at bounding box center [616, 482] width 1232 height 965
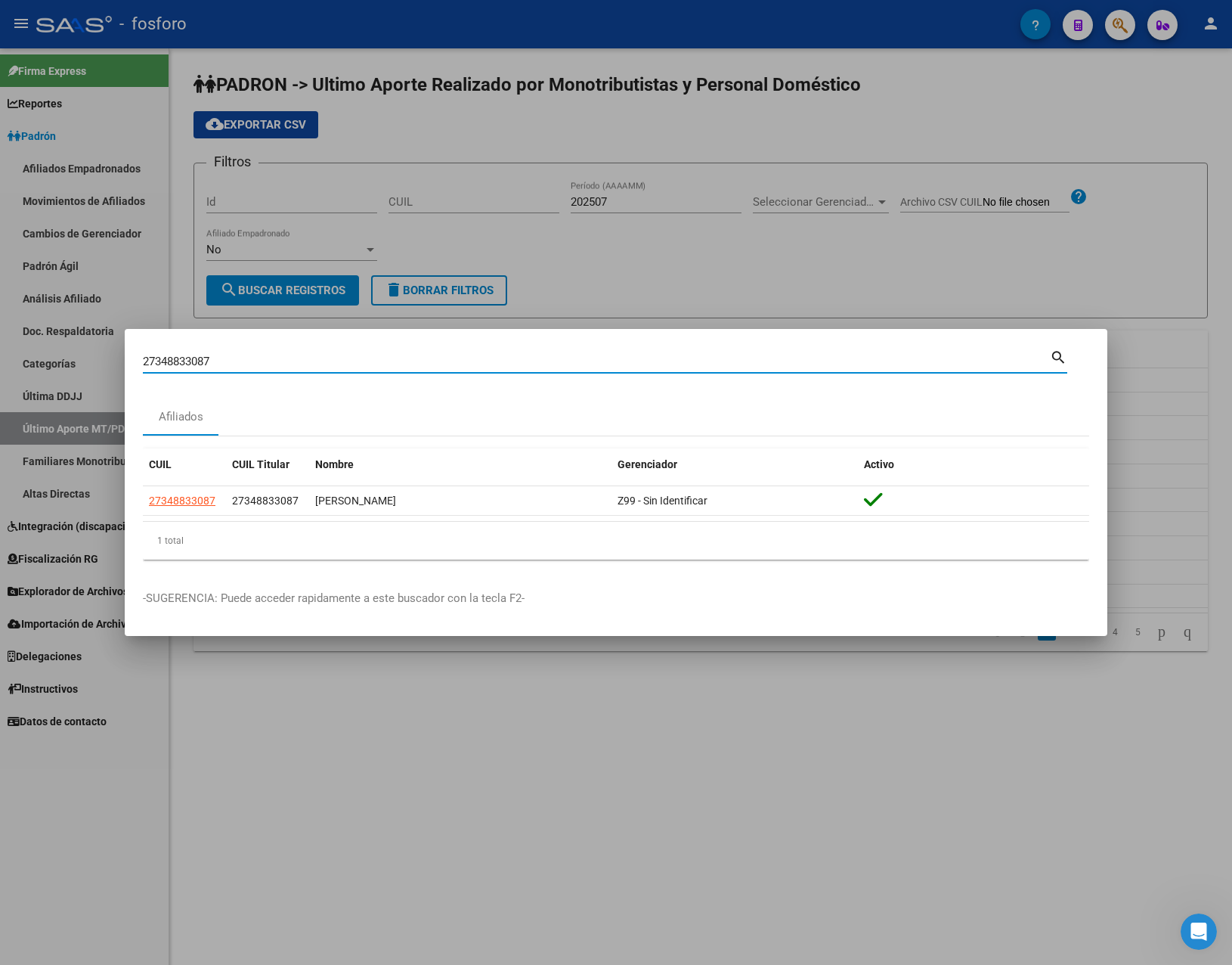
drag, startPoint x: 225, startPoint y: 361, endPoint x: 35, endPoint y: 363, distance: 190.0
click at [35, 363] on div "27348833087 Buscar (apellido, dni, cuil, nro traspaso, cuit, obra social) searc…" at bounding box center [616, 482] width 1232 height 965
paste input "943157133"
type input "27943157133"
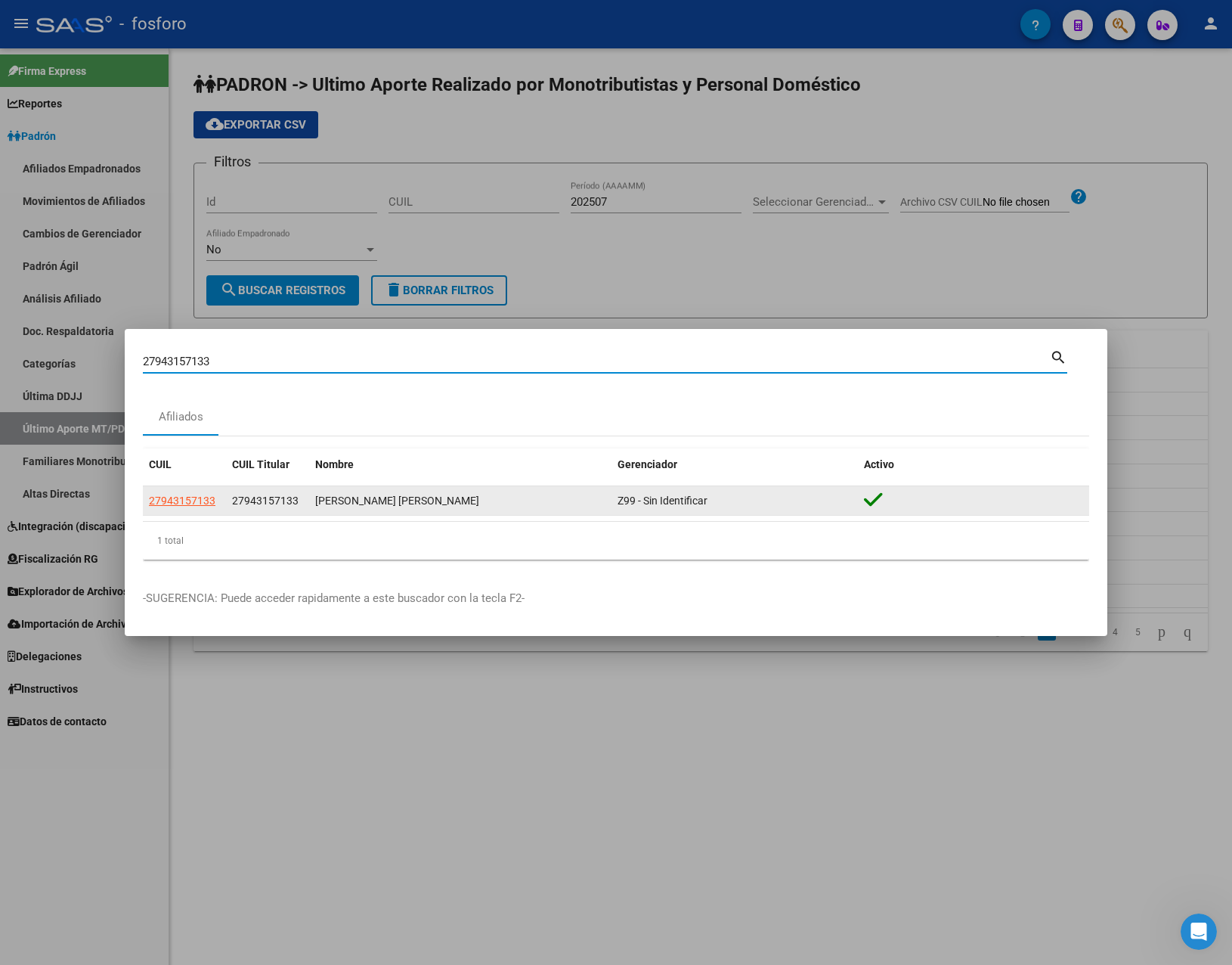
click at [190, 495] on span "27943157133" at bounding box center [183, 501] width 67 height 12
type textarea "27943157133"
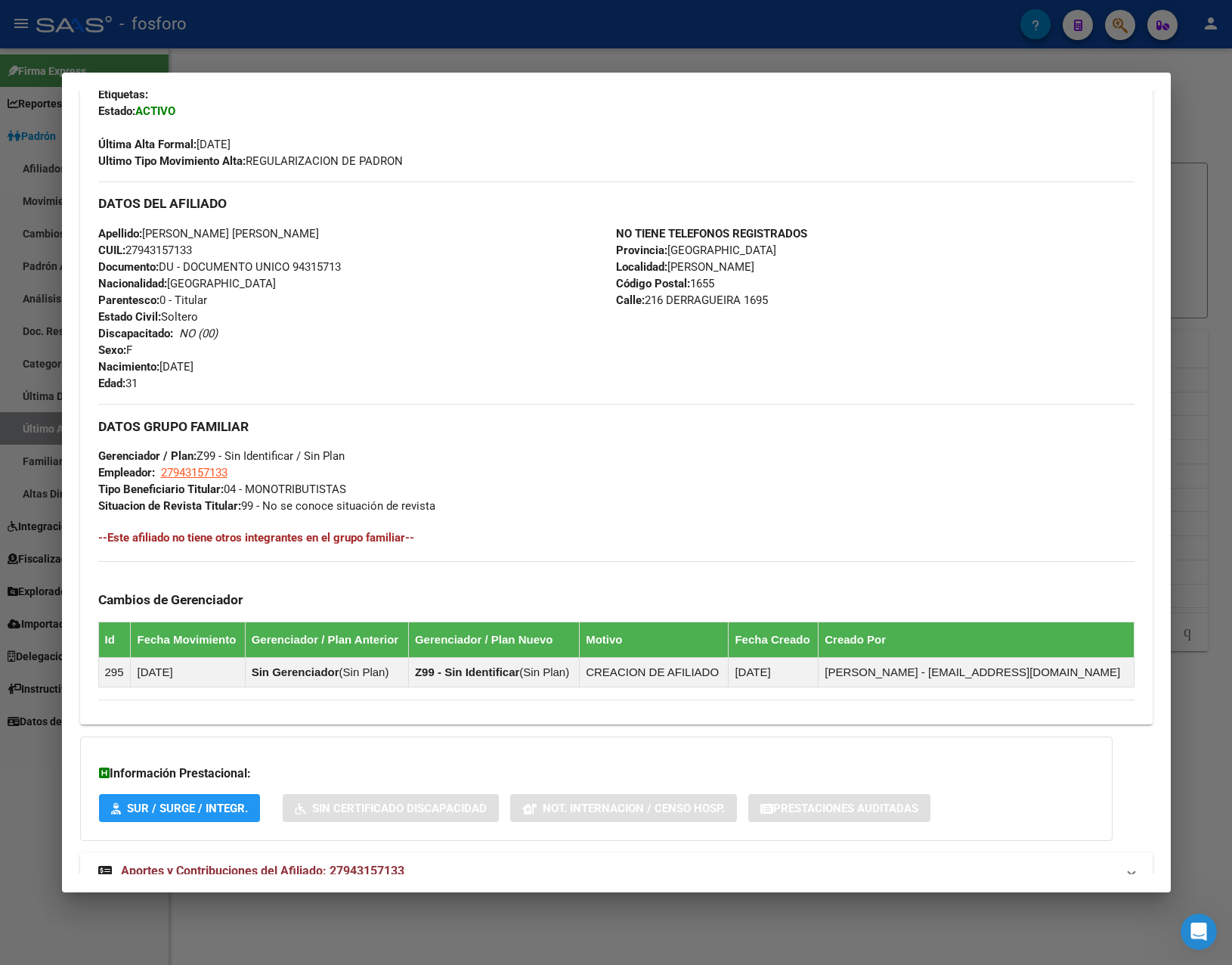
scroll to position [430, 0]
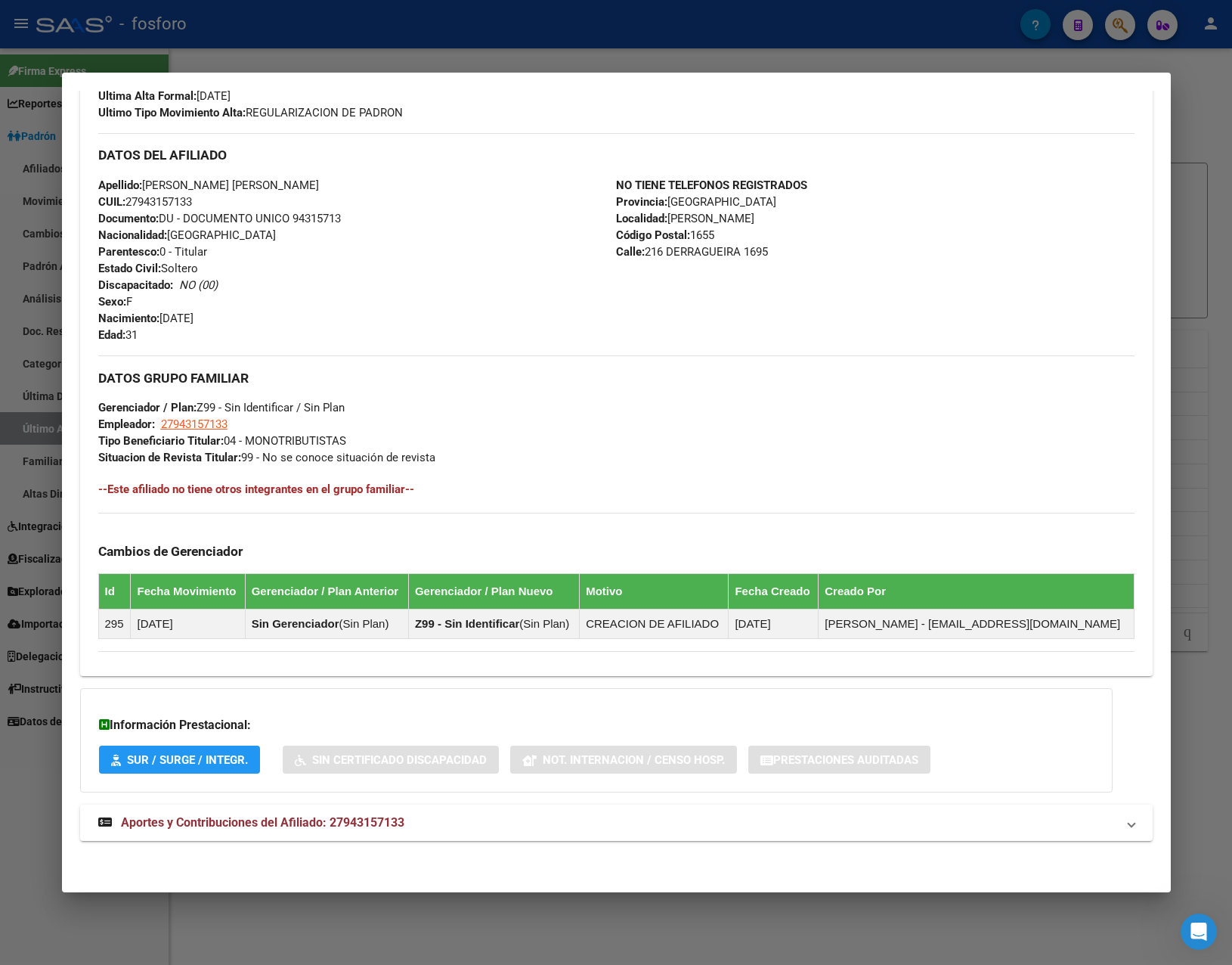
drag, startPoint x: 264, startPoint y: 812, endPoint x: 272, endPoint y: 792, distance: 21.5
click at [264, 811] on mat-expansion-panel-header "Aportes y Contribuciones del Afiliado: 27943157133" at bounding box center [616, 822] width 1073 height 37
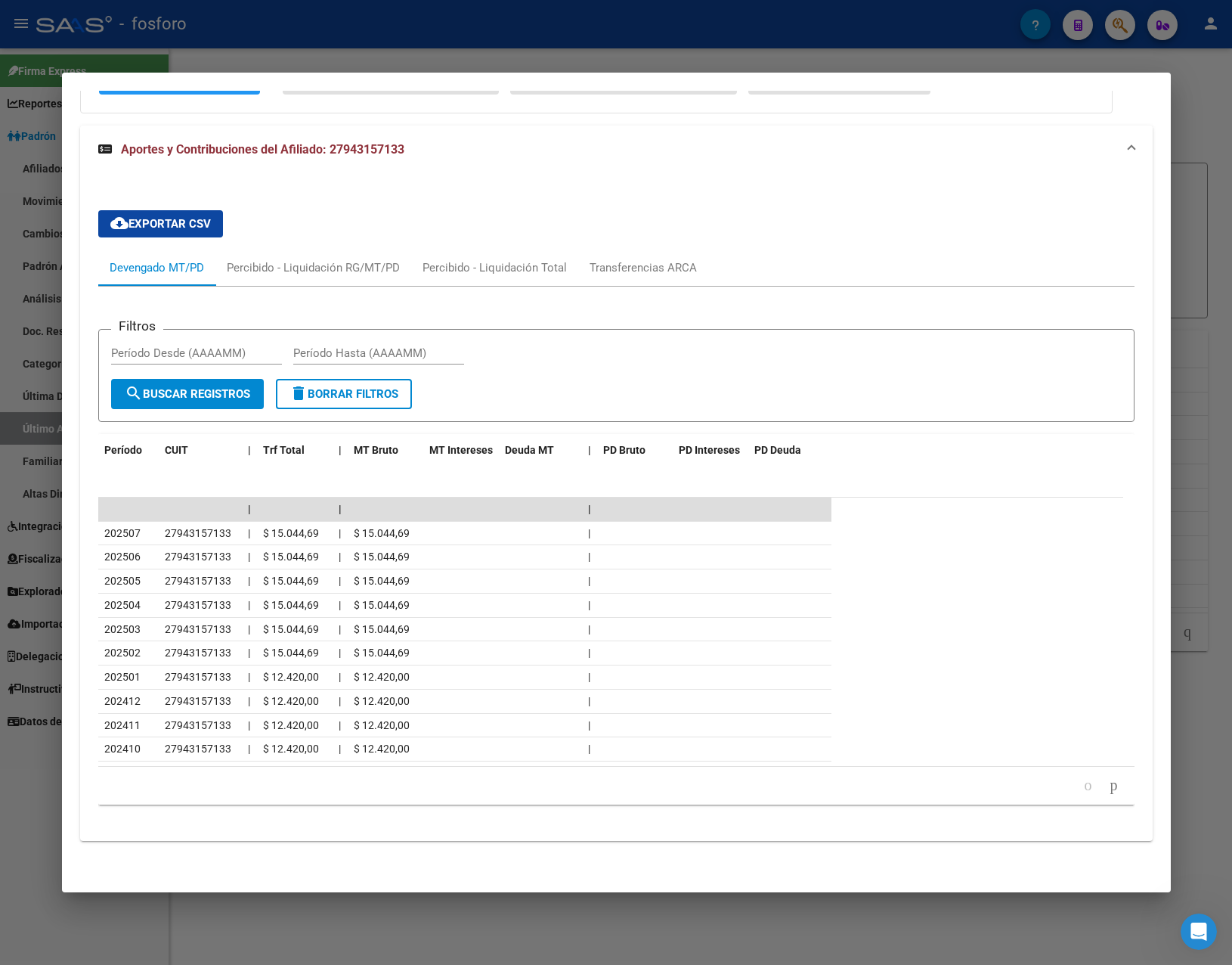
scroll to position [731, 0]
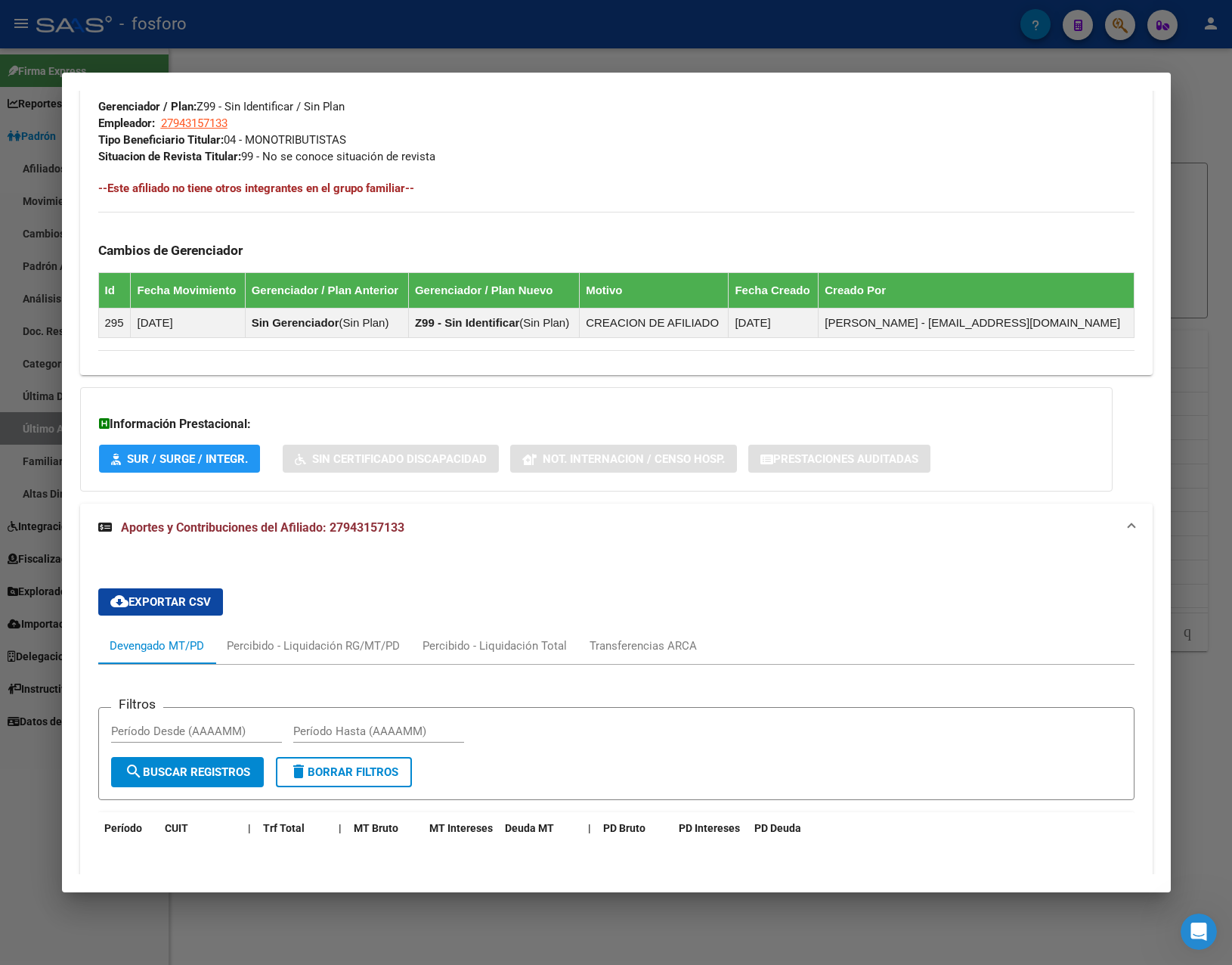
click at [389, 53] on div at bounding box center [616, 482] width 1232 height 965
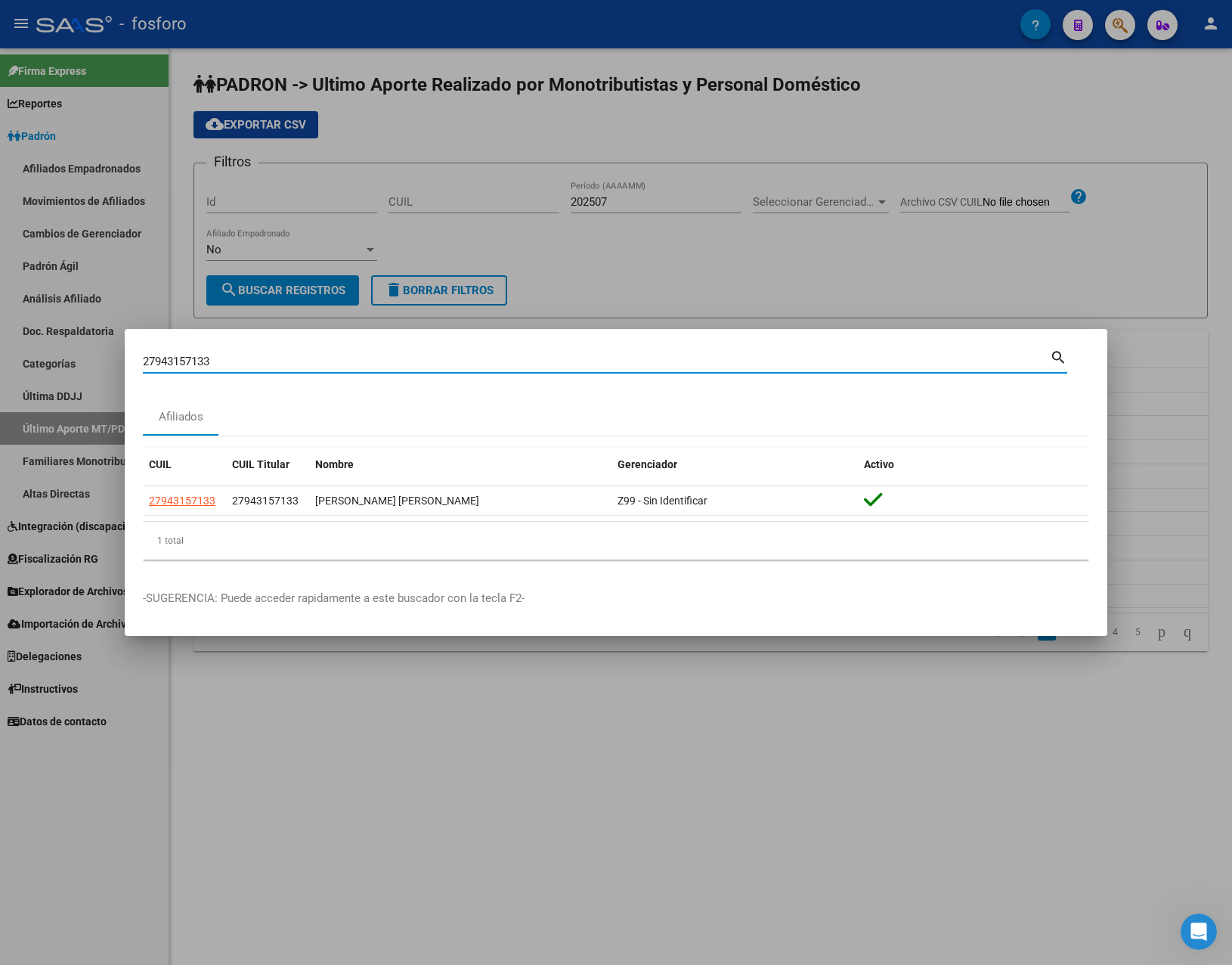
drag, startPoint x: 202, startPoint y: 358, endPoint x: 45, endPoint y: 362, distance: 157.1
click at [45, 362] on div "27943157133 Buscar (apellido, dni, cuil, nro traspaso, cuit, obra social) searc…" at bounding box center [616, 482] width 1232 height 965
paste input "22672366"
type input "27226723663"
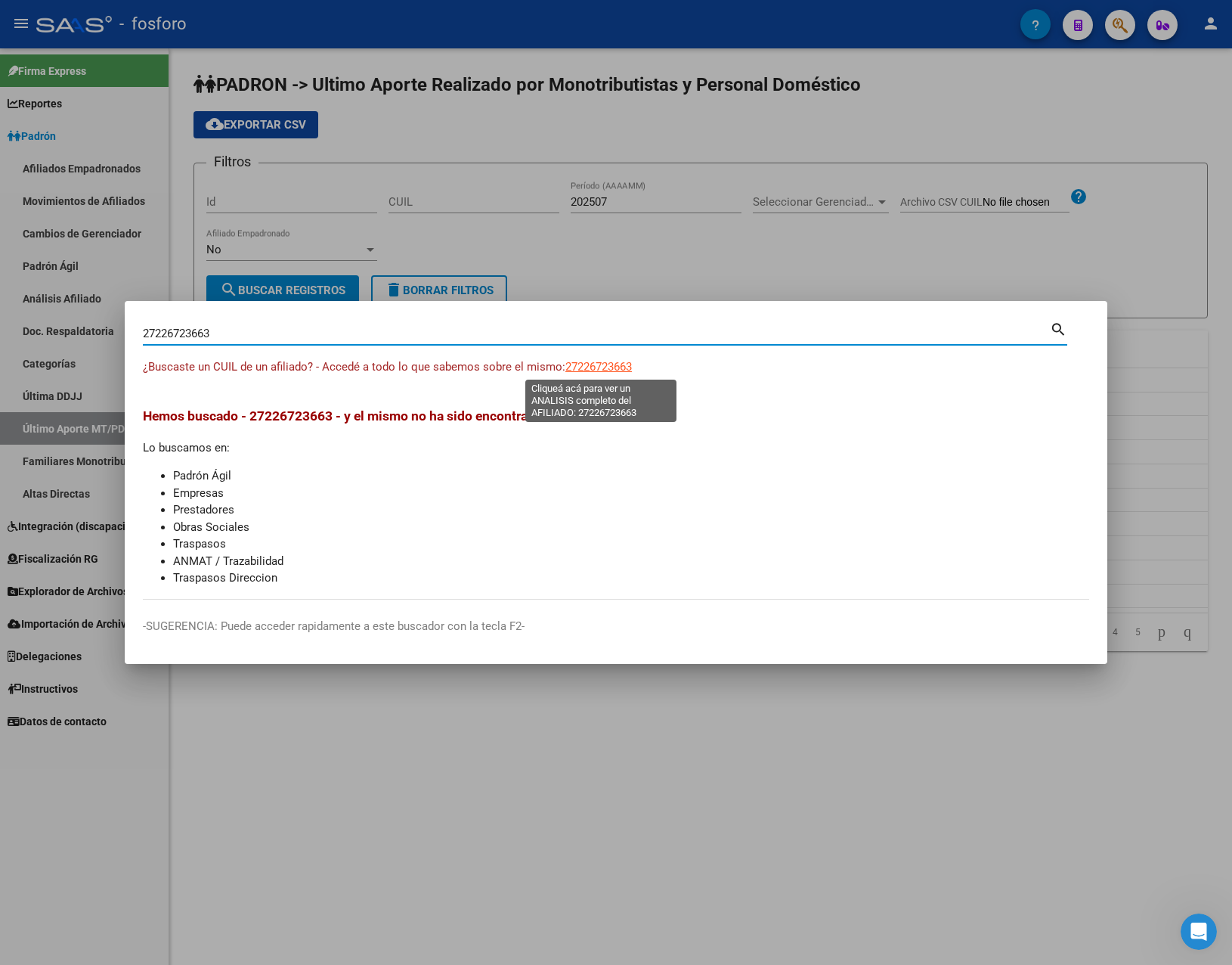
click at [616, 362] on span "27226723663" at bounding box center [599, 366] width 67 height 13
type textarea "27226723663"
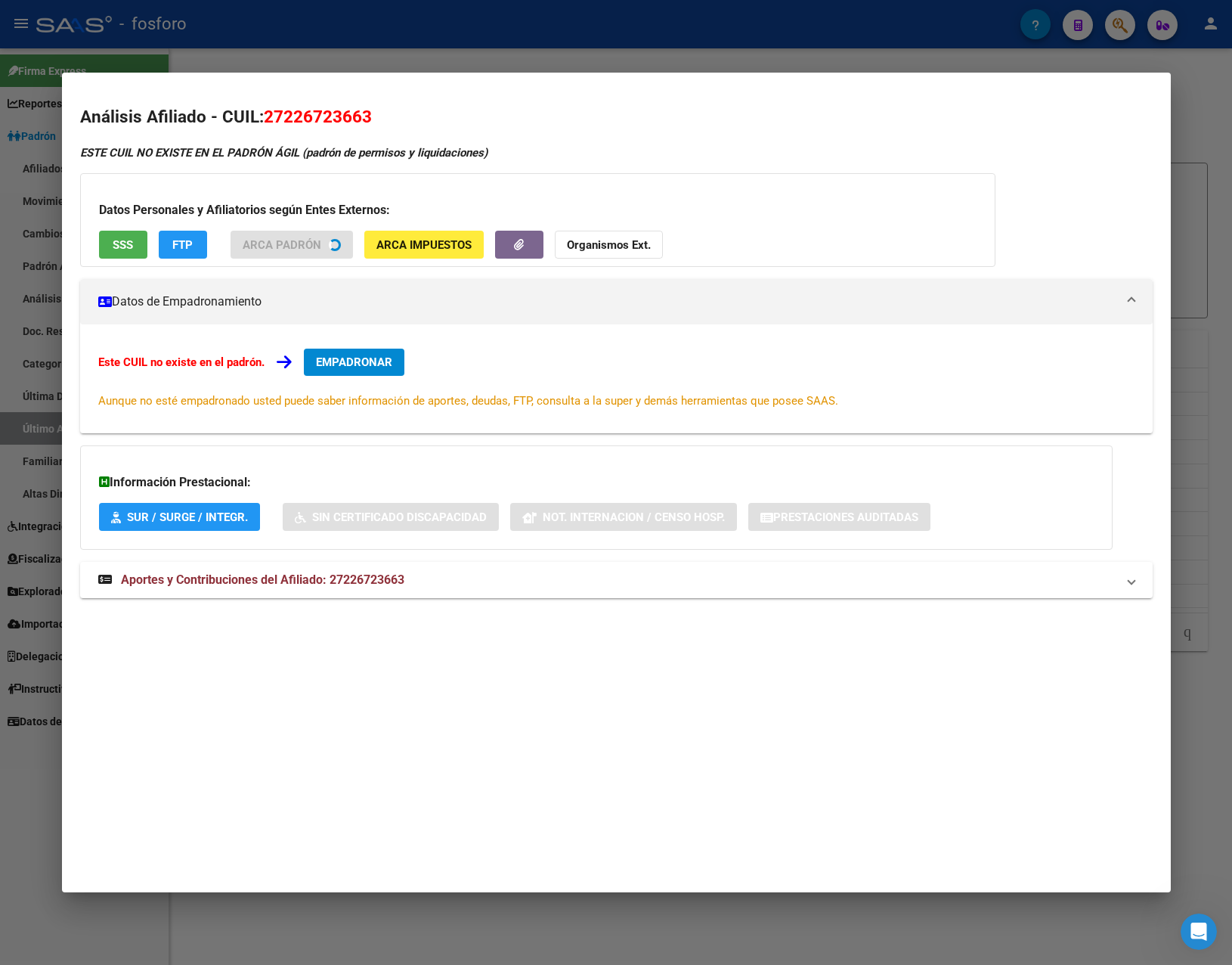
click at [356, 575] on div "ESTE CUIL NO EXISTE EN EL PADRÓN ÁGIL (padrón de permisos y liquidaciones) Dato…" at bounding box center [616, 380] width 1073 height 471
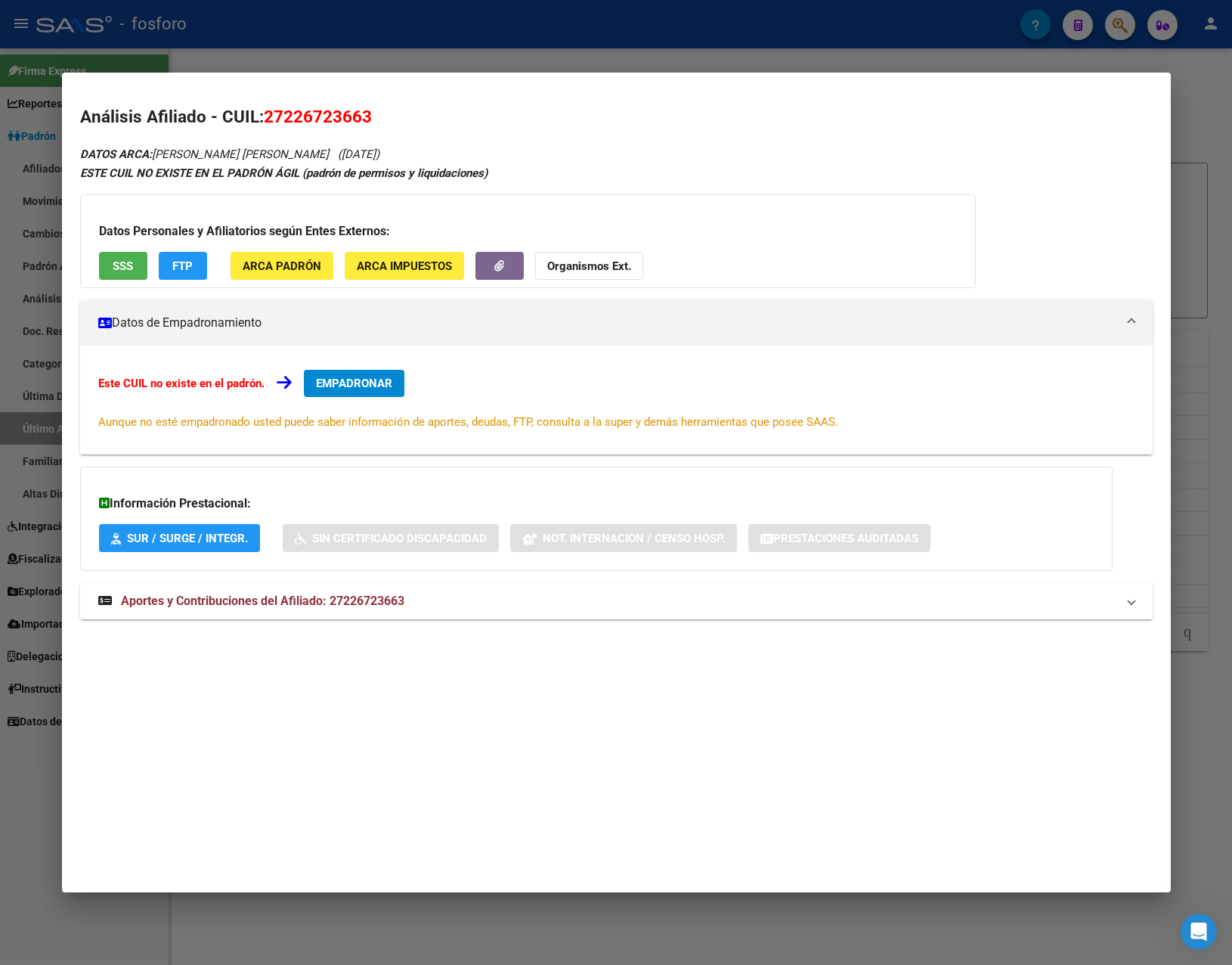
click at [365, 618] on mat-expansion-panel-header "Aportes y Contribuciones del Afiliado: 27226723663" at bounding box center [616, 601] width 1073 height 37
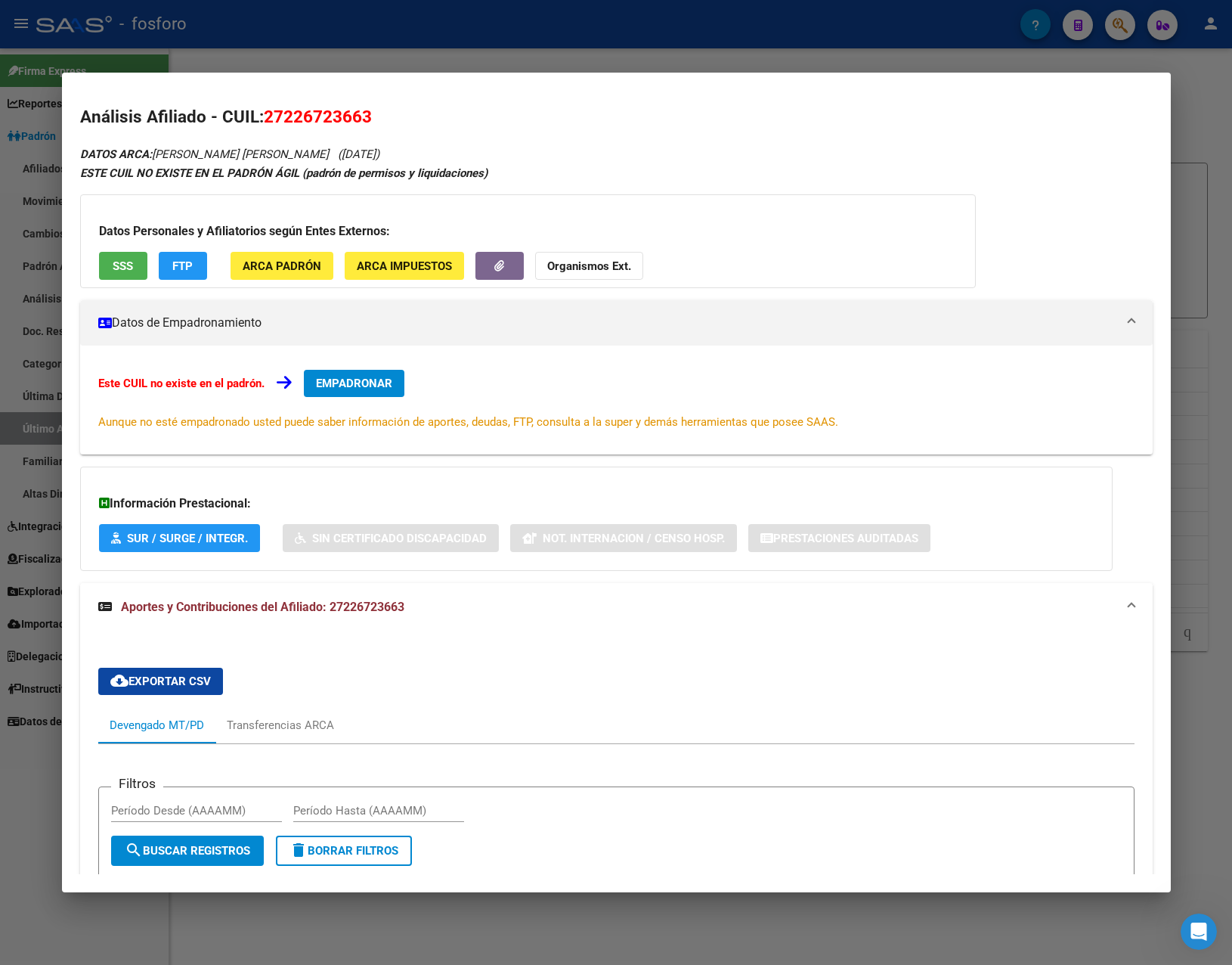
scroll to position [241, 0]
